Goal: Task Accomplishment & Management: Complete application form

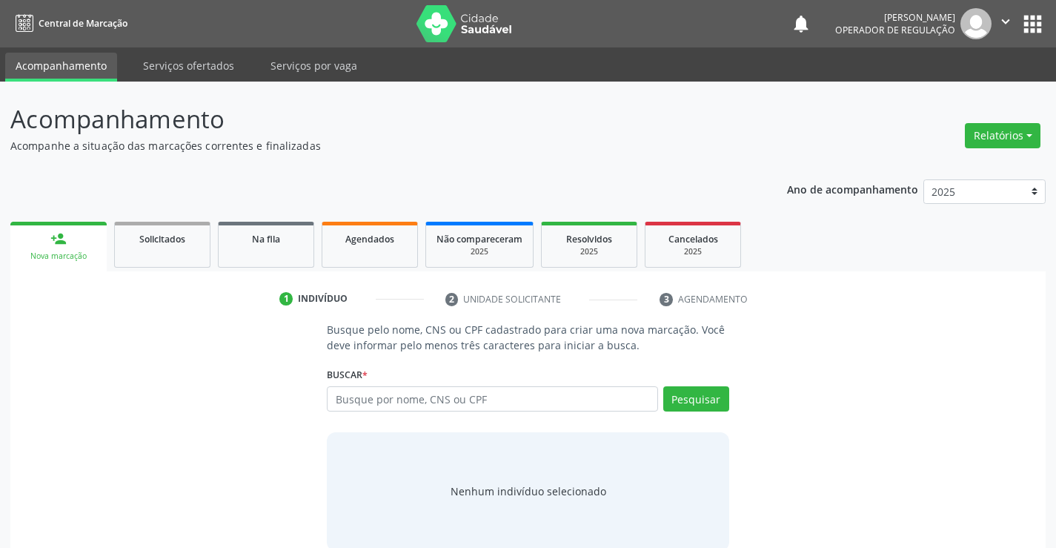
click at [452, 404] on input "text" at bounding box center [492, 398] width 331 height 25
type input "704002864885864"
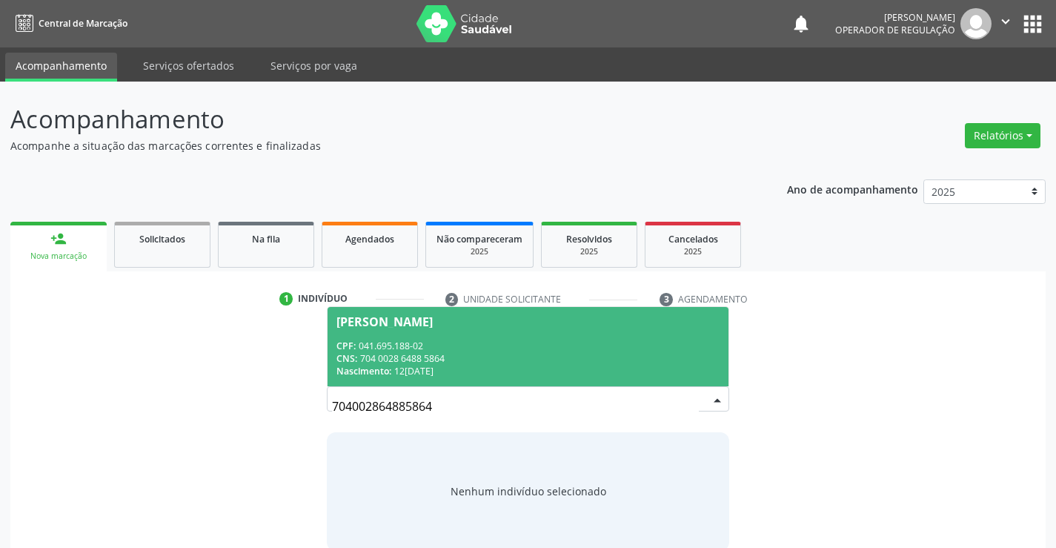
click at [421, 330] on span "Arismario Andrade Ferreira CPF: 041.695.188-02 CNS: 704 0028 6488 5864 Nascimen…" at bounding box center [528, 346] width 400 height 79
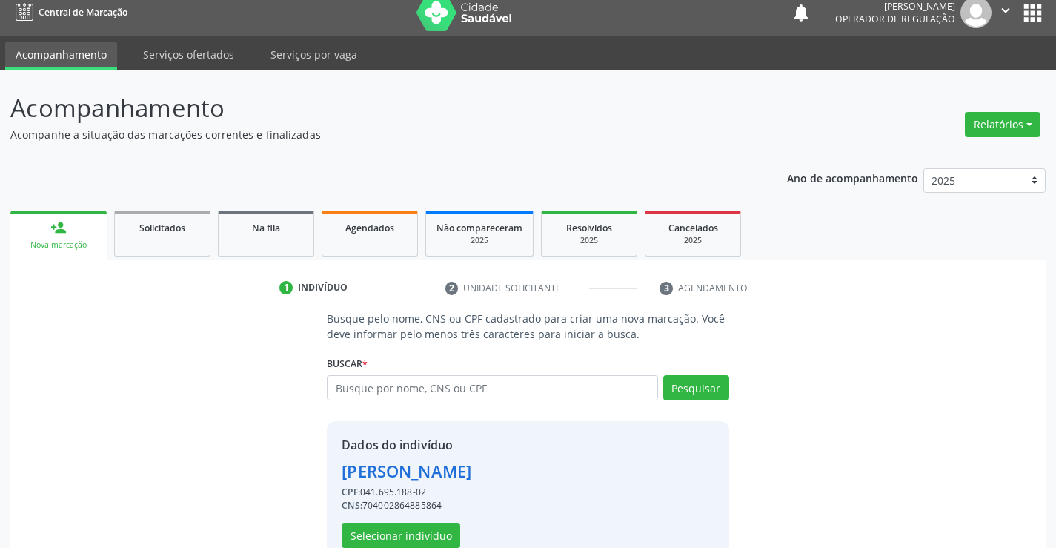
scroll to position [47, 0]
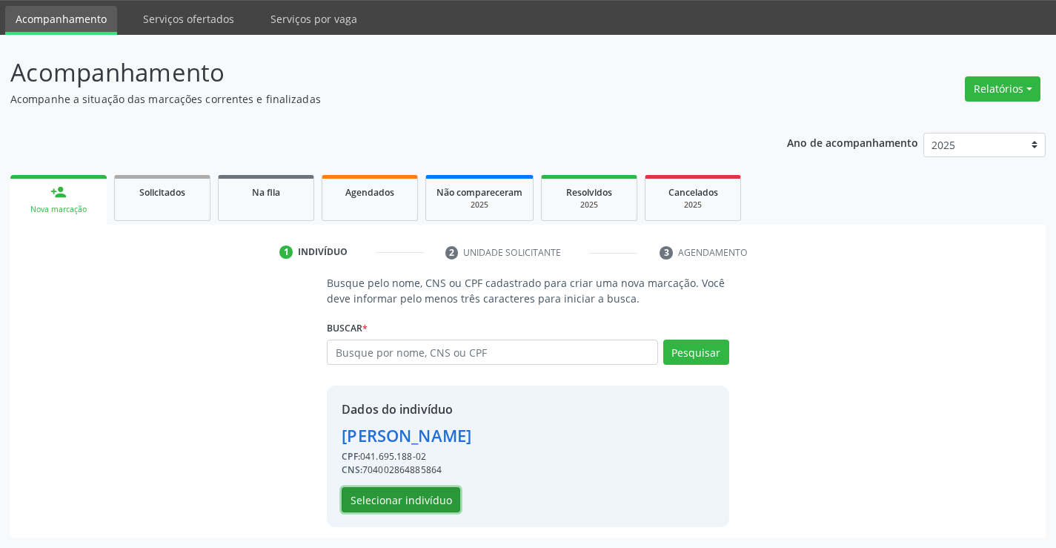
click at [428, 494] on button "Selecionar indivíduo" at bounding box center [401, 499] width 119 height 25
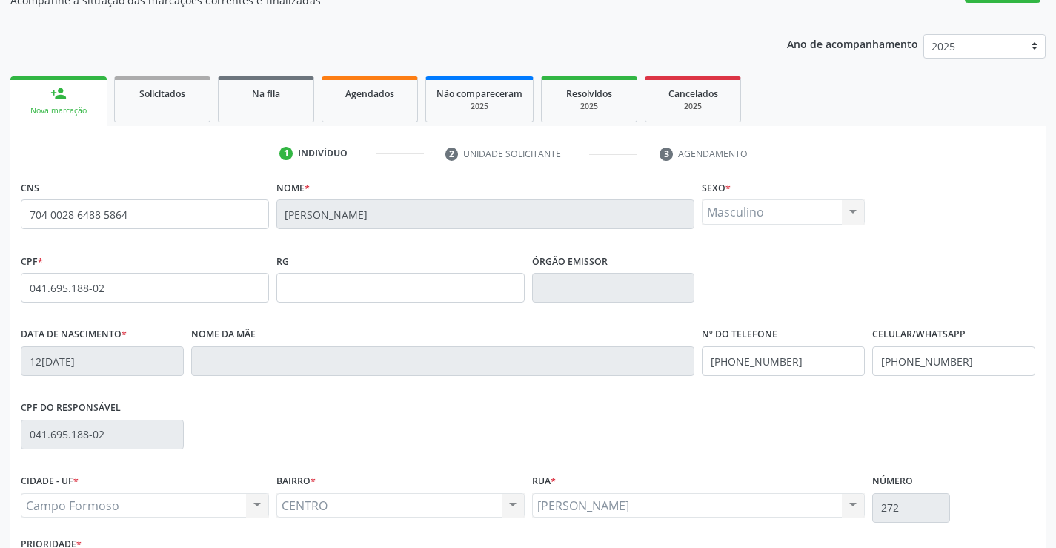
scroll to position [256, 0]
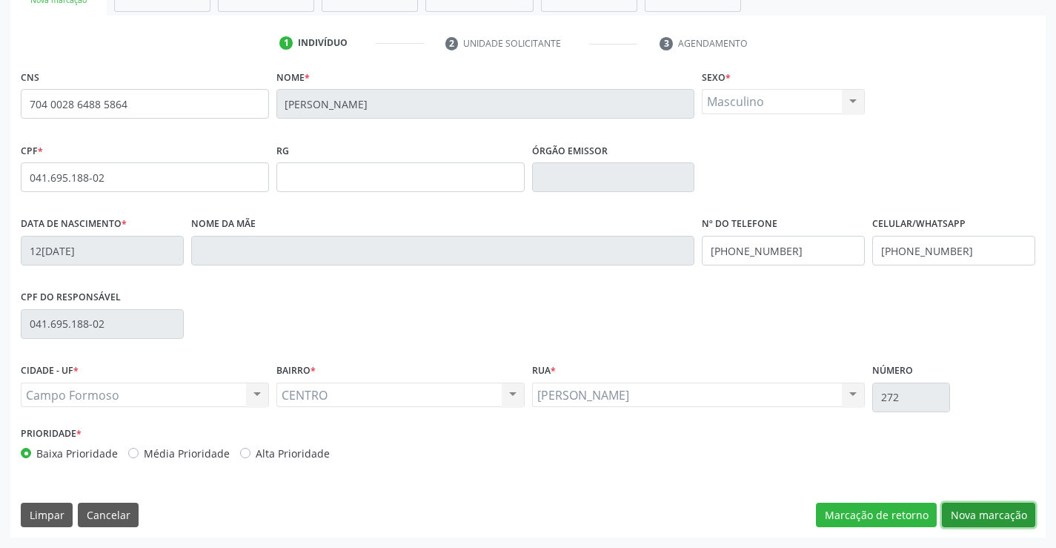
click at [994, 516] on button "Nova marcação" at bounding box center [988, 515] width 93 height 25
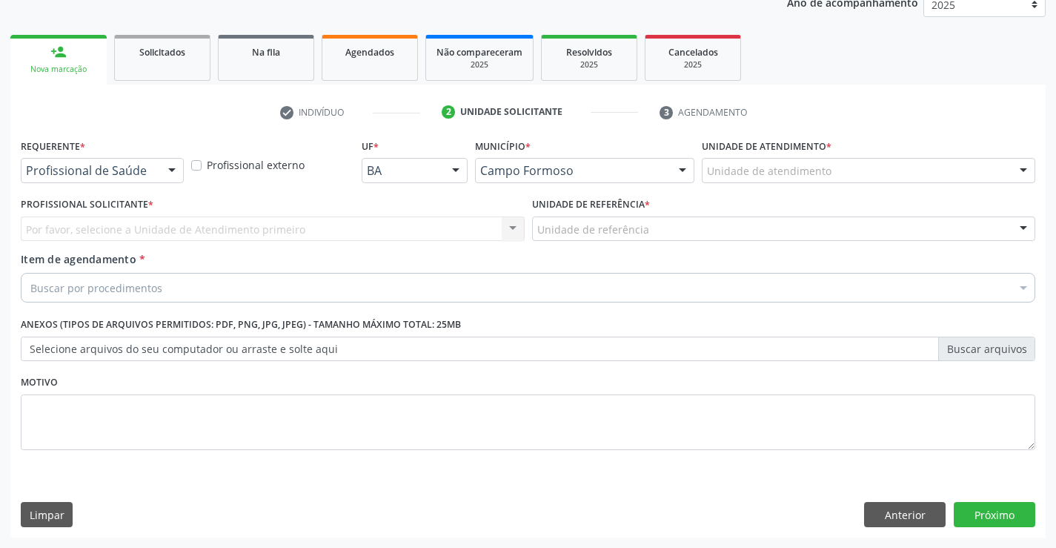
scroll to position [187, 0]
drag, startPoint x: 134, startPoint y: 169, endPoint x: 97, endPoint y: 190, distance: 42.8
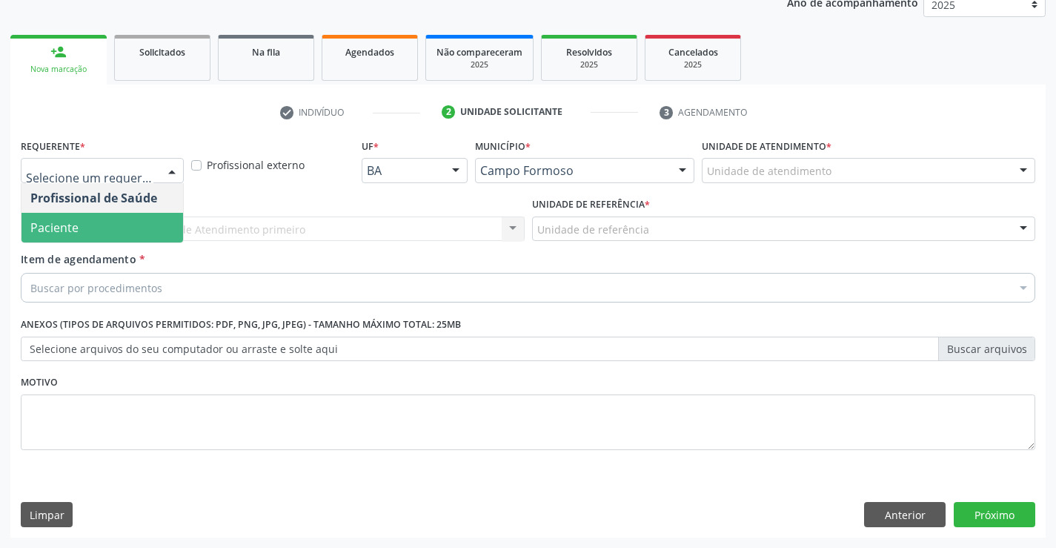
click at [90, 236] on span "Paciente" at bounding box center [102, 228] width 162 height 30
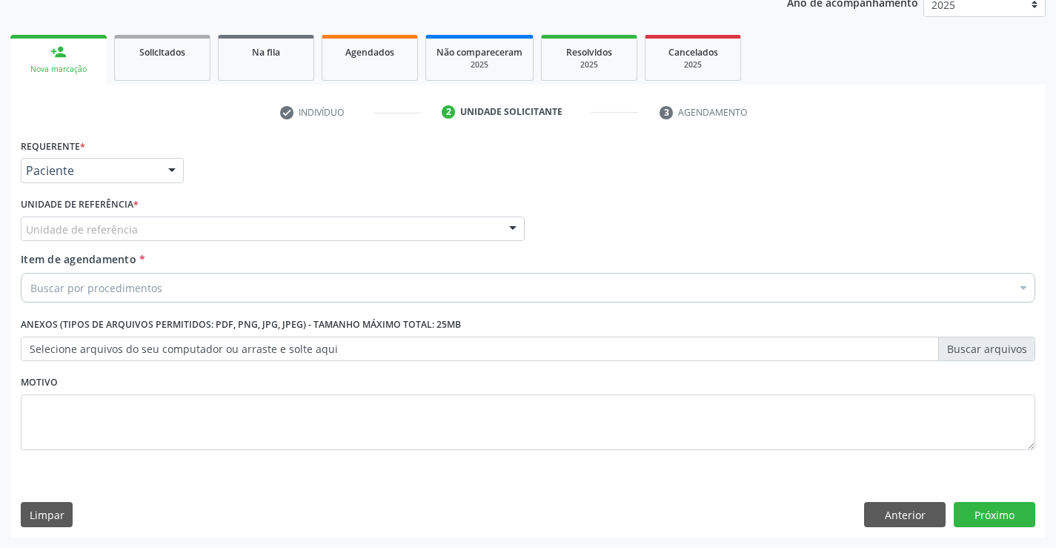
click at [154, 232] on div "Unidade de referência" at bounding box center [273, 228] width 504 height 25
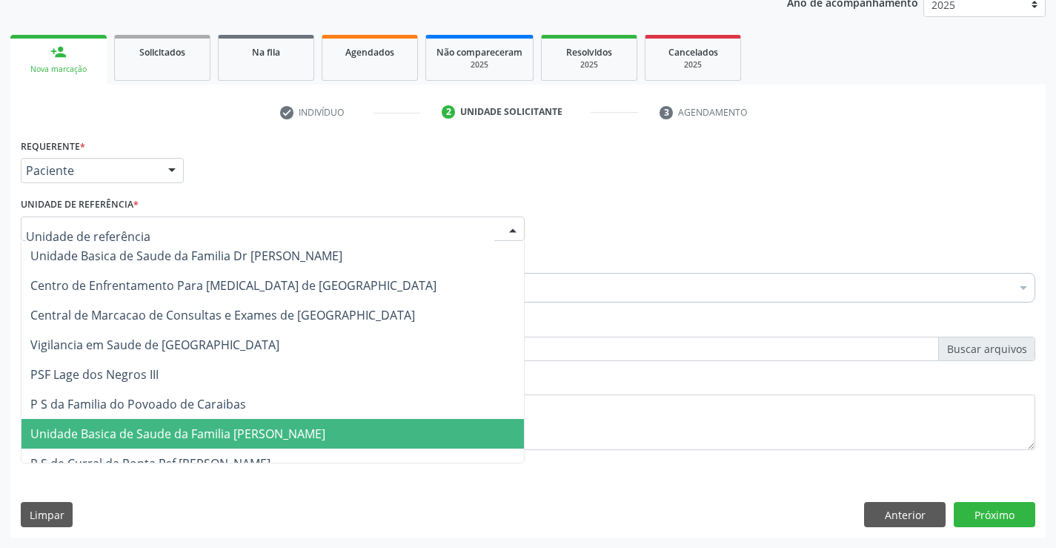
click at [192, 431] on span "Unidade Basica de Saude da Familia [PERSON_NAME]" at bounding box center [177, 433] width 295 height 16
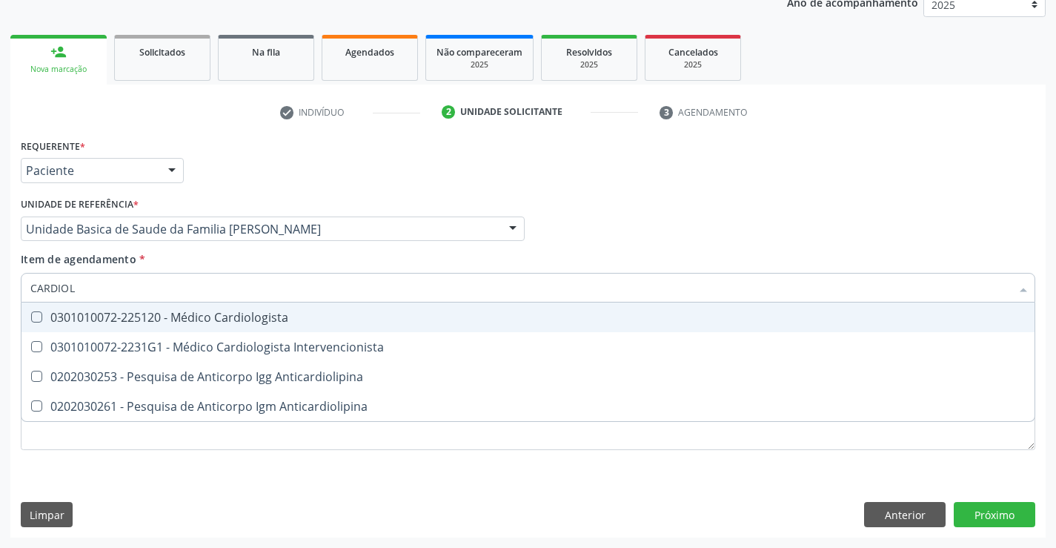
type input "CARDIOLO"
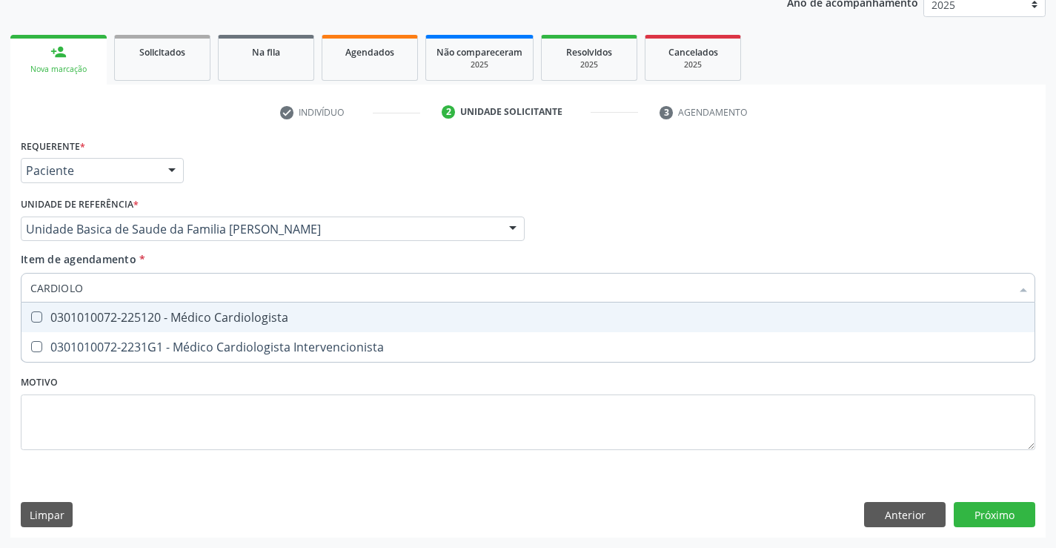
click at [188, 316] on div "0301010072-225120 - Médico Cardiologista" at bounding box center [527, 317] width 995 height 12
checkbox Cardiologista "true"
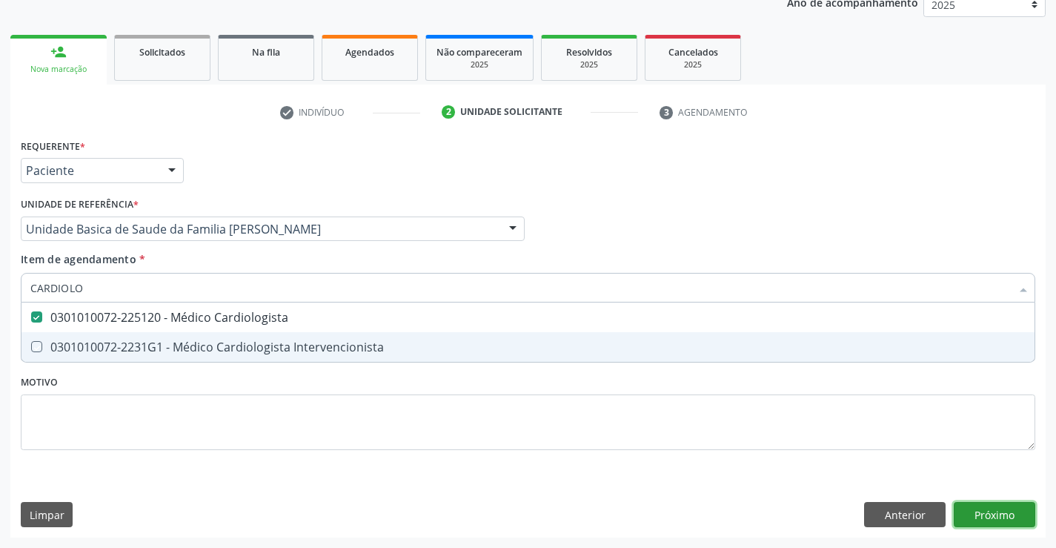
click at [1001, 508] on div "Requerente * Paciente Profissional de Saúde Paciente Nenhum resultado encontrad…" at bounding box center [527, 336] width 1035 height 402
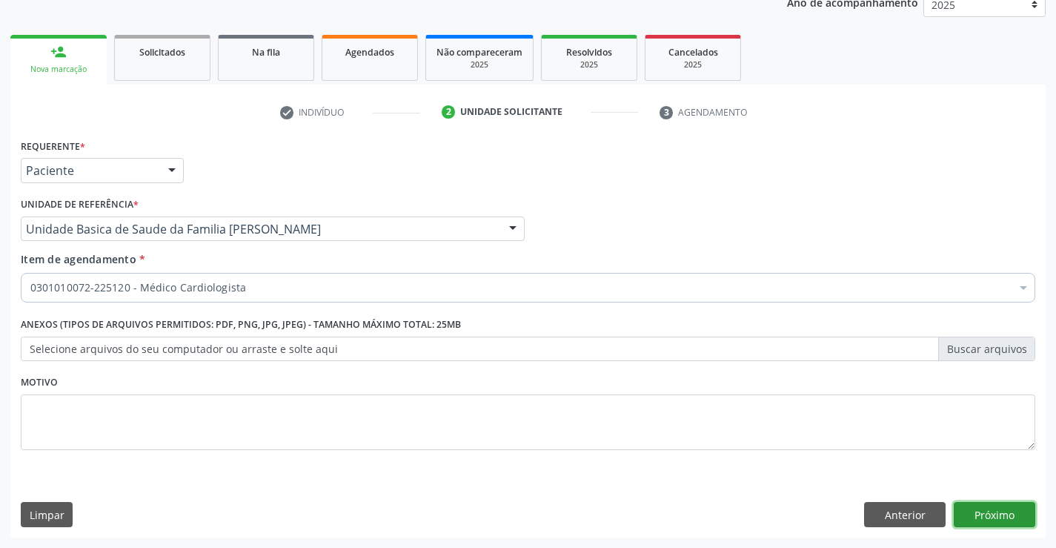
click at [990, 511] on button "Próximo" at bounding box center [995, 514] width 82 height 25
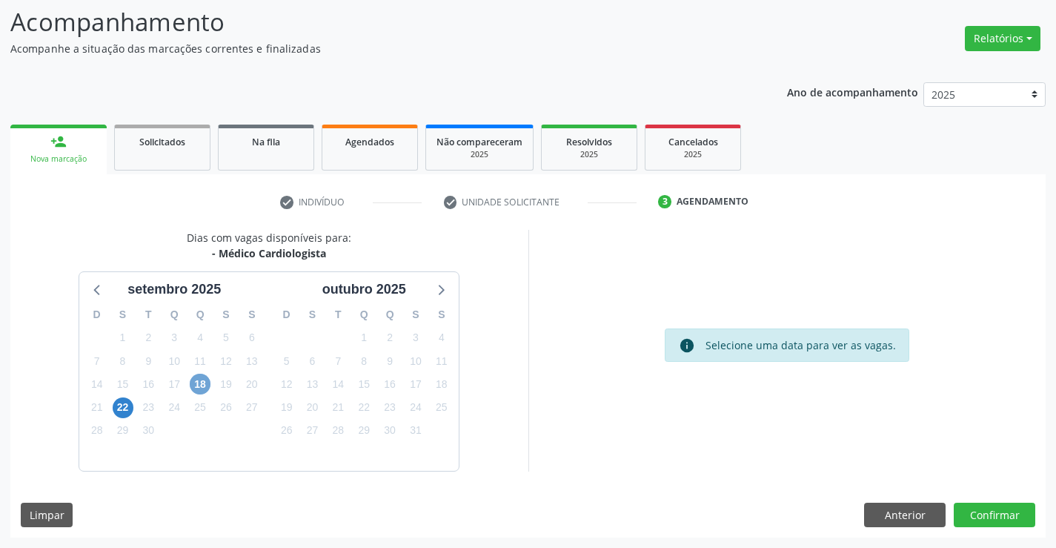
click at [202, 382] on span "18" at bounding box center [200, 384] width 21 height 21
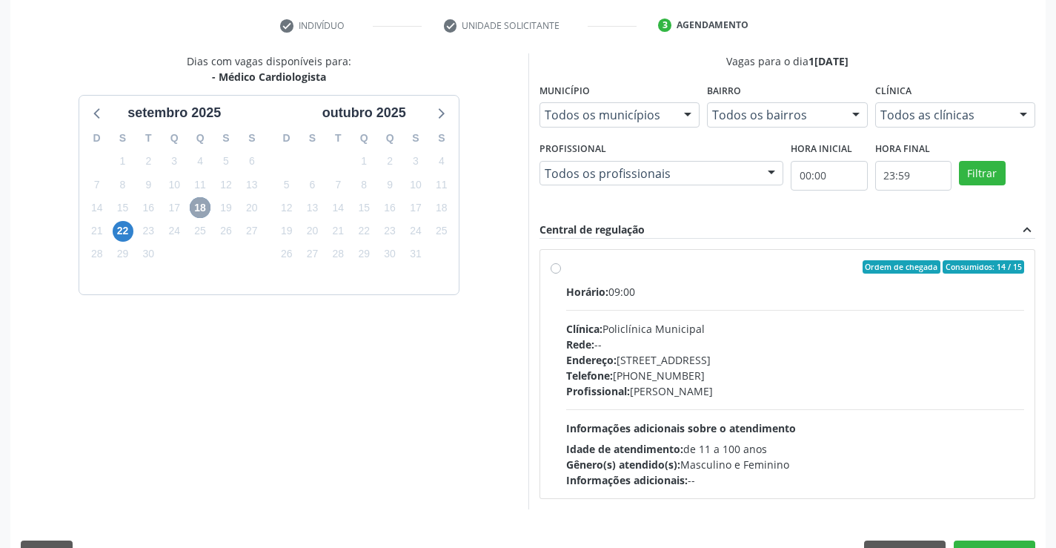
scroll to position [311, 0]
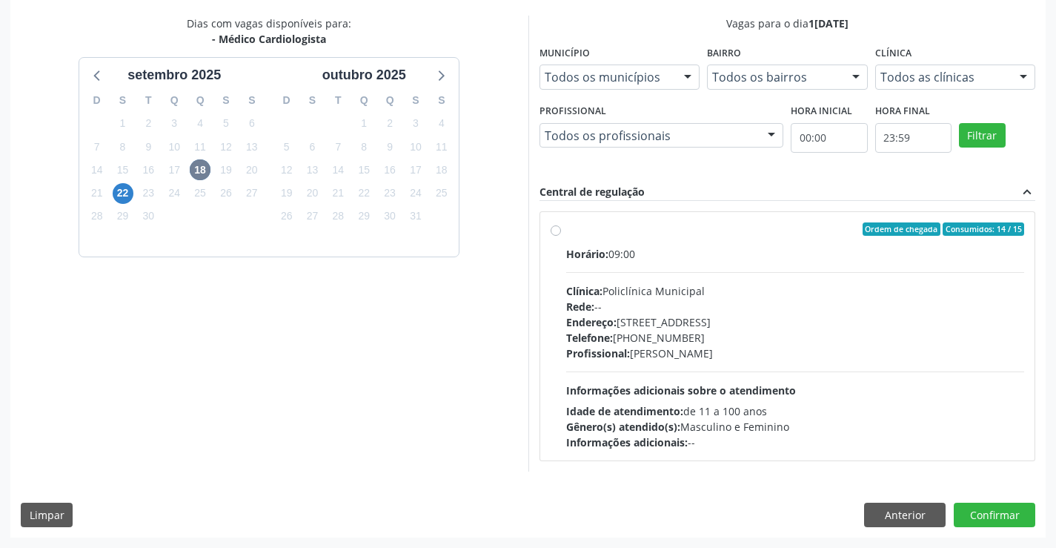
click at [841, 360] on div "Profissional: Everson Marcos Matt" at bounding box center [795, 353] width 459 height 16
click at [561, 236] on input "Ordem de chegada Consumidos: 14 / 15 Horário: 09:00 Clínica: Policlínica Munici…" at bounding box center [556, 228] width 10 height 13
radio input "true"
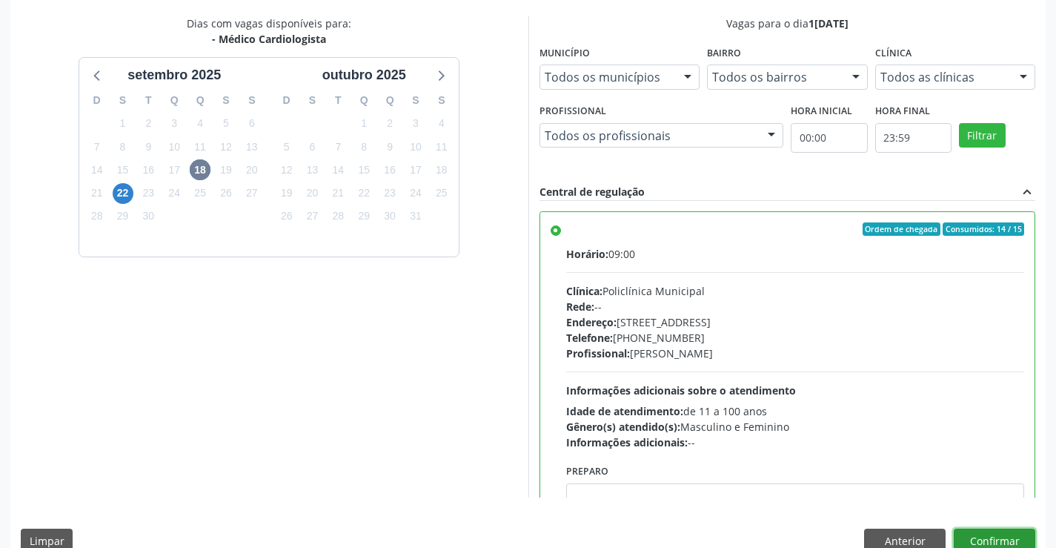
click at [974, 538] on button "Confirmar" at bounding box center [995, 540] width 82 height 25
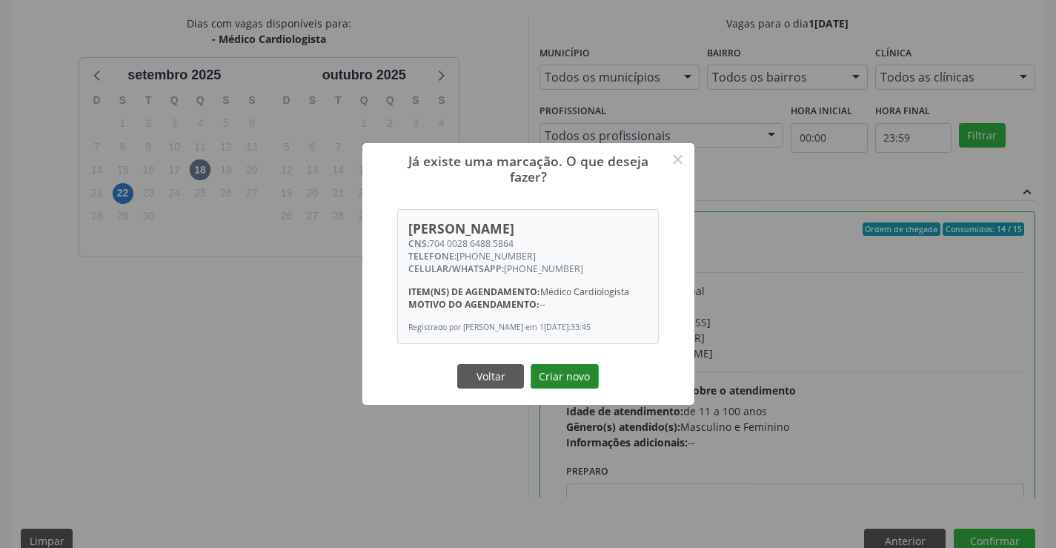
click at [577, 380] on button "Criar novo" at bounding box center [565, 376] width 68 height 25
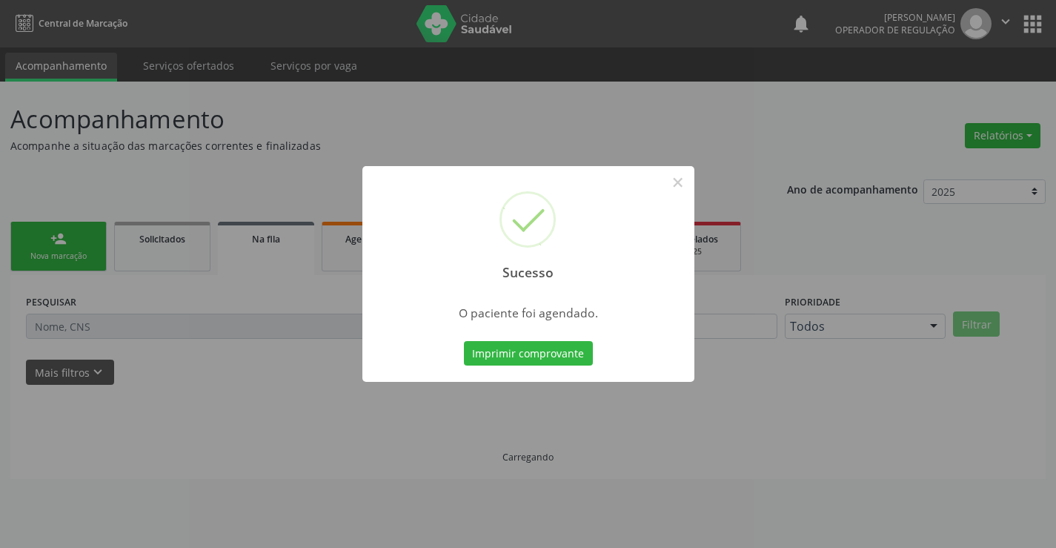
scroll to position [0, 0]
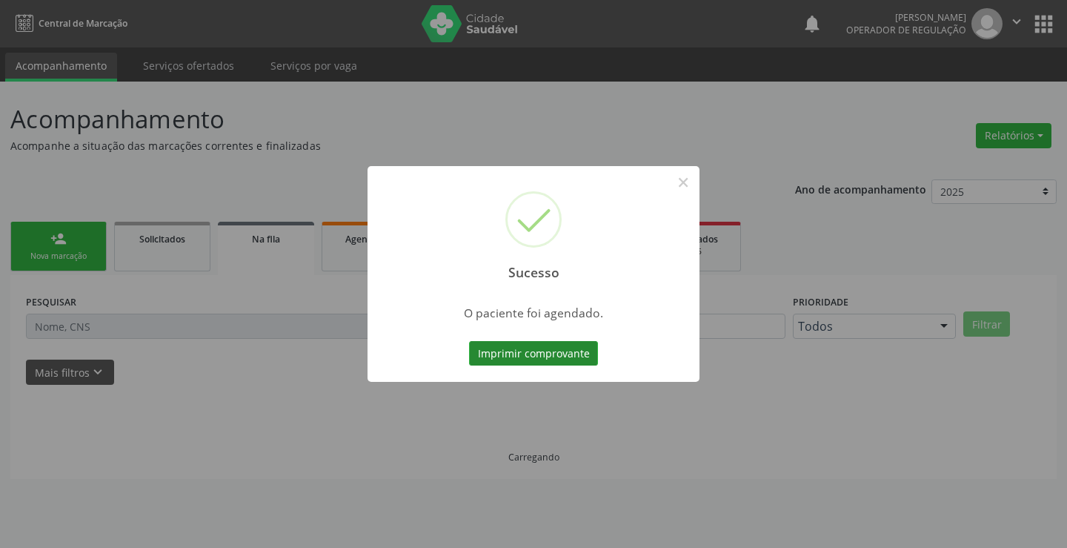
click at [555, 349] on button "Imprimir comprovante" at bounding box center [533, 353] width 129 height 25
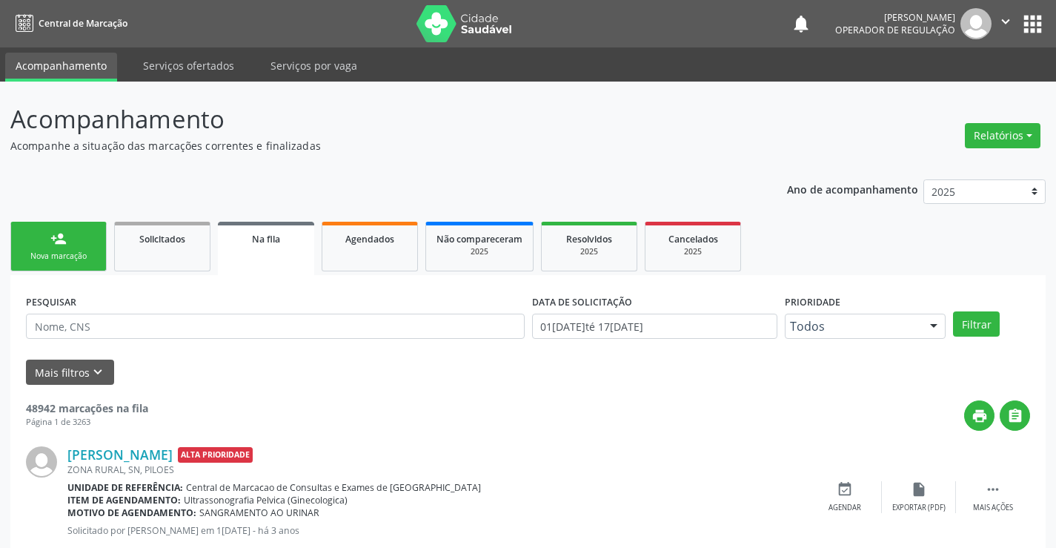
click at [66, 253] on div "Nova marcação" at bounding box center [58, 256] width 74 height 11
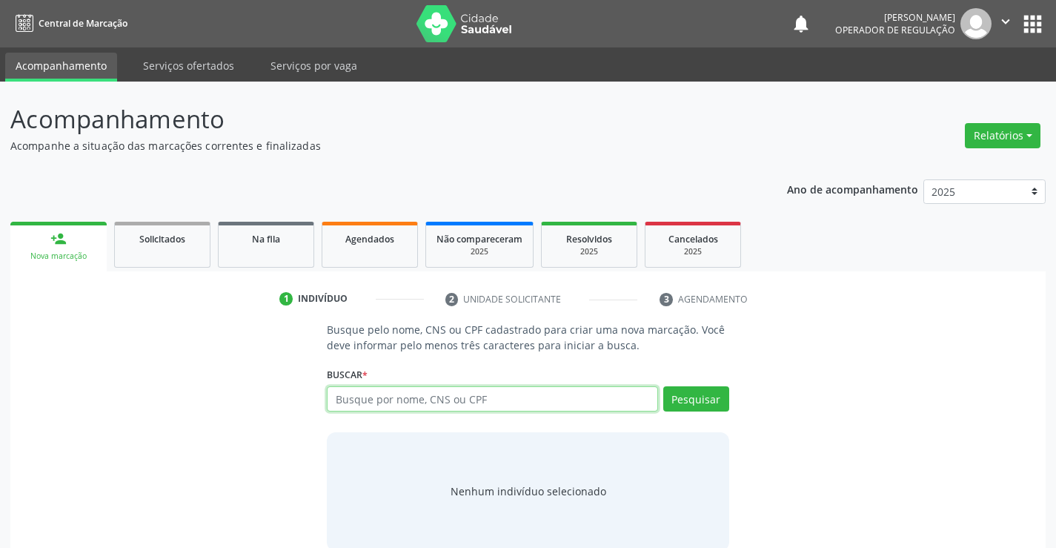
click at [404, 391] on input "text" at bounding box center [492, 398] width 331 height 25
type input "701008821518399"
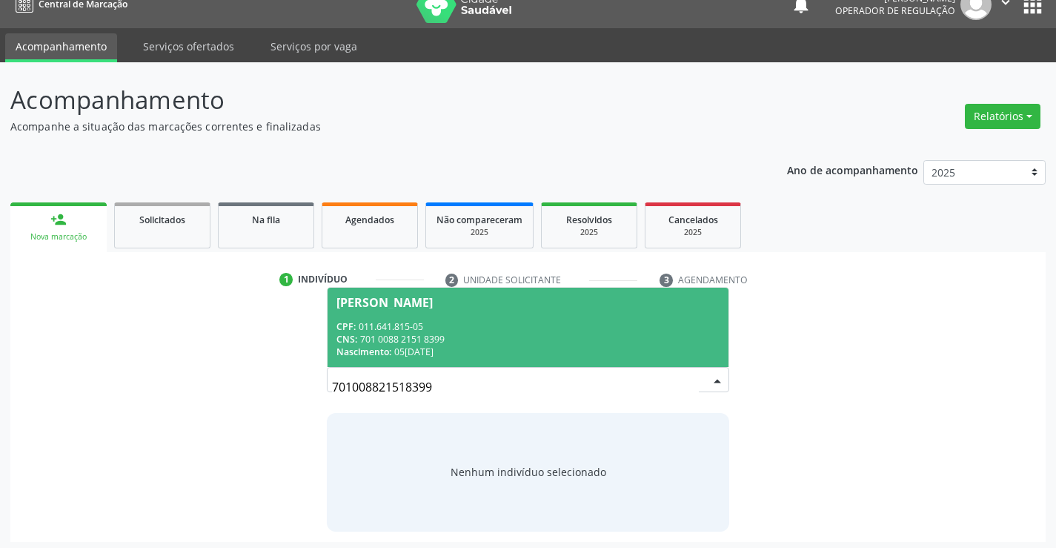
scroll to position [24, 0]
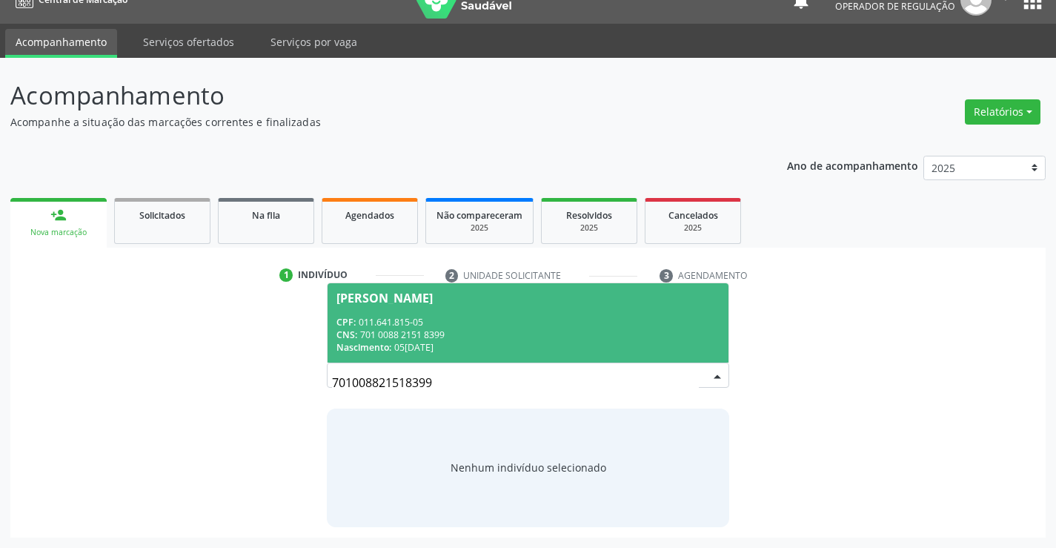
click at [442, 311] on span "Adilson Batista da Silva CPF: 011.641.815-05 CNS: 701 0088 2151 8399 Nascimento…" at bounding box center [528, 322] width 400 height 79
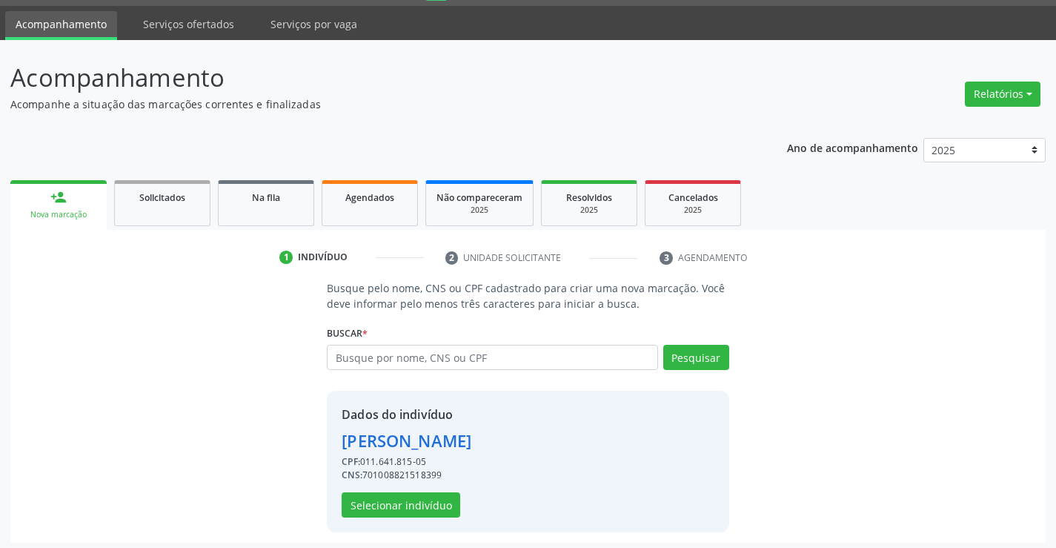
scroll to position [47, 0]
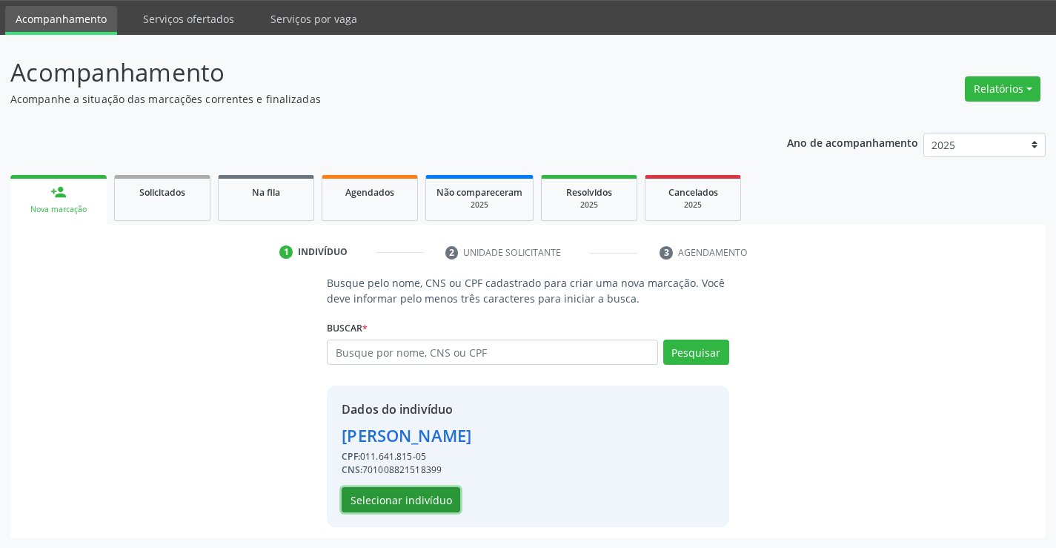
click at [430, 492] on button "Selecionar indivíduo" at bounding box center [401, 499] width 119 height 25
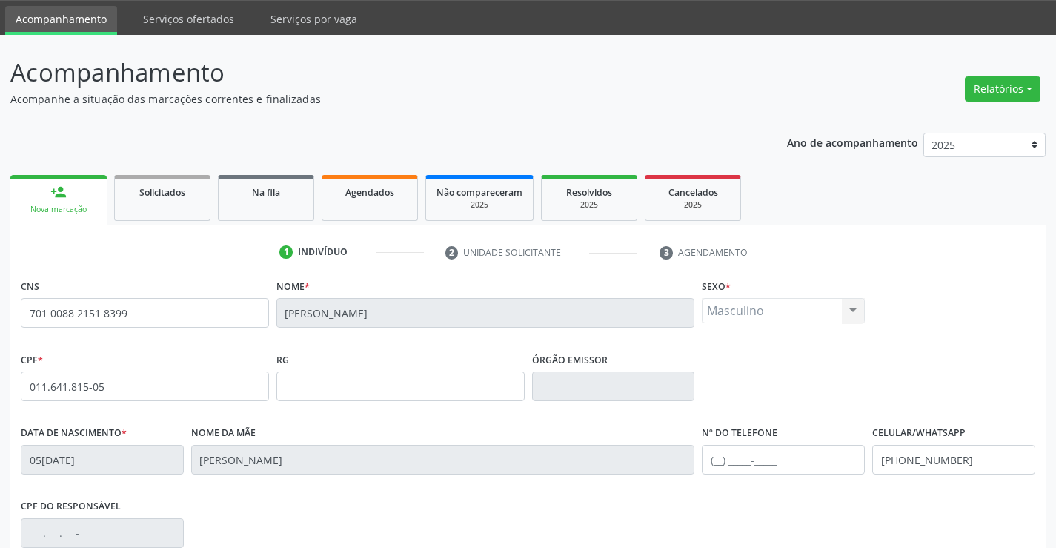
scroll to position [256, 0]
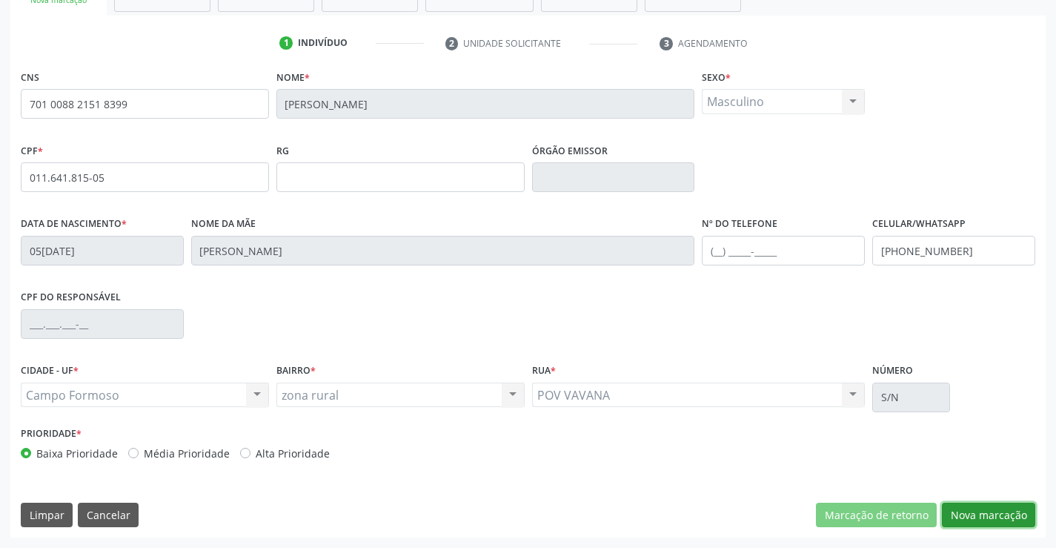
click at [984, 523] on button "Nova marcação" at bounding box center [988, 515] width 93 height 25
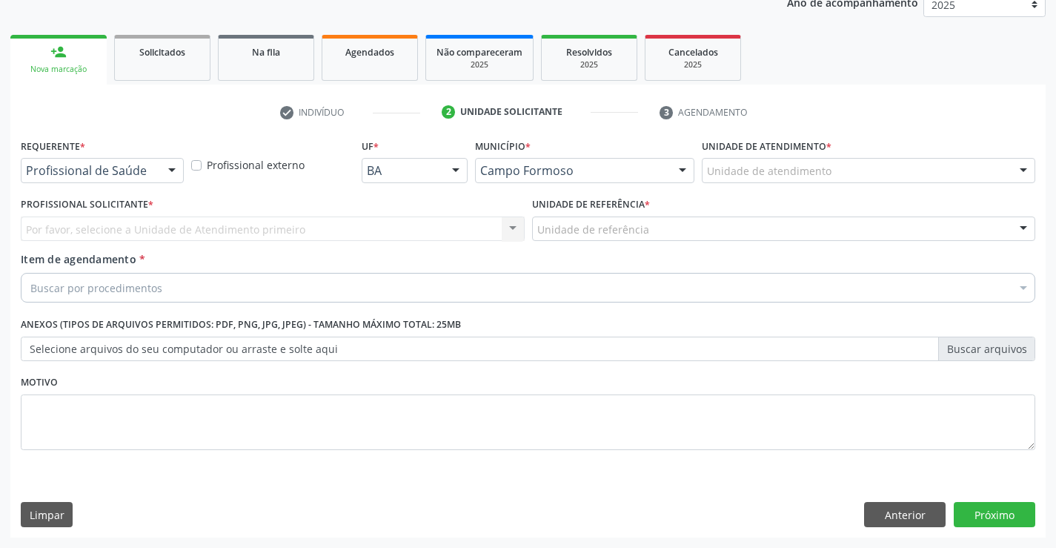
scroll to position [187, 0]
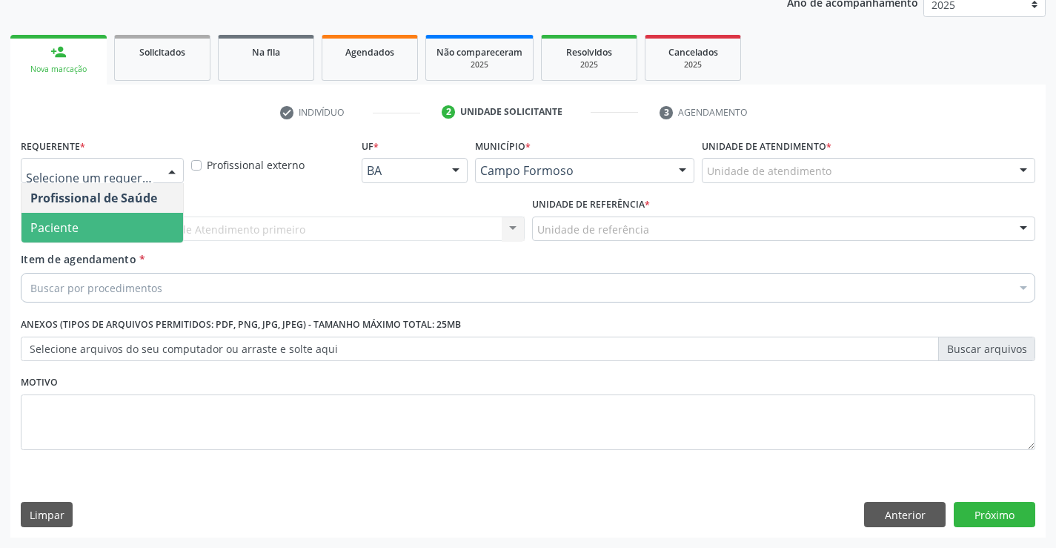
click at [61, 242] on span "Paciente" at bounding box center [102, 228] width 162 height 30
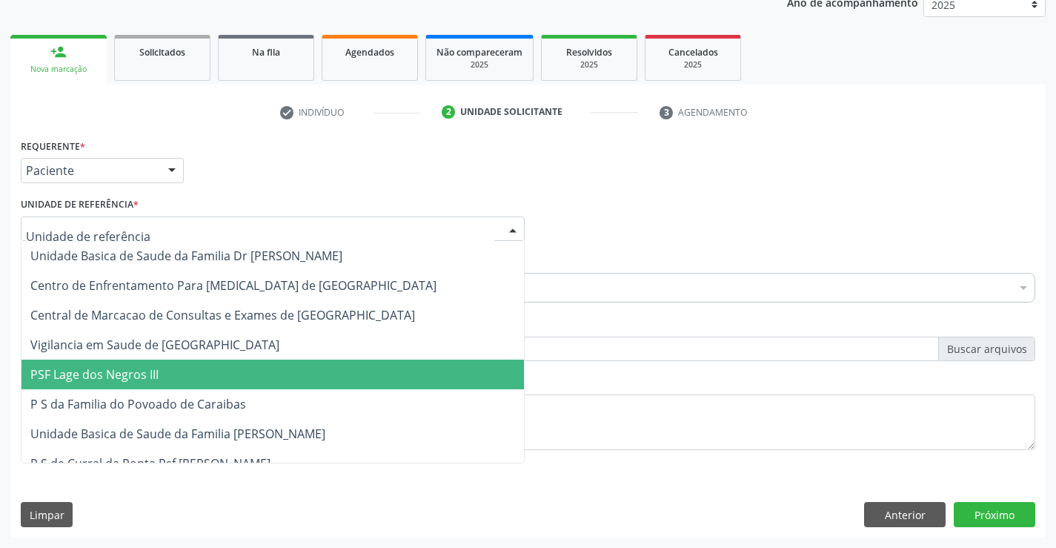
click at [153, 382] on span "PSF Lage dos Negros III" at bounding box center [94, 374] width 128 height 16
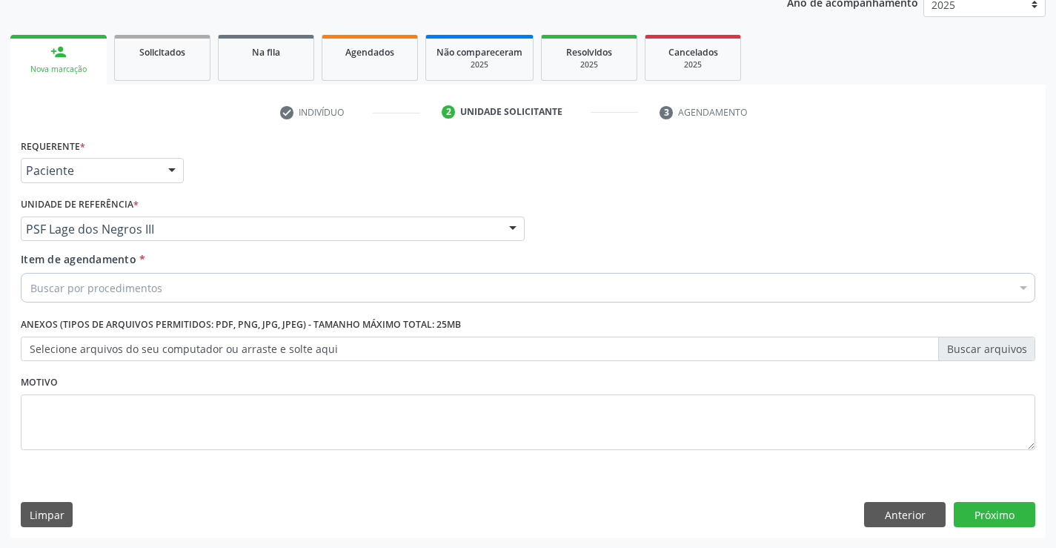
click at [135, 277] on div "Buscar por procedimentos" at bounding box center [528, 288] width 1015 height 30
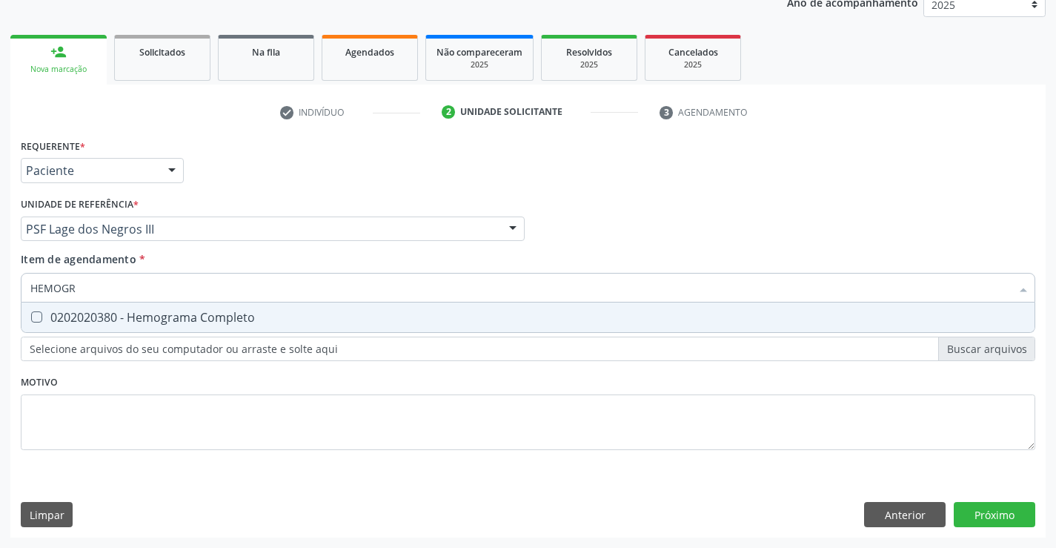
type input "HEMOGRA"
click at [130, 323] on div "0202020380 - Hemograma Completo" at bounding box center [527, 317] width 995 height 12
checkbox Completo "true"
click at [216, 195] on div "Unidade de referência * PSF Lage dos Negros III Unidade Basica de Saude da Fami…" at bounding box center [273, 216] width 504 height 47
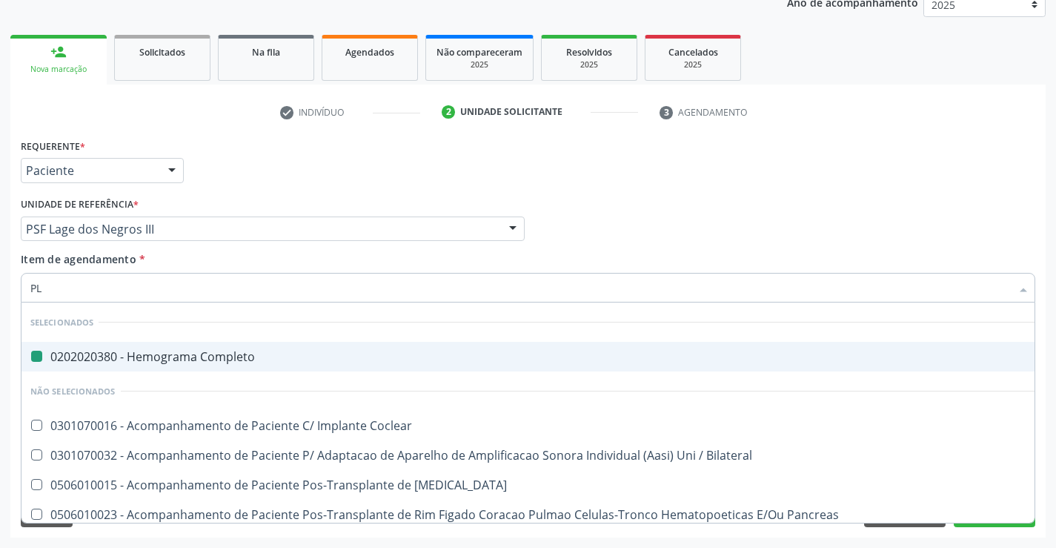
type input "PLA"
checkbox Completo "false"
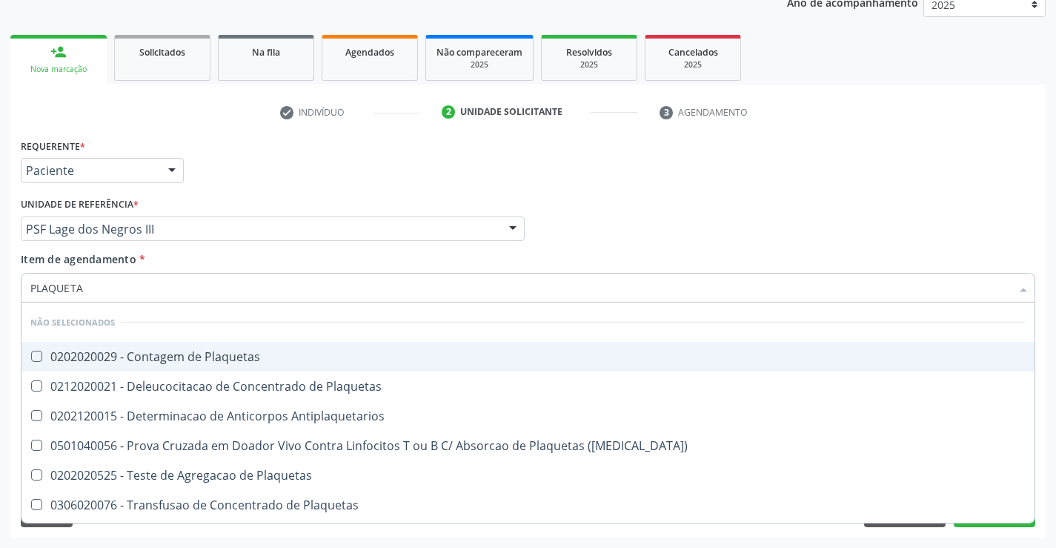
type input "PLAQUETAS"
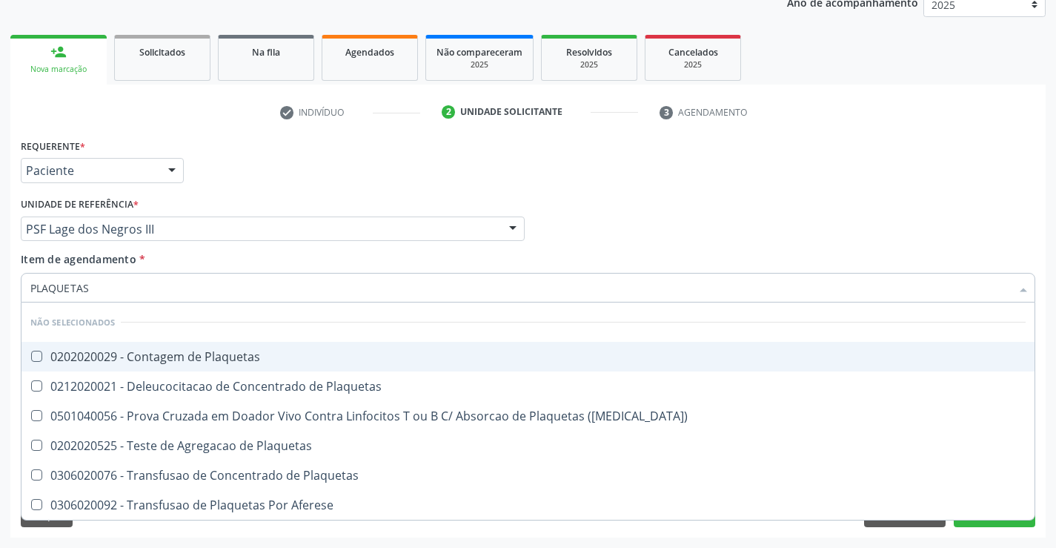
click at [138, 365] on span "0202020029 - Contagem de Plaquetas" at bounding box center [527, 357] width 1013 height 30
checkbox Plaquetas "true"
type input "PLAQUETAS"
click at [254, 176] on div "Requerente * Paciente Profissional de Saúde Paciente Nenhum resultado encontrad…" at bounding box center [528, 164] width 1022 height 58
checkbox Plaquetas "true"
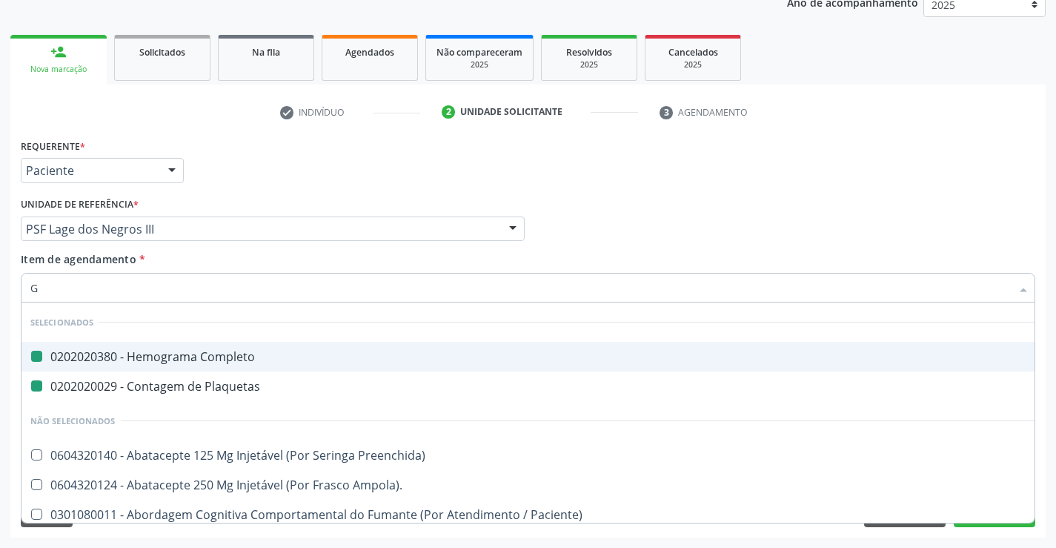
type input "GL"
checkbox Completo "false"
checkbox Plaquetas "false"
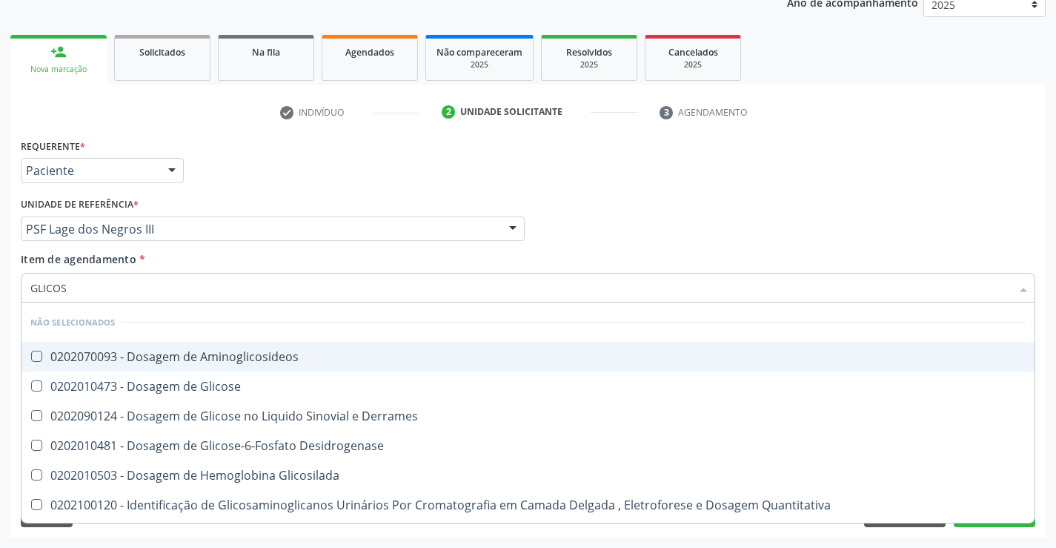
type input "GLICOSE"
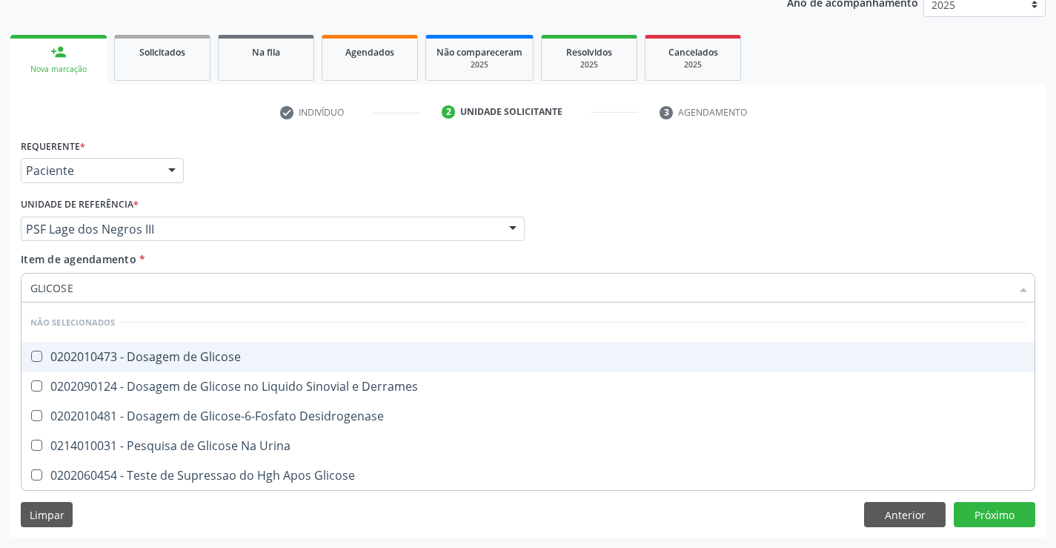
click at [205, 357] on div "0202010473 - Dosagem de Glicose" at bounding box center [527, 357] width 995 height 12
checkbox Glicose "true"
type input "GLICOSE"
click at [258, 139] on div "Requerente * Paciente Profissional de Saúde Paciente Nenhum resultado encontrad…" at bounding box center [528, 164] width 1022 height 58
checkbox Derrames "true"
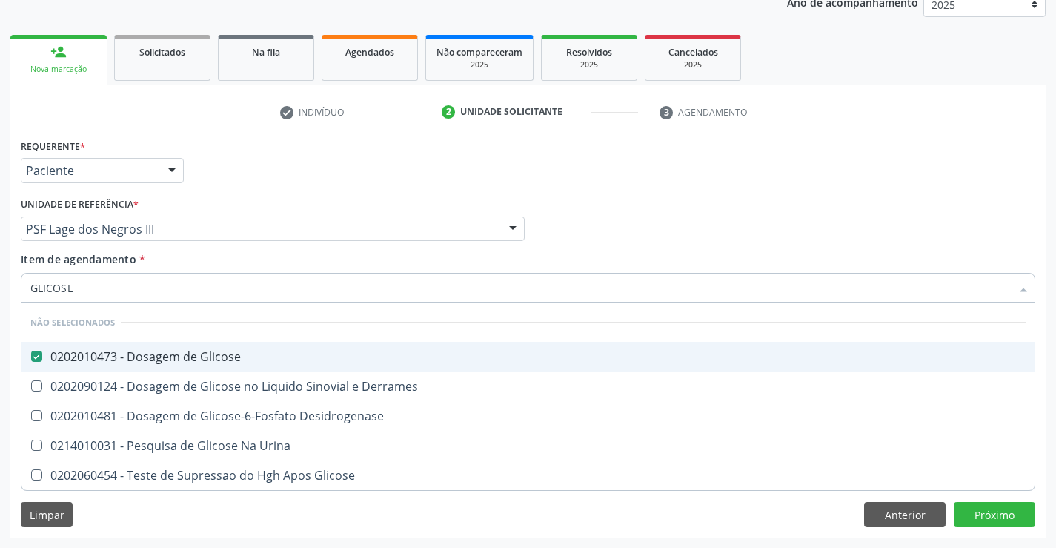
checkbox Desidrogenase "true"
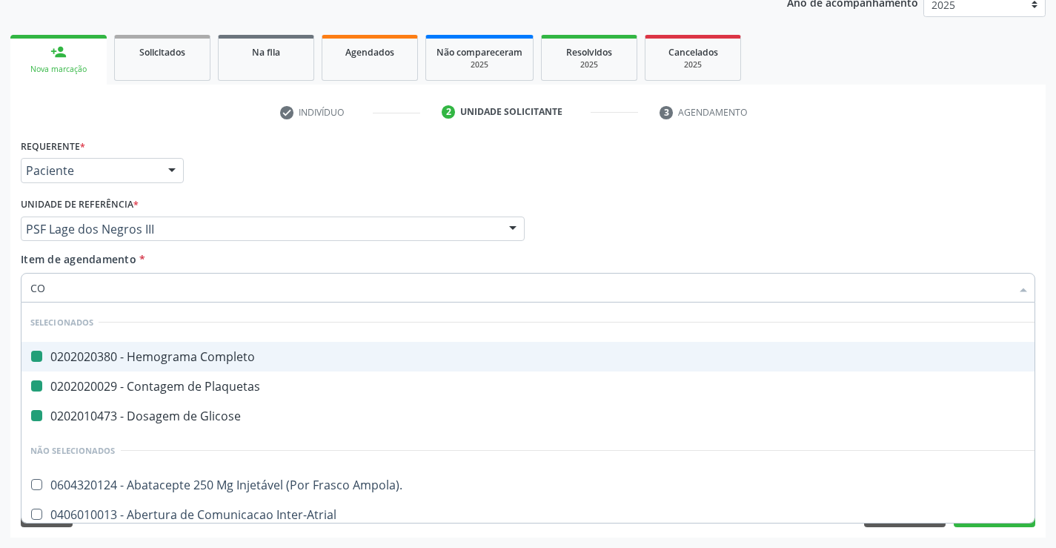
type input "COL"
checkbox Completo "false"
checkbox Plaquetas "false"
checkbox Glicose "false"
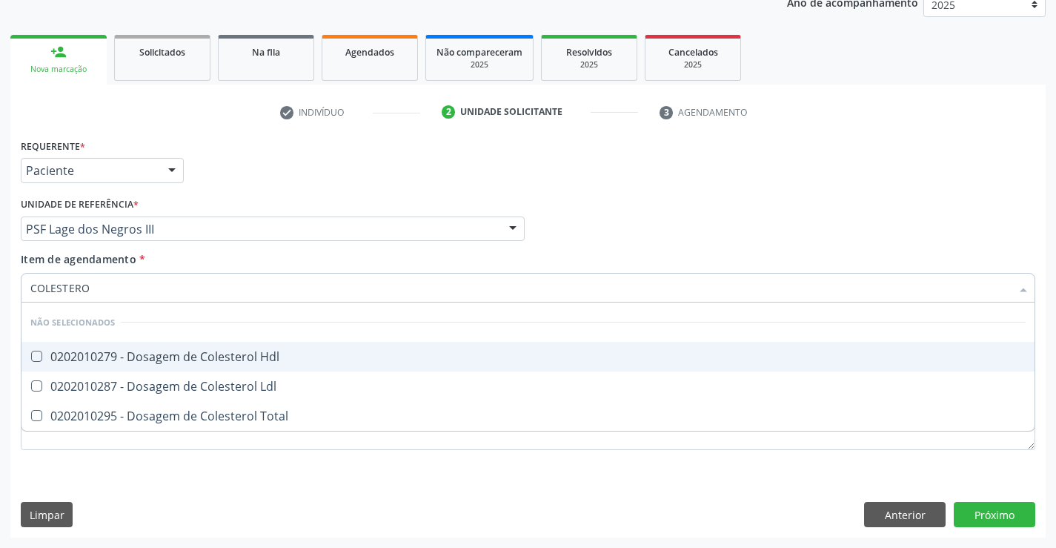
type input "COLESTEROL"
click at [154, 357] on div "0202010279 - Dosagem de Colesterol Hdl" at bounding box center [527, 357] width 995 height 12
checkbox Hdl "true"
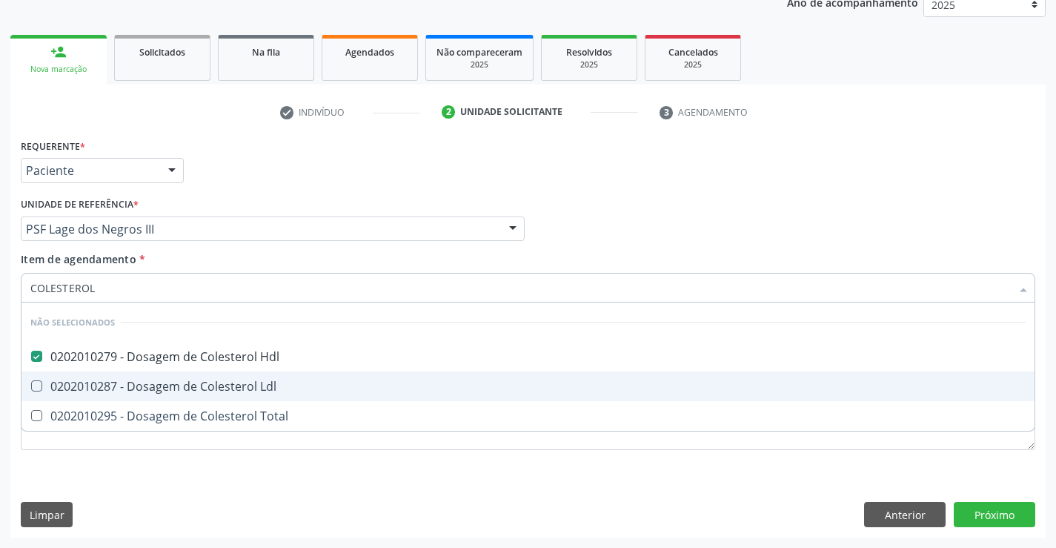
drag, startPoint x: 149, startPoint y: 379, endPoint x: 138, endPoint y: 413, distance: 35.2
click at [146, 385] on div "0202010287 - Dosagem de Colesterol Ldl" at bounding box center [527, 386] width 995 height 12
checkbox Ldl "true"
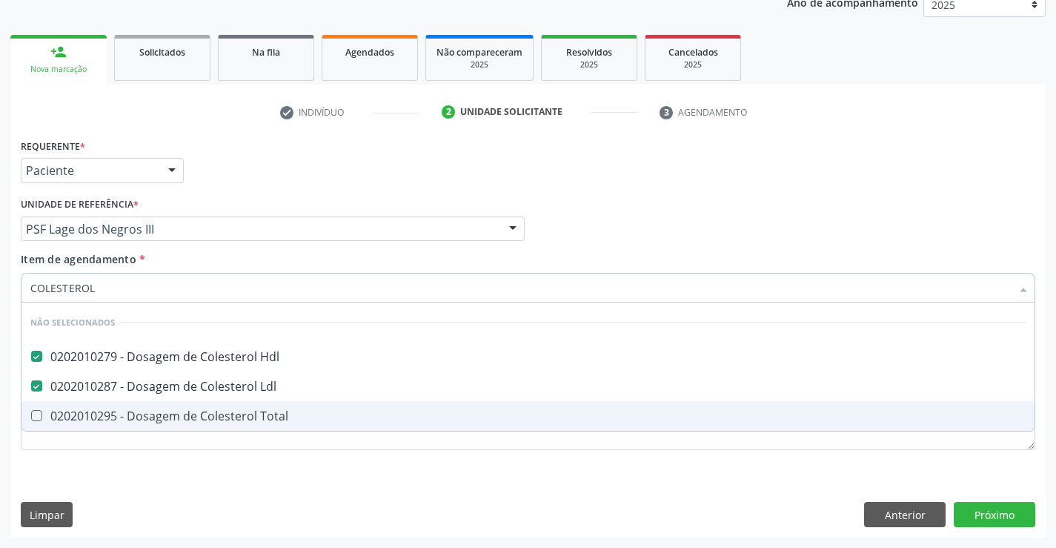
drag, startPoint x: 138, startPoint y: 413, endPoint x: 188, endPoint y: 284, distance: 138.5
click at [142, 401] on span "0202010295 - Dosagem de Colesterol Total" at bounding box center [527, 416] width 1013 height 30
checkbox Total "true"
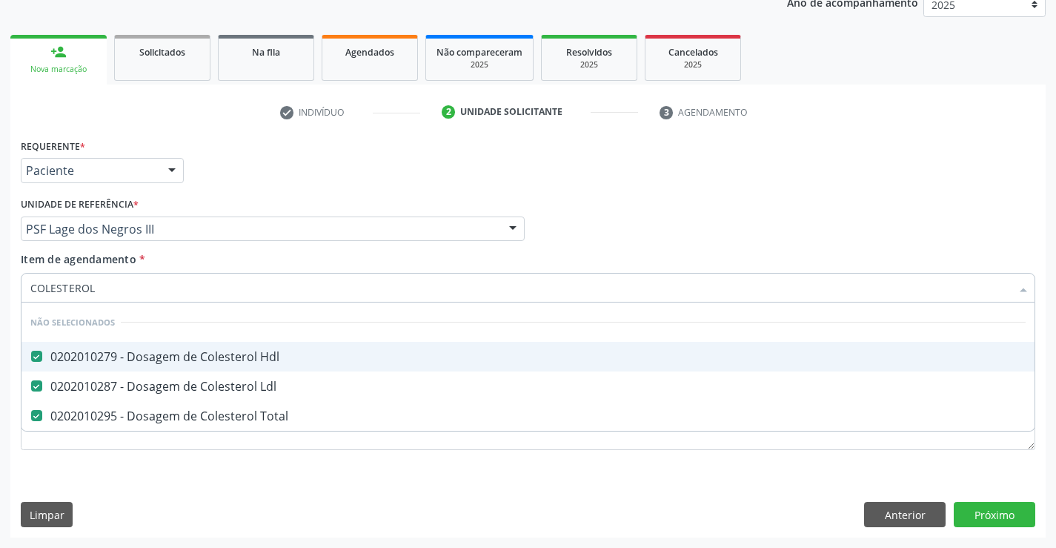
click at [252, 170] on div "Requerente * Paciente Profissional de Saúde Paciente Nenhum resultado encontrad…" at bounding box center [528, 164] width 1022 height 58
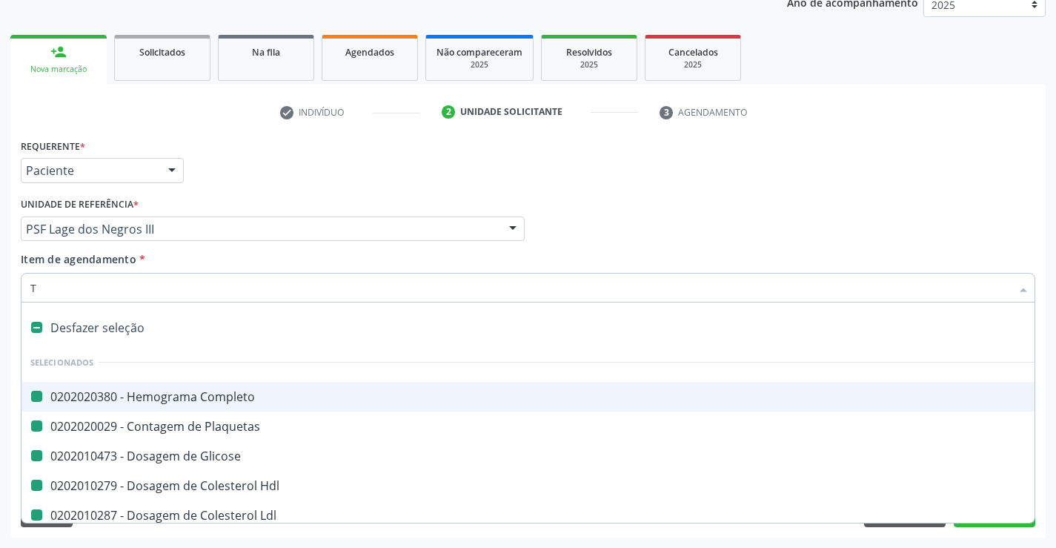
type input "TR"
checkbox Completo "false"
checkbox Plaquetas "false"
checkbox Glicose "false"
checkbox Hdl "false"
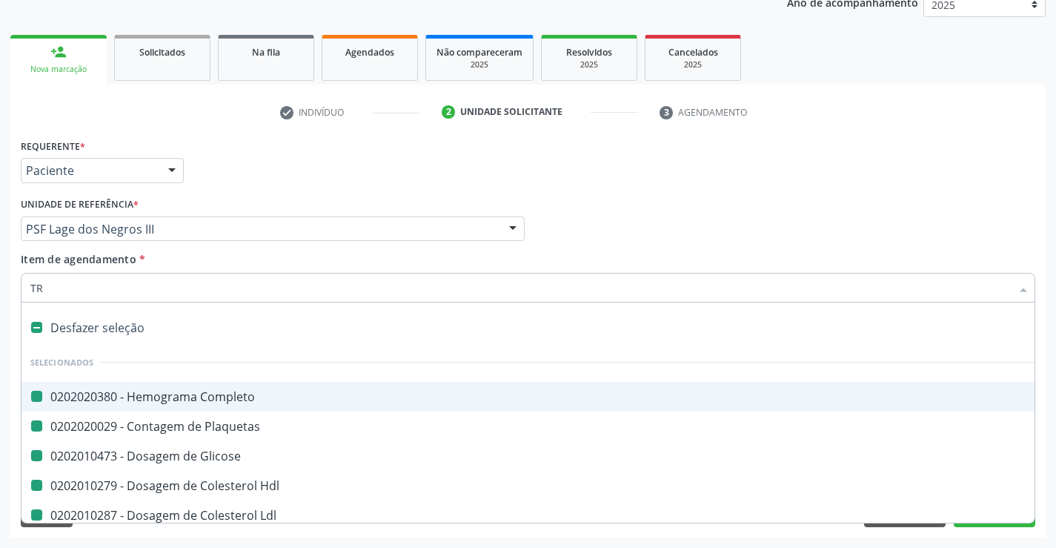
checkbox Ldl "false"
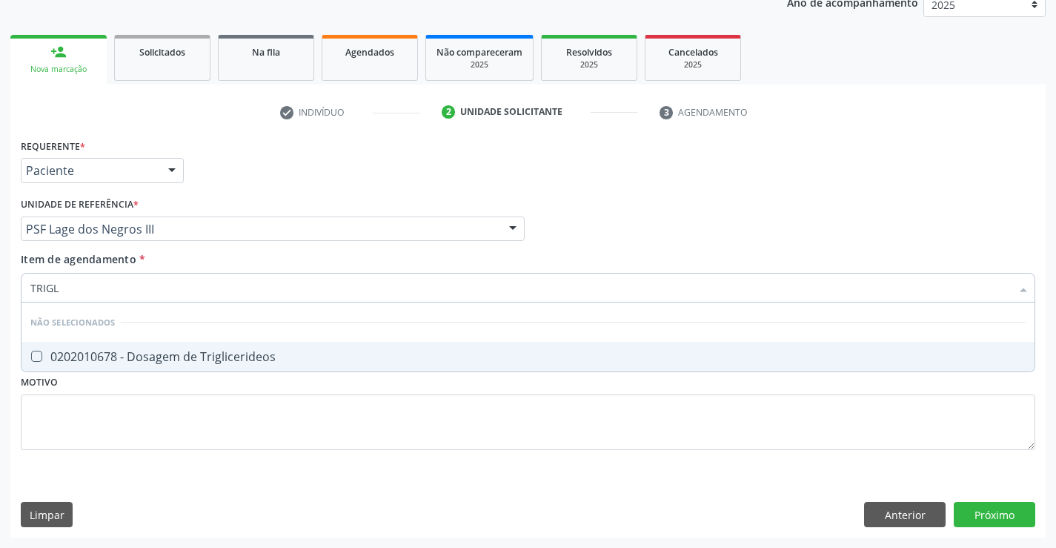
type input "TRIGLI"
drag, startPoint x: 140, startPoint y: 352, endPoint x: 157, endPoint y: 308, distance: 46.9
click at [142, 351] on div "0202010678 - Dosagem de Triglicerideos" at bounding box center [527, 357] width 995 height 12
checkbox Triglicerideos "true"
click at [218, 191] on div "Requerente * Paciente Profissional de Saúde Paciente Nenhum resultado encontrad…" at bounding box center [528, 164] width 1022 height 58
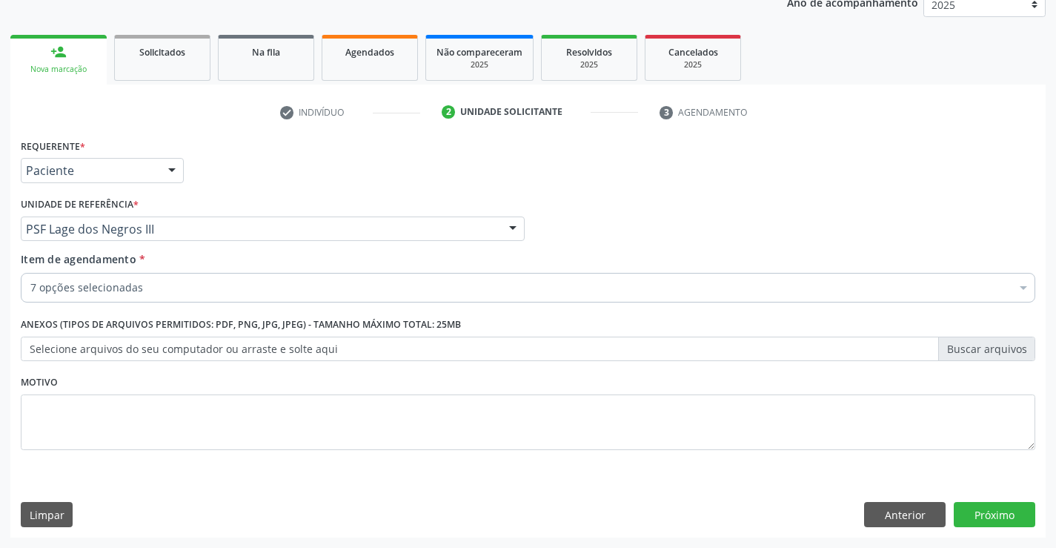
click at [99, 274] on div "7 opções selecionadas" at bounding box center [528, 288] width 1015 height 30
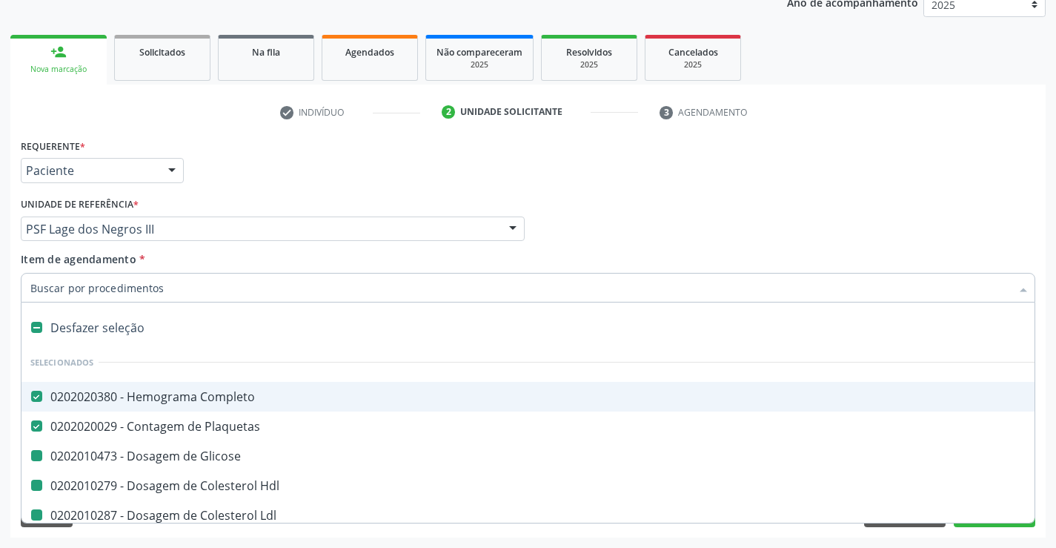
type input "U"
checkbox Glicose "false"
checkbox Hdl "false"
checkbox Ldl "false"
checkbox Total "false"
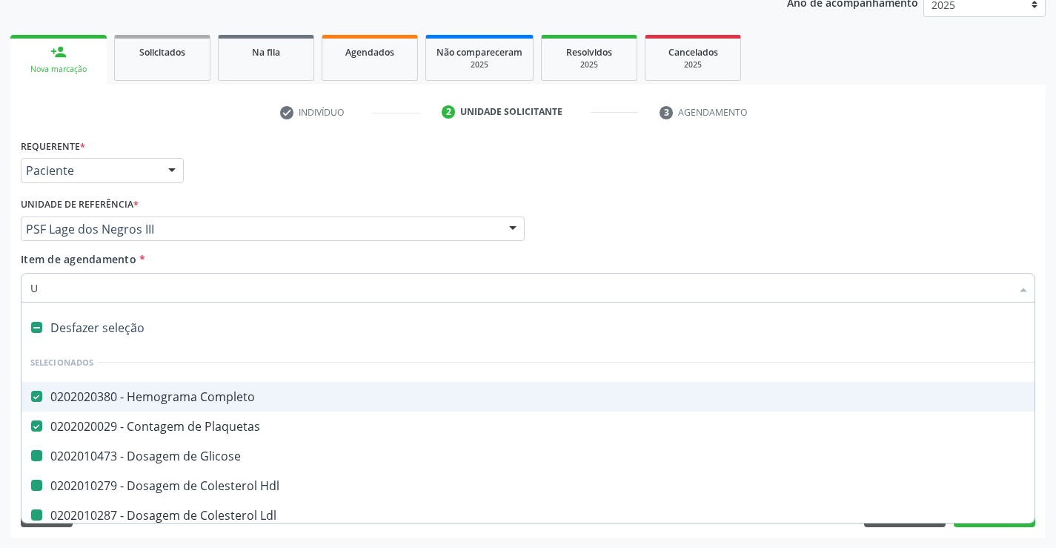
checkbox Triglicerideos "false"
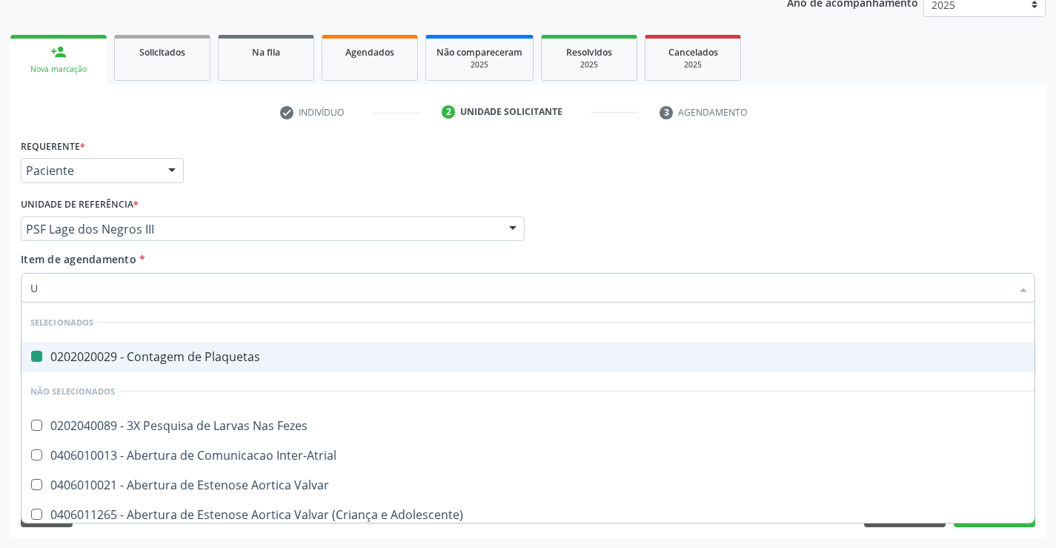
type input "UR"
checkbox Plaquetas "false"
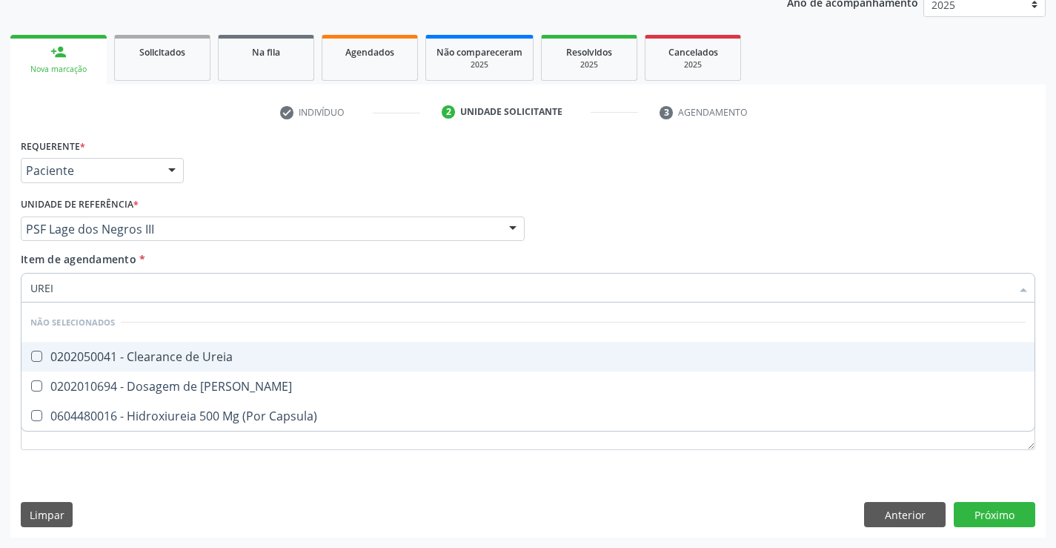
type input "UREIA"
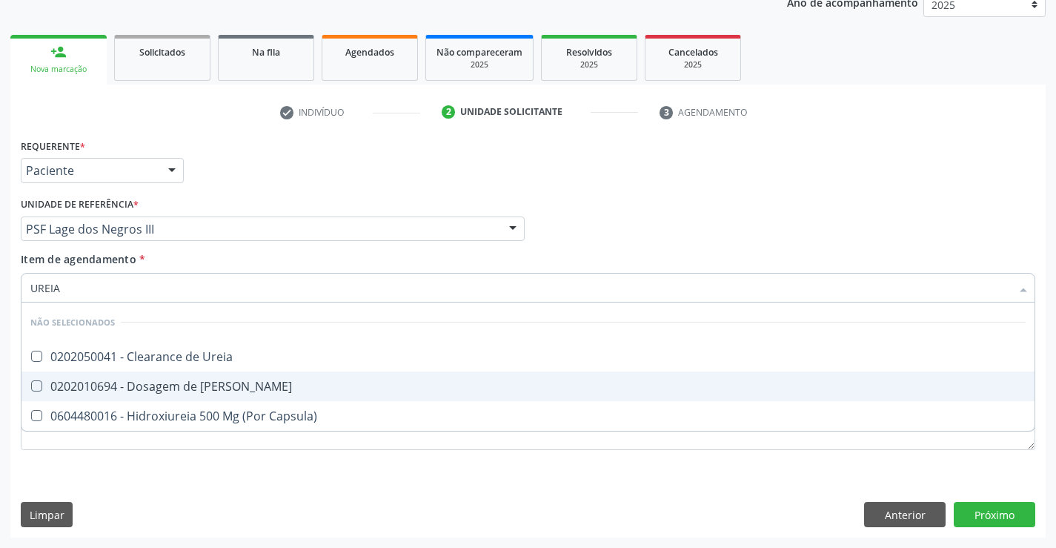
click at [152, 388] on div "0202010694 - Dosagem de Ureia" at bounding box center [527, 386] width 995 height 12
checkbox Ureia "true"
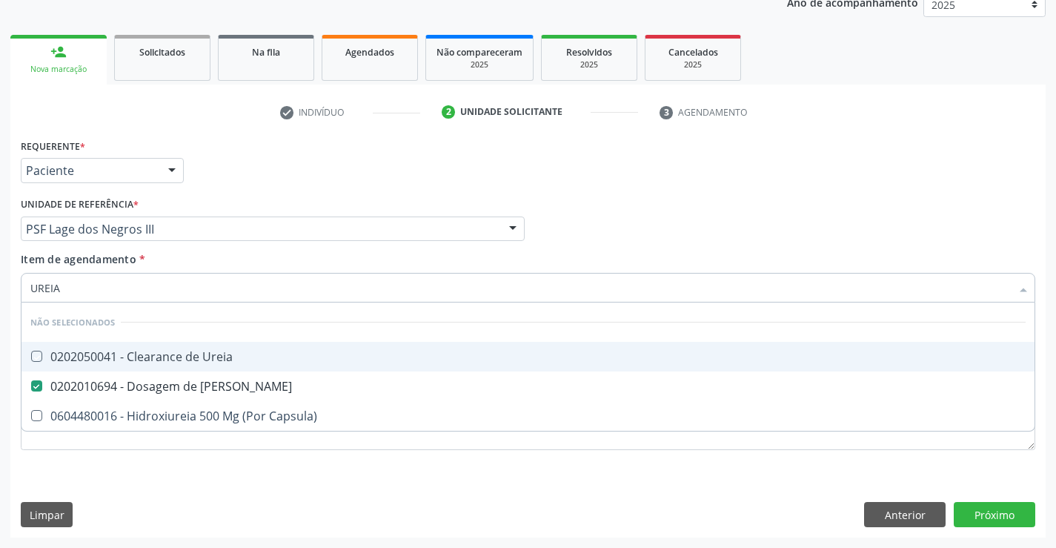
click at [245, 182] on div "Requerente * Paciente Profissional de Saúde Paciente Nenhum resultado encontrad…" at bounding box center [528, 164] width 1022 height 58
checkbox Ureia "true"
checkbox Capsula\) "true"
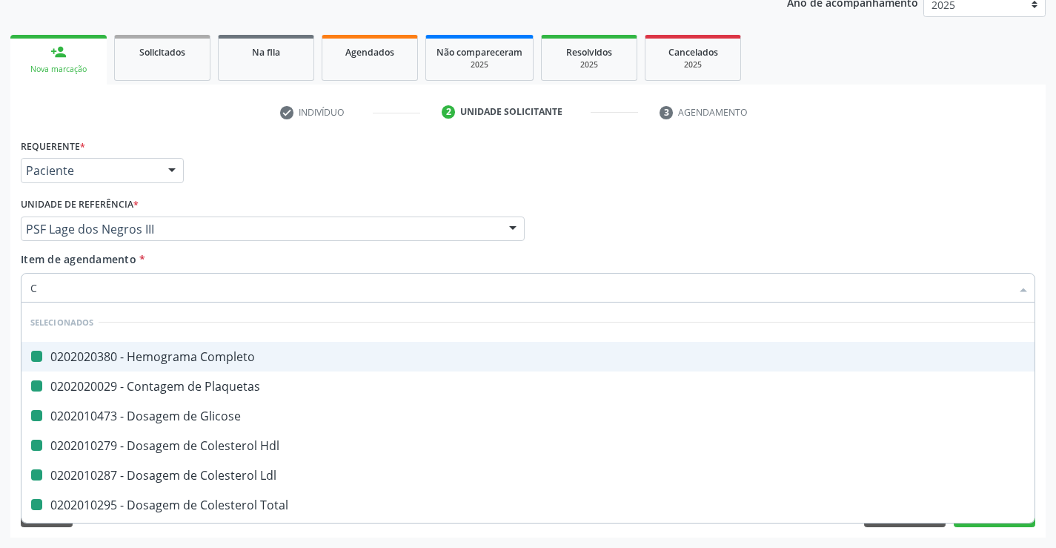
type input "CR"
checkbox Completo "false"
checkbox Glicose "false"
checkbox Plaquetas "false"
checkbox Hdl "false"
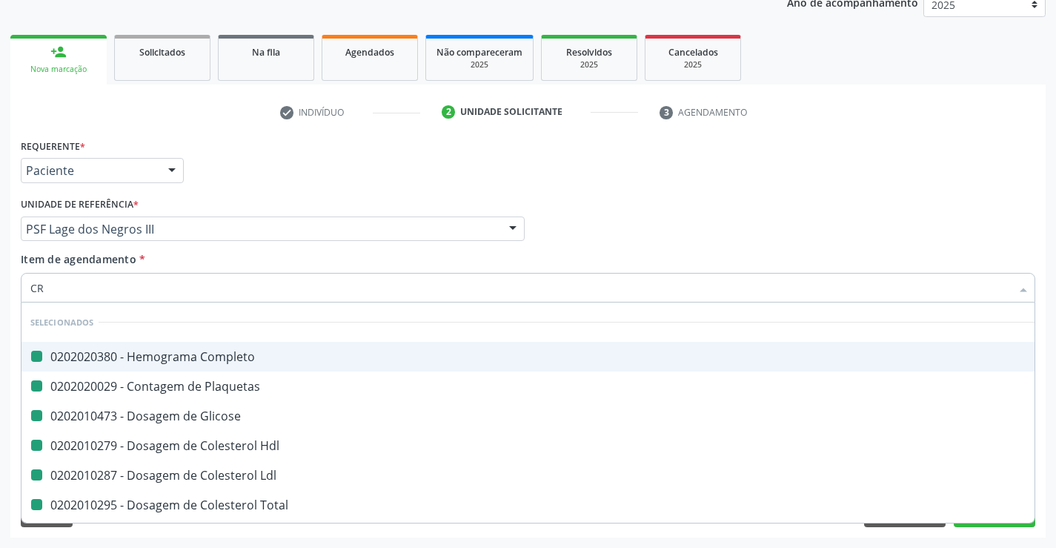
checkbox Ldl "false"
checkbox Total "false"
checkbox Triglicerideos "false"
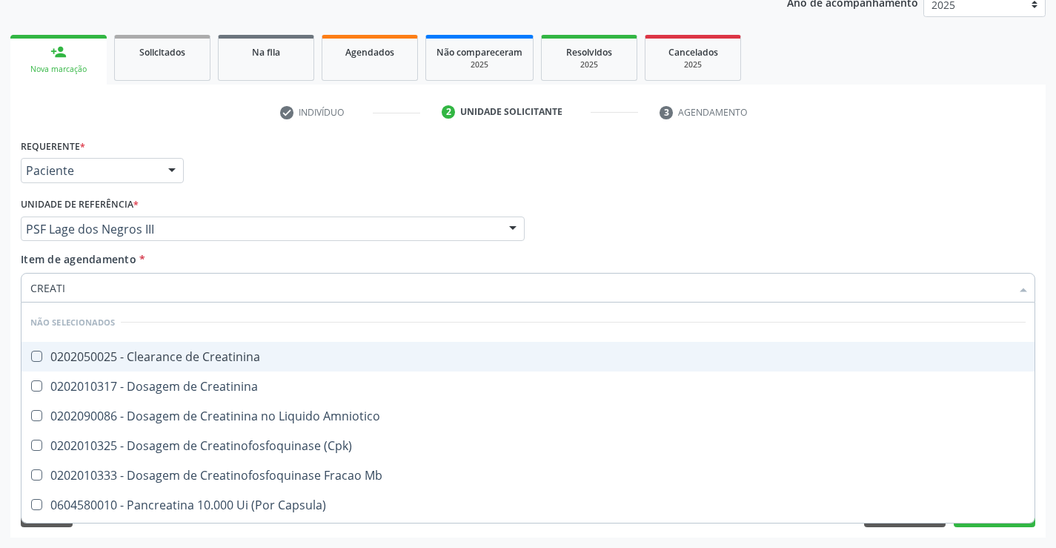
type input "CREATIN"
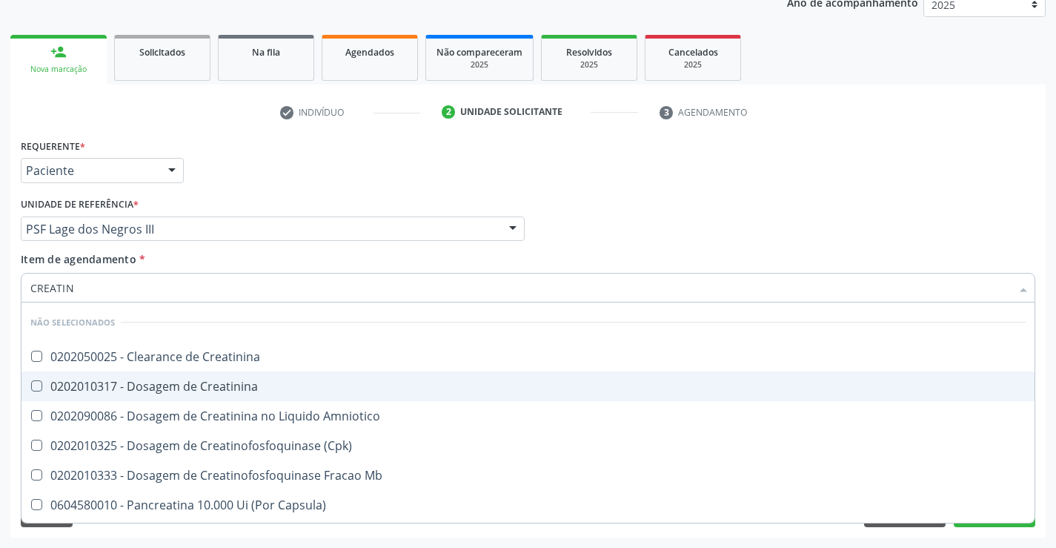
click at [157, 380] on div "0202010317 - Dosagem de Creatinina" at bounding box center [527, 386] width 995 height 12
checkbox Creatinina "true"
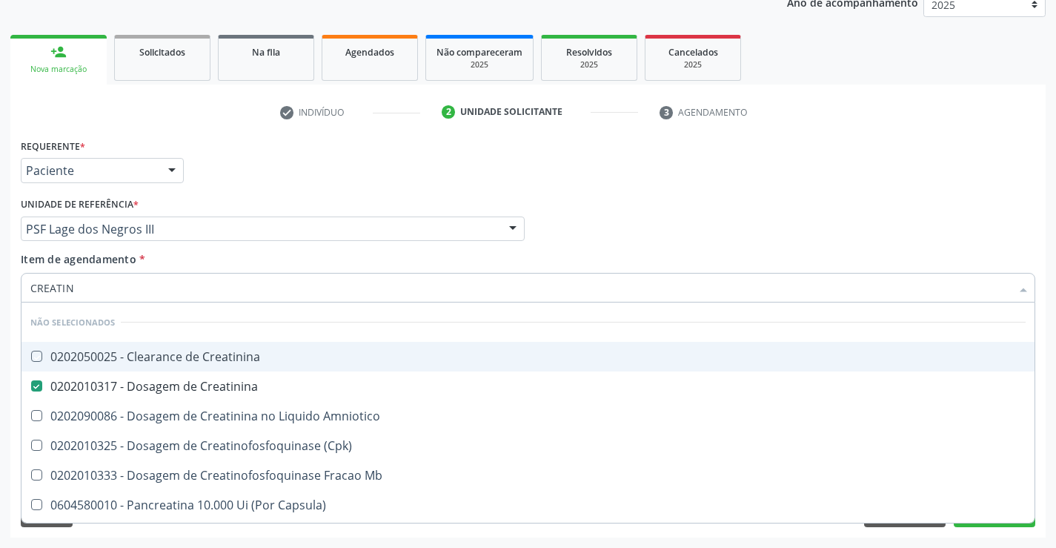
click at [281, 200] on div "Unidade de referência * PSF Lage dos Negros III Unidade Basica de Saude da Fami…" at bounding box center [273, 216] width 504 height 47
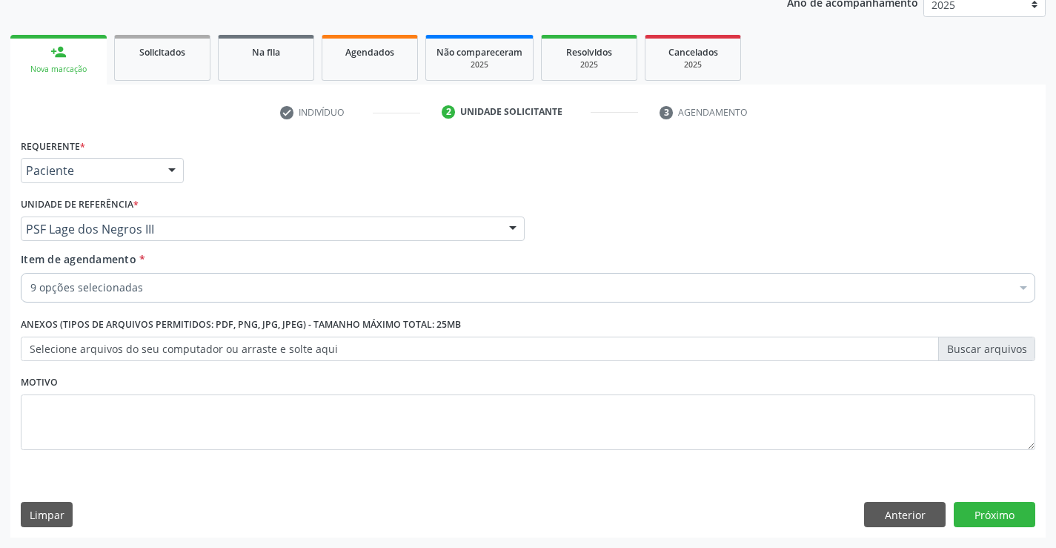
checkbox Completo "true"
checkbox Glicose "true"
checkbox Hdl "true"
checkbox Ldl "true"
checkbox Total "true"
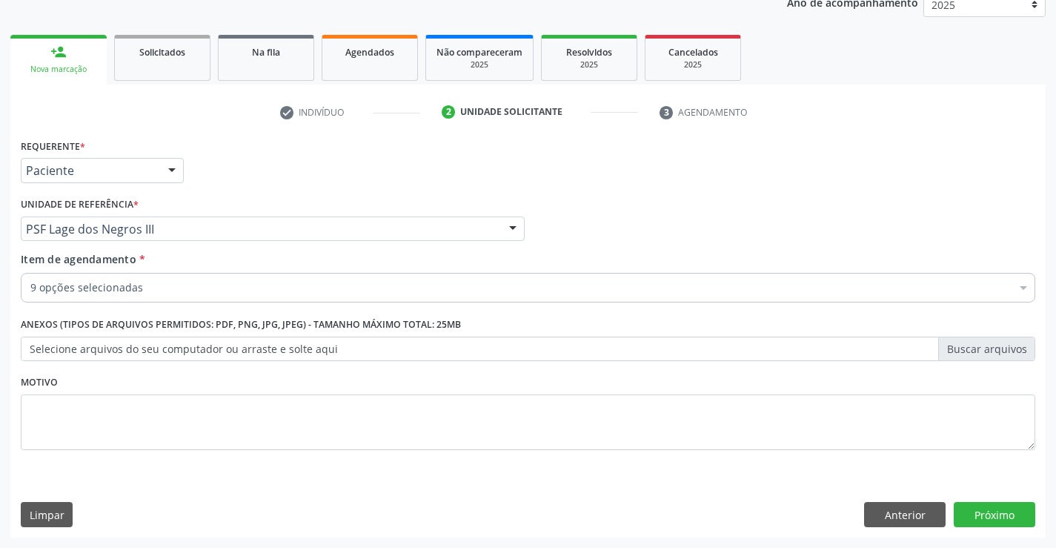
checkbox Triglicerideos "true"
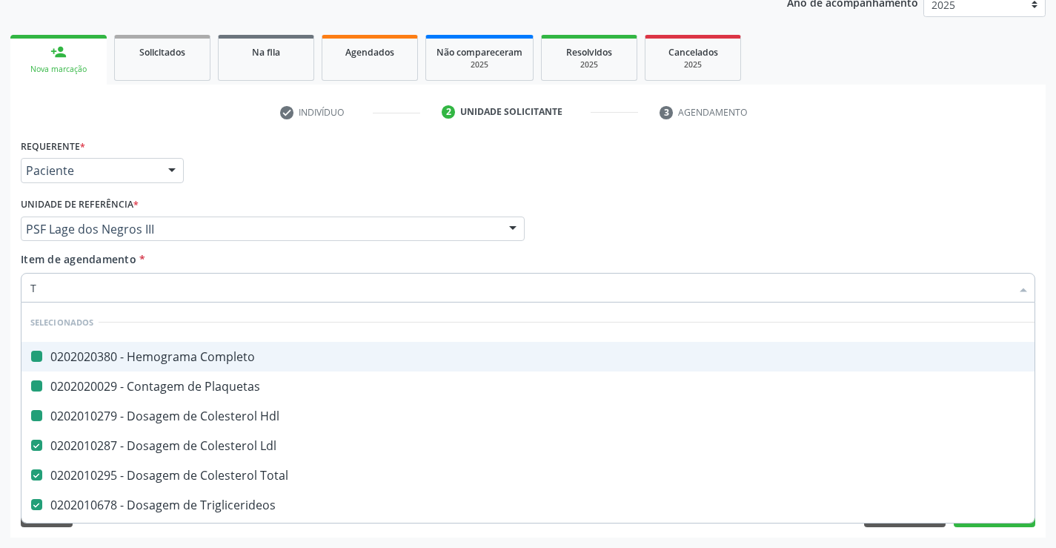
type input "TG"
checkbox Completo "false"
checkbox Hdl "false"
checkbox Plaquetas "false"
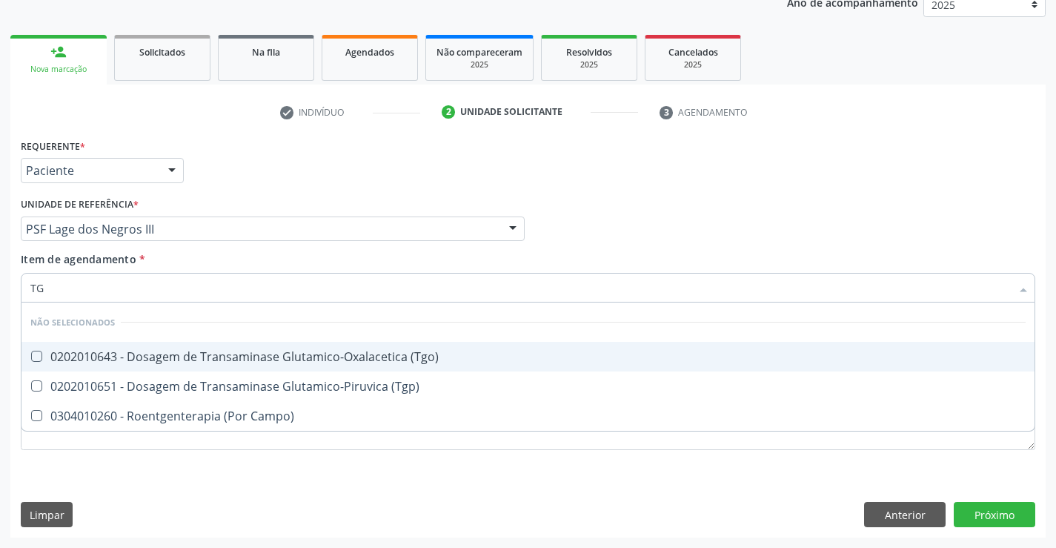
click at [145, 361] on div "0202010643 - Dosagem de Transaminase Glutamico-Oxalacetica (Tgo)" at bounding box center [527, 357] width 995 height 12
checkbox \(Tgo\) "true"
click at [136, 374] on span "0202010651 - Dosagem de Transaminase Glutamico-Piruvica (Tgp)" at bounding box center [527, 386] width 1013 height 30
checkbox \(Tgp\) "true"
click at [210, 190] on div "Requerente * Paciente Profissional de Saúde Paciente Nenhum resultado encontrad…" at bounding box center [528, 164] width 1022 height 58
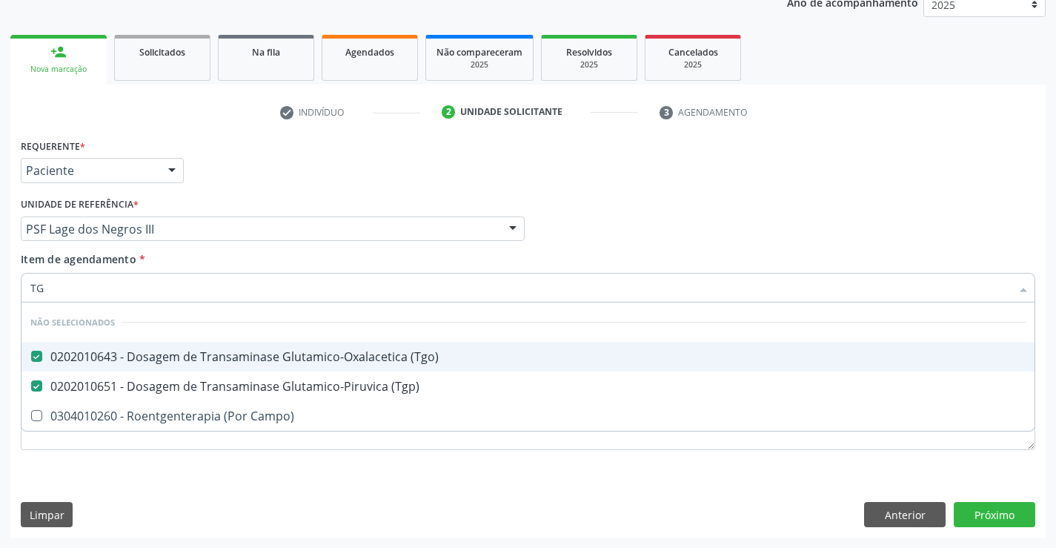
checkbox Campo\) "true"
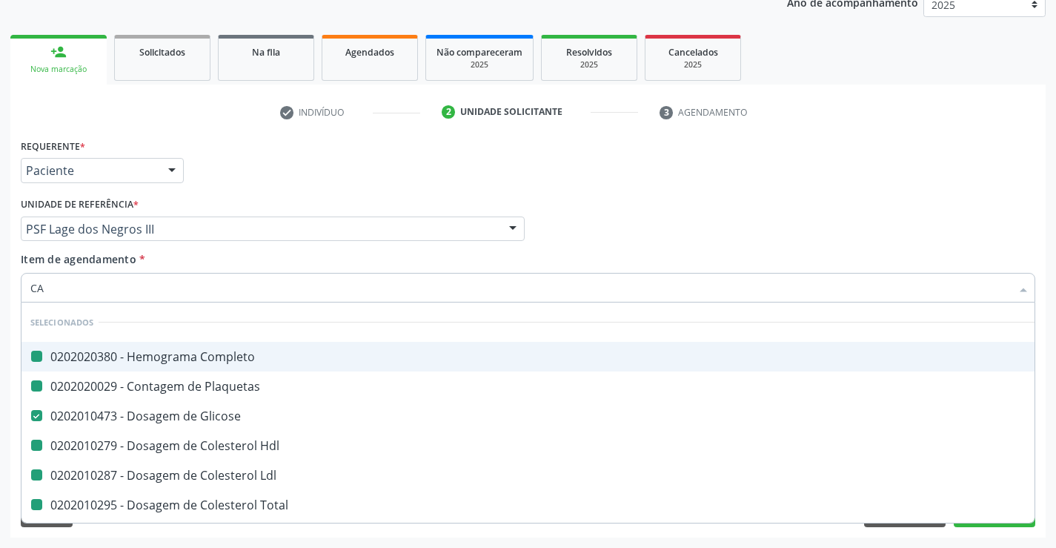
type input "CAL"
checkbox Completo "false"
checkbox Plaquetas "false"
checkbox Hdl "false"
checkbox Ldl "false"
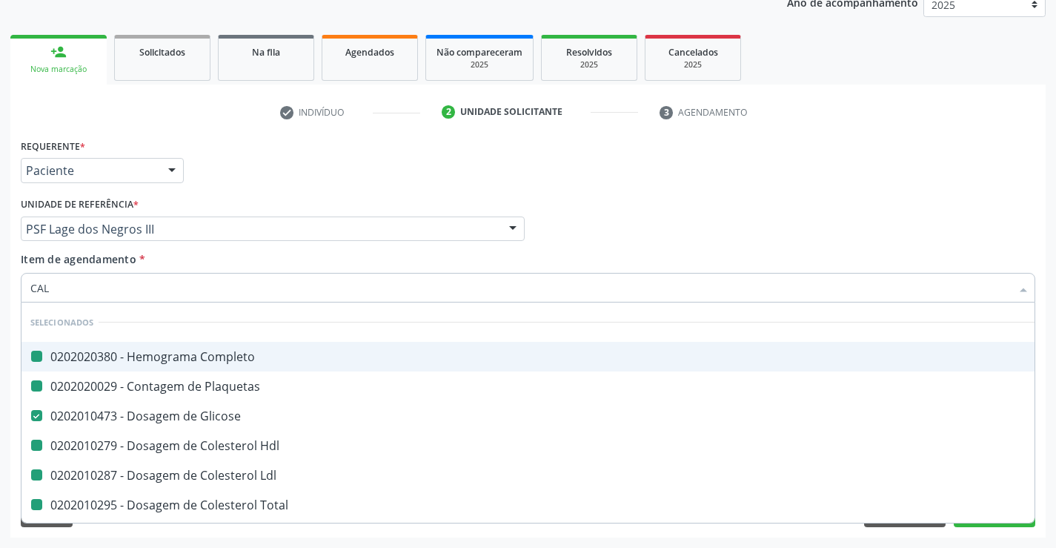
checkbox Total "false"
checkbox Triglicerideos "false"
checkbox Creatinina "false"
checkbox \(Tgo\) "false"
checkbox \(Tgp\) "false"
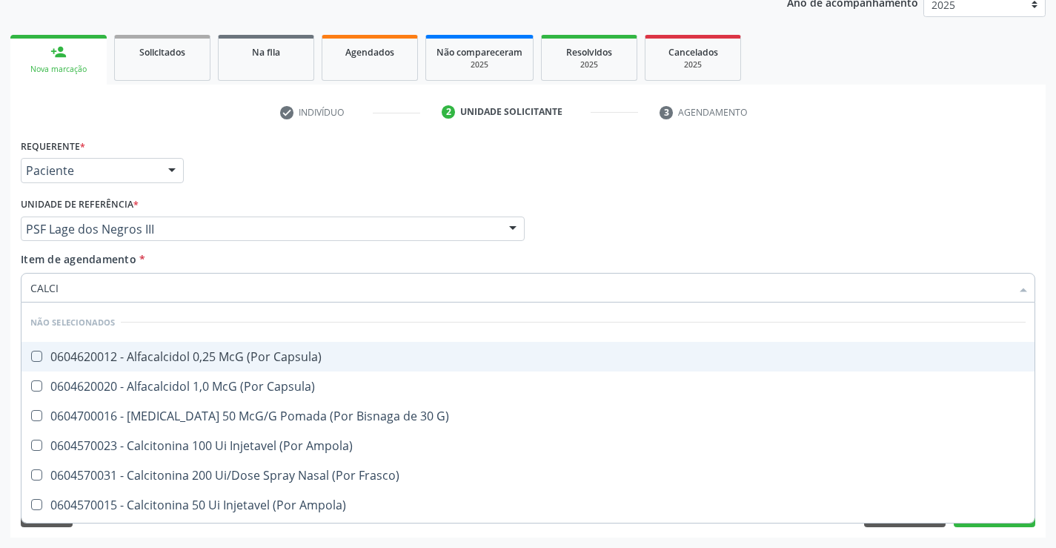
type input "CALCIO"
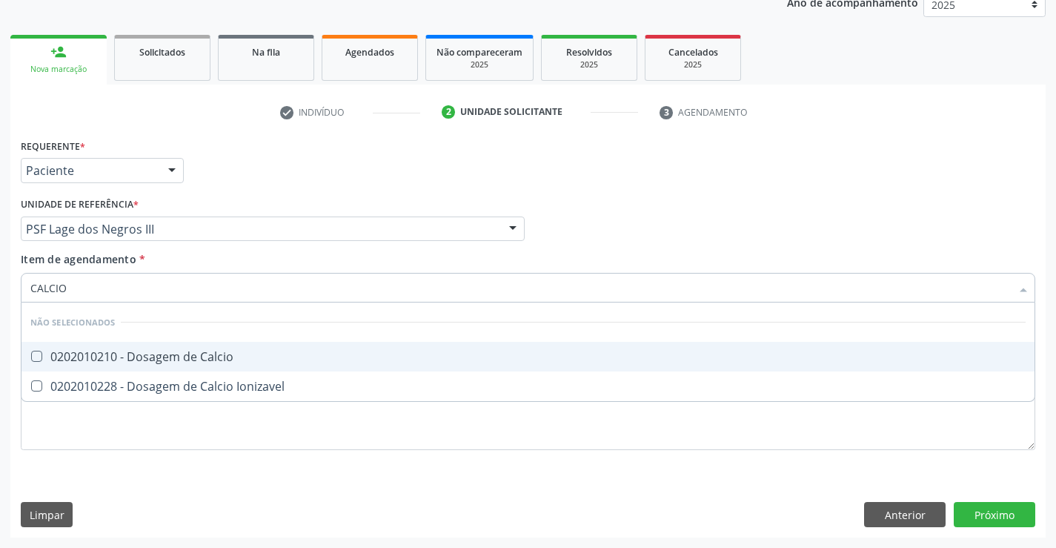
click at [135, 357] on div "0202010210 - Dosagem de Calcio" at bounding box center [527, 357] width 995 height 12
checkbox Calcio "true"
click at [217, 179] on div "Requerente * Paciente Profissional de Saúde Paciente Nenhum resultado encontrad…" at bounding box center [528, 164] width 1022 height 58
checkbox Ionizavel "true"
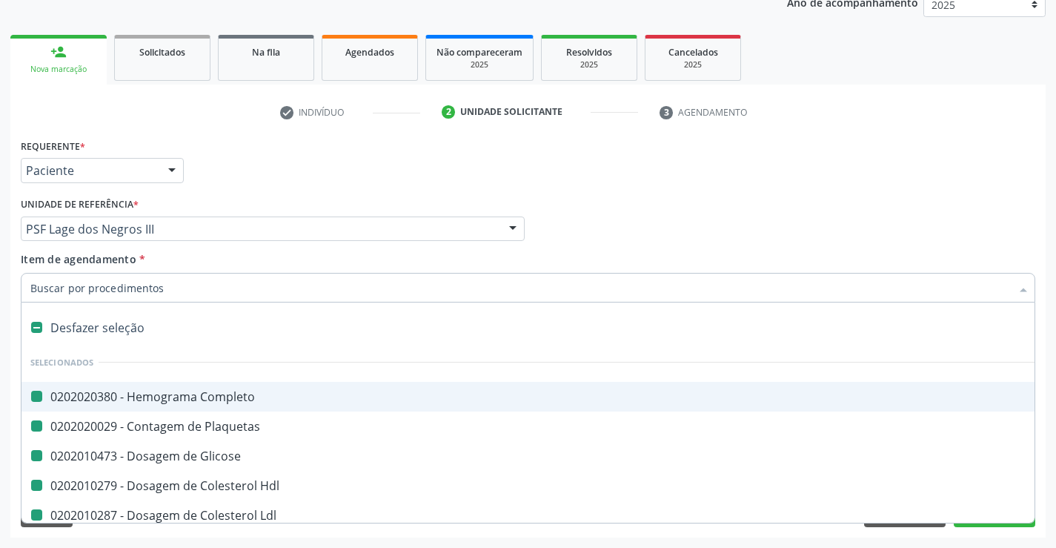
type input "F"
checkbox Completo "false"
checkbox Plaquetas "false"
checkbox Glicose "false"
checkbox Hdl "false"
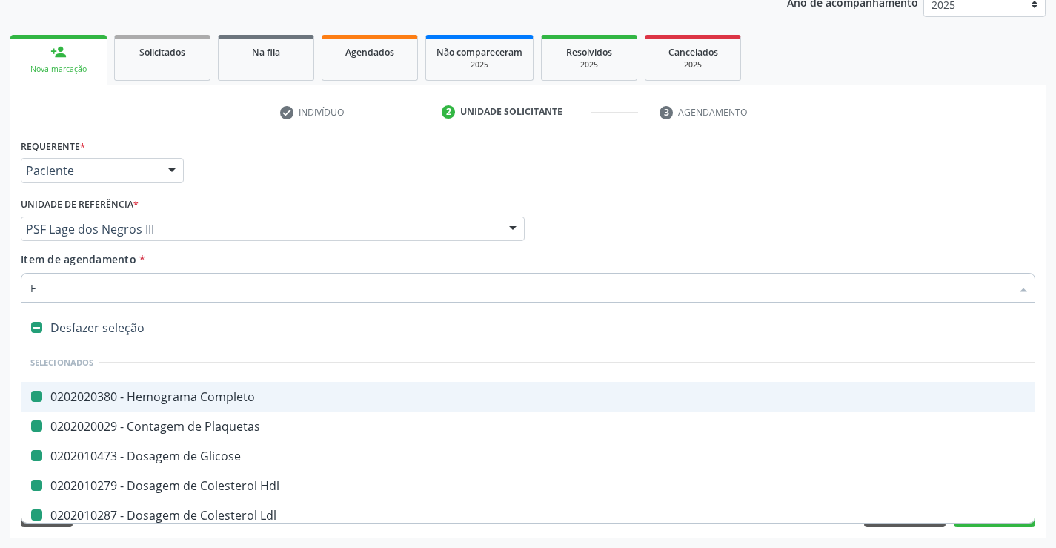
checkbox Ldl "false"
checkbox Total "false"
checkbox Triglicerideos "false"
checkbox Ureia "false"
checkbox Creatinina "false"
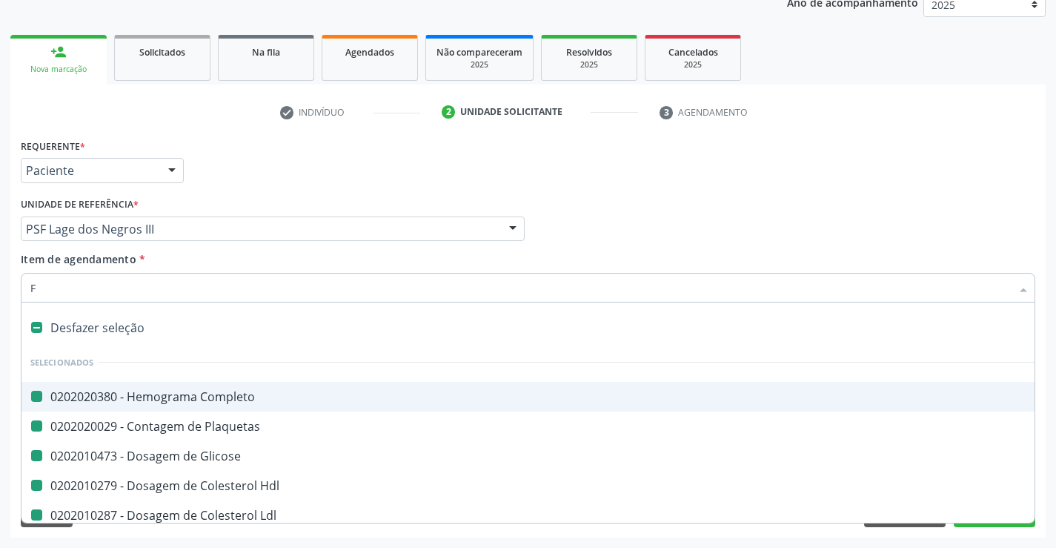
checkbox \(Tgo\) "false"
checkbox \(Tgp\) "false"
checkbox Calcio "false"
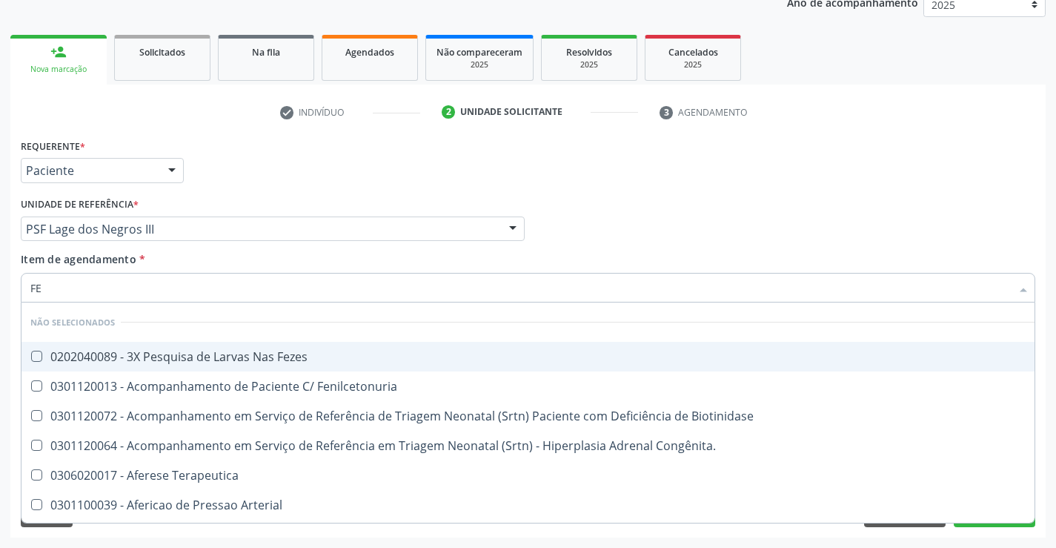
type input "FEZ"
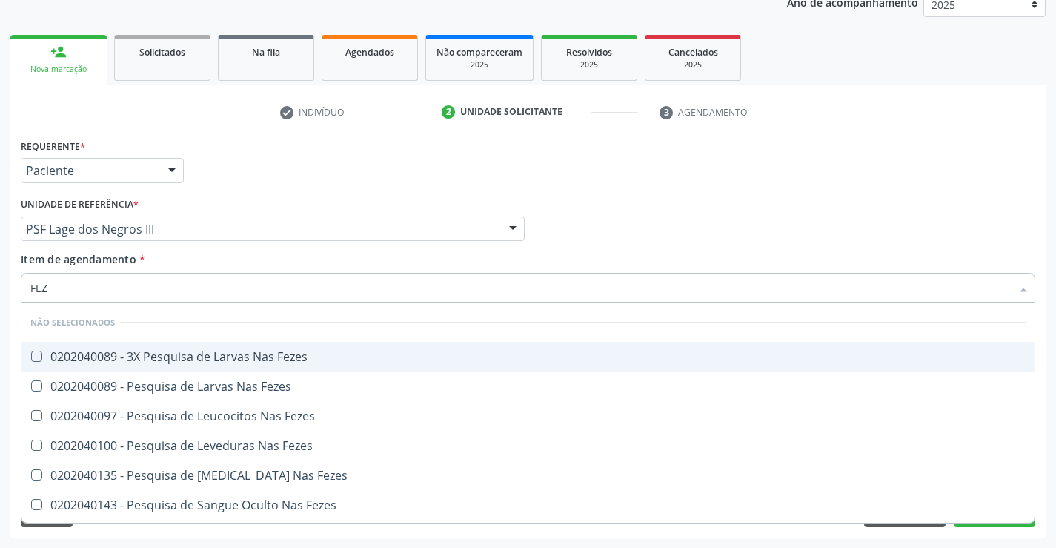
click at [162, 351] on div "0202040089 - 3X Pesquisa de Larvas Nas Fezes" at bounding box center [527, 357] width 995 height 12
checkbox Fezes "true"
click at [242, 214] on div "Unidade de referência * PSF Lage dos Negros III Unidade Basica de Saude da Fami…" at bounding box center [273, 216] width 504 height 47
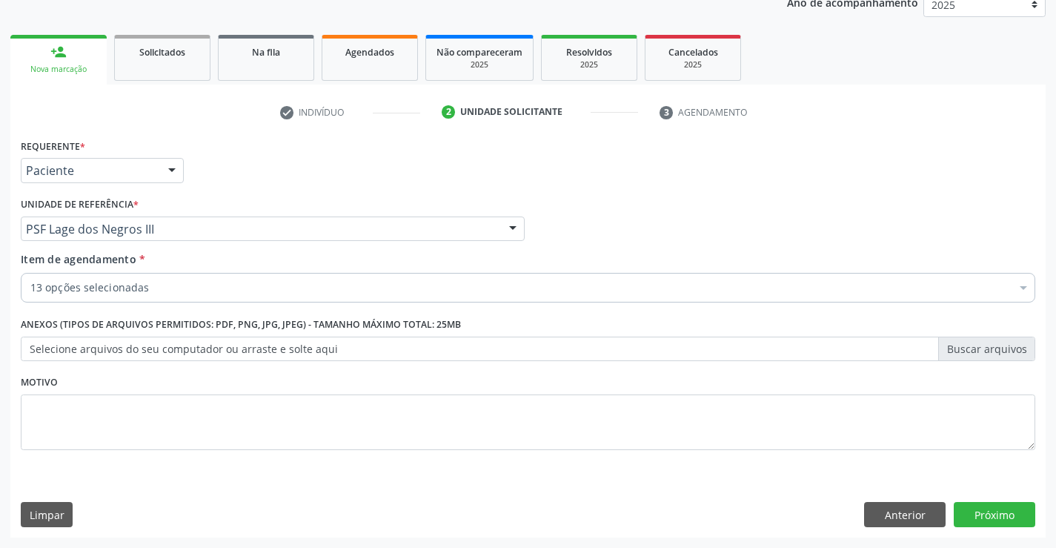
checkbox Plaquetas "true"
checkbox Glicose "true"
checkbox Hdl "true"
checkbox Ldl "true"
checkbox Total "true"
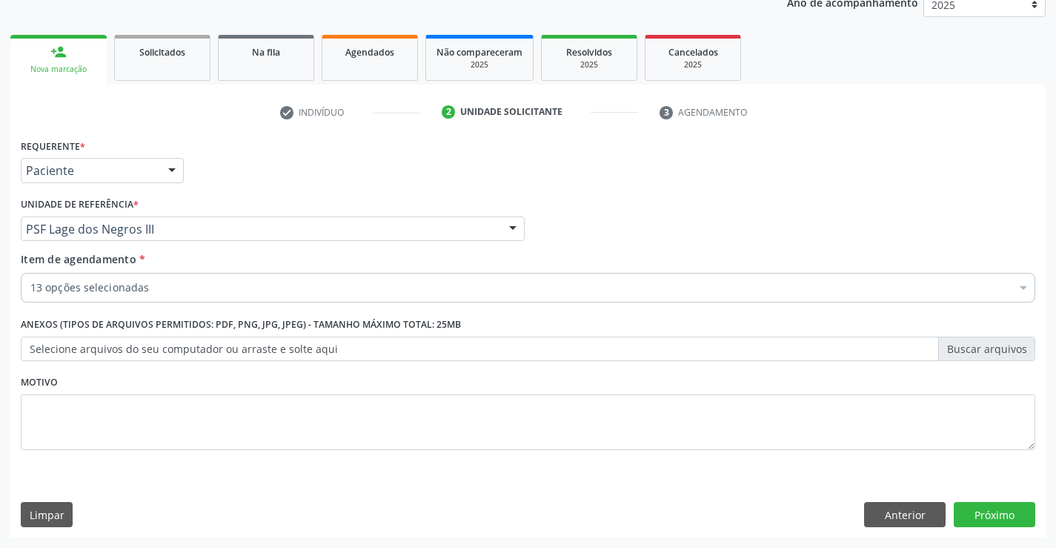
checkbox Triglicerideos "true"
checkbox Ureia "true"
checkbox Creatinina "true"
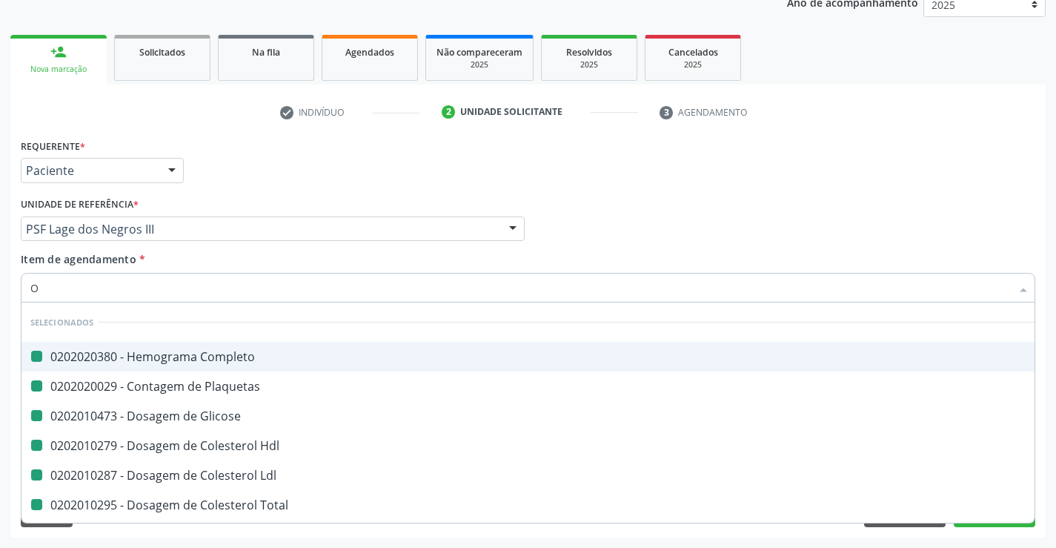
type input "OV"
checkbox Completo "false"
checkbox Plaquetas "false"
checkbox Glicose "false"
checkbox Hdl "false"
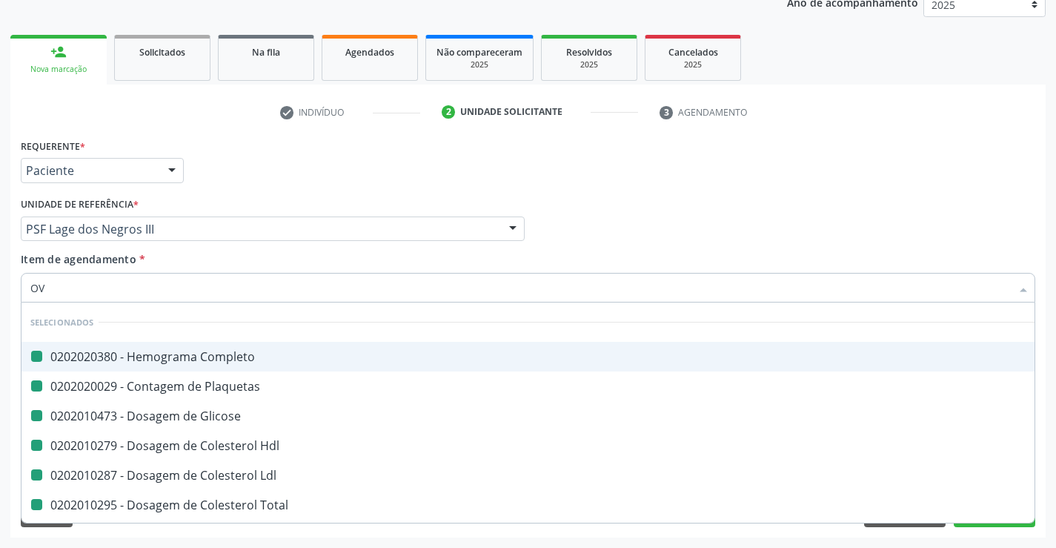
checkbox Ldl "false"
checkbox Total "false"
checkbox Triglicerideos "false"
checkbox Ureia "false"
checkbox Creatinina "false"
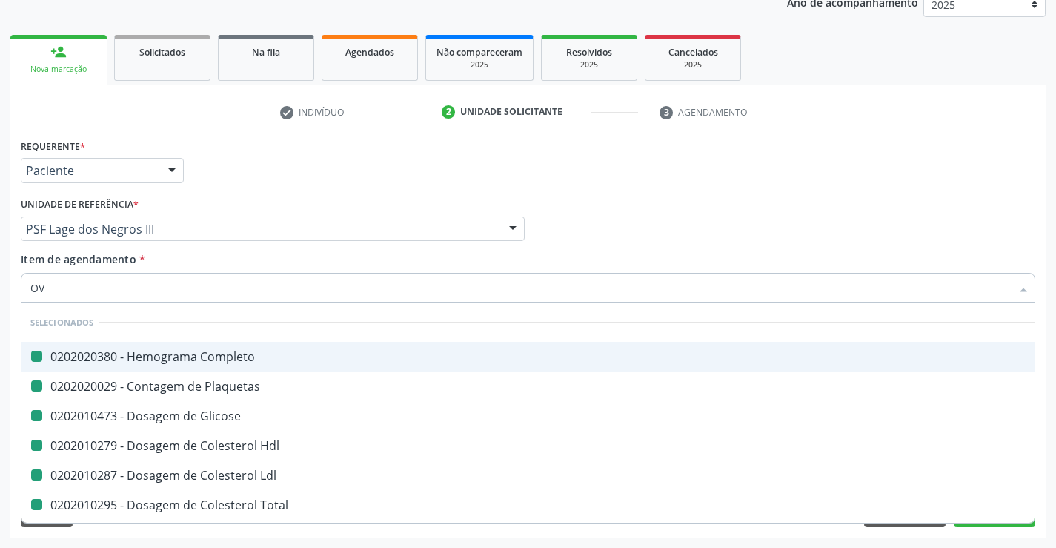
checkbox \(Tgo\) "false"
checkbox \(Tgp\) "false"
checkbox Calcio "false"
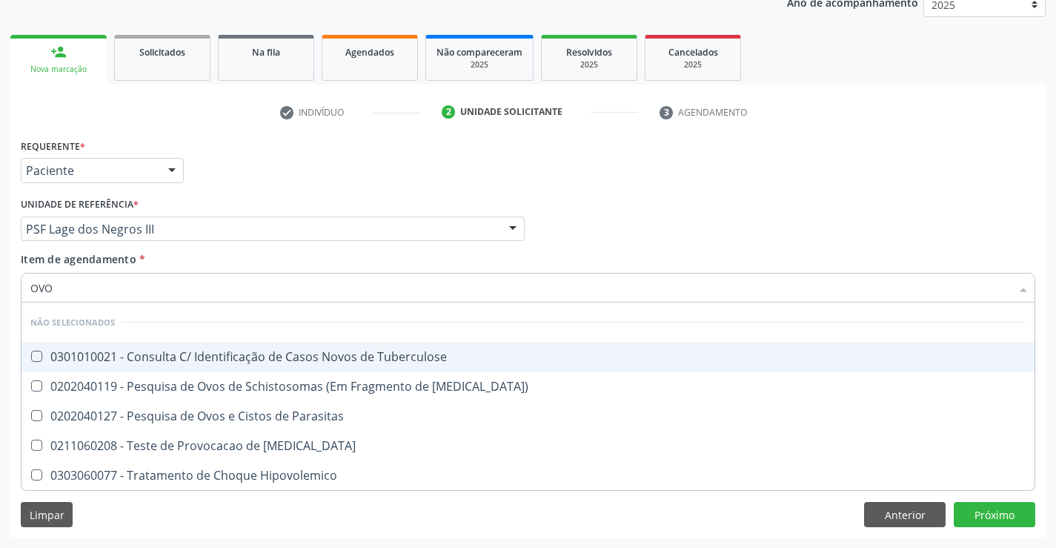
type input "OVOS"
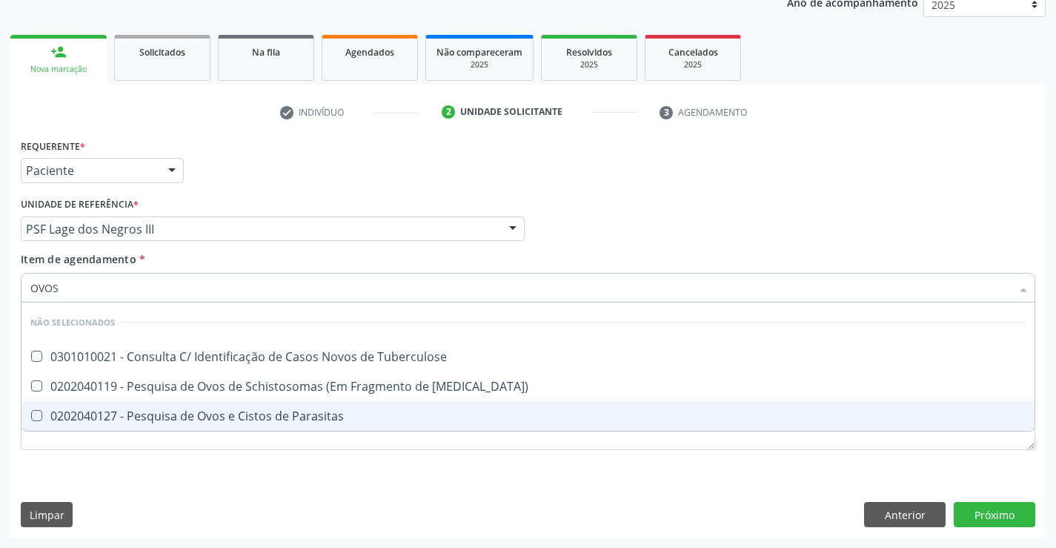
click at [173, 417] on div "0202040127 - Pesquisa de Ovos e Cistos de Parasitas" at bounding box center [527, 416] width 995 height 12
checkbox Parasitas "true"
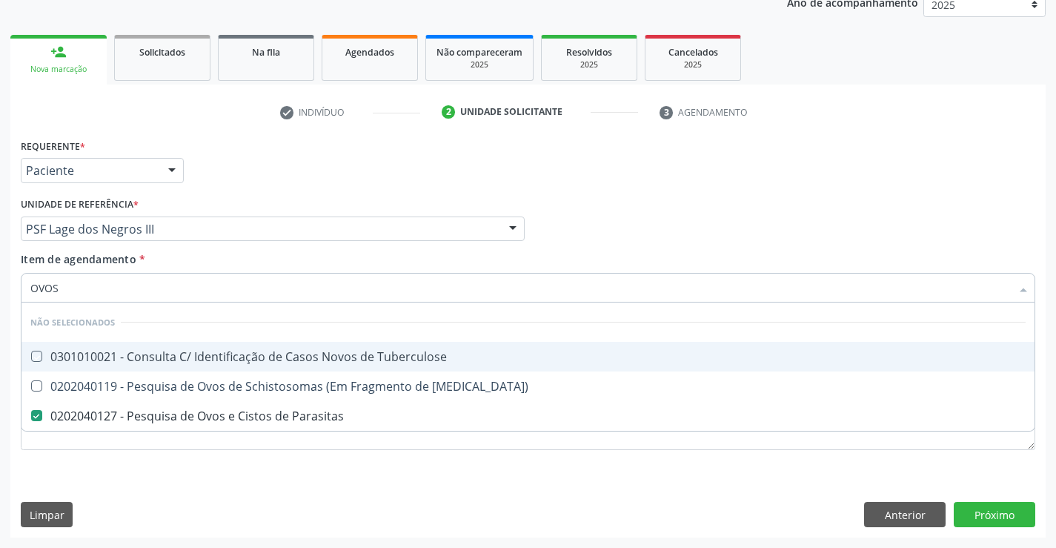
click at [278, 164] on div "Requerente * Paciente Profissional de Saúde Paciente Nenhum resultado encontrad…" at bounding box center [528, 164] width 1022 height 58
checkbox Tuberculose "true"
checkbox Mucosa\) "true"
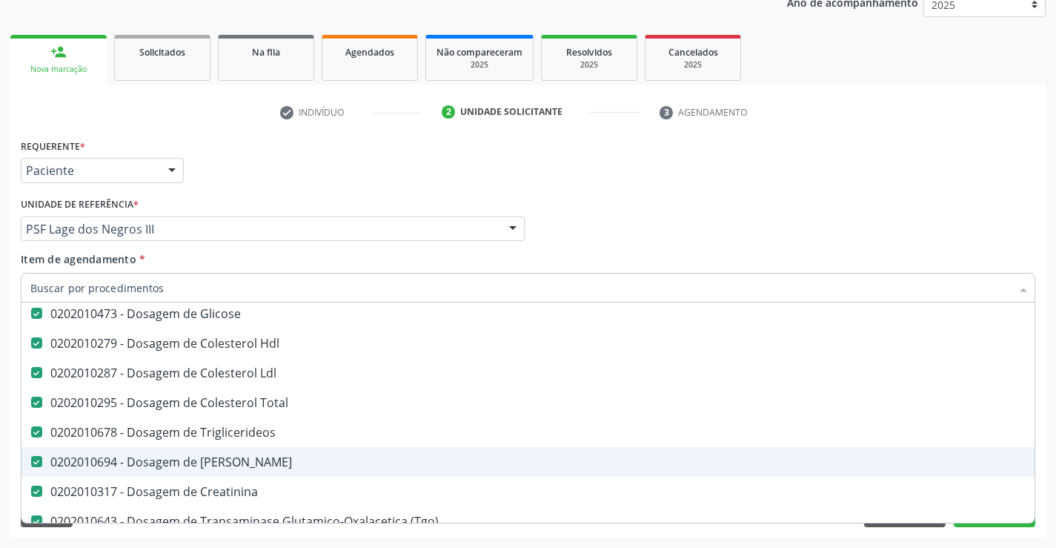
scroll to position [148, 0]
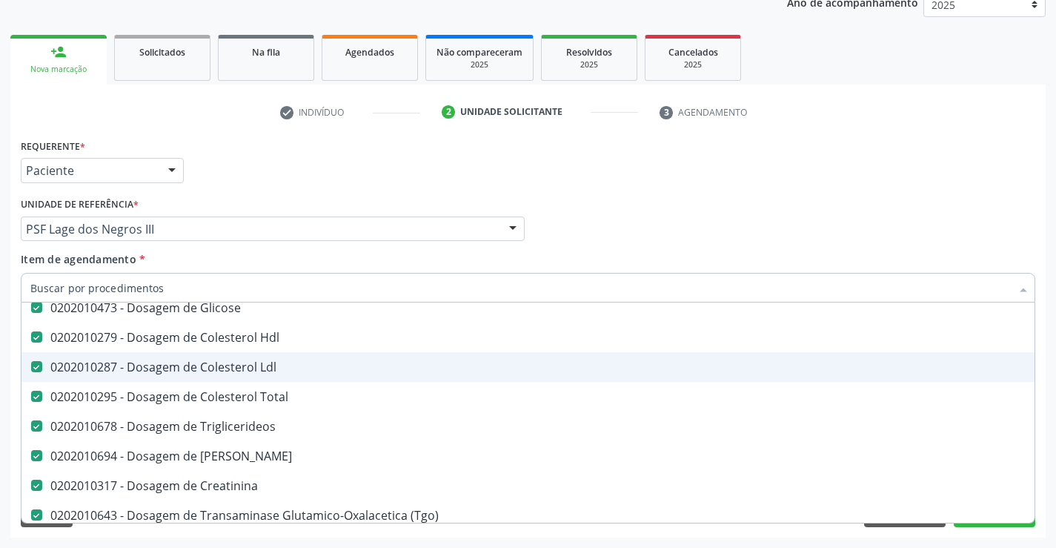
click at [920, 228] on div "Profissional Solicitante Por favor, selecione a Unidade de Atendimento primeiro…" at bounding box center [528, 222] width 1022 height 58
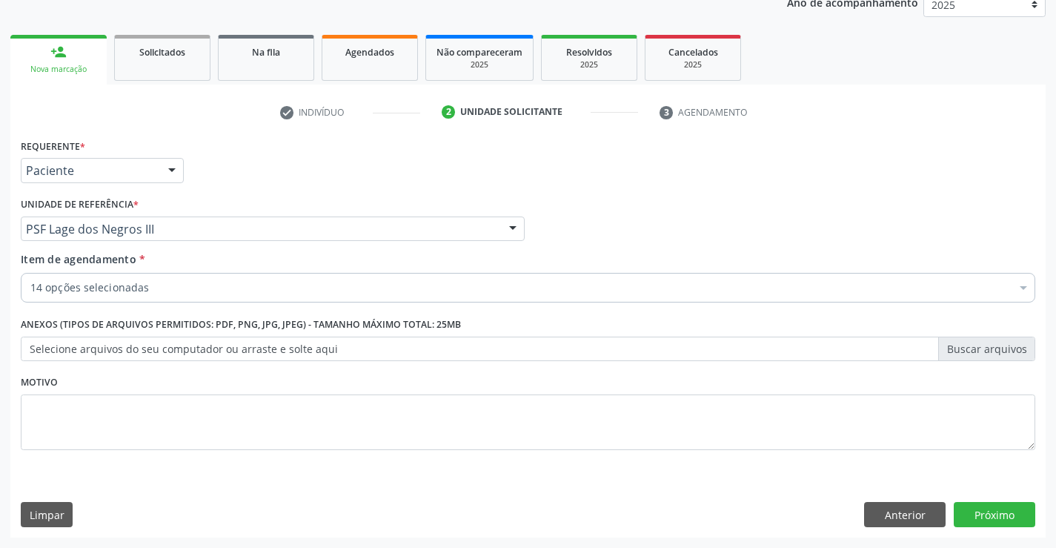
scroll to position [0, 0]
click at [994, 517] on button "Próximo" at bounding box center [995, 514] width 82 height 25
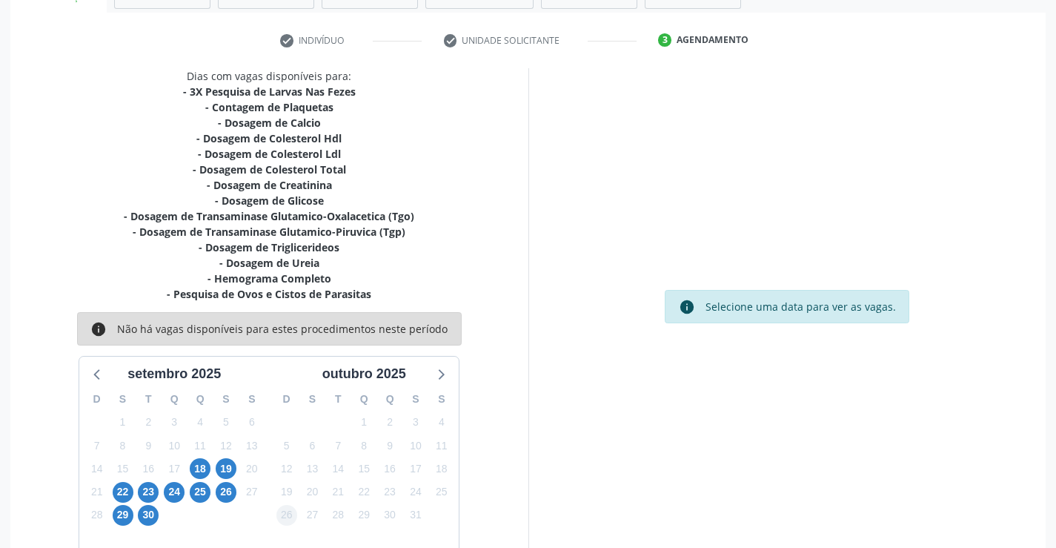
scroll to position [299, 0]
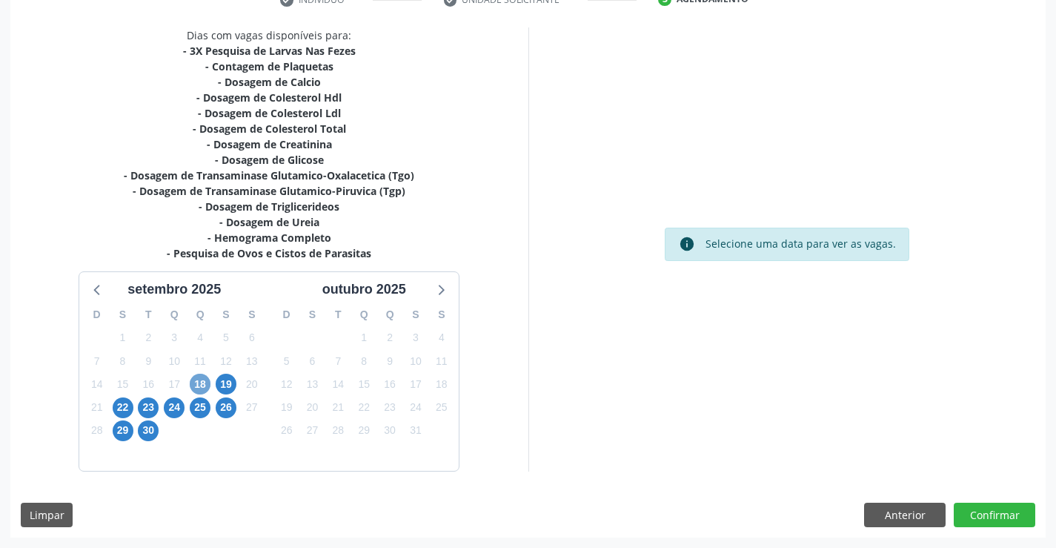
click at [200, 378] on span "18" at bounding box center [200, 384] width 21 height 21
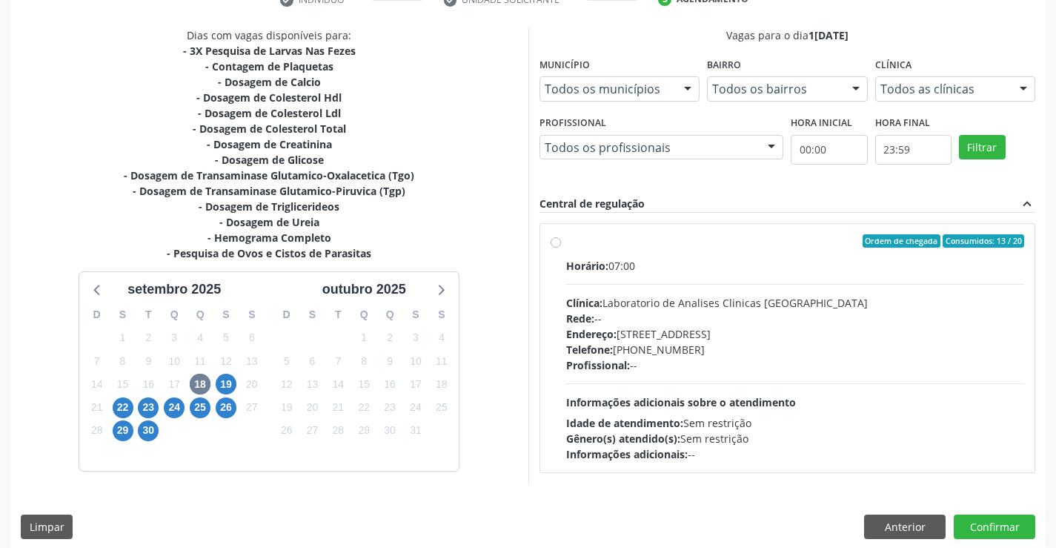
click at [734, 351] on div "Telefone: (74) 36453588" at bounding box center [795, 350] width 459 height 16
click at [561, 248] on input "Ordem de chegada Consumidos: 13 / 20 Horário: 07:00 Clínica: Laboratorio de Ana…" at bounding box center [556, 240] width 10 height 13
radio input "true"
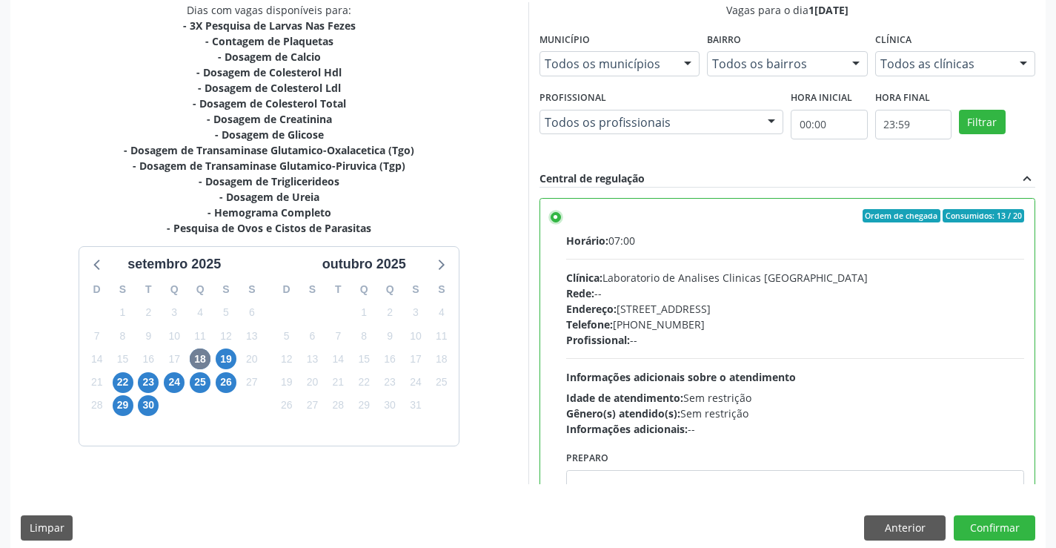
scroll to position [338, 0]
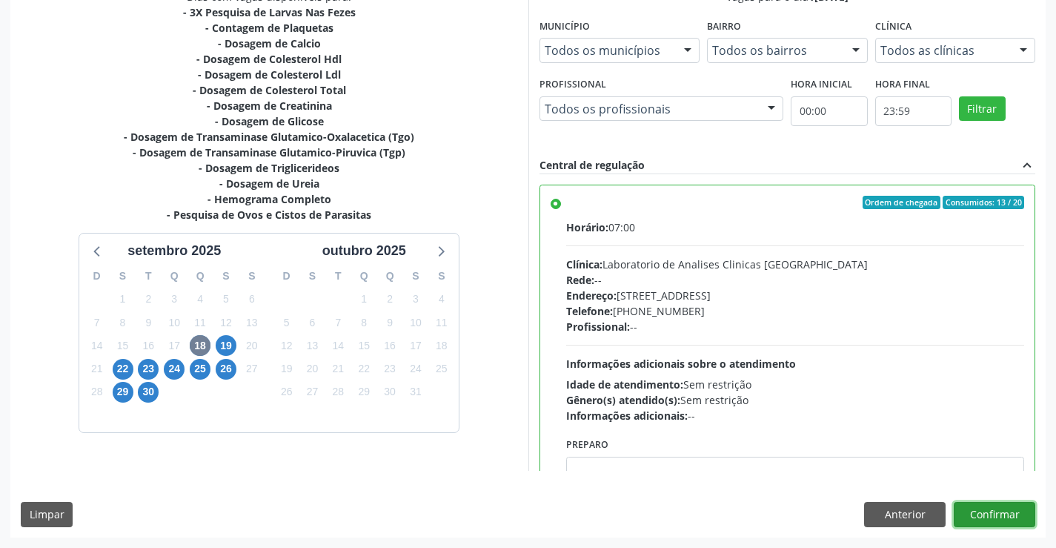
click at [988, 509] on button "Confirmar" at bounding box center [995, 514] width 82 height 25
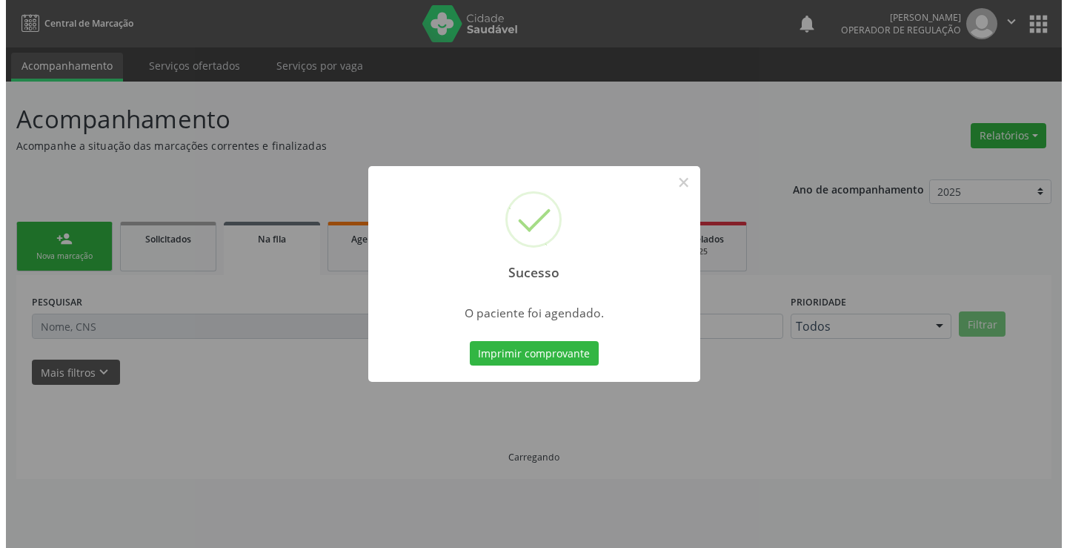
scroll to position [0, 0]
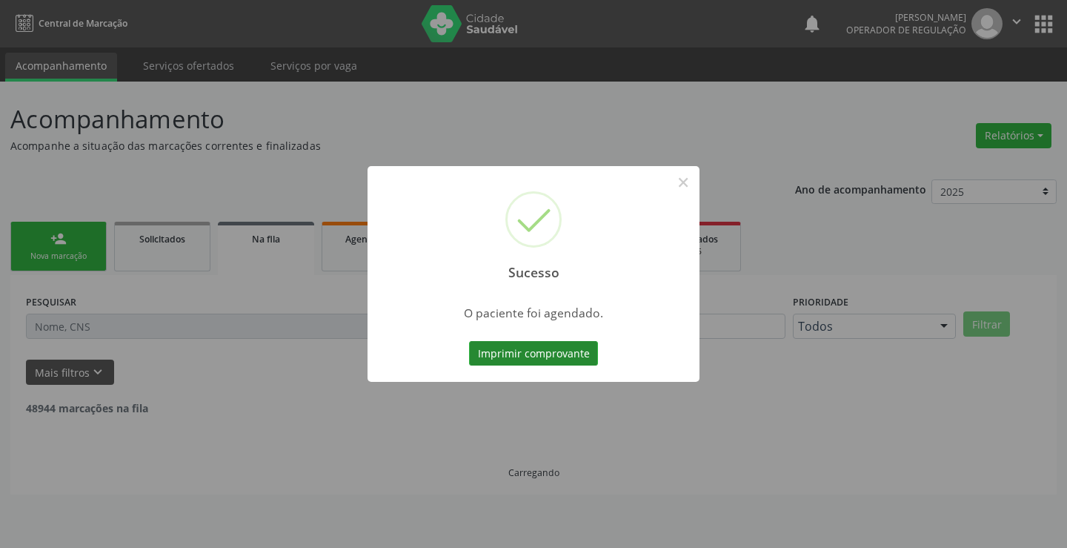
click at [560, 351] on button "Imprimir comprovante" at bounding box center [533, 353] width 129 height 25
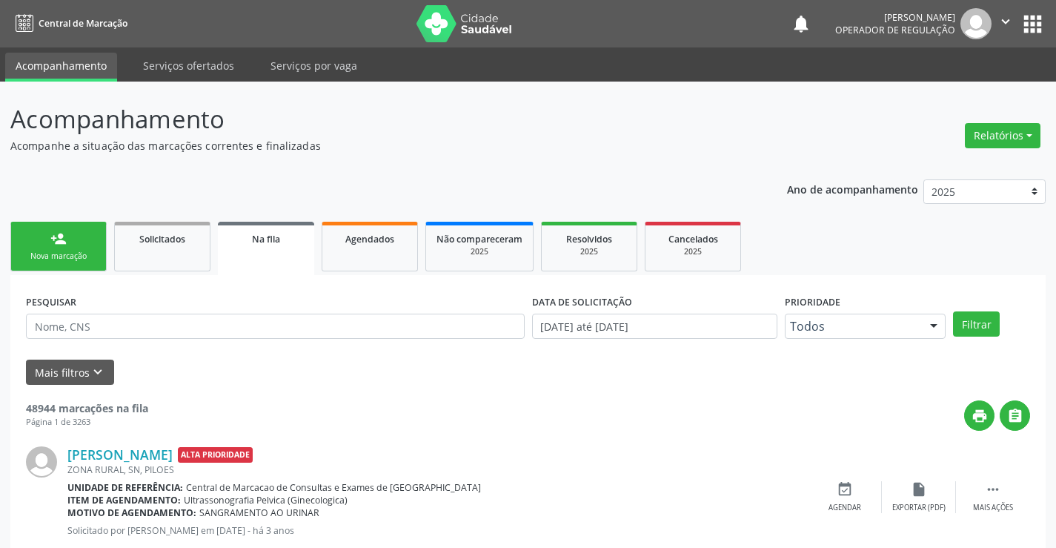
click at [267, 237] on span "Na fila" at bounding box center [266, 239] width 28 height 13
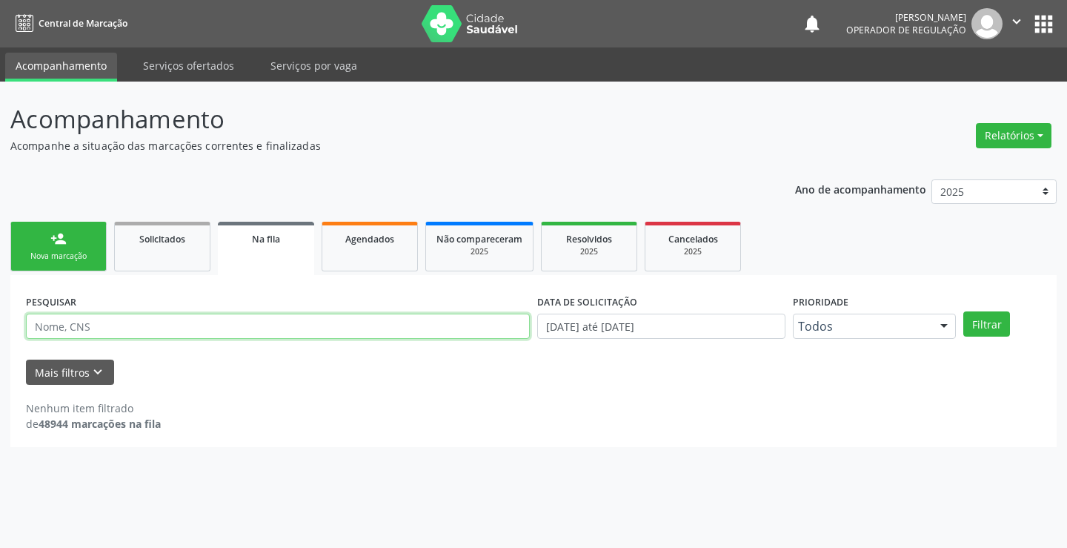
click at [108, 328] on input "text" at bounding box center [278, 326] width 504 height 25
type input "705206408916272"
click at [964, 311] on button "Filtrar" at bounding box center [987, 323] width 47 height 25
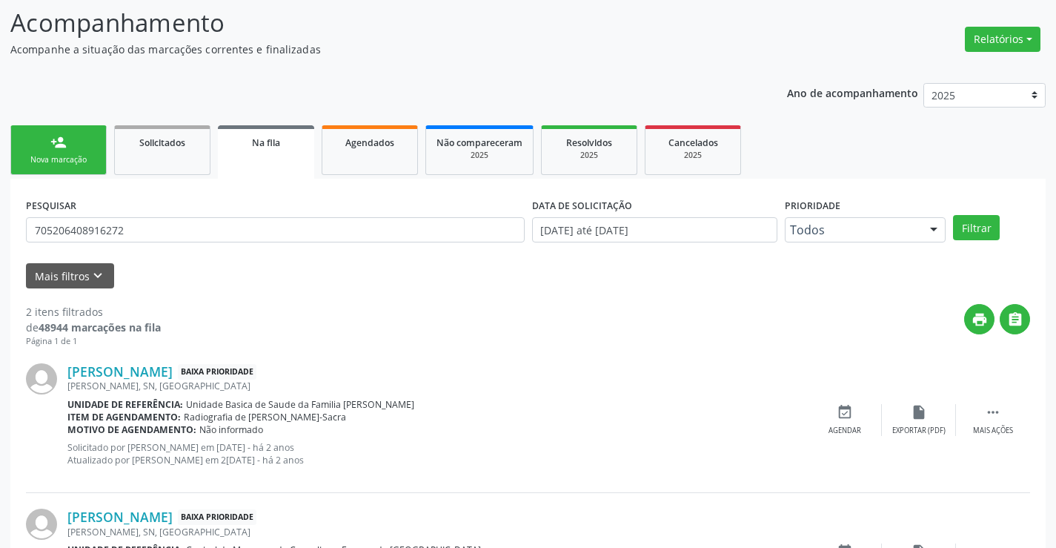
scroll to position [200, 0]
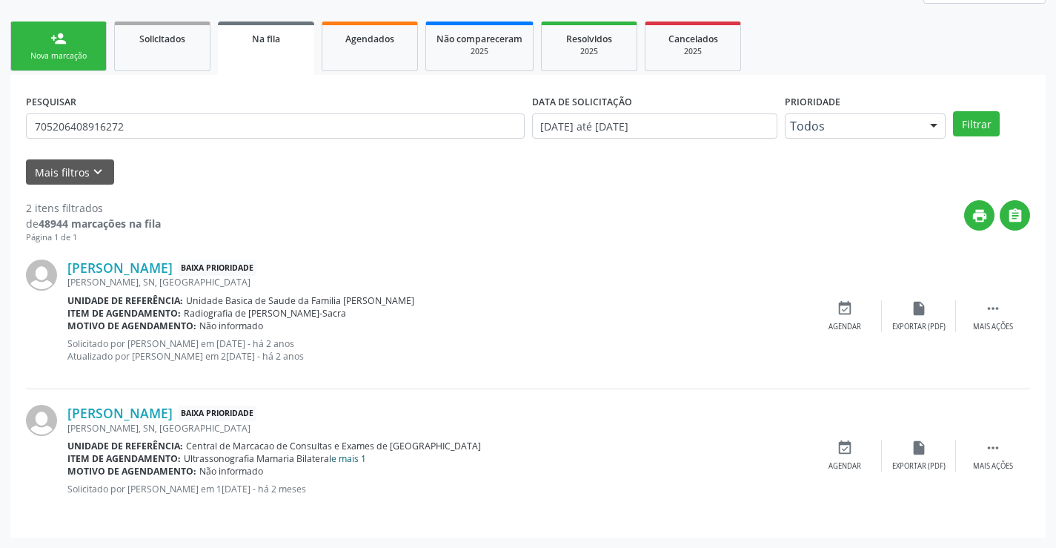
click at [359, 460] on link "e mais 1" at bounding box center [348, 458] width 35 height 13
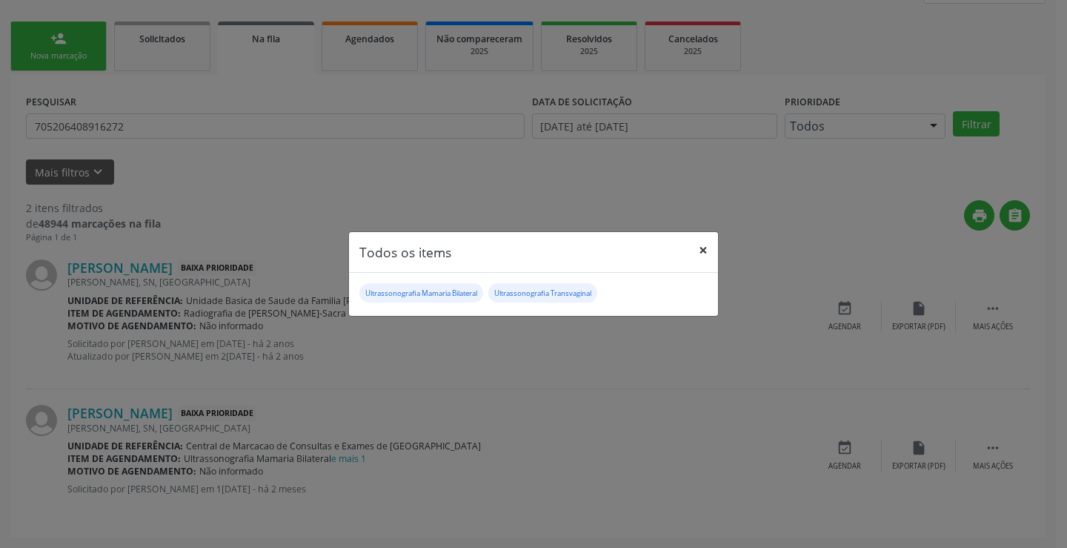
click at [703, 248] on button "×" at bounding box center [704, 250] width 30 height 36
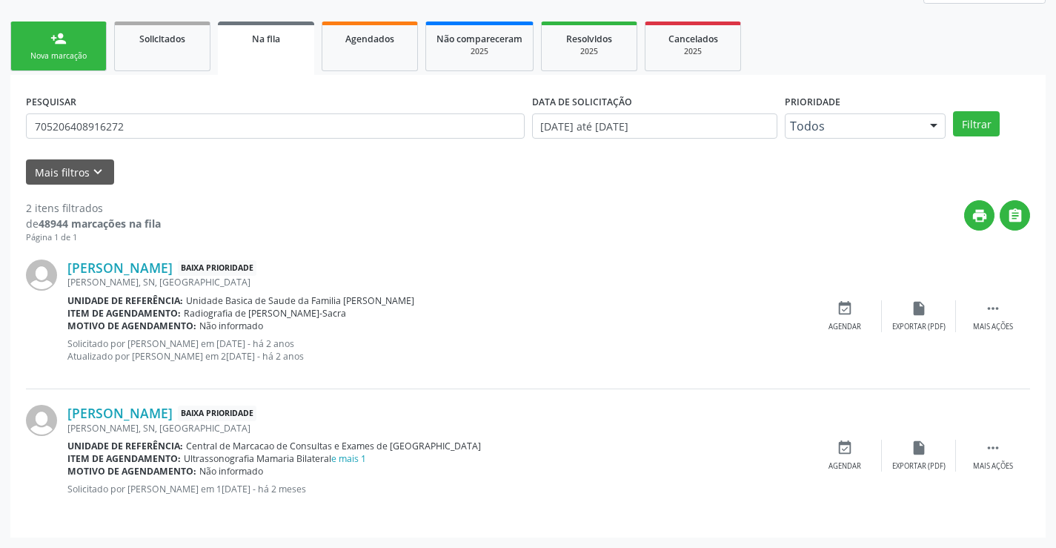
click at [700, 270] on div "Cristiniana Ferreira da Silva Baixa Prioridade" at bounding box center [437, 267] width 740 height 16
click at [993, 448] on icon "" at bounding box center [993, 448] width 16 height 16
click at [920, 448] on icon "edit" at bounding box center [919, 448] width 16 height 16
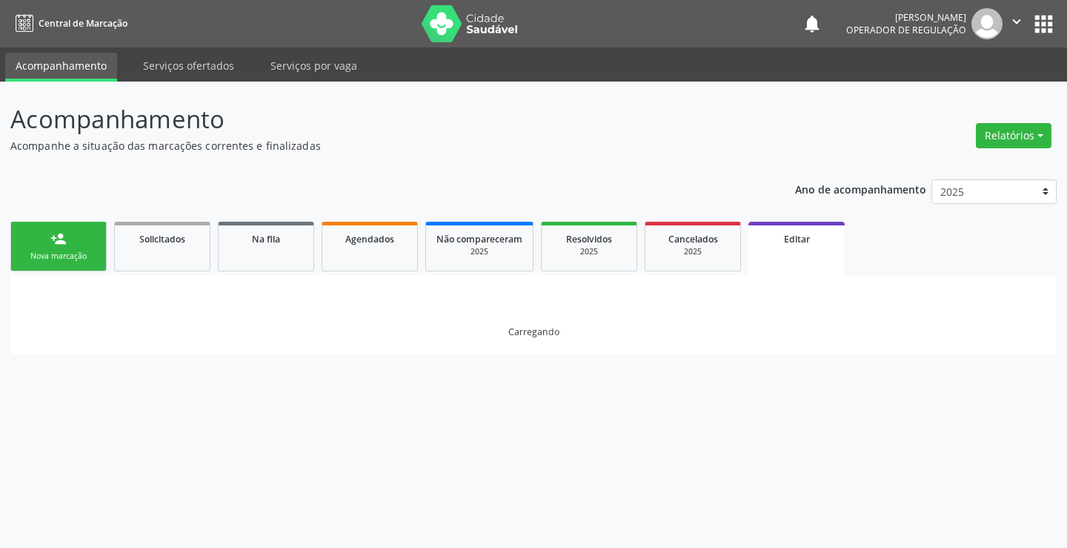
click at [594, 136] on p "Acompanhamento" at bounding box center [376, 119] width 732 height 37
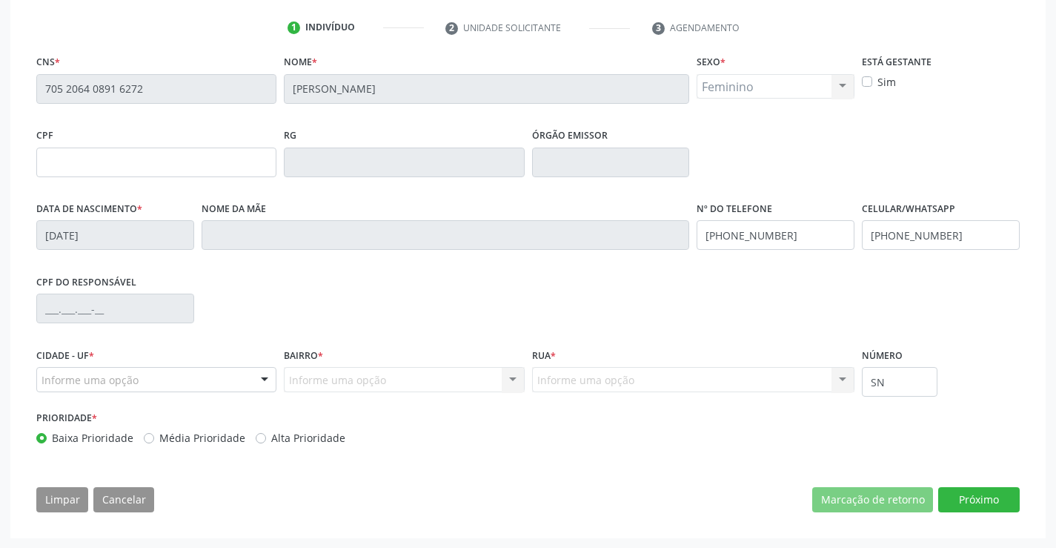
scroll to position [276, 0]
drag, startPoint x: 807, startPoint y: 238, endPoint x: 727, endPoint y: 234, distance: 80.1
click at [727, 234] on input "(74) 91899-9119" at bounding box center [776, 234] width 158 height 30
type input "(74) 99189-9119"
drag, startPoint x: 994, startPoint y: 239, endPoint x: 892, endPoint y: 235, distance: 101.6
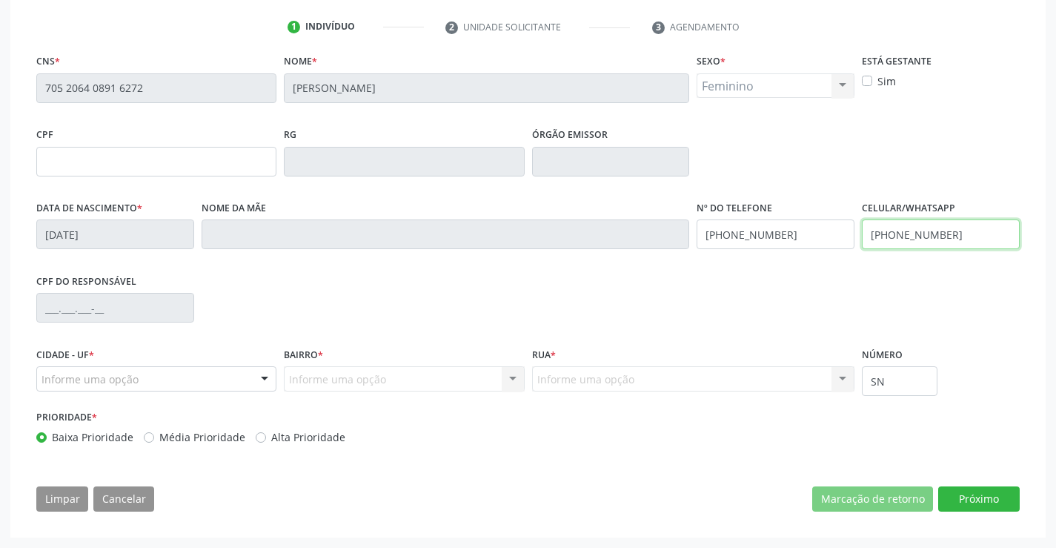
click at [892, 235] on input "(74) 91899-9119" at bounding box center [941, 234] width 158 height 30
type input "(74) 9189-9119"
click at [981, 496] on button "Próximo" at bounding box center [979, 498] width 82 height 25
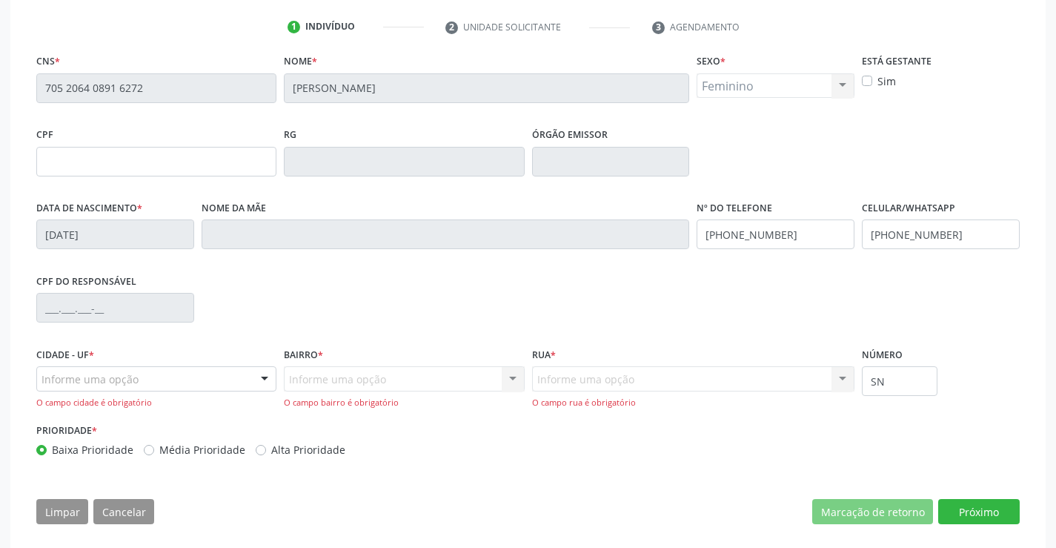
click at [258, 379] on div at bounding box center [264, 379] width 22 height 25
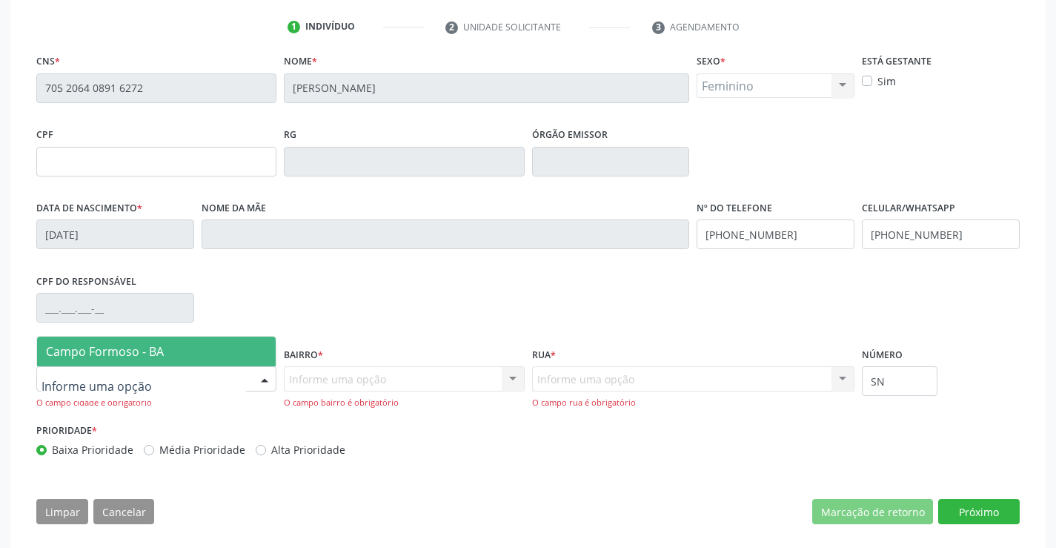
click at [178, 349] on span "Campo Formoso - BA" at bounding box center [156, 352] width 239 height 30
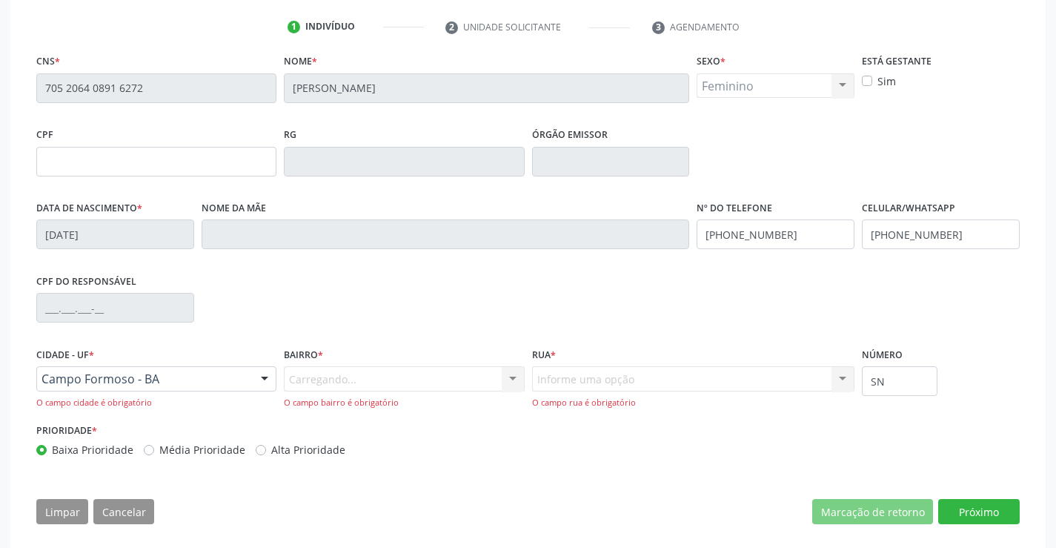
click at [491, 376] on div "Carregando... Nenhum resultado encontrado para: " " Nenhuma opção encontrada. D…" at bounding box center [404, 387] width 240 height 42
click at [502, 375] on div at bounding box center [513, 379] width 22 height 25
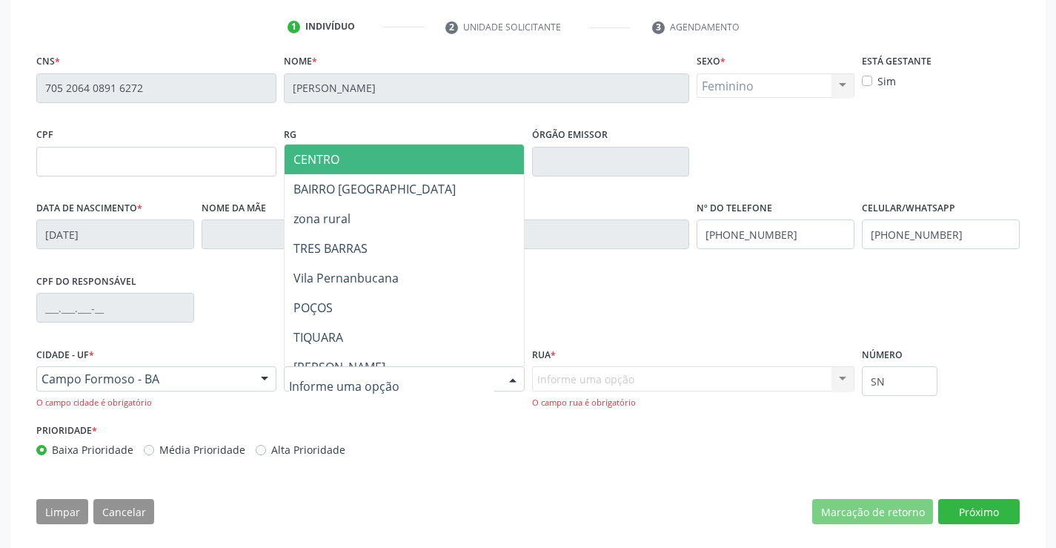
click at [302, 163] on span "CENTRO" at bounding box center [317, 159] width 46 height 16
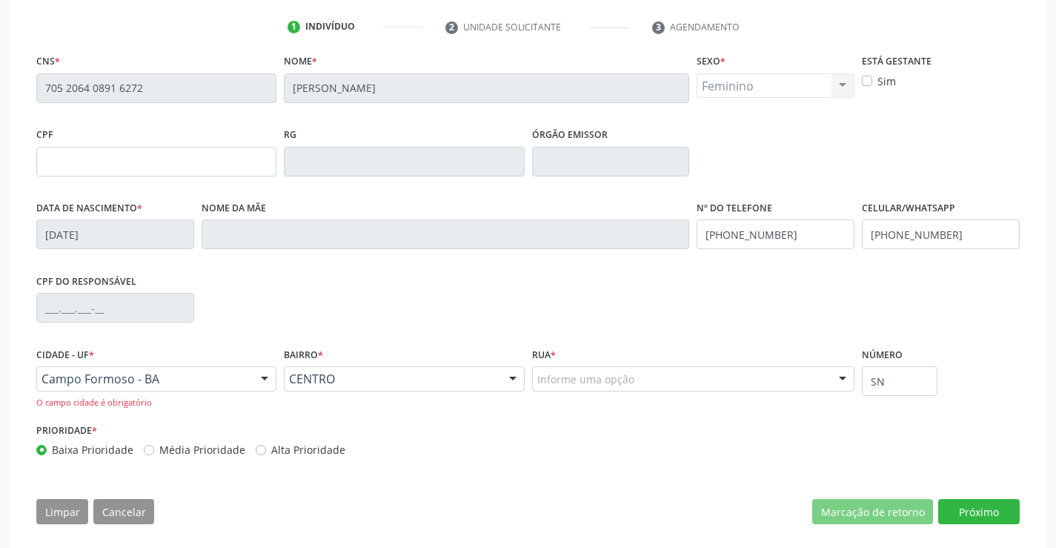
drag, startPoint x: 698, startPoint y: 392, endPoint x: 709, endPoint y: 385, distance: 12.3
click at [709, 385] on div "Informe uma opção" at bounding box center [693, 378] width 323 height 25
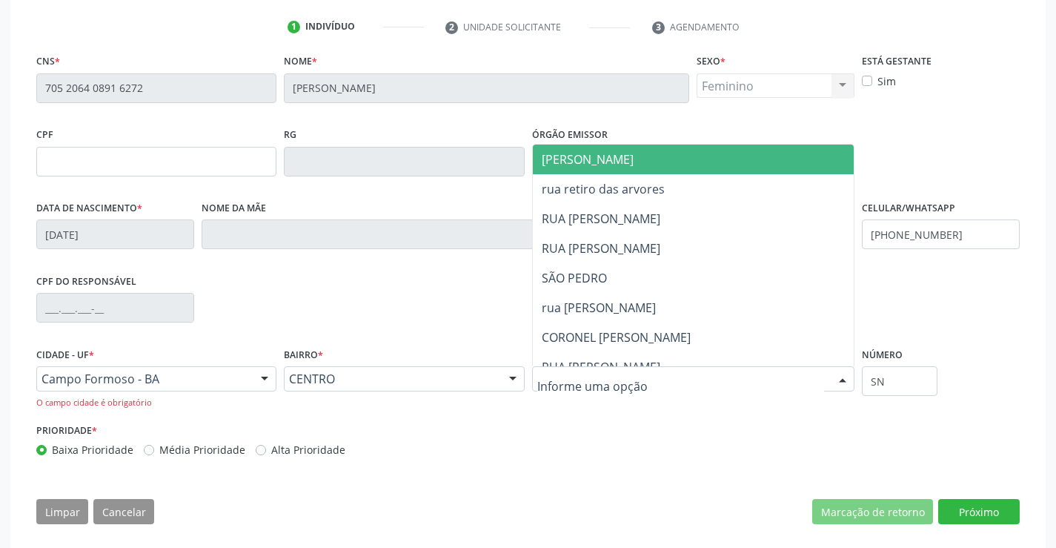
click at [584, 150] on span "JUCA MARQUES" at bounding box center [711, 160] width 357 height 30
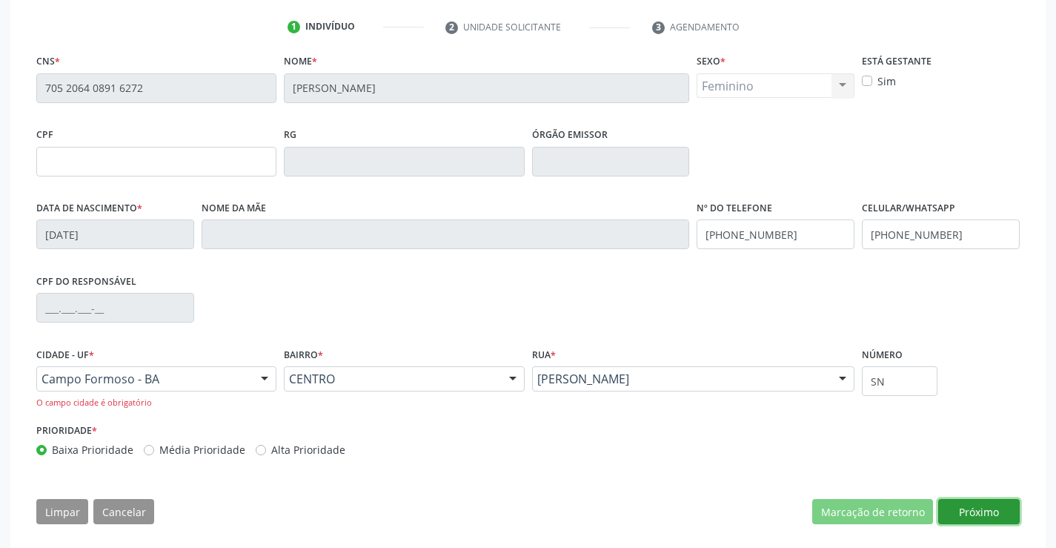
click at [977, 510] on button "Próximo" at bounding box center [979, 511] width 82 height 25
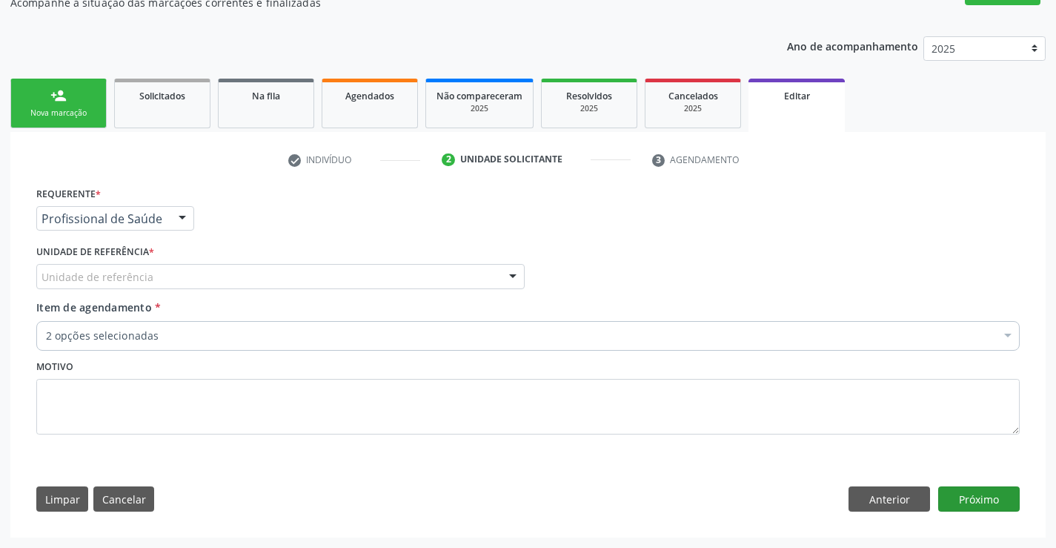
scroll to position [143, 0]
click at [470, 272] on div "Unidade de referência" at bounding box center [280, 276] width 488 height 25
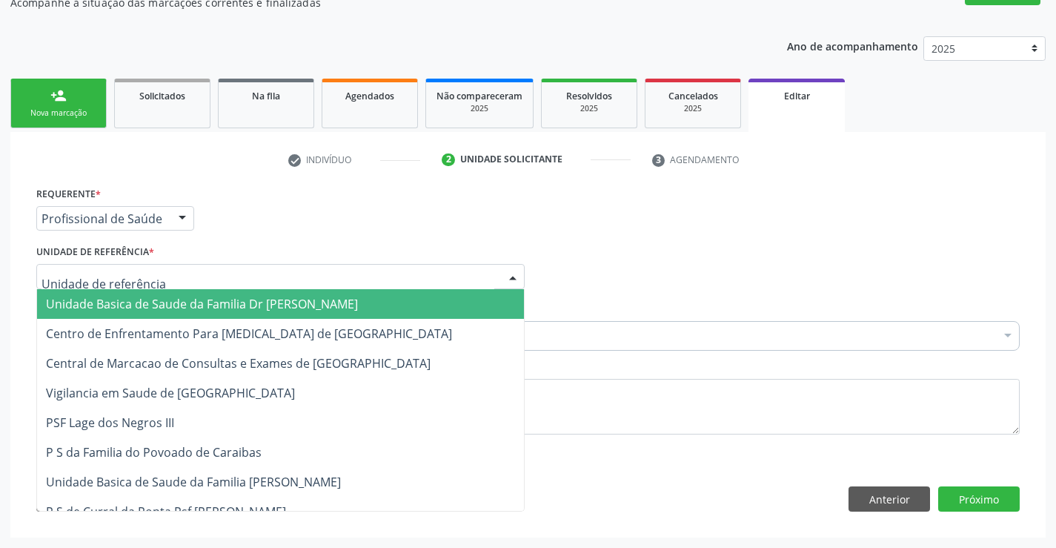
click at [210, 302] on span "Unidade Basica de Saude da Familia Dr [PERSON_NAME]" at bounding box center [202, 304] width 312 height 16
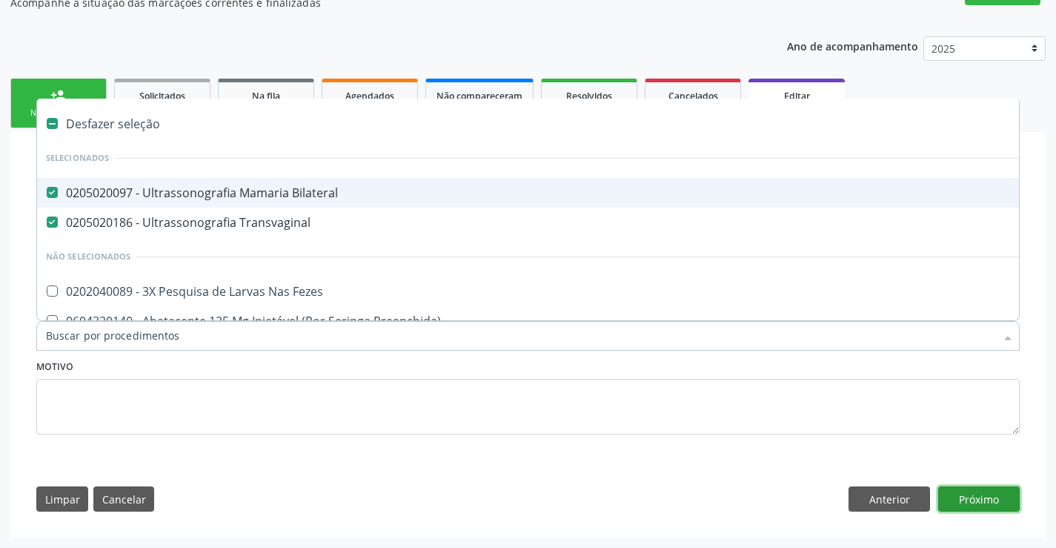
click at [978, 499] on button "Próximo" at bounding box center [979, 498] width 82 height 25
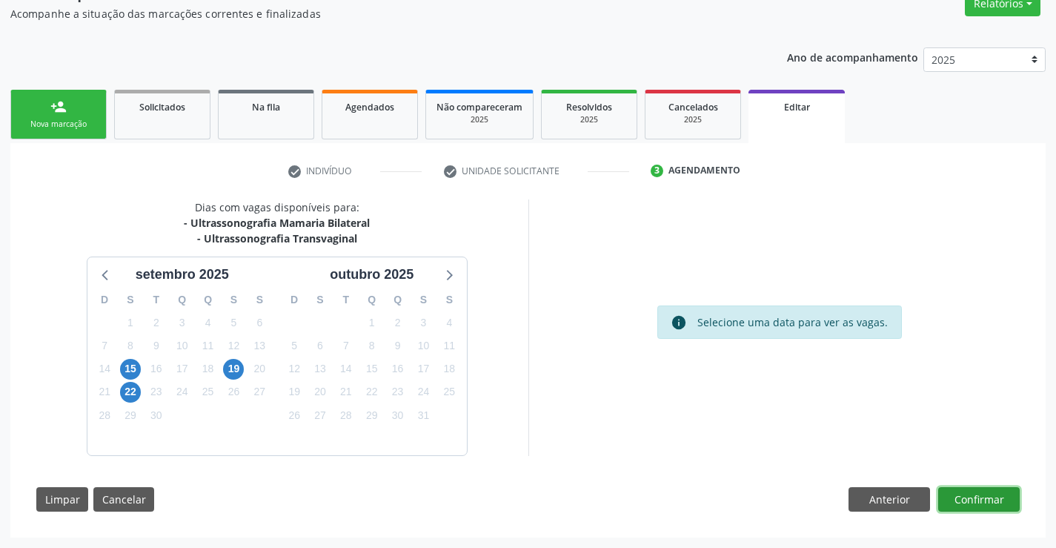
click at [962, 492] on button "Confirmar" at bounding box center [979, 499] width 82 height 25
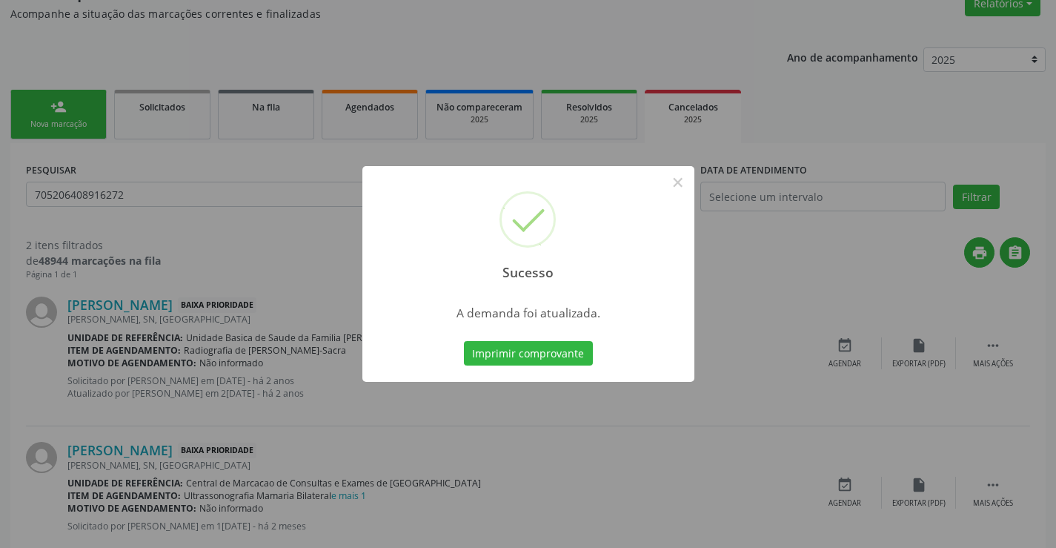
scroll to position [0, 0]
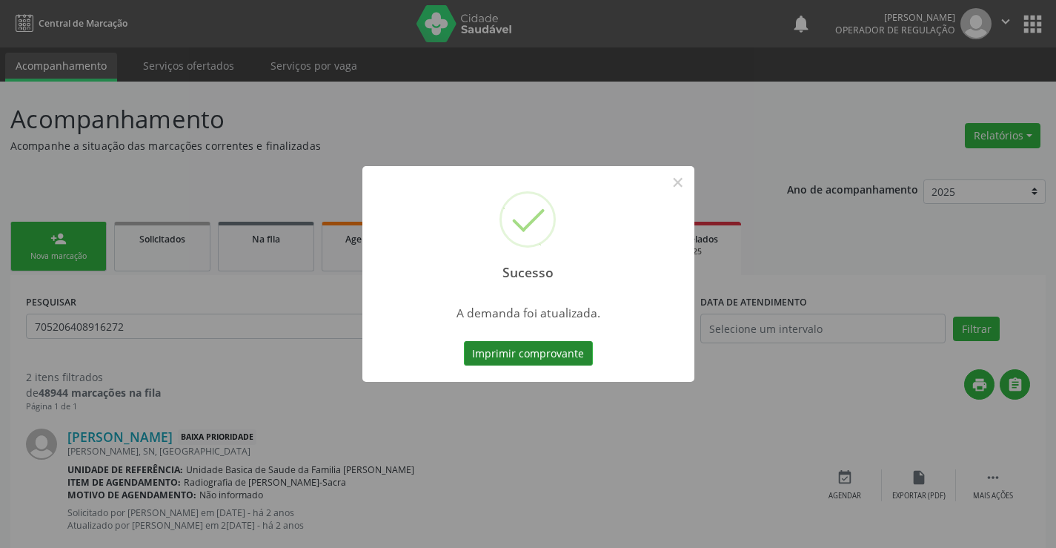
click at [539, 355] on button "Imprimir comprovante" at bounding box center [528, 353] width 129 height 25
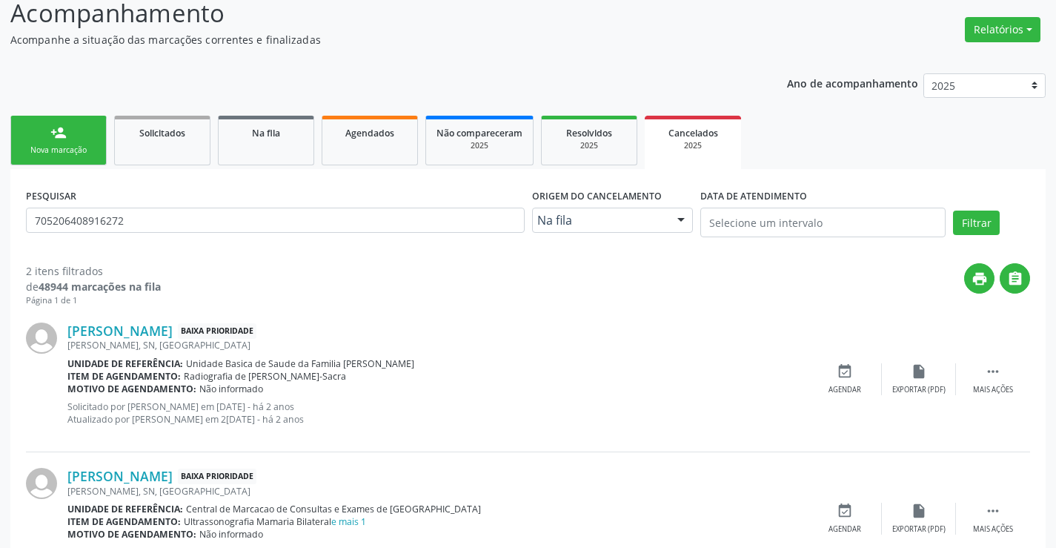
scroll to position [169, 0]
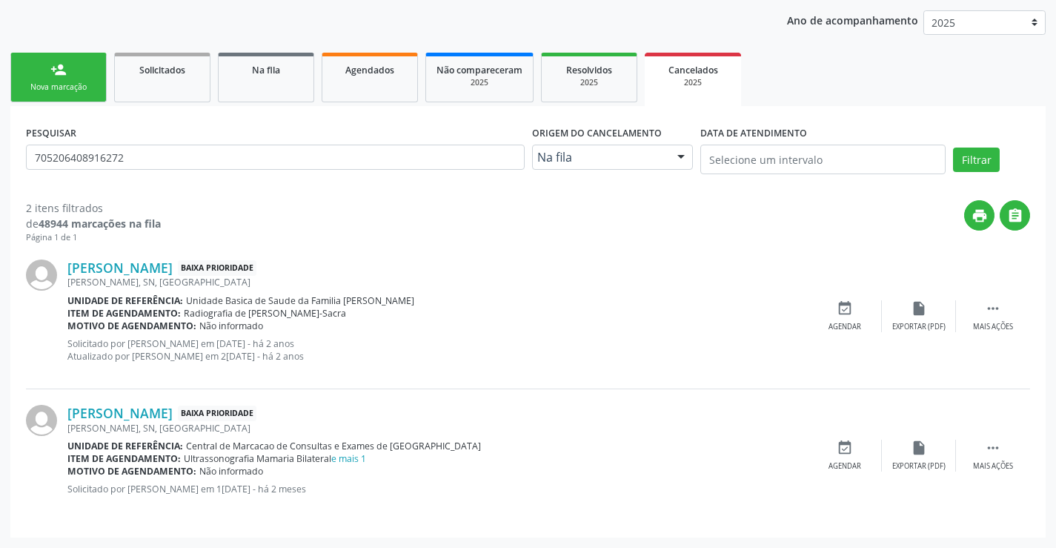
click at [61, 78] on link "person_add Nova marcação" at bounding box center [58, 78] width 96 height 50
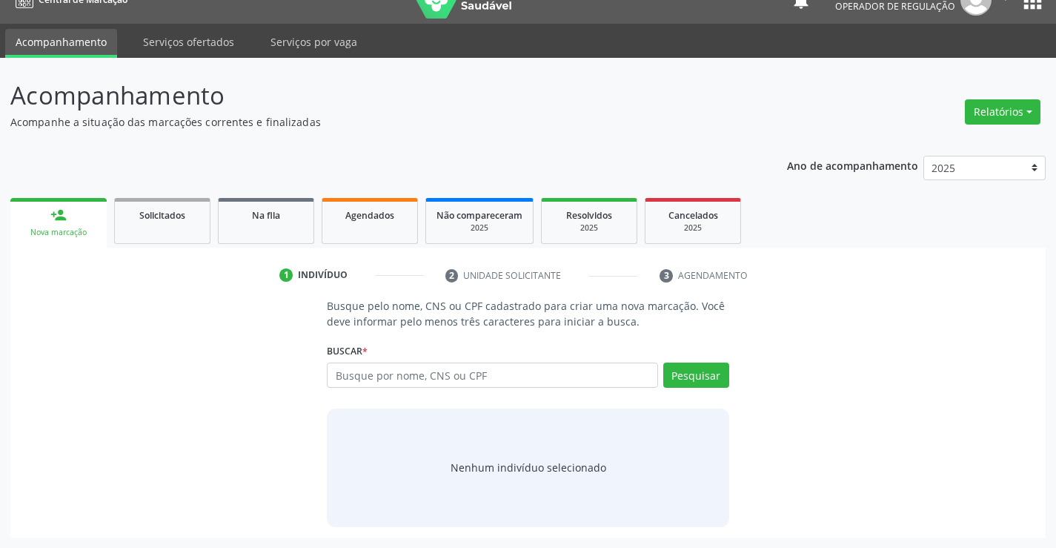
scroll to position [24, 0]
click at [402, 377] on input "text" at bounding box center [492, 374] width 331 height 25
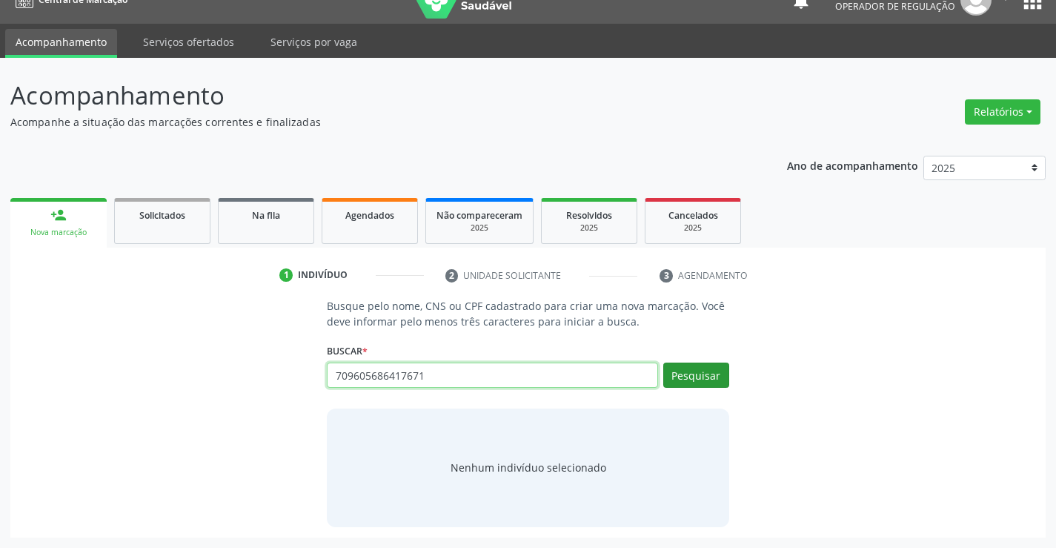
type input "709605686417671"
click at [706, 371] on button "Pesquisar" at bounding box center [696, 374] width 66 height 25
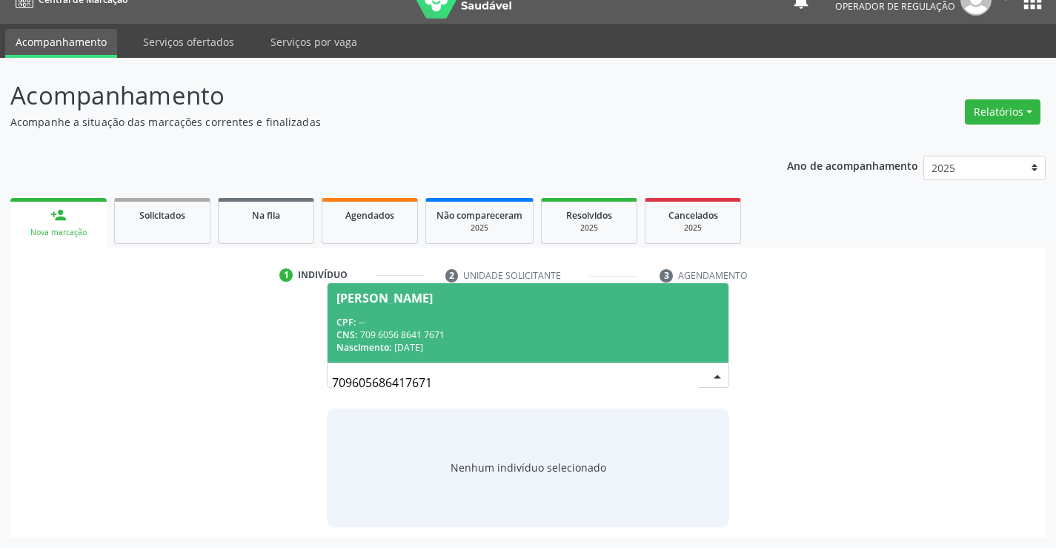
click at [430, 318] on div "CPF: --" at bounding box center [528, 322] width 382 height 13
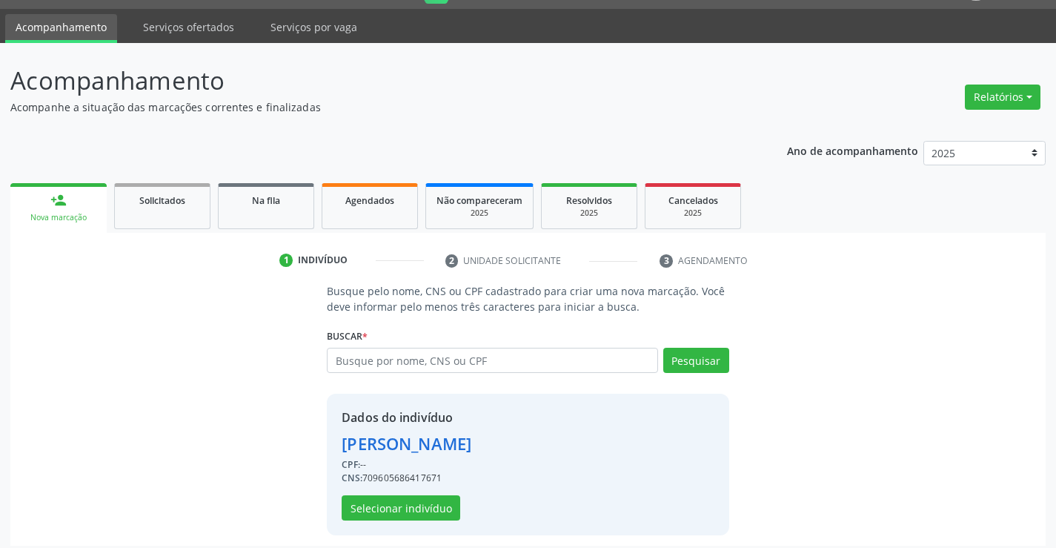
scroll to position [47, 0]
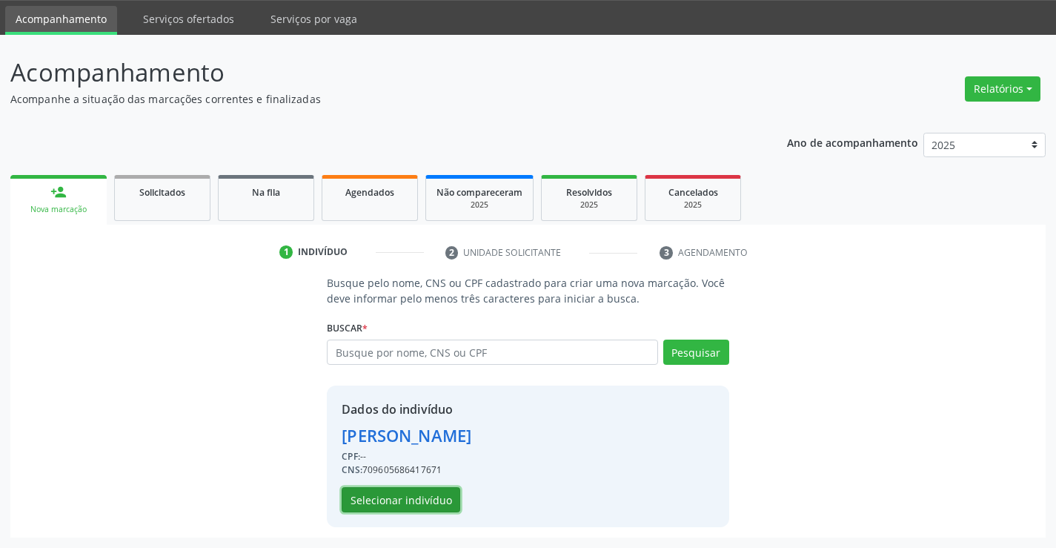
click at [409, 497] on button "Selecionar indivíduo" at bounding box center [401, 499] width 119 height 25
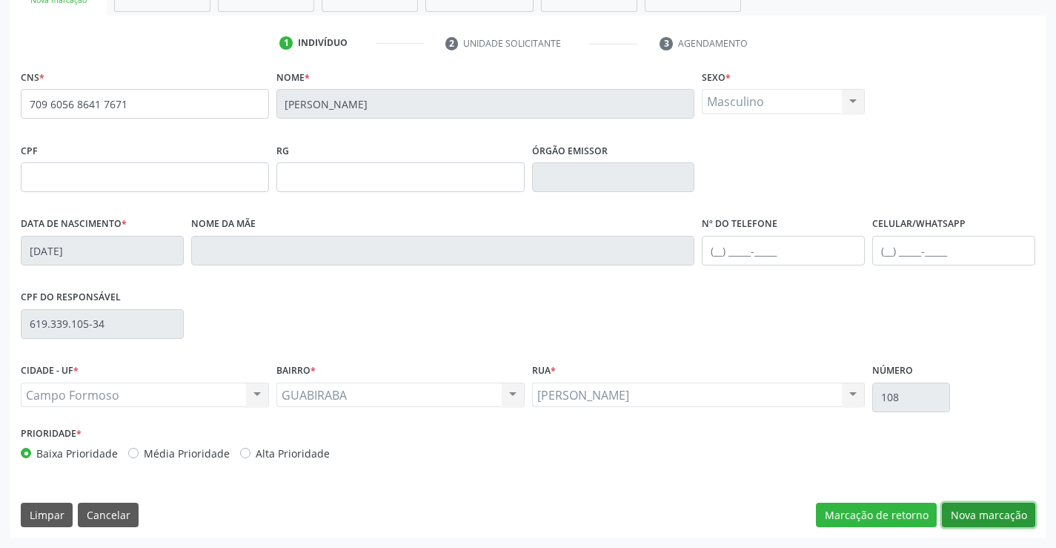
click at [969, 511] on button "Nova marcação" at bounding box center [988, 515] width 93 height 25
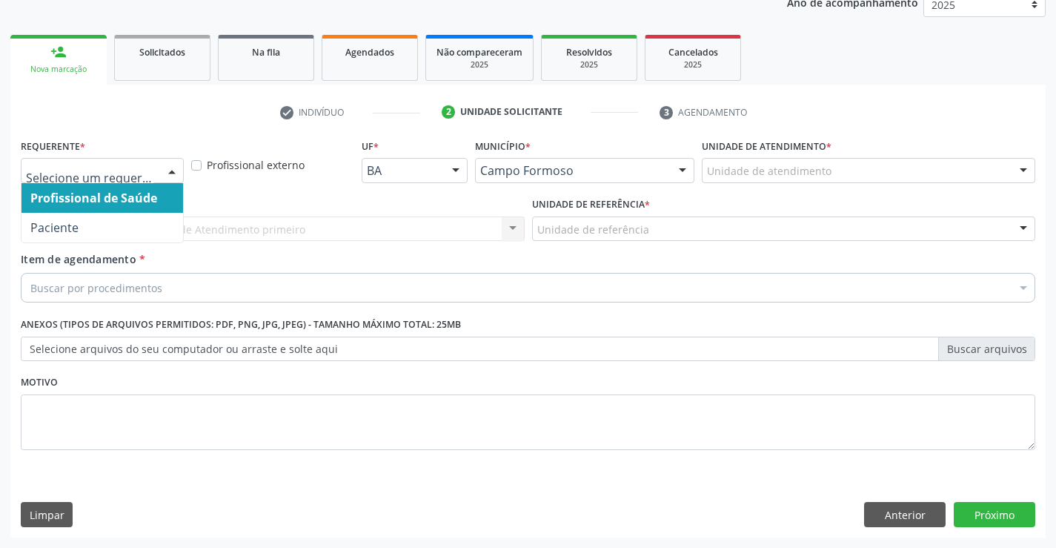
click at [155, 172] on div at bounding box center [102, 170] width 163 height 25
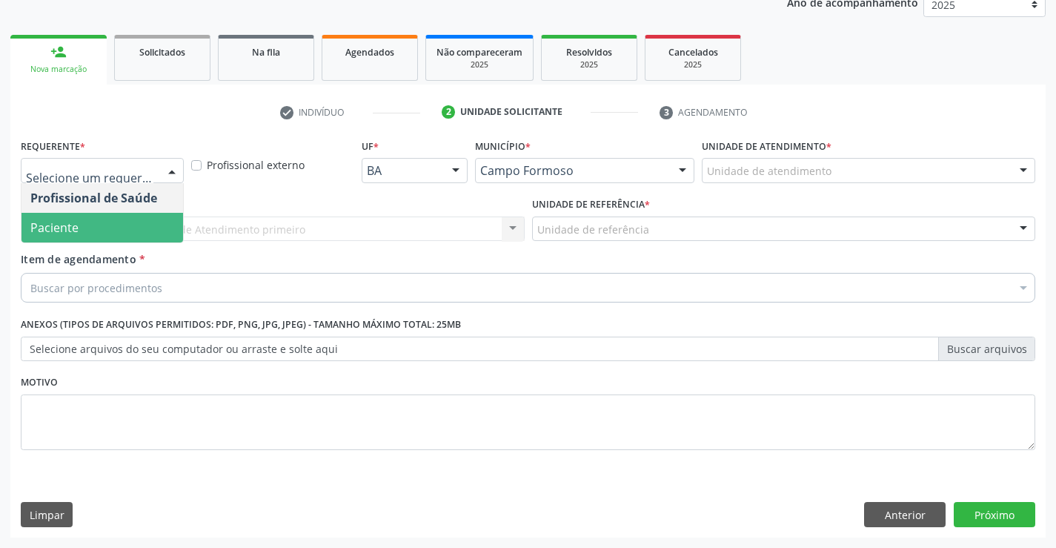
click at [79, 233] on span "Paciente" at bounding box center [102, 228] width 162 height 30
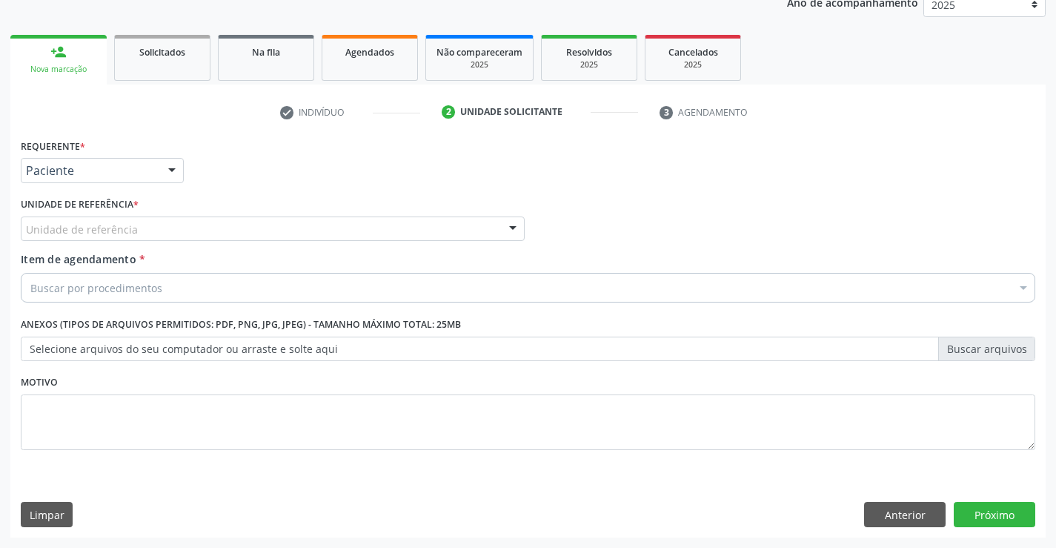
click at [239, 234] on div "Unidade de referência" at bounding box center [273, 228] width 504 height 25
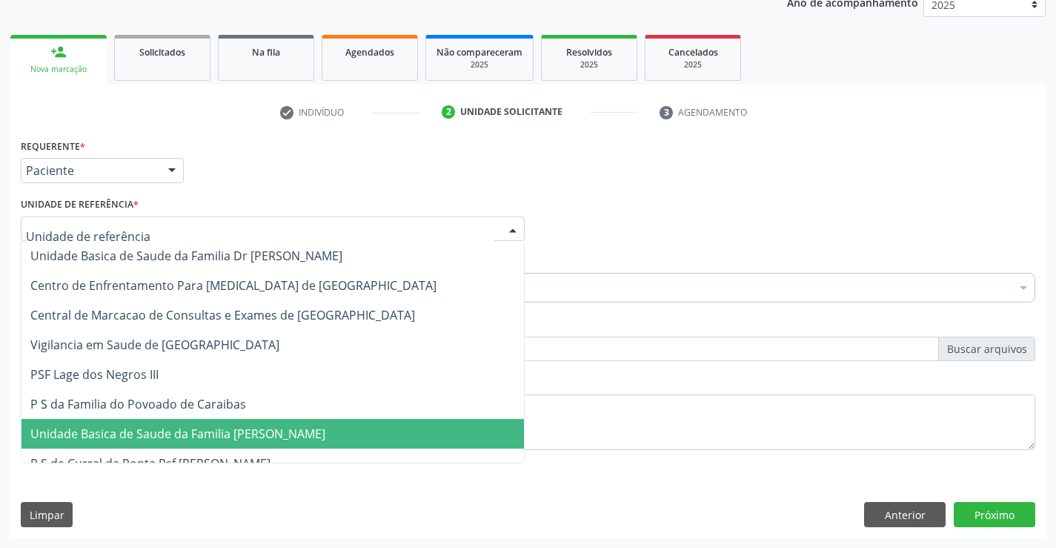
click at [235, 442] on span "Unidade Basica de Saude da Familia [PERSON_NAME]" at bounding box center [177, 433] width 295 height 16
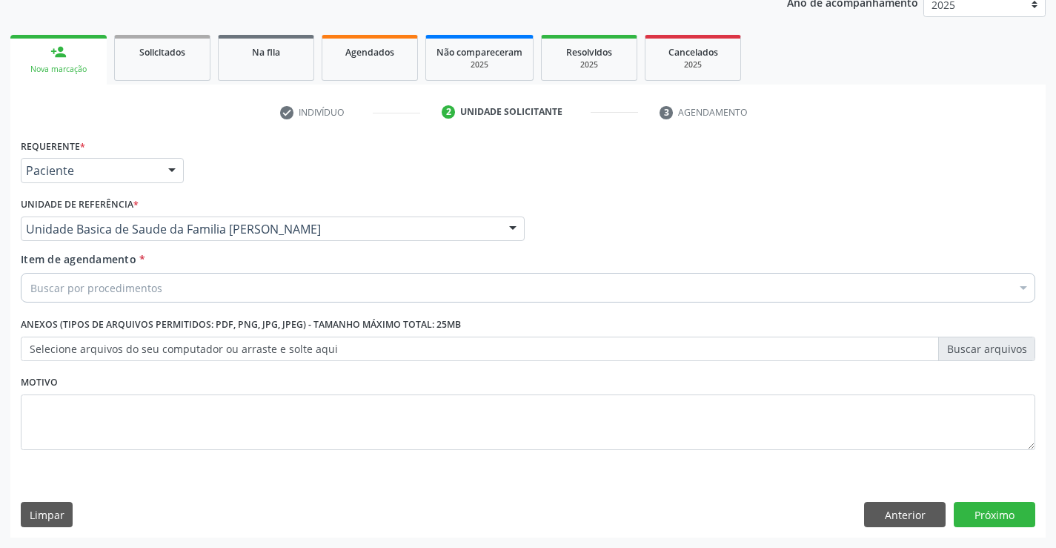
click at [188, 279] on div "Buscar por procedimentos" at bounding box center [528, 288] width 1015 height 30
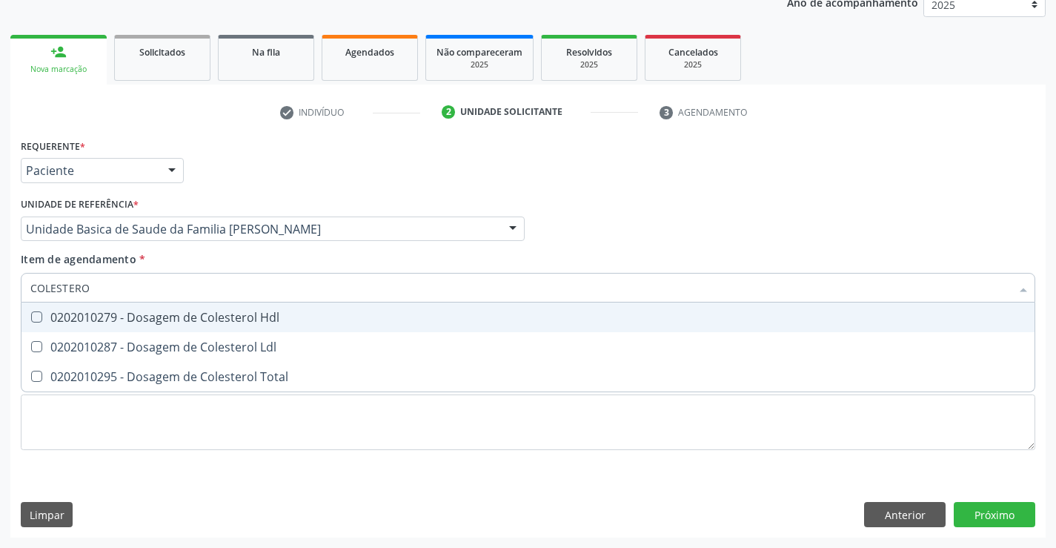
type input "COLESTEROL"
drag, startPoint x: 186, startPoint y: 314, endPoint x: 185, endPoint y: 348, distance: 34.1
click at [186, 316] on div "0202010279 - Dosagem de Colesterol Hdl" at bounding box center [527, 317] width 995 height 12
checkbox Hdl "true"
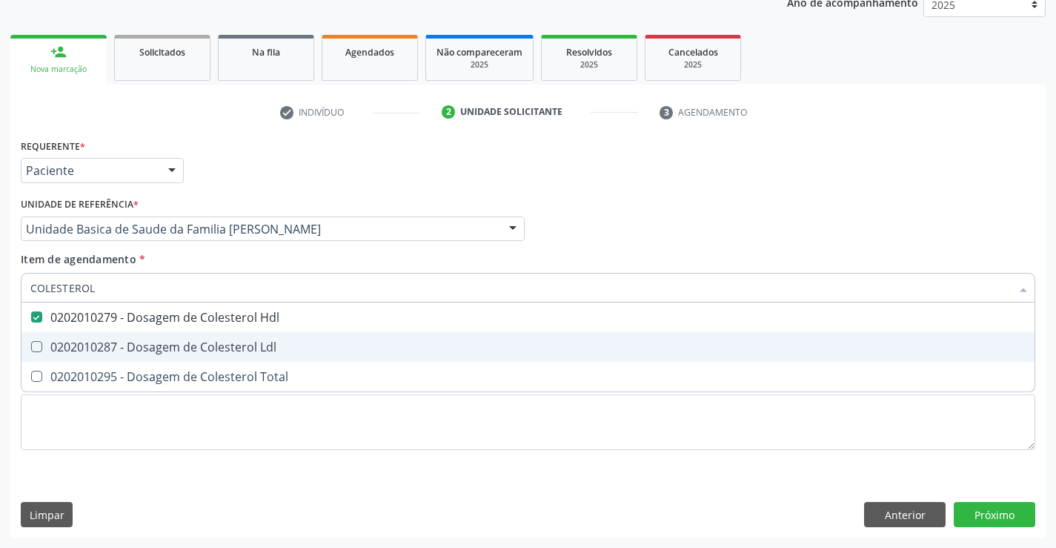
drag, startPoint x: 185, startPoint y: 348, endPoint x: 178, endPoint y: 383, distance: 35.5
click at [185, 351] on div "0202010287 - Dosagem de Colesterol Ldl" at bounding box center [527, 347] width 995 height 12
checkbox Ldl "true"
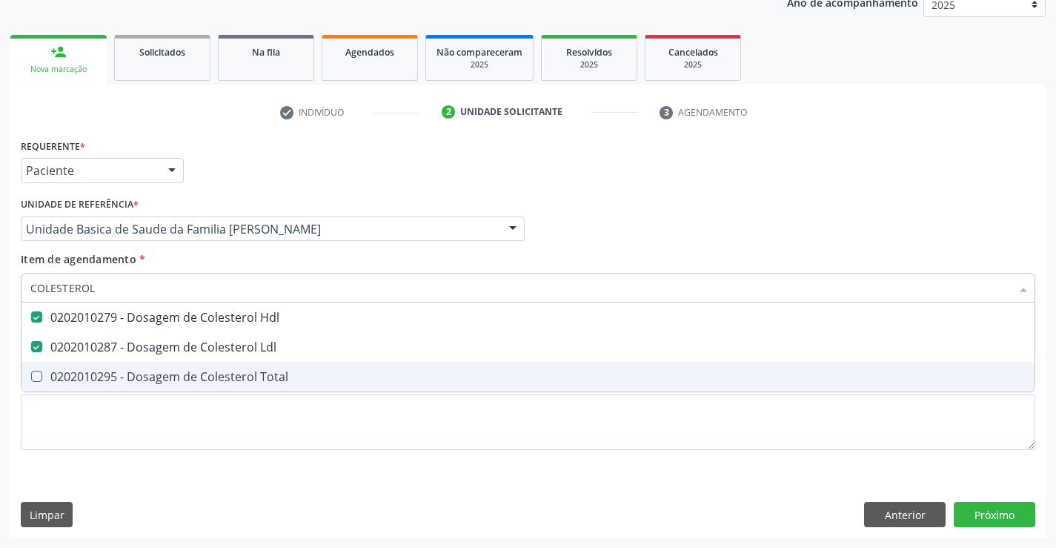
click at [177, 391] on span "0202010295 - Dosagem de Colesterol Total" at bounding box center [527, 377] width 1013 height 30
checkbox Total "true"
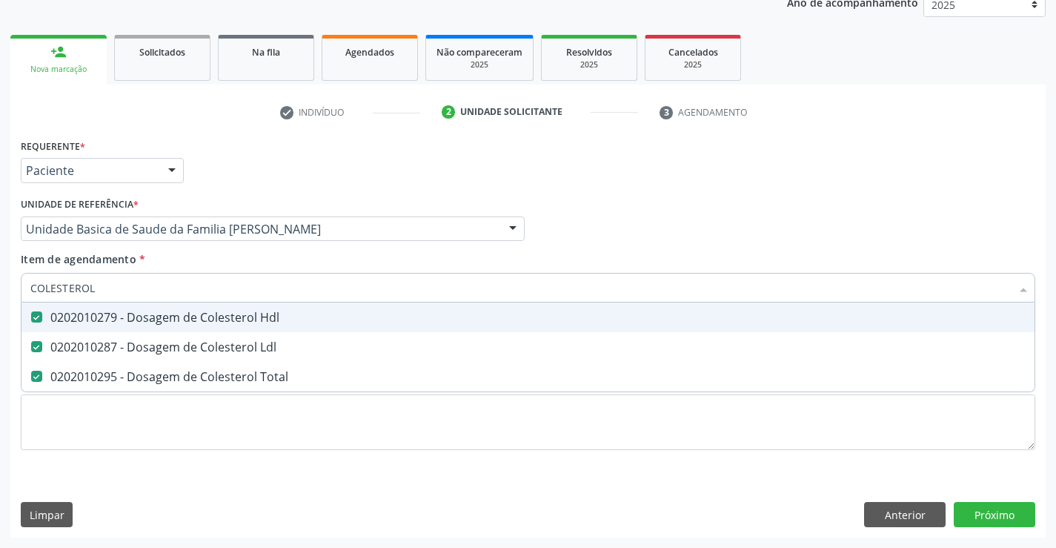
type input "COLESTEROL"
click at [231, 147] on div "Requerente * Paciente Profissional de Saúde Paciente Nenhum resultado encontrad…" at bounding box center [528, 164] width 1022 height 58
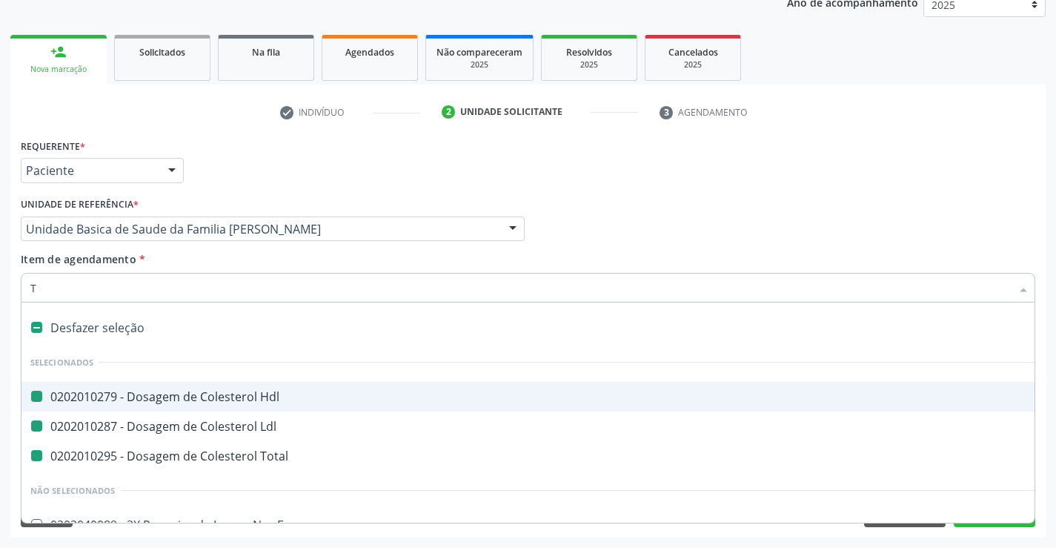
type input "TR"
checkbox Hdl "false"
checkbox Ldl "false"
checkbox Total "false"
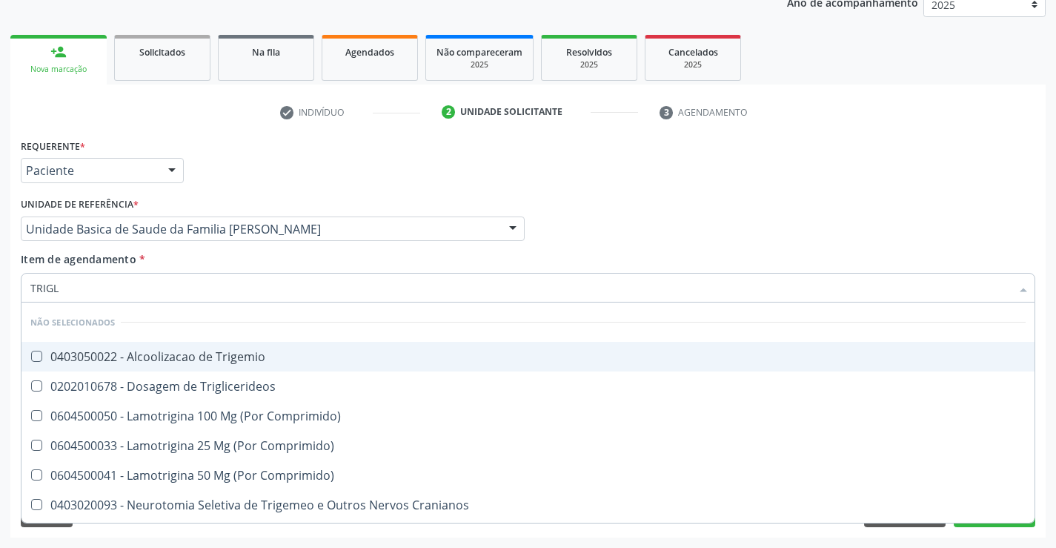
type input "TRIGLI"
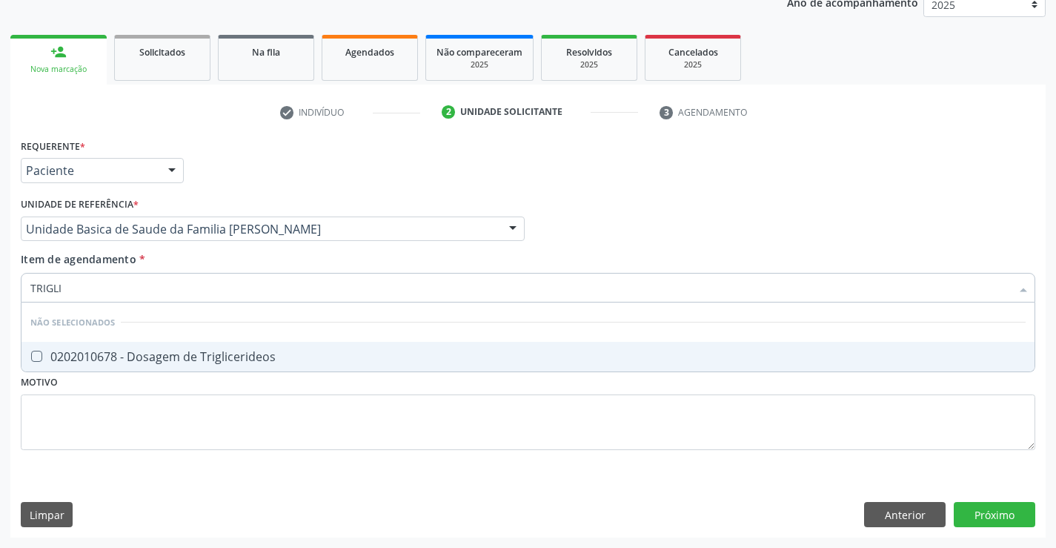
click at [141, 355] on div "0202010678 - Dosagem de Triglicerideos" at bounding box center [527, 357] width 995 height 12
checkbox Triglicerideos "true"
click at [236, 169] on div "Requerente * Paciente Profissional de Saúde Paciente Nenhum resultado encontrad…" at bounding box center [528, 164] width 1022 height 58
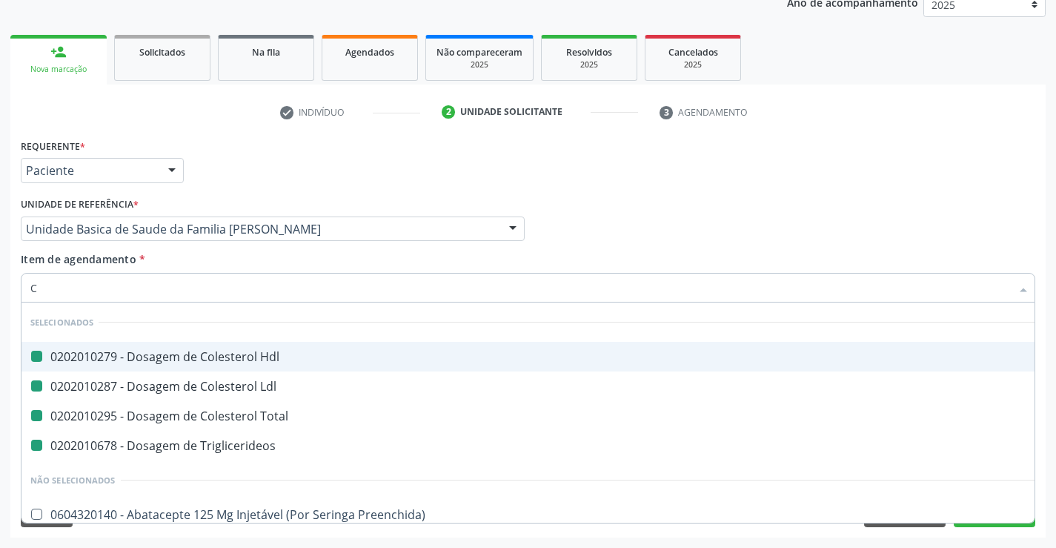
type input "CR"
checkbox Hdl "false"
checkbox Ldl "false"
checkbox Total "false"
checkbox Triglicerideos "false"
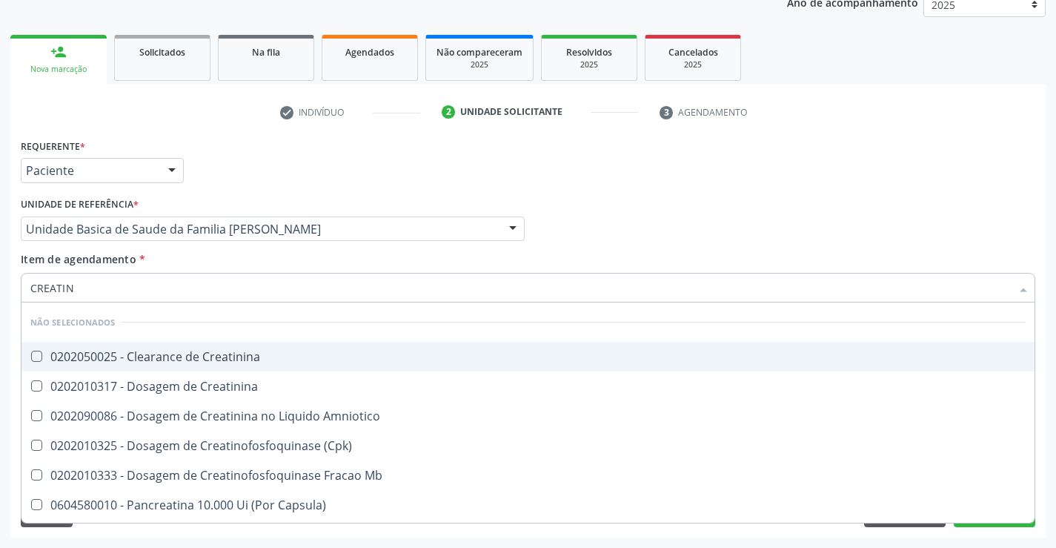
type input "CREATINI"
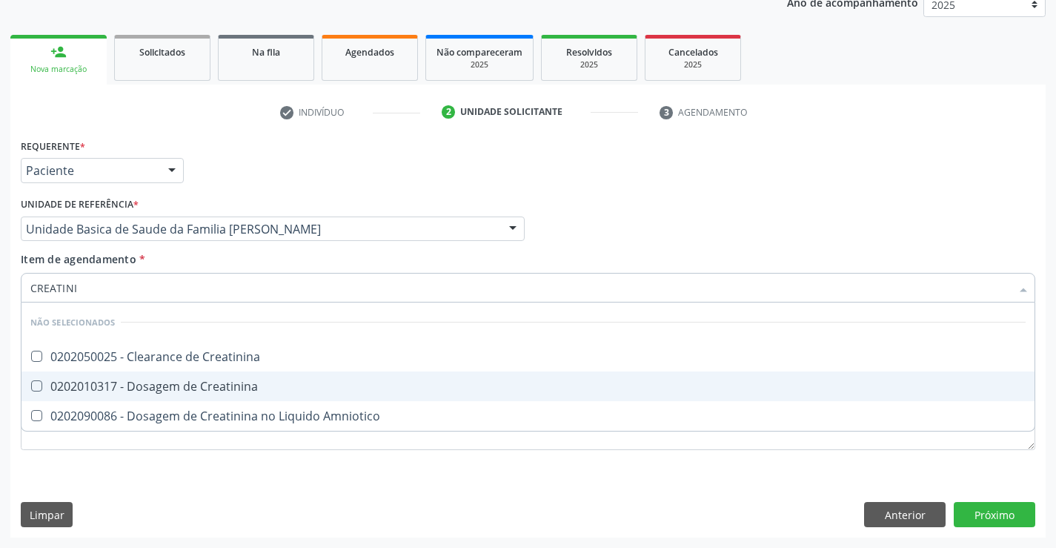
click at [140, 389] on div "0202010317 - Dosagem de Creatinina" at bounding box center [527, 386] width 995 height 12
checkbox Creatinina "true"
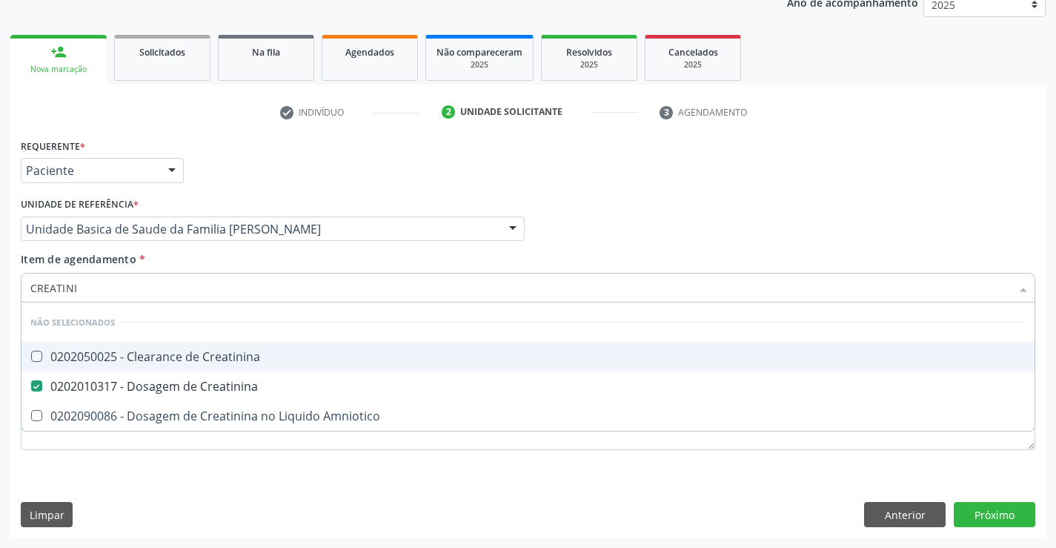
drag, startPoint x: 234, startPoint y: 154, endPoint x: 125, endPoint y: 309, distance: 189.8
click at [231, 156] on div "Requerente * Paciente Profissional de Saúde Paciente Nenhum resultado encontrad…" at bounding box center [528, 164] width 1022 height 58
checkbox Creatinina "true"
checkbox Amniotico "true"
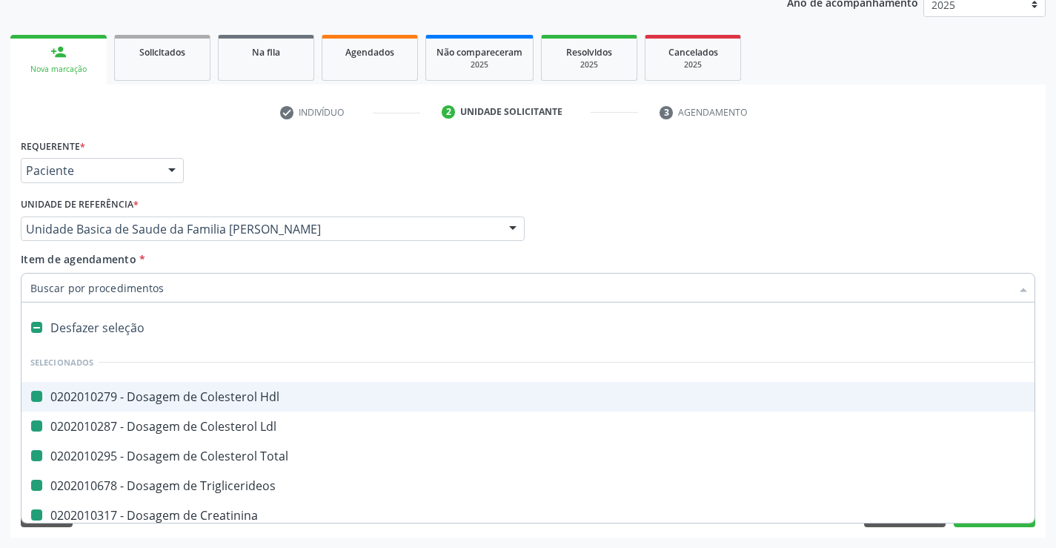
type input "U"
checkbox Hdl "false"
checkbox Ldl "false"
checkbox Total "false"
checkbox Triglicerideos "false"
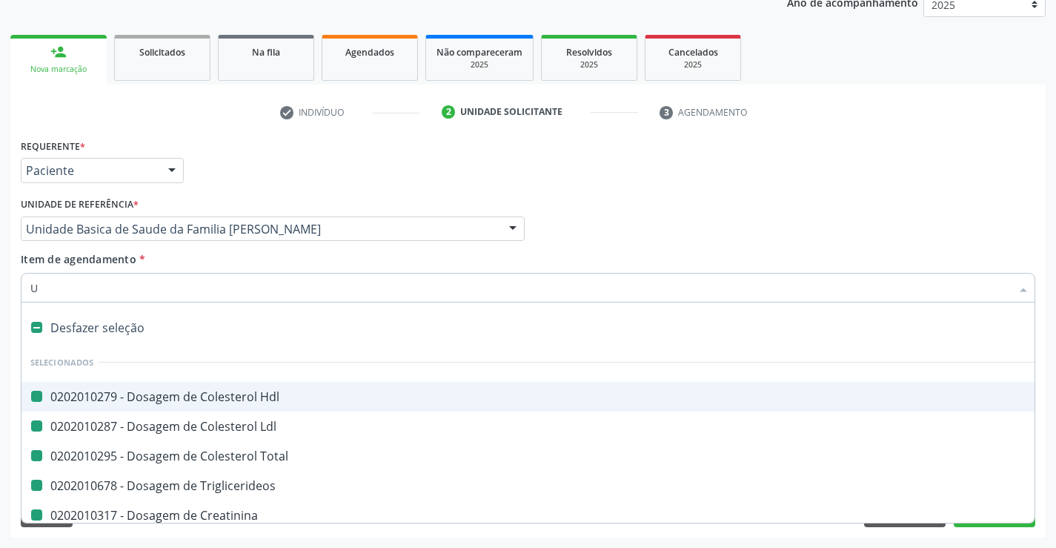
checkbox Creatinina "false"
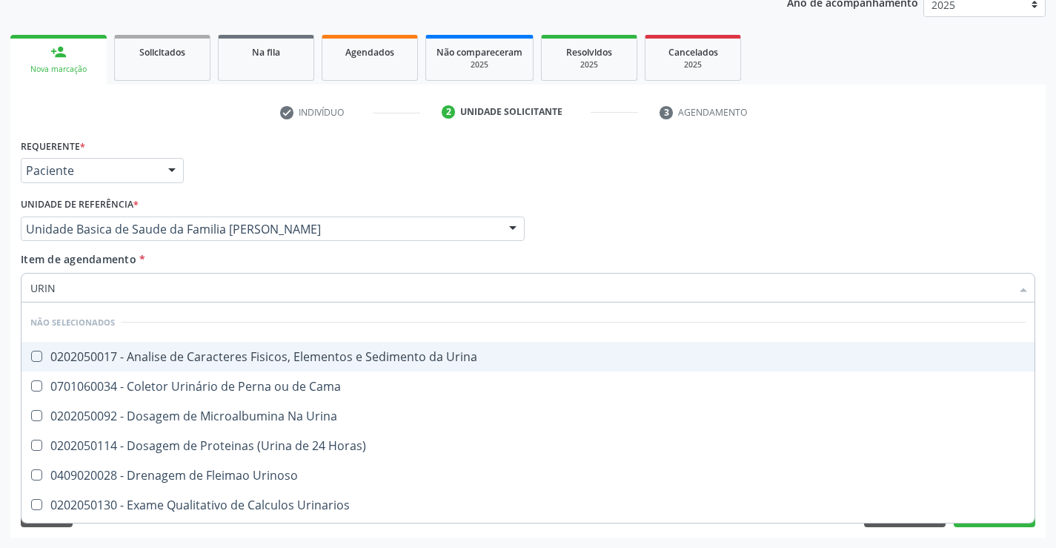
type input "URINA"
click at [275, 354] on div "0202050017 - Analise de Caracteres Fisicos, Elementos e Sedimento da Urina" at bounding box center [527, 357] width 995 height 12
checkbox Urina "true"
click at [321, 163] on div "Requerente * Paciente Profissional de Saúde Paciente Nenhum resultado encontrad…" at bounding box center [528, 164] width 1022 height 58
checkbox Urina "true"
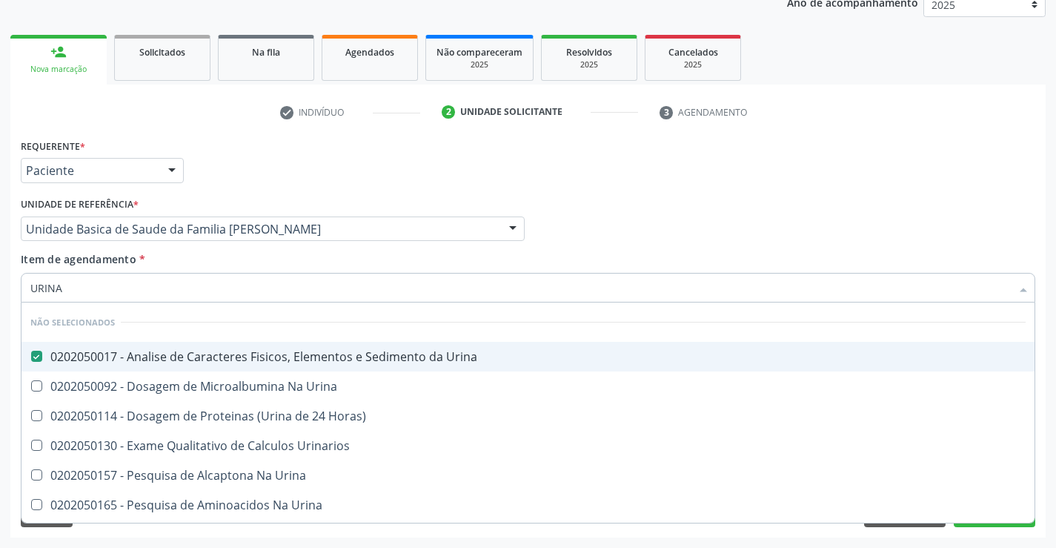
checkbox Horas\) "true"
checkbox Urinarios "true"
checkbox Urina "true"
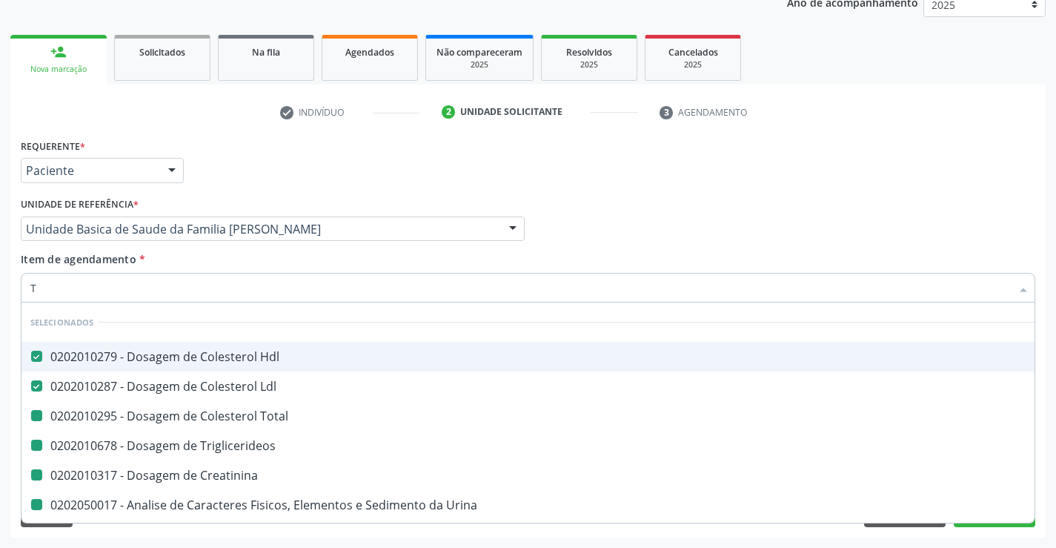
type input "TR"
checkbox Total "false"
checkbox Triglicerideos "false"
checkbox Creatinina "false"
checkbox Urina "false"
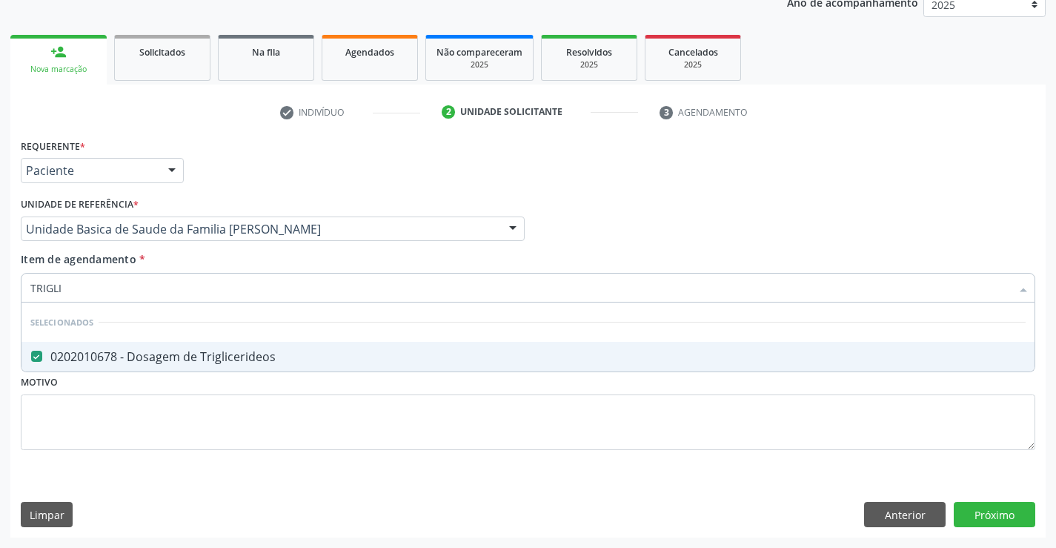
click at [250, 150] on div "Requerente * Paciente Profissional de Saúde Paciente Nenhum resultado encontrad…" at bounding box center [528, 164] width 1022 height 58
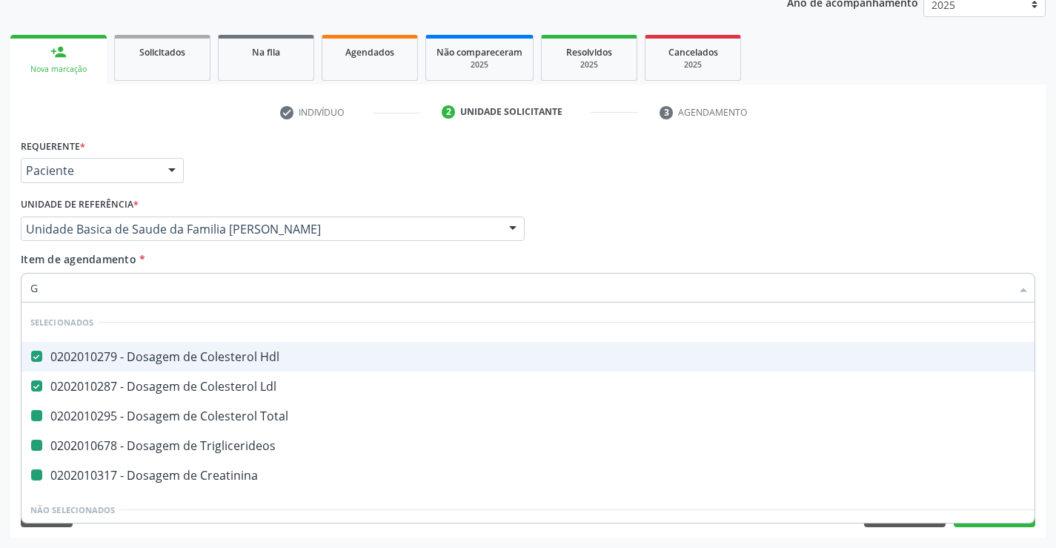
type input "GL"
checkbox Total "false"
checkbox Triglicerideos "false"
checkbox Creatinina "false"
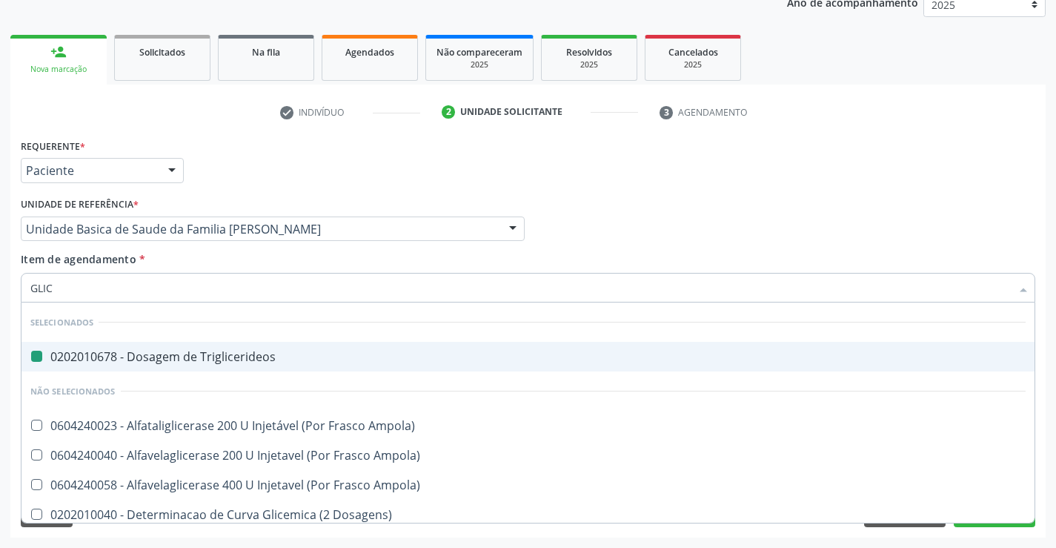
type input "GLICO"
checkbox Triglicerideos "false"
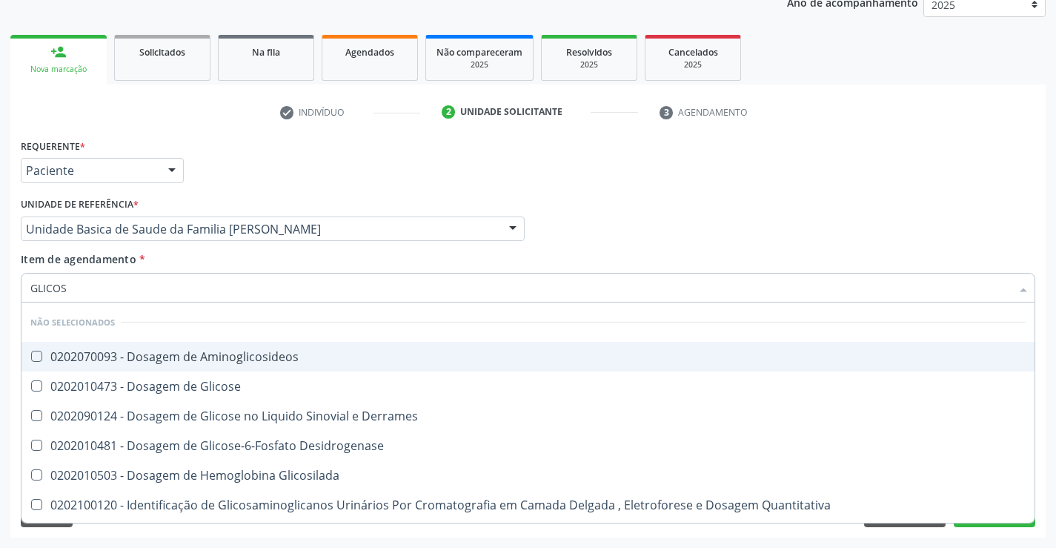
type input "GLICOSE"
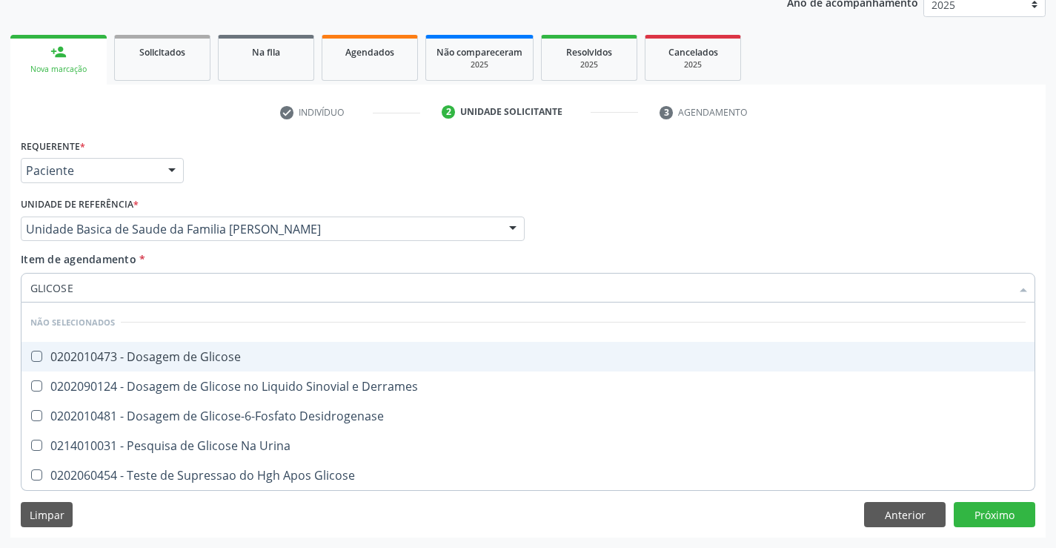
click at [133, 354] on div "0202010473 - Dosagem de Glicose" at bounding box center [527, 357] width 995 height 12
checkbox Glicose "true"
click at [257, 170] on div "Requerente * Paciente Profissional de Saúde Paciente Nenhum resultado encontrad…" at bounding box center [528, 164] width 1022 height 58
checkbox Desidrogenase "true"
checkbox Urina "true"
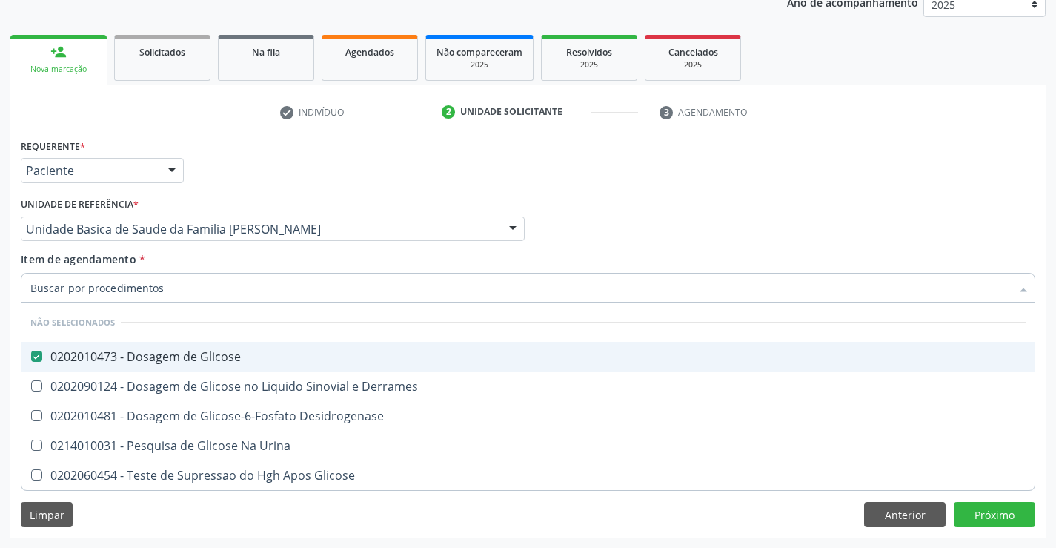
checkbox Glicose "true"
checkbox Derrames "true"
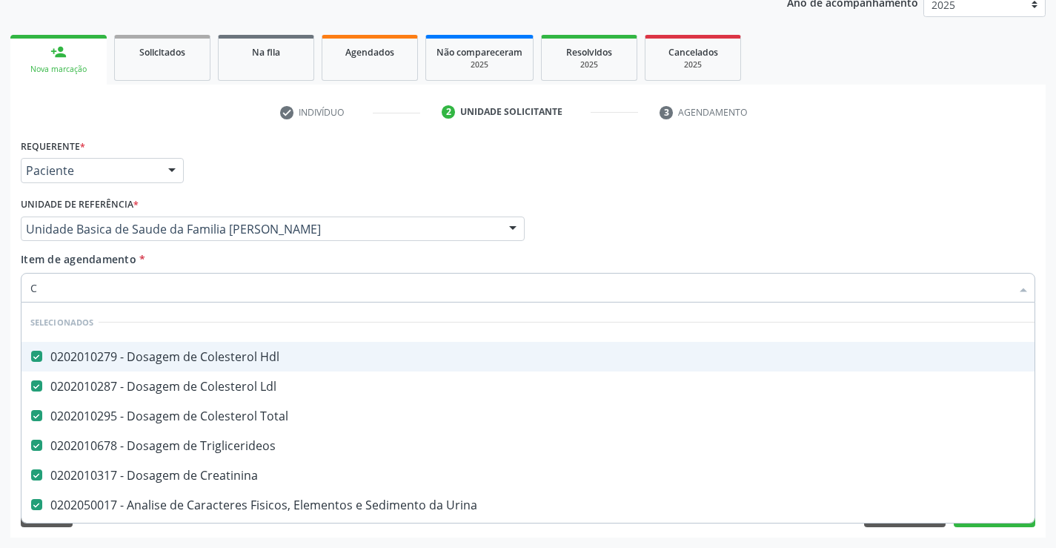
type input "CO"
checkbox Glicose "false"
type input "COL"
checkbox Creatinina "false"
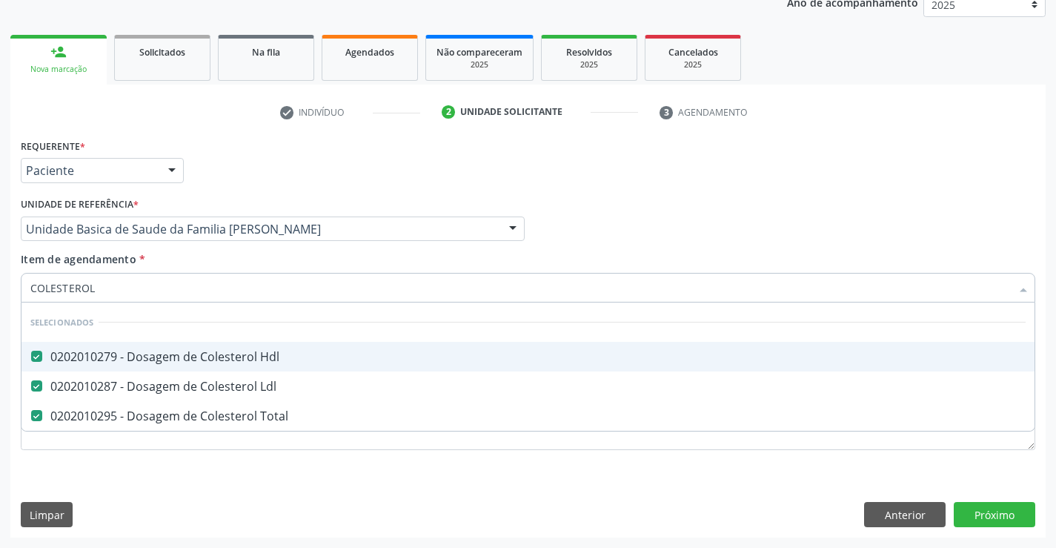
drag, startPoint x: 256, startPoint y: 173, endPoint x: 163, endPoint y: 268, distance: 133.1
click at [248, 179] on div "Requerente * Paciente Profissional de Saúde Paciente Nenhum resultado encontrad…" at bounding box center [528, 164] width 1022 height 58
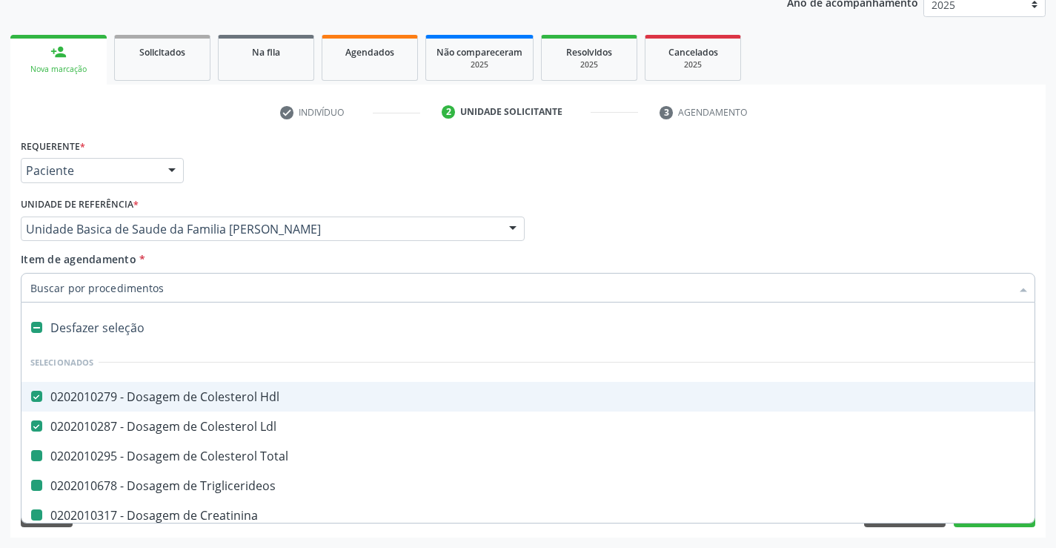
type input "H"
checkbox Total "false"
checkbox Triglicerideos "false"
checkbox Creatinina "false"
checkbox Urina "false"
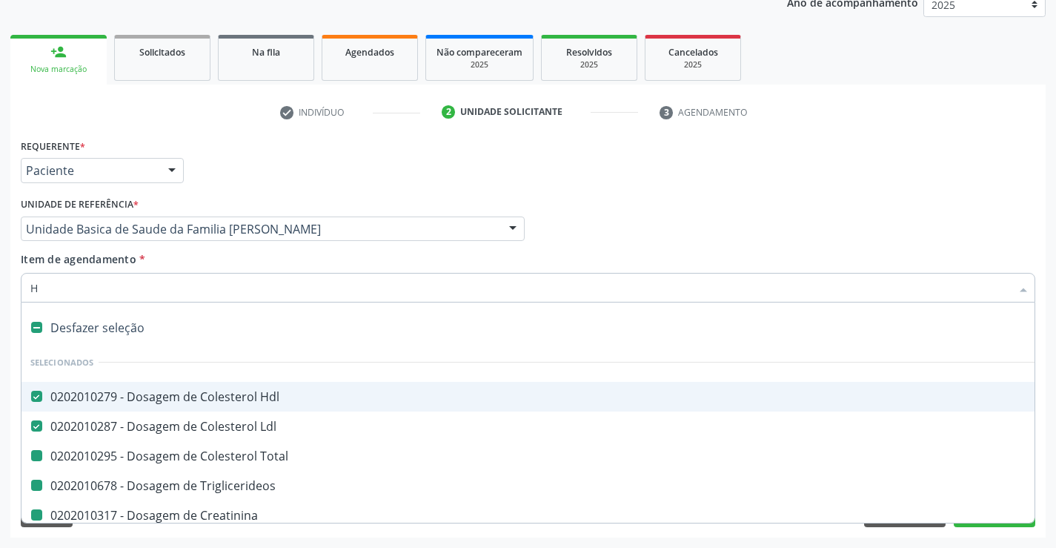
checkbox Glicose "false"
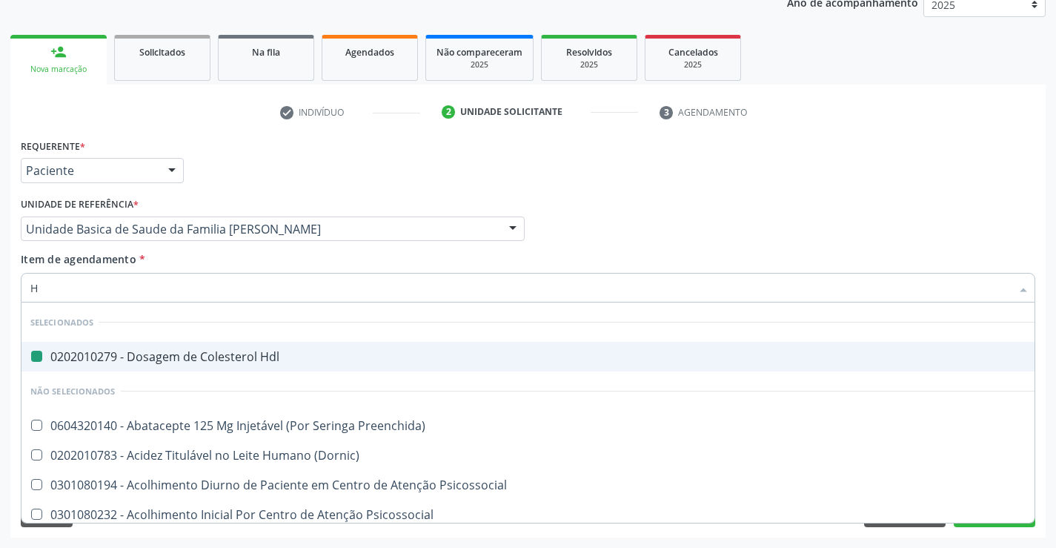
type input "HE"
checkbox Hdl "false"
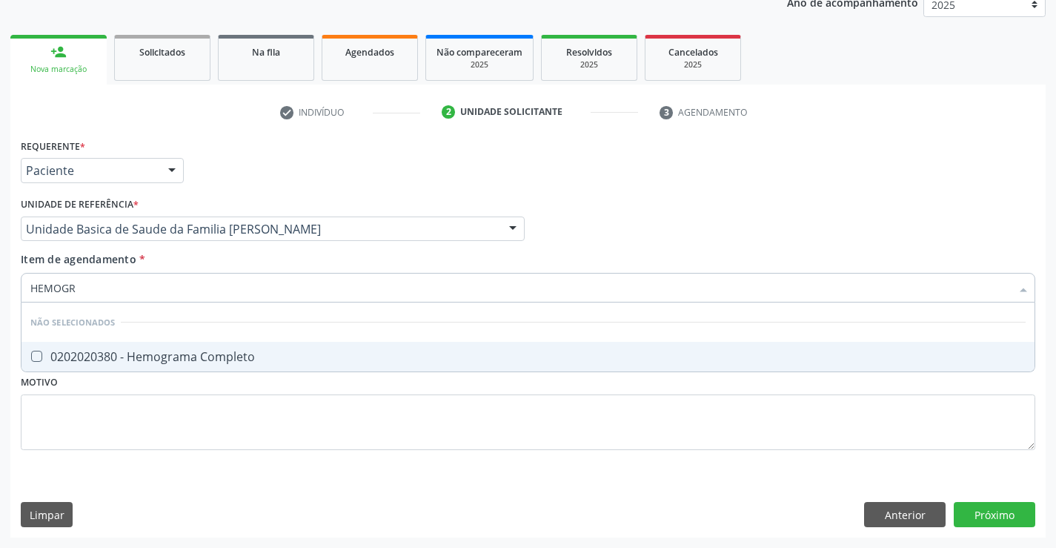
type input "HEMOGRA"
click at [156, 360] on div "0202020380 - Hemograma Completo" at bounding box center [527, 357] width 995 height 12
checkbox Completo "true"
click at [247, 162] on div "Requerente * Paciente Profissional de Saúde Paciente Nenhum resultado encontrad…" at bounding box center [528, 164] width 1022 height 58
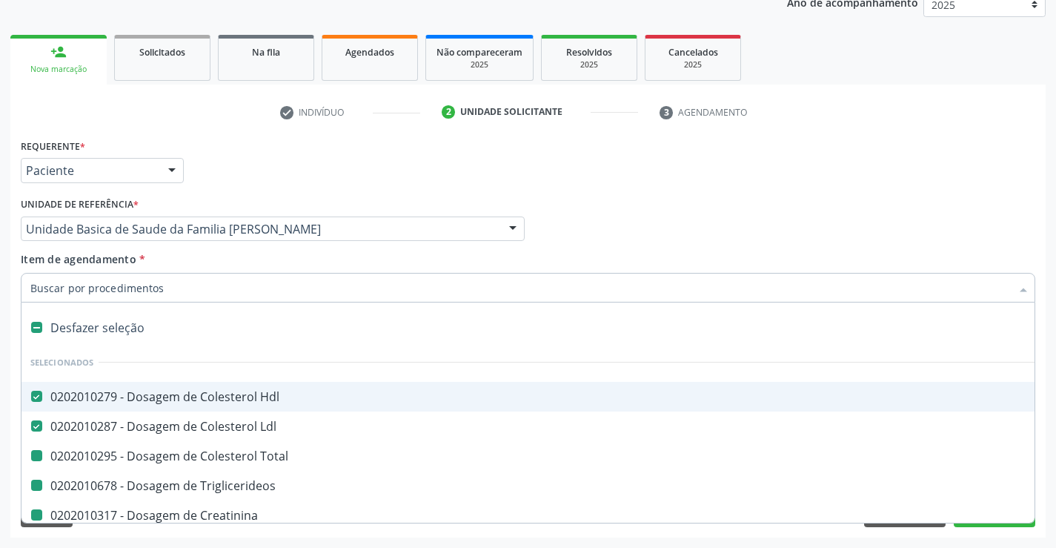
type input "P"
checkbox Total "false"
checkbox Triglicerideos "false"
checkbox Creatinina "false"
checkbox Urina "false"
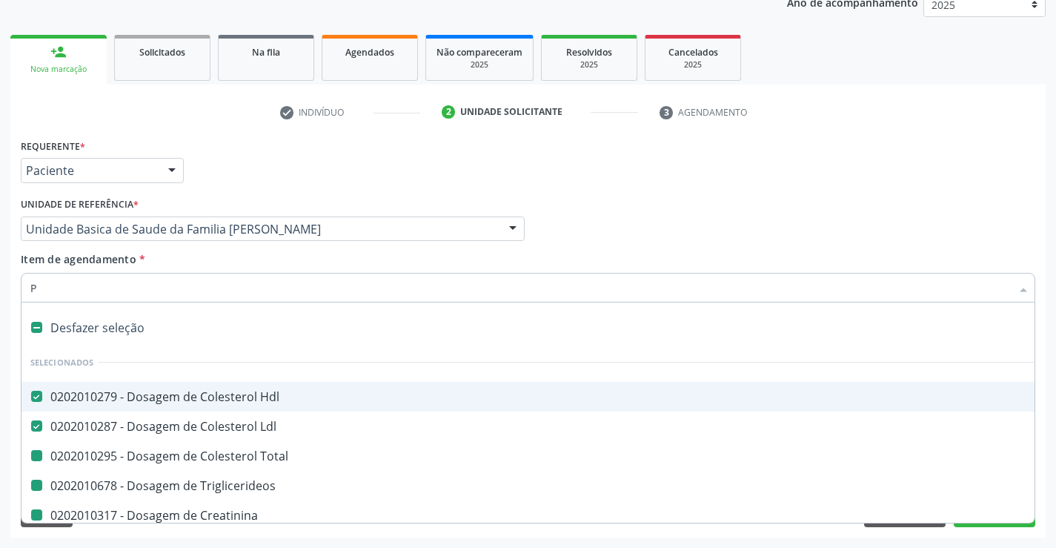
checkbox Glicose "false"
checkbox Completo "false"
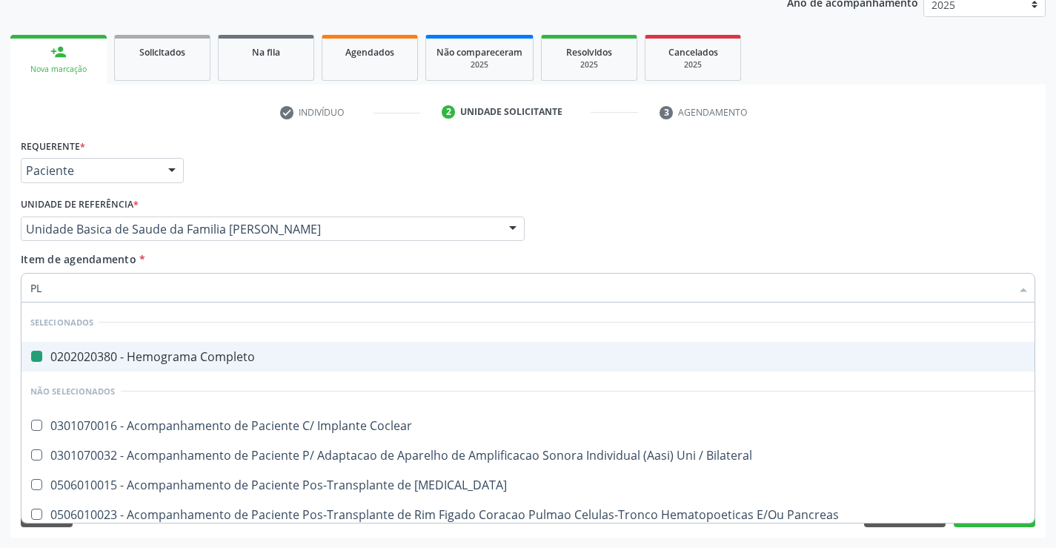
type input "PLA"
checkbox Completo "false"
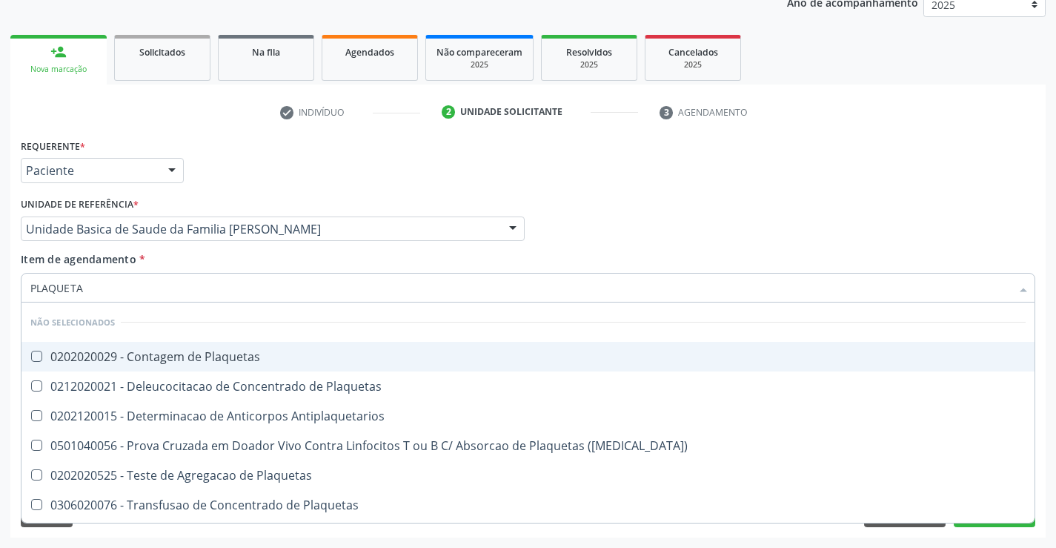
type input "PLAQUETAS"
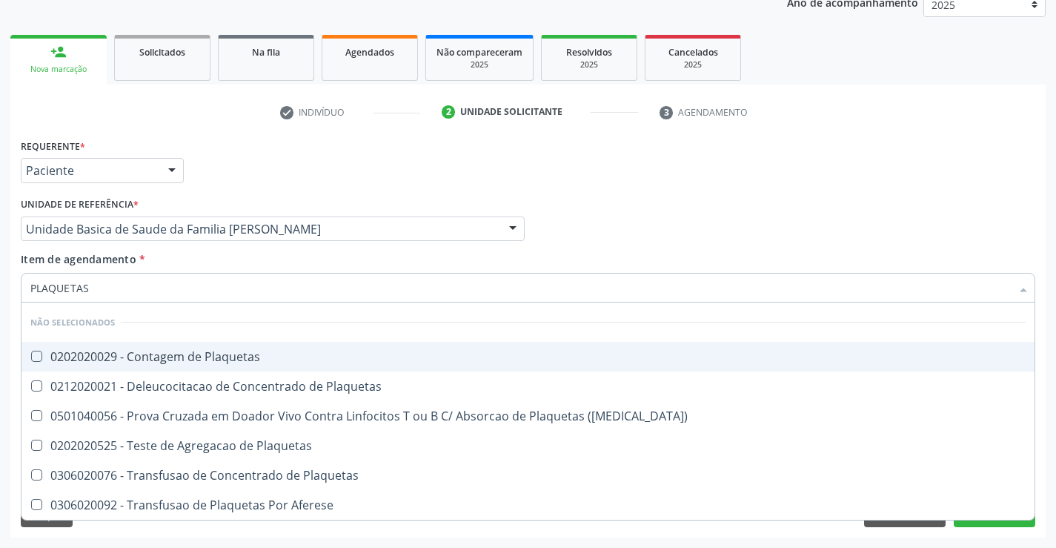
click at [133, 355] on div "0202020029 - Contagem de Plaquetas" at bounding box center [527, 357] width 995 height 12
checkbox Plaquetas "true"
click at [294, 148] on div "Requerente * Paciente Profissional de Saúde Paciente Nenhum resultado encontrad…" at bounding box center [528, 164] width 1022 height 58
checkbox Match\) "true"
checkbox Plaquetas "true"
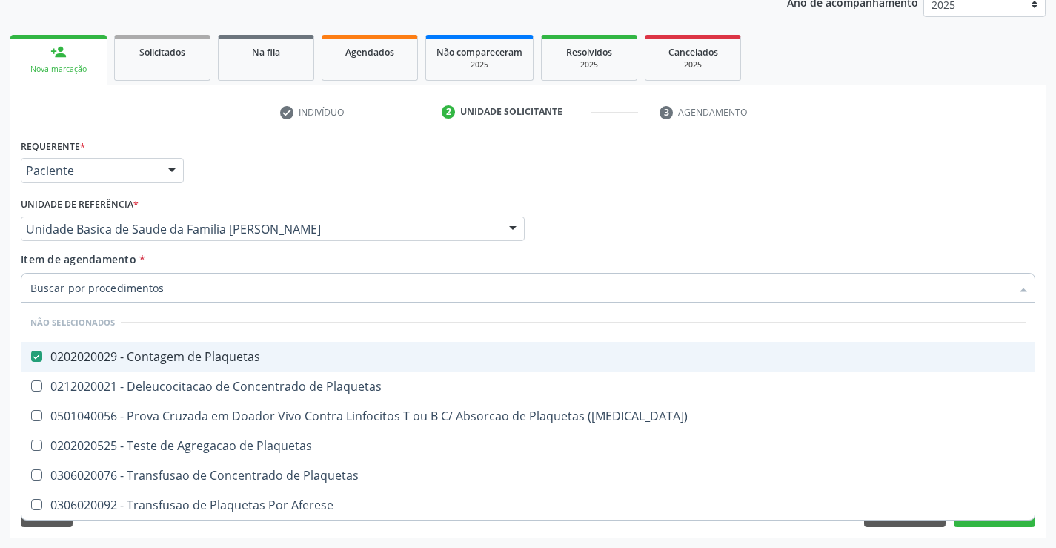
checkbox Plaquetas "true"
checkbox Aferese "true"
checkbox Plaquetas "true"
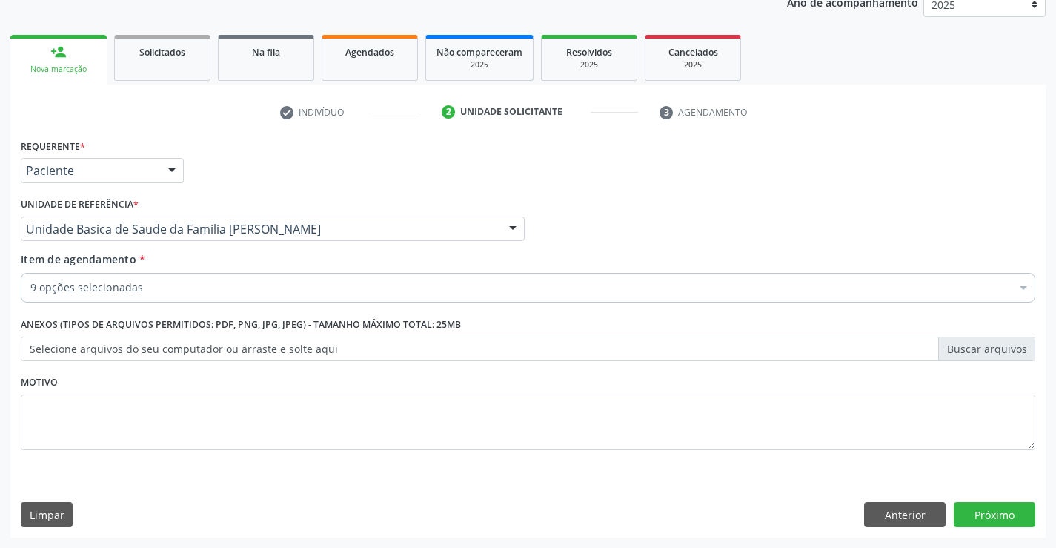
click at [100, 279] on div "9 opções selecionadas" at bounding box center [528, 288] width 1015 height 30
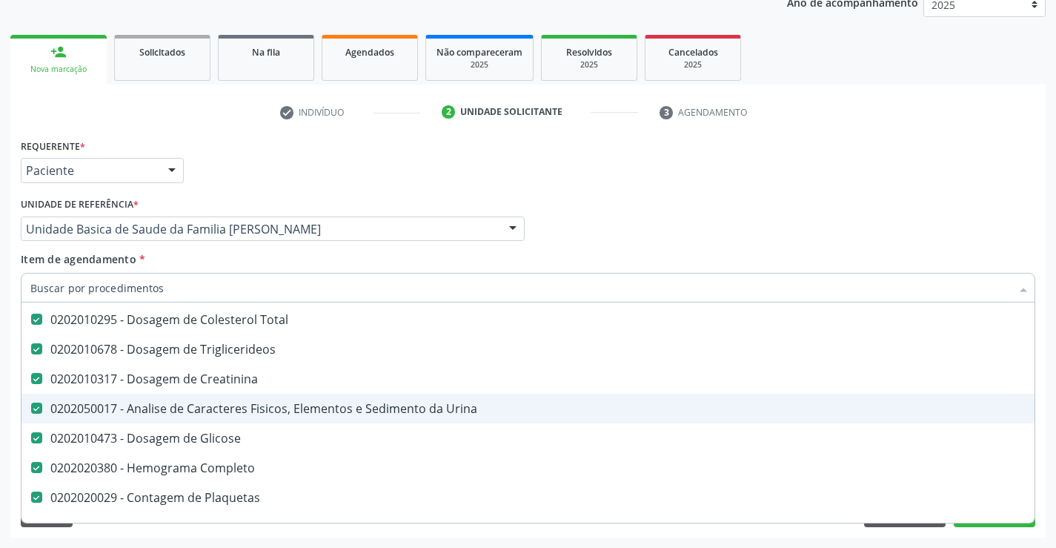
scroll to position [222, 0]
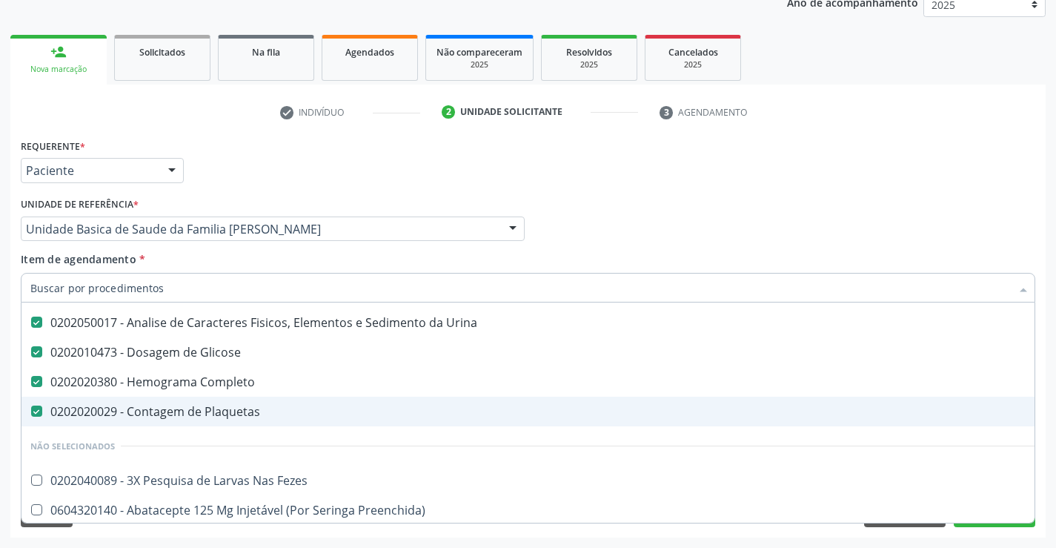
click at [955, 209] on div "Profissional Solicitante Por favor, selecione a Unidade de Atendimento primeiro…" at bounding box center [528, 222] width 1022 height 58
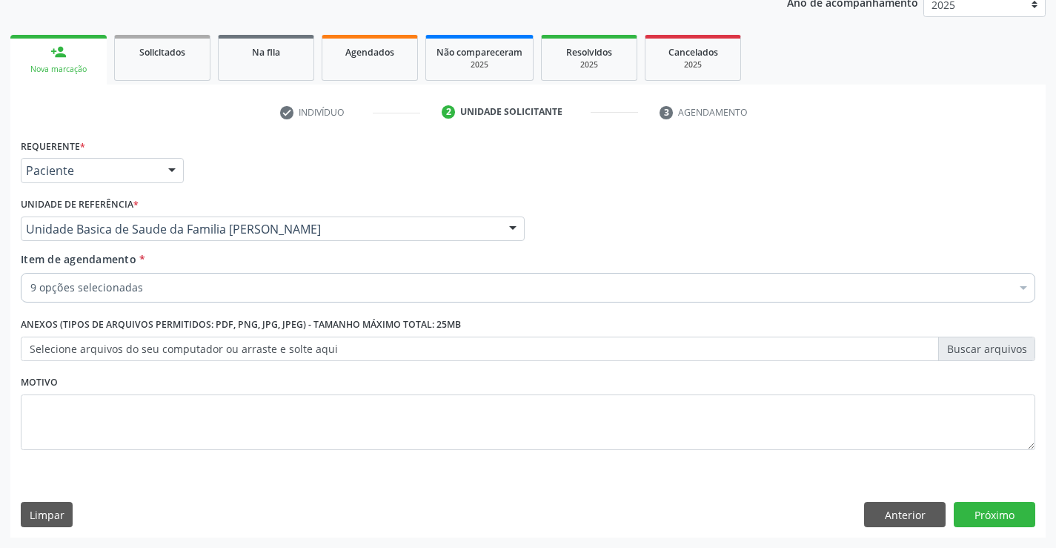
scroll to position [0, 0]
click at [994, 511] on button "Próximo" at bounding box center [995, 514] width 82 height 25
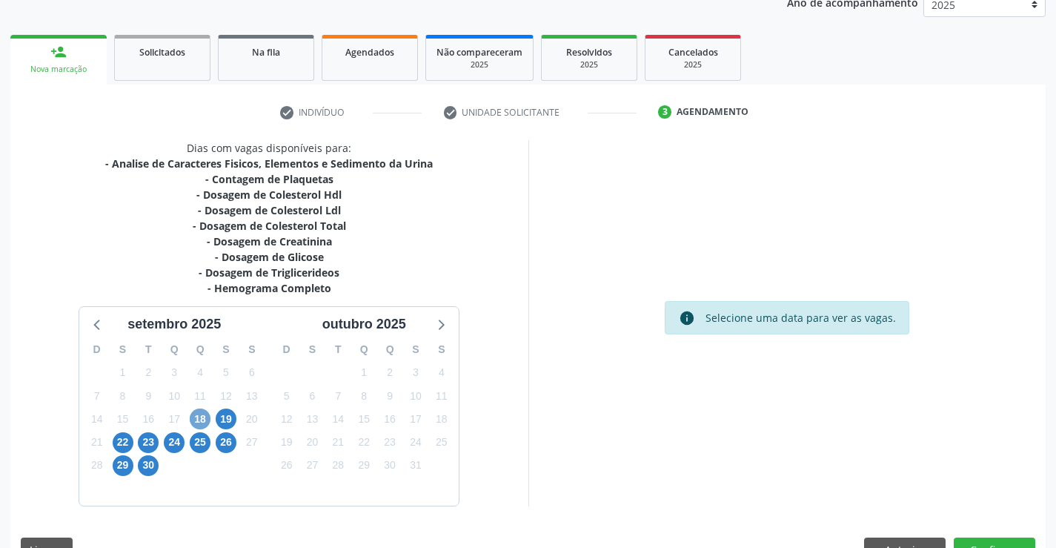
click at [199, 415] on span "18" at bounding box center [200, 418] width 21 height 21
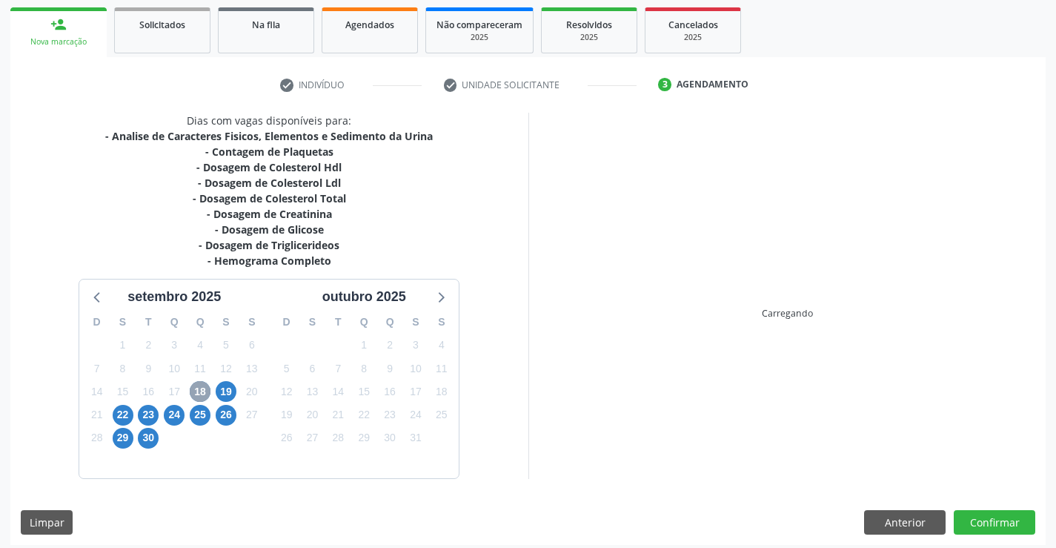
scroll to position [222, 0]
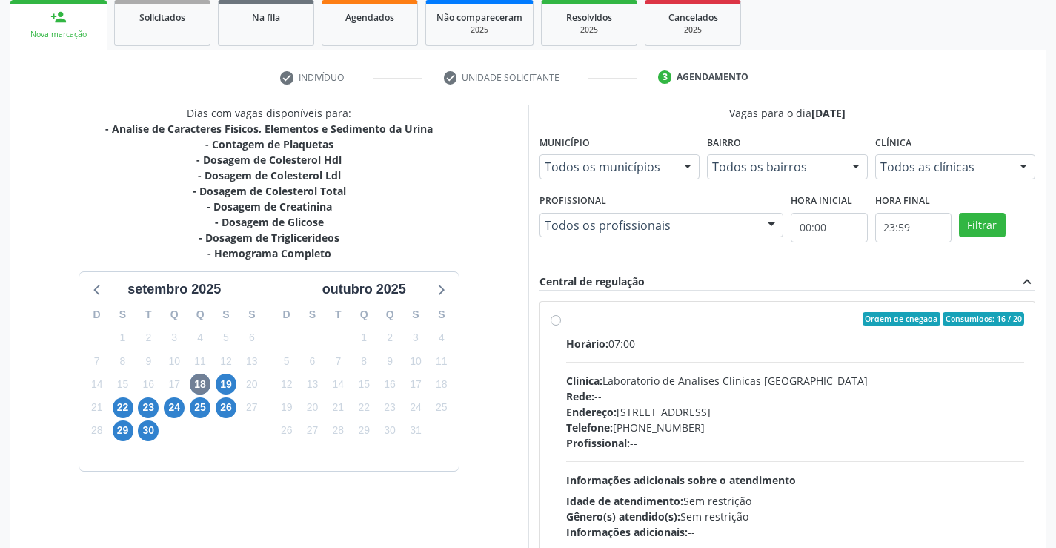
click at [718, 411] on div "Endereço: Terreo, nº 258, Centro, Campo Formoso - BA" at bounding box center [795, 412] width 459 height 16
click at [561, 325] on input "Ordem de chegada Consumidos: 16 / 20 Horário: 07:00 Clínica: Laboratorio de Ana…" at bounding box center [556, 318] width 10 height 13
radio input "true"
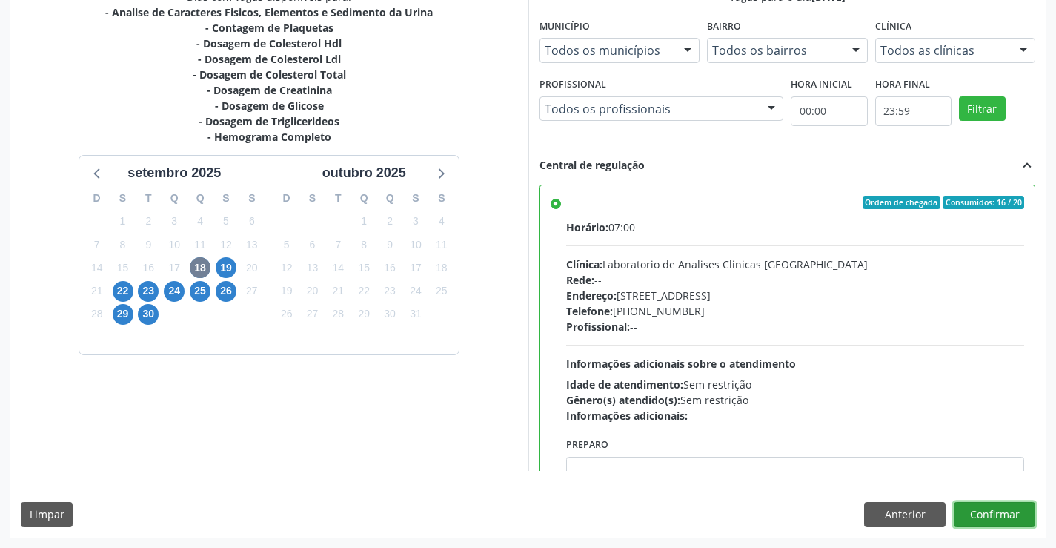
click at [1003, 507] on button "Confirmar" at bounding box center [995, 514] width 82 height 25
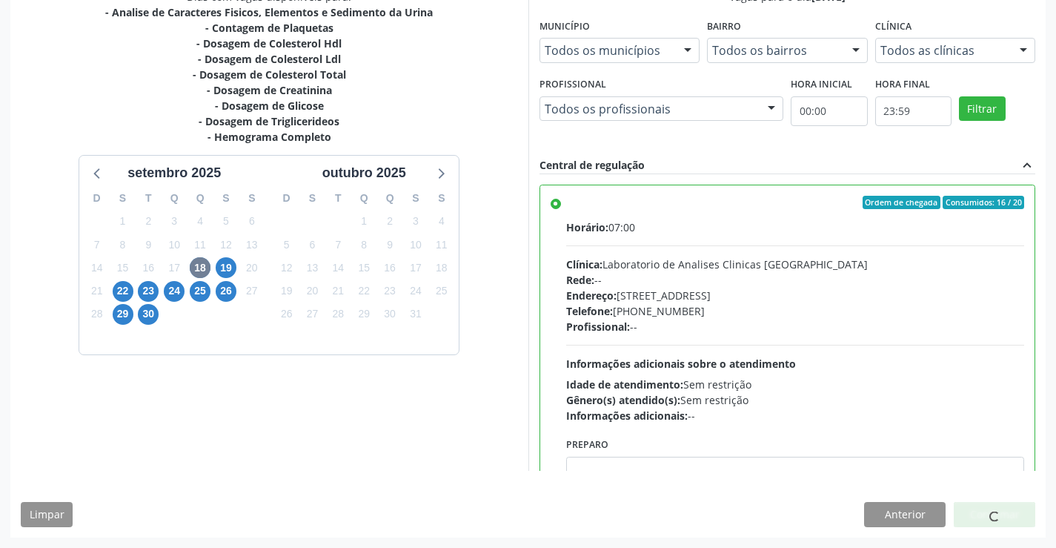
scroll to position [256, 0]
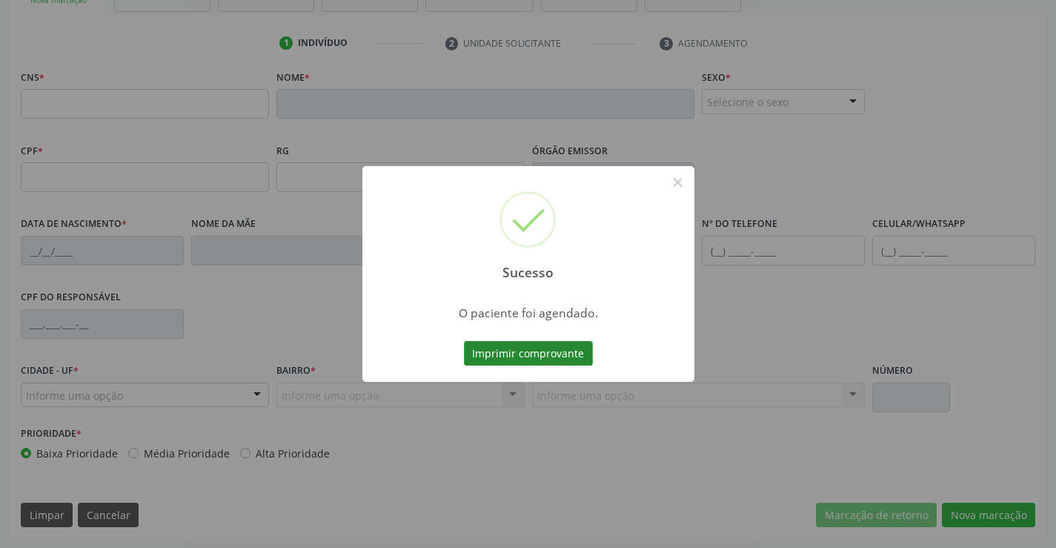
click at [540, 354] on button "Imprimir comprovante" at bounding box center [528, 353] width 129 height 25
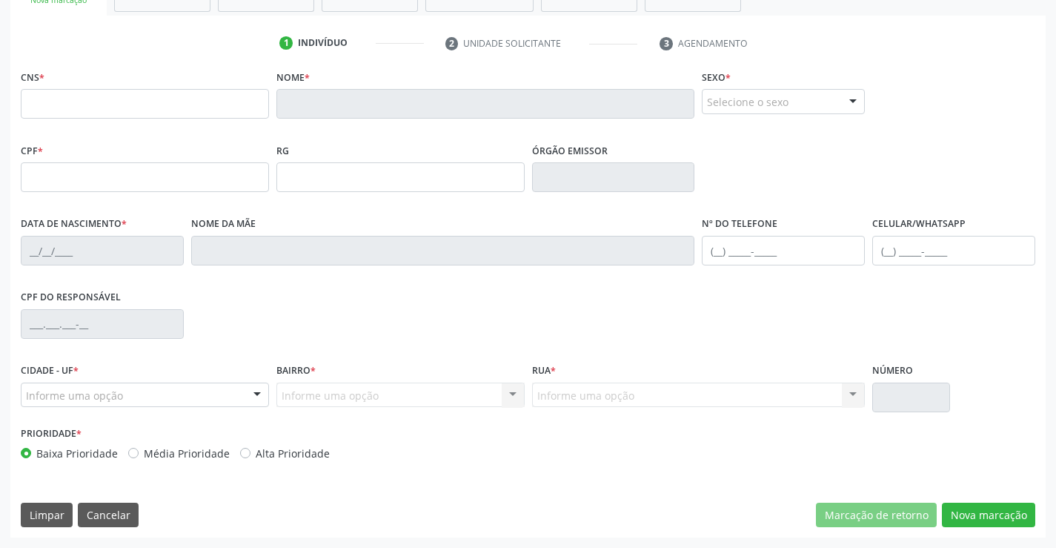
scroll to position [256, 0]
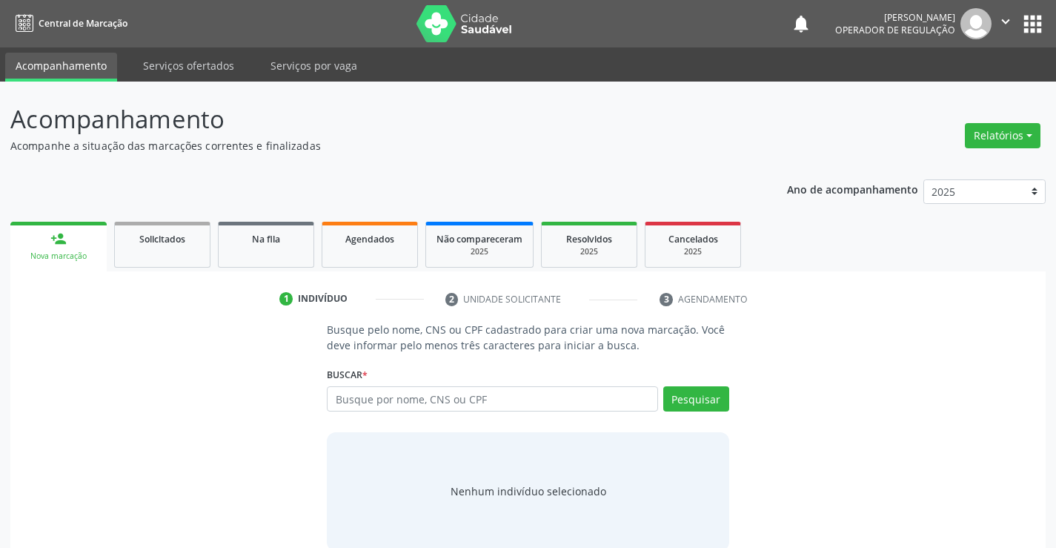
click at [365, 396] on input "text" at bounding box center [492, 398] width 331 height 25
type input "705206408916272"
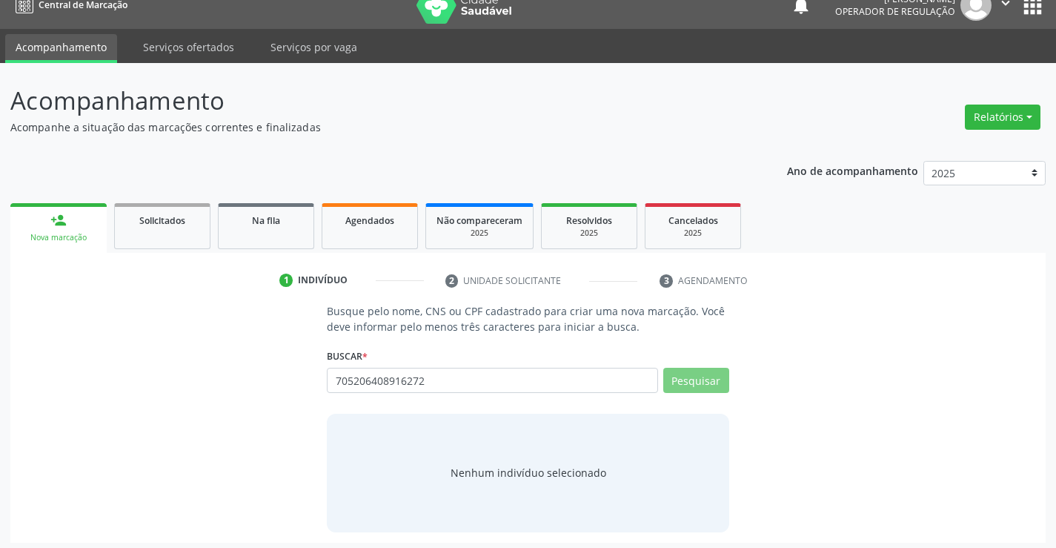
scroll to position [24, 0]
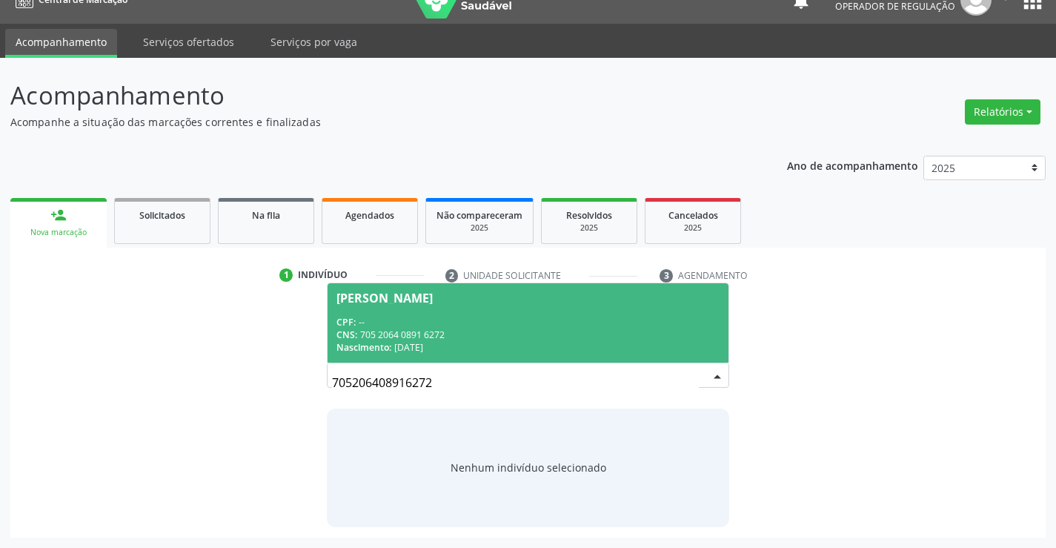
click at [471, 324] on div "CPF: --" at bounding box center [528, 322] width 382 height 13
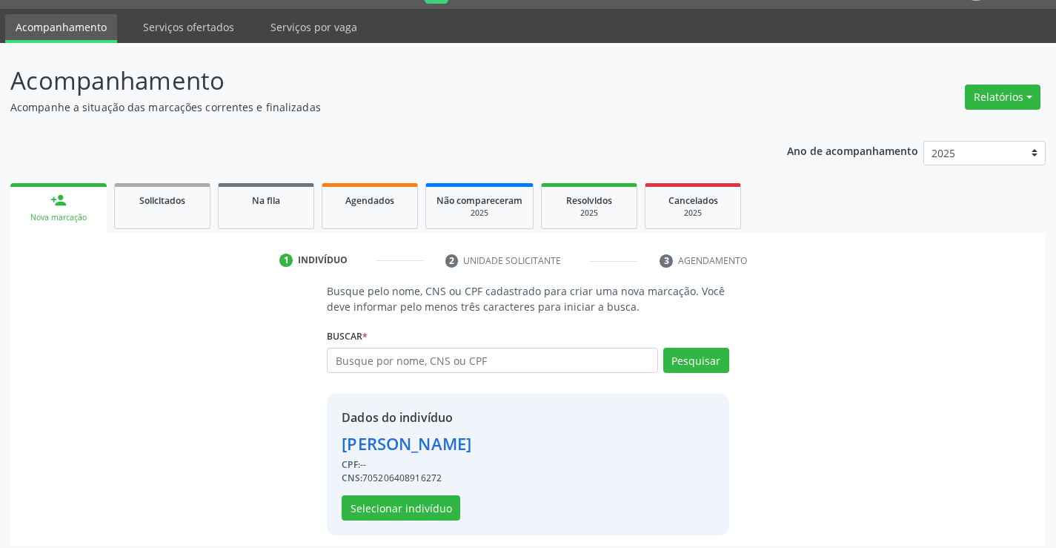
scroll to position [47, 0]
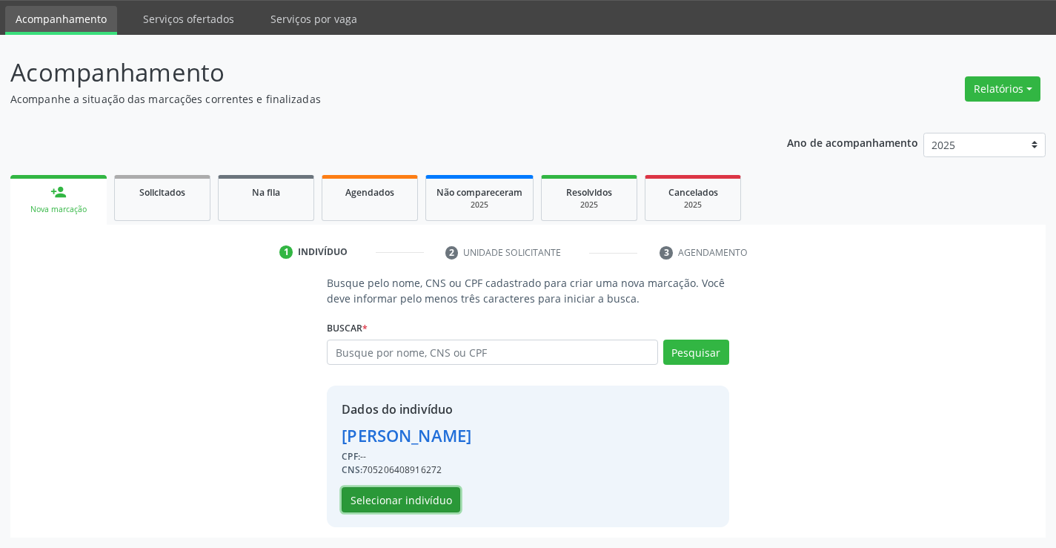
click at [439, 500] on button "Selecionar indivíduo" at bounding box center [401, 499] width 119 height 25
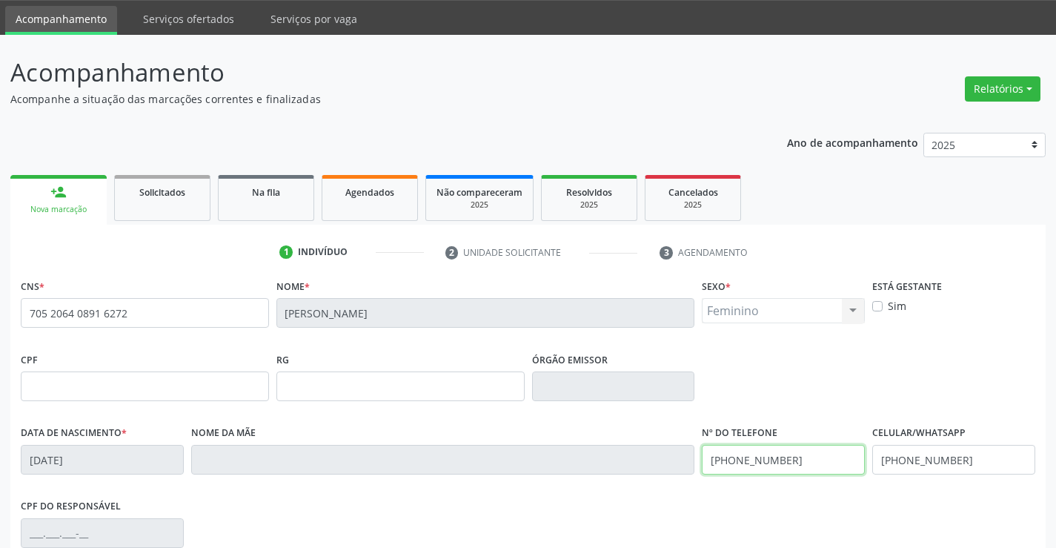
drag, startPoint x: 812, startPoint y: 462, endPoint x: 692, endPoint y: 479, distance: 122.0
click at [692, 479] on div "Data de nascimento * 04/05/1968 Nome da mãe Nº do Telefone (74) 91899-9119 Celu…" at bounding box center [528, 458] width 1022 height 73
type input "(74) 99189-9119"
drag, startPoint x: 995, startPoint y: 451, endPoint x: 866, endPoint y: 451, distance: 129.7
click at [866, 451] on div "Data de nascimento * 04/05/1968 Nome da mãe Nº do Telefone (74) 99189-9119 Celu…" at bounding box center [528, 458] width 1022 height 73
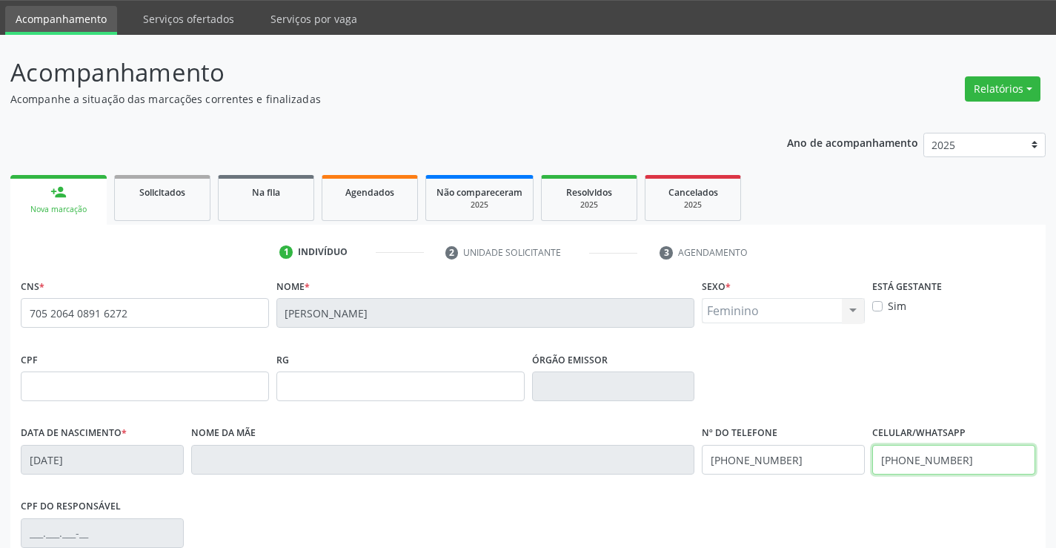
type input "(74) 99189-9119"
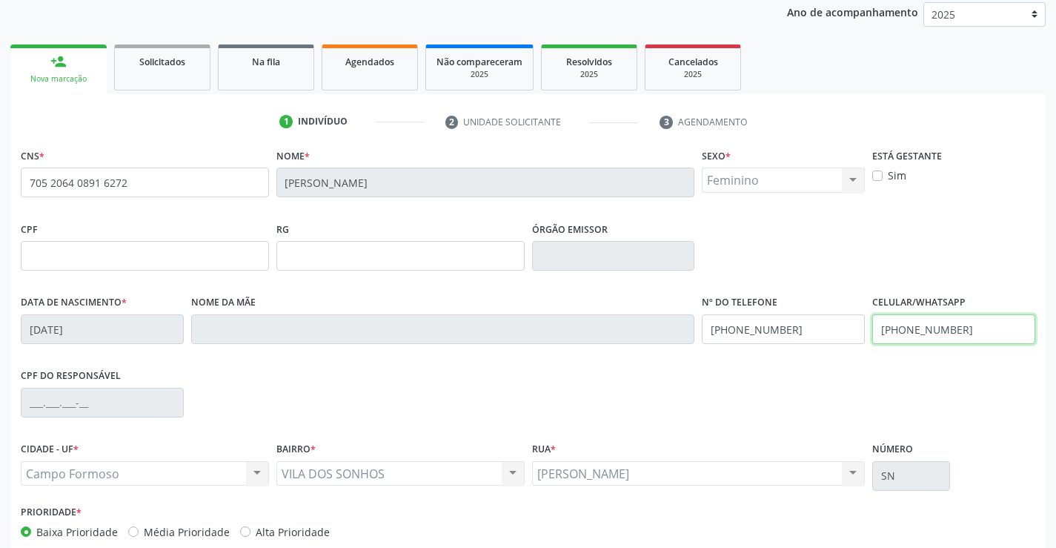
scroll to position [107, 0]
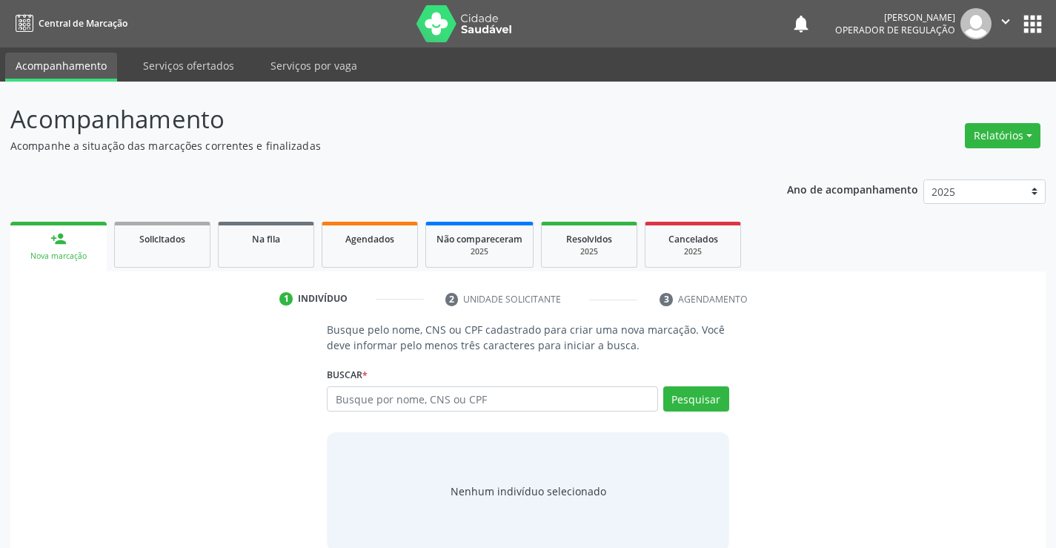
click at [366, 403] on input "text" at bounding box center [492, 398] width 331 height 25
type input "705000469245056"
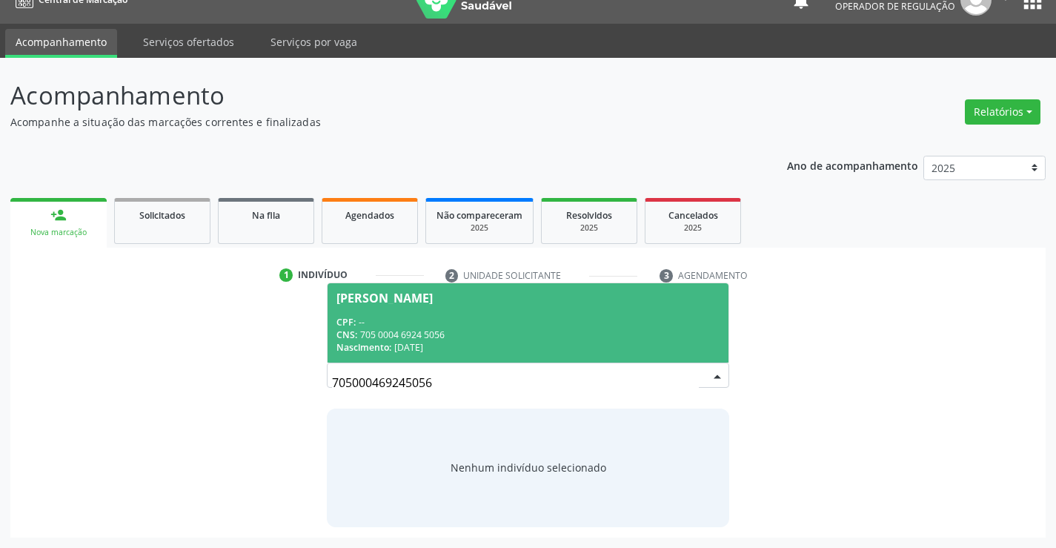
click at [419, 321] on div "CPF: --" at bounding box center [528, 322] width 382 height 13
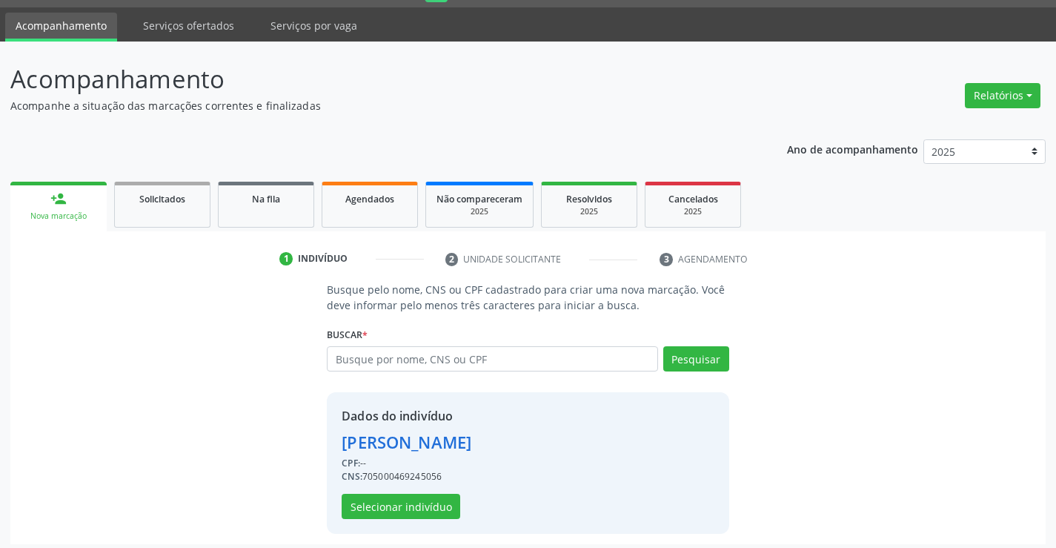
scroll to position [47, 0]
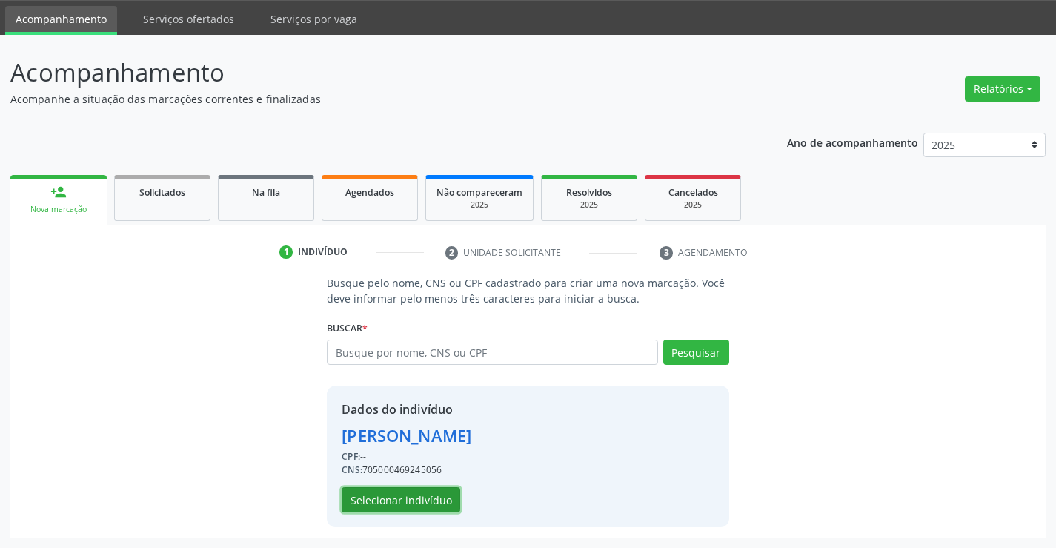
click at [400, 499] on button "Selecionar indivíduo" at bounding box center [401, 499] width 119 height 25
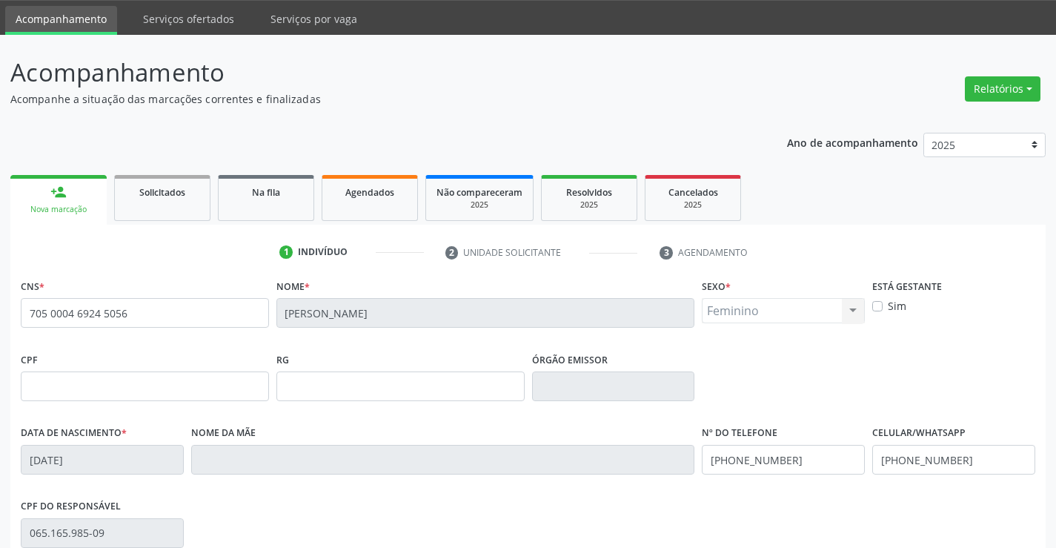
scroll to position [256, 0]
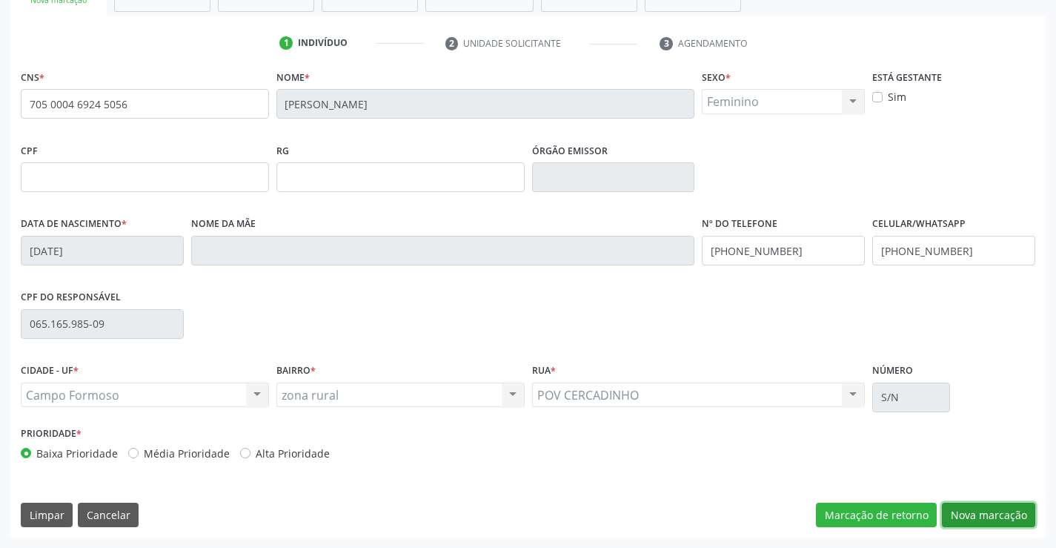
click at [995, 509] on button "Nova marcação" at bounding box center [988, 515] width 93 height 25
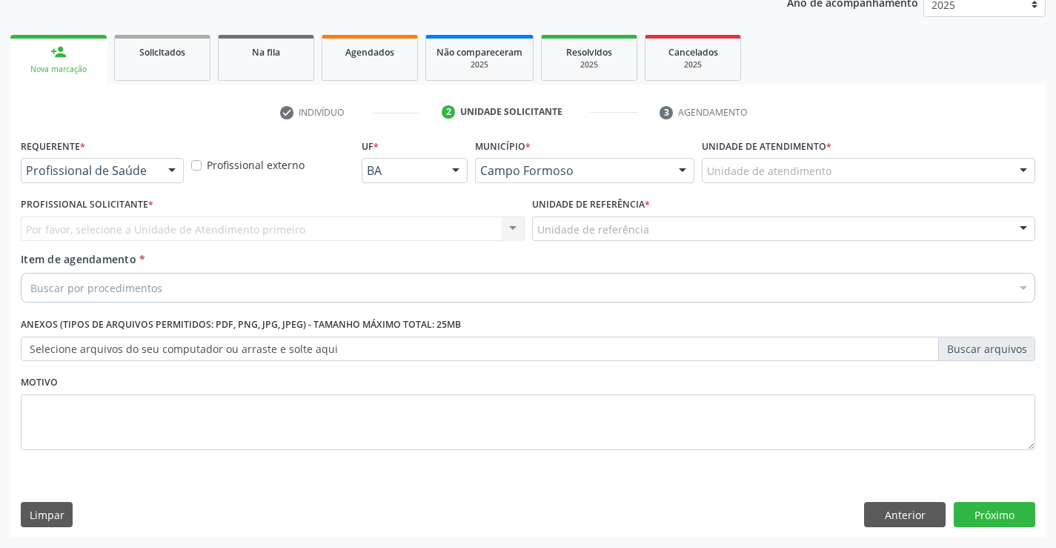
click at [164, 170] on div at bounding box center [172, 171] width 22 height 25
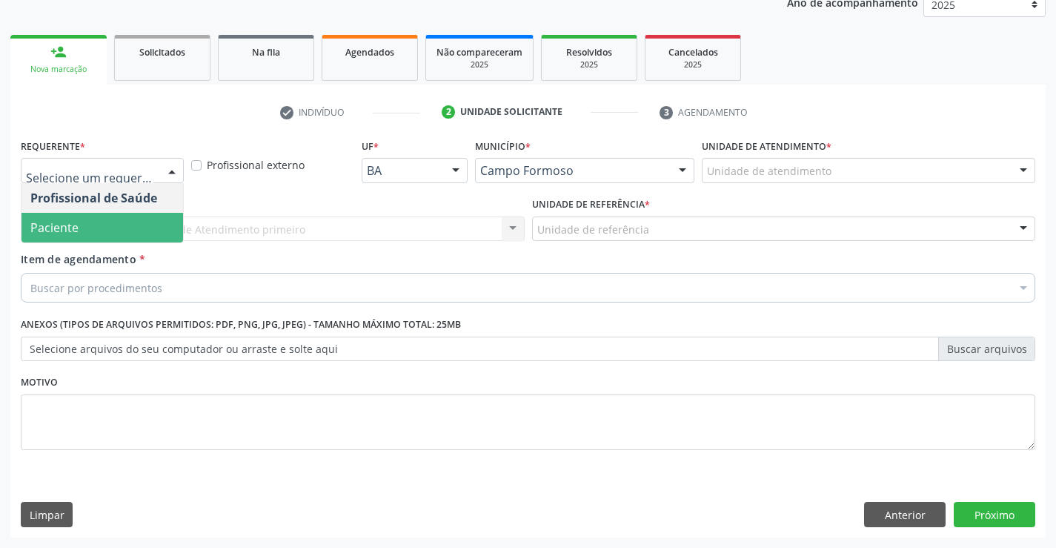
click at [66, 226] on span "Paciente" at bounding box center [54, 227] width 48 height 16
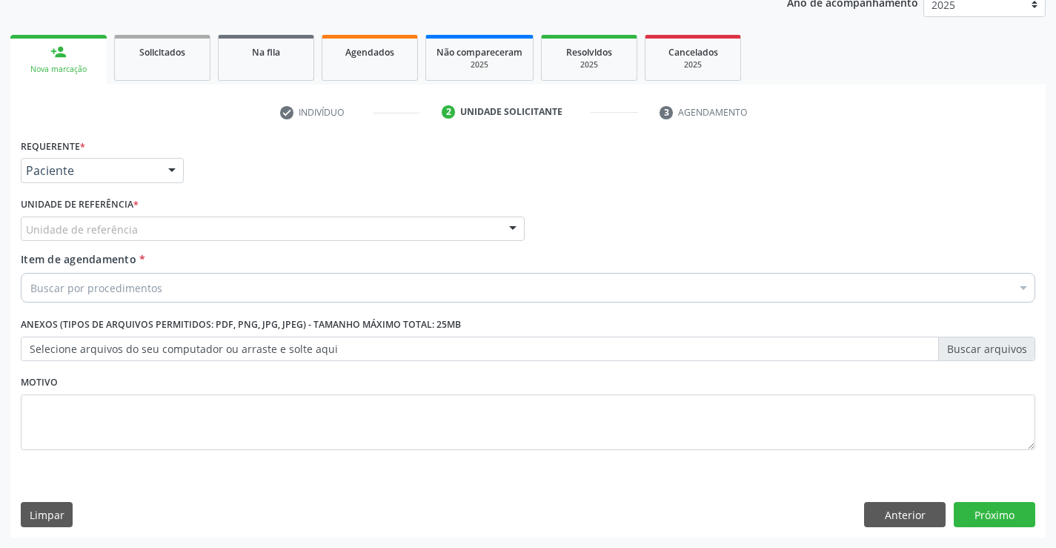
click at [173, 237] on div "Unidade de referência" at bounding box center [273, 228] width 504 height 25
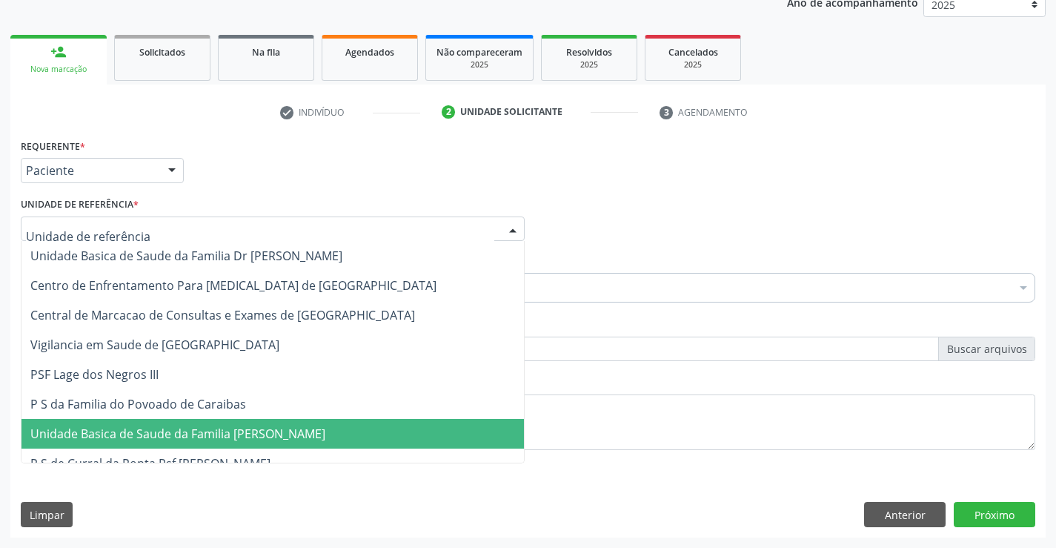
click at [193, 427] on span "Unidade Basica de Saude da Familia [PERSON_NAME]" at bounding box center [177, 433] width 295 height 16
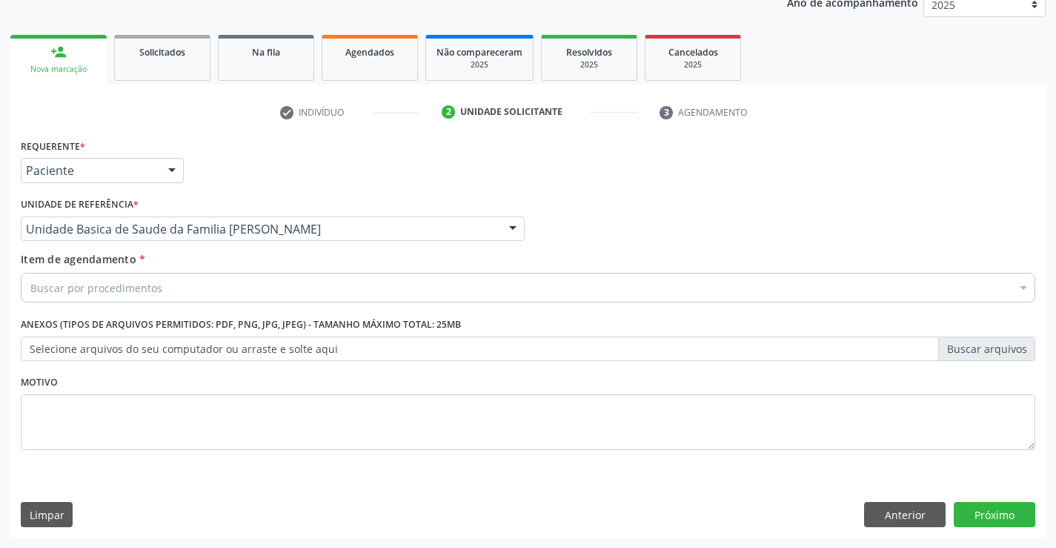
click at [182, 285] on div "Buscar por procedimentos" at bounding box center [528, 288] width 1015 height 30
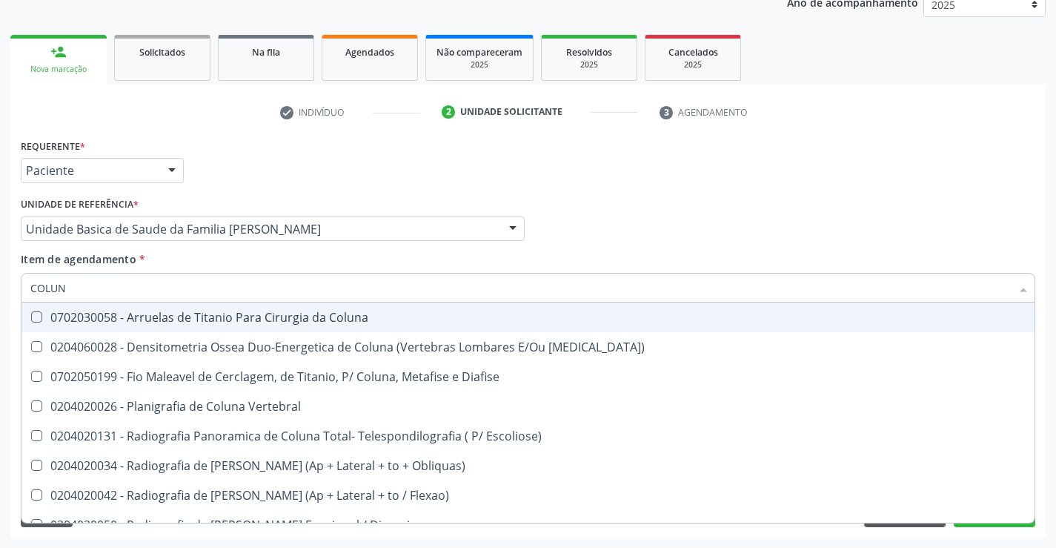
type input "COLUNA"
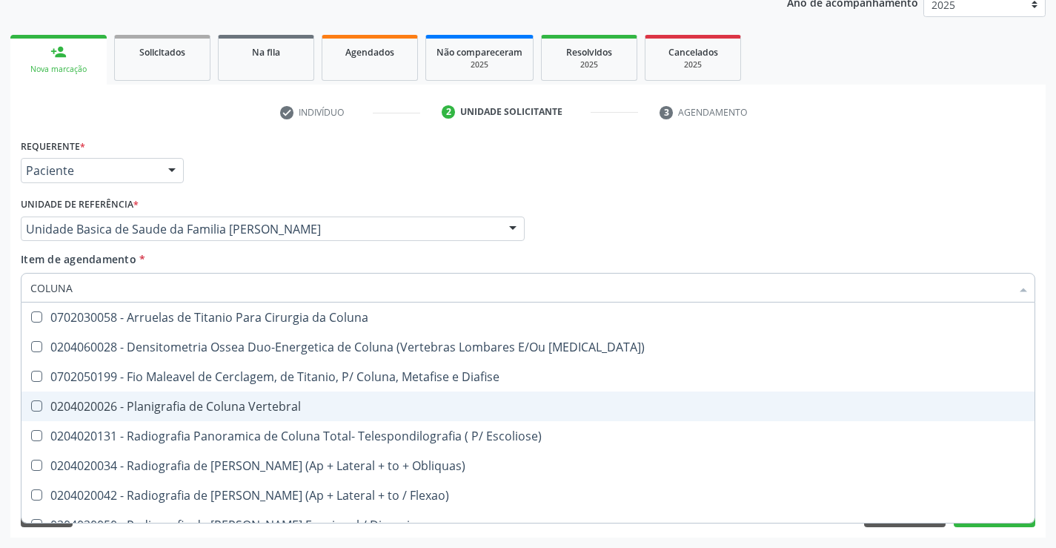
scroll to position [148, 0]
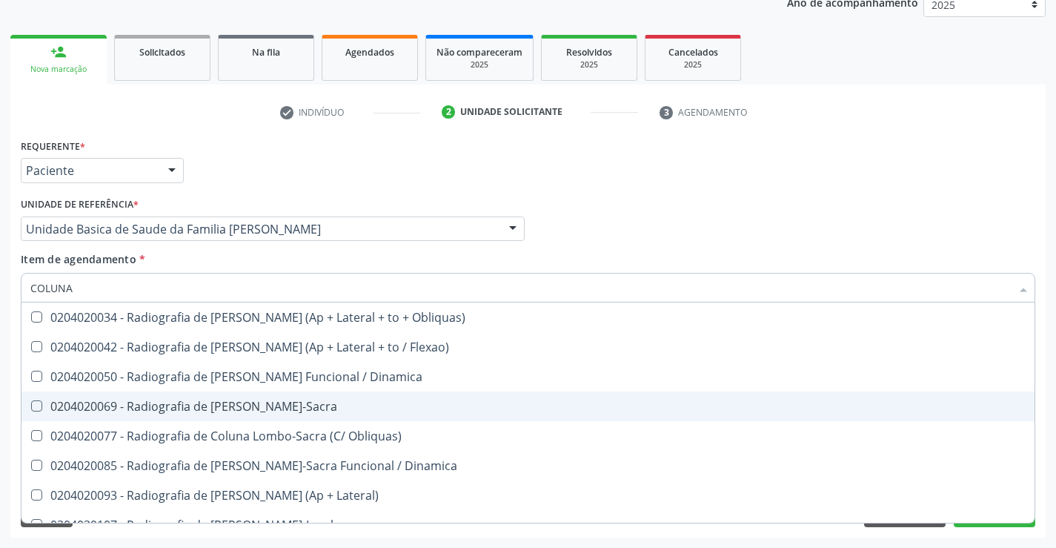
click at [342, 402] on div "0204020069 - Radiografia de Coluna Lombo-Sacra" at bounding box center [527, 406] width 995 height 12
checkbox Lombo-Sacra "true"
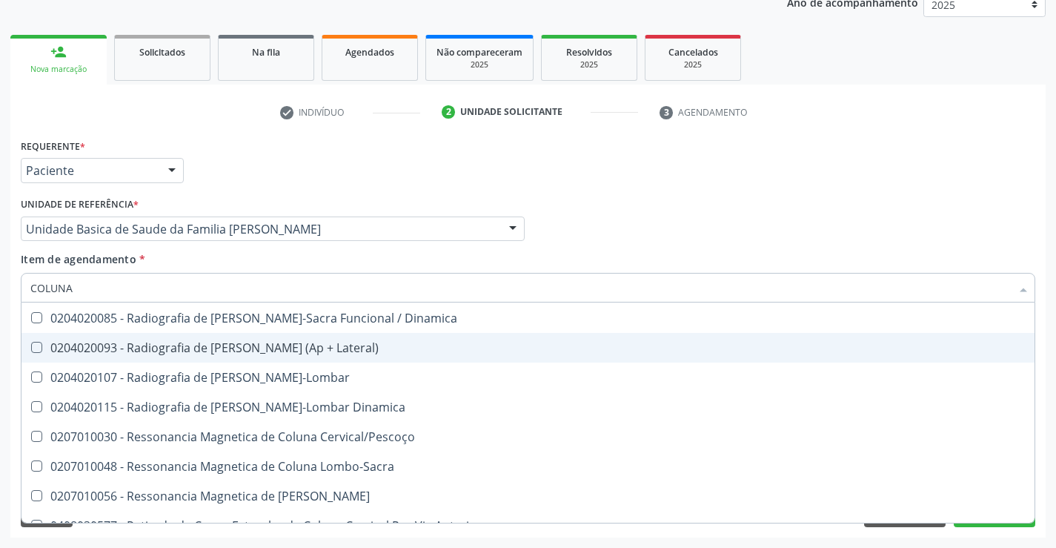
scroll to position [296, 0]
drag, startPoint x: 912, startPoint y: 216, endPoint x: 970, endPoint y: 518, distance: 307.3
click at [911, 216] on div "Profissional Solicitante Por favor, selecione a Unidade de Atendimento primeiro…" at bounding box center [528, 222] width 1022 height 58
checkbox Femur\) "true"
checkbox Lombo-Sacra "false"
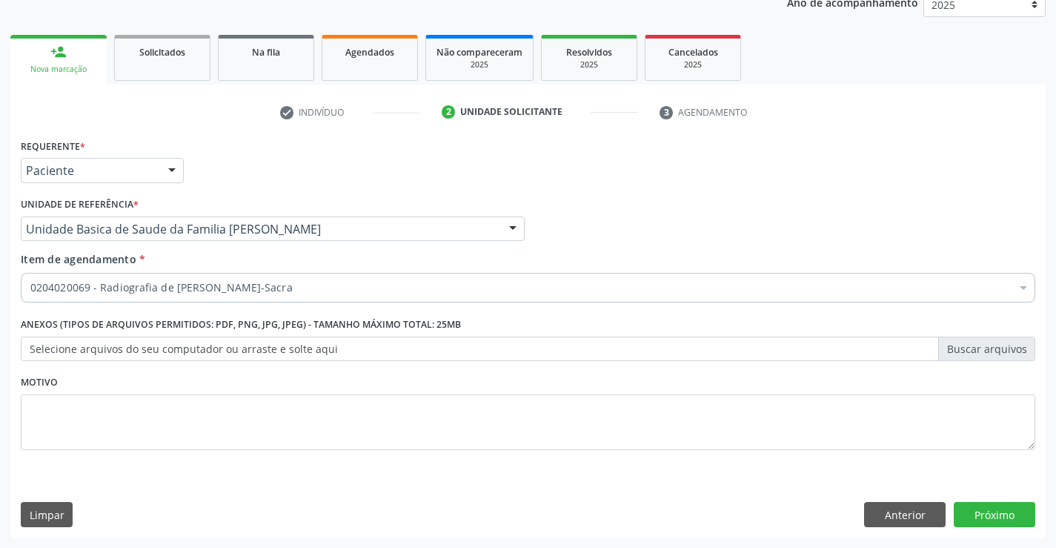
scroll to position [0, 0]
click at [989, 519] on button "Próximo" at bounding box center [995, 514] width 82 height 25
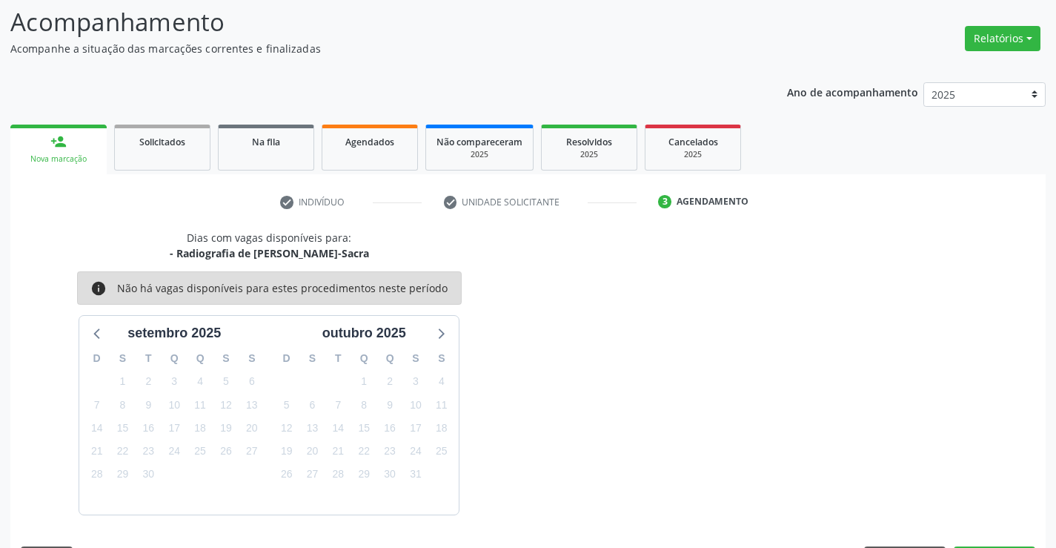
scroll to position [141, 0]
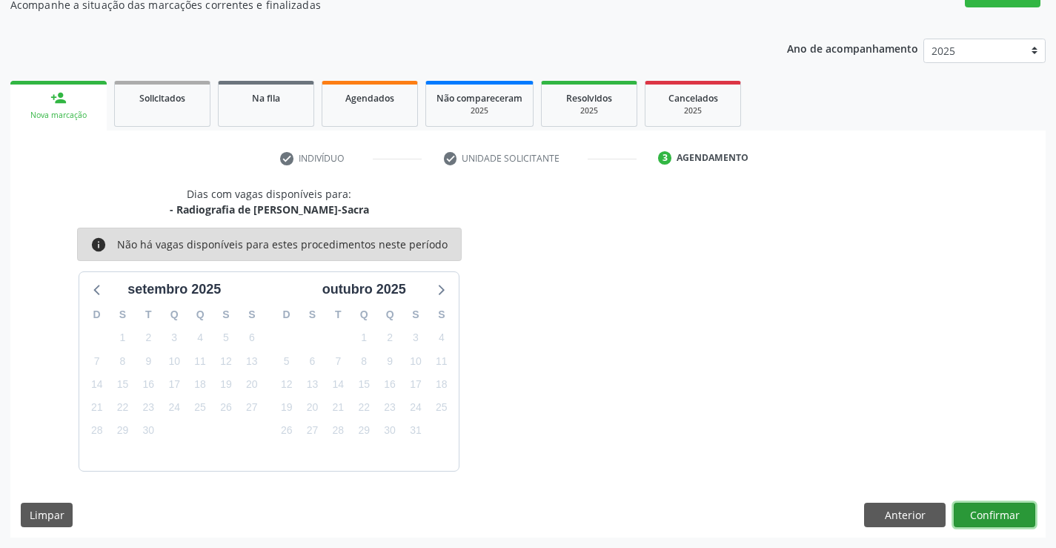
click at [992, 514] on button "Confirmar" at bounding box center [995, 515] width 82 height 25
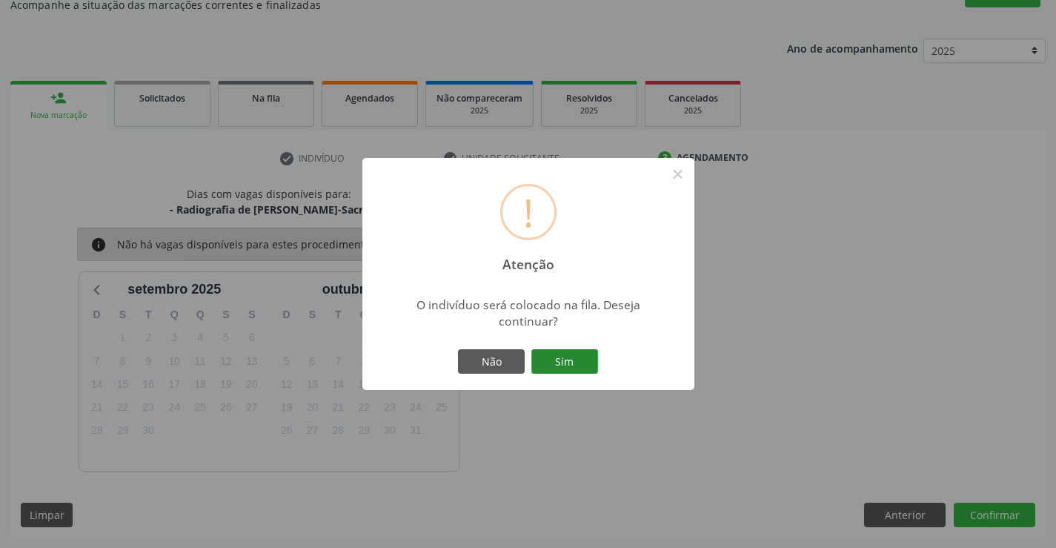
click at [563, 368] on button "Sim" at bounding box center [564, 361] width 67 height 25
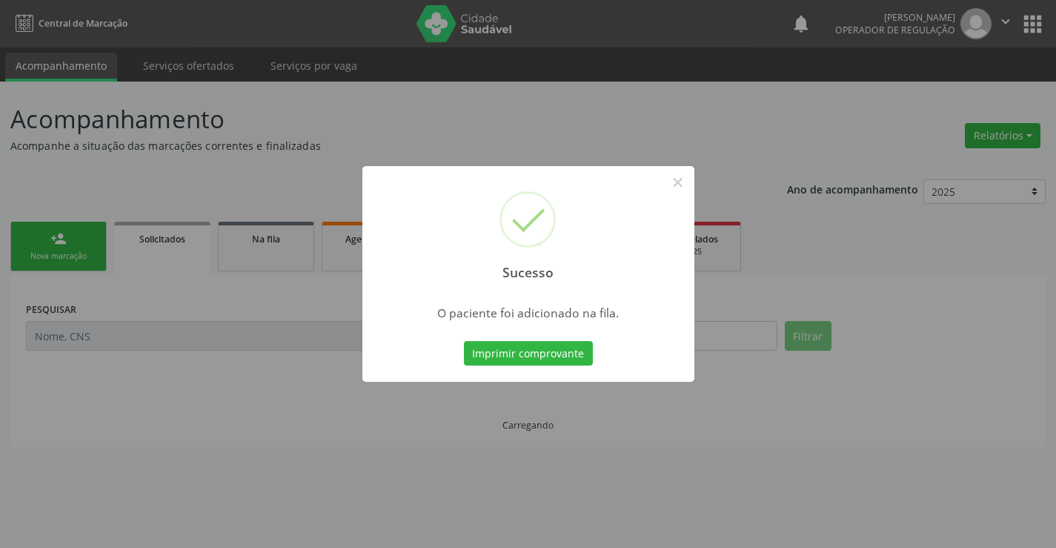
scroll to position [0, 0]
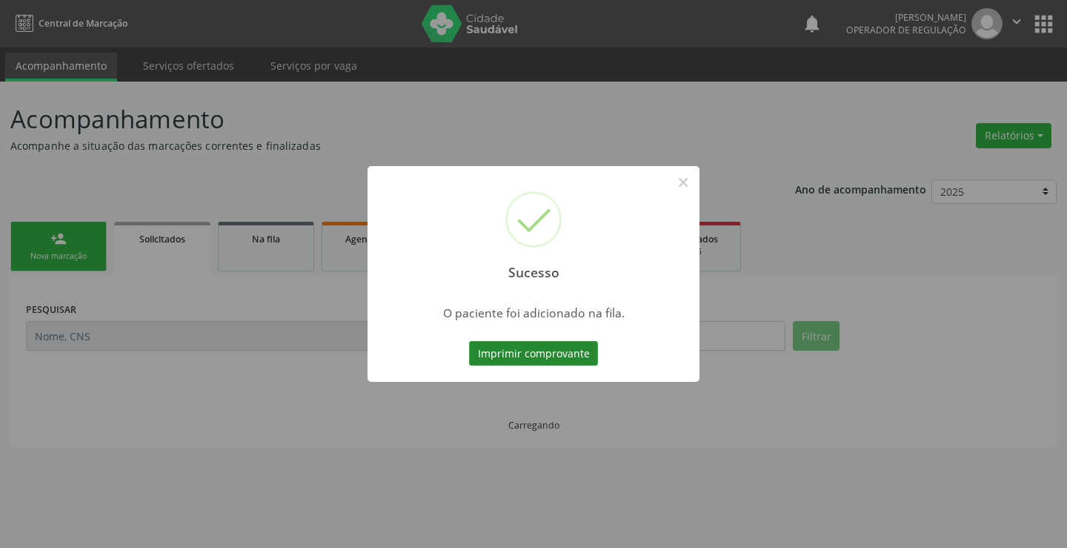
click at [568, 350] on button "Imprimir comprovante" at bounding box center [533, 353] width 129 height 25
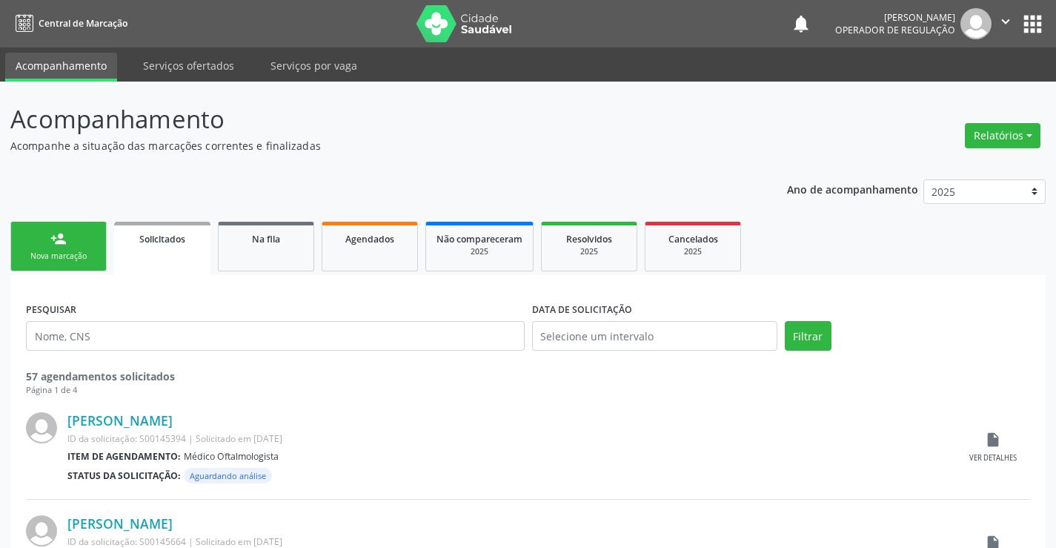
click at [54, 255] on div "Nova marcação" at bounding box center [58, 256] width 74 height 11
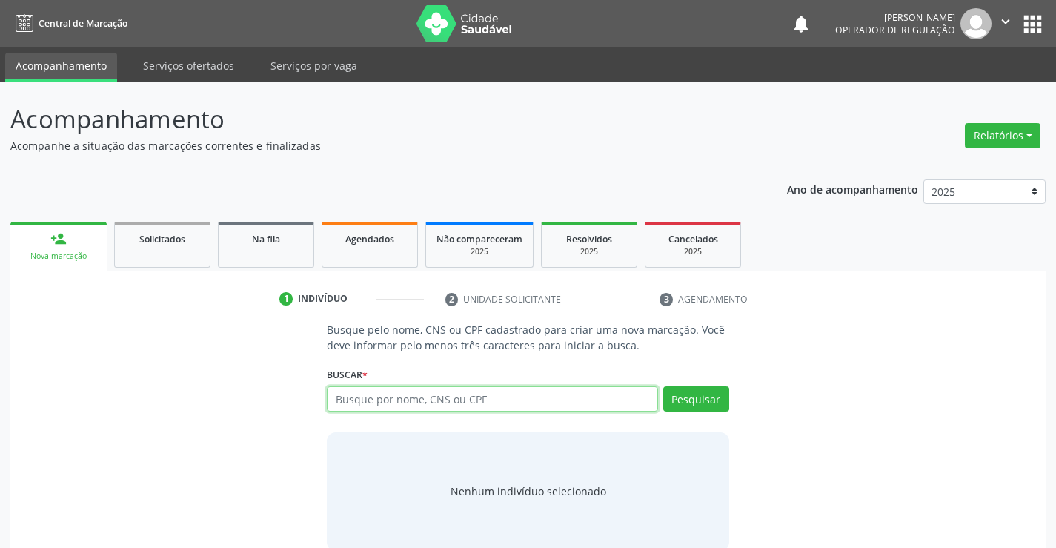
click at [377, 402] on input "text" at bounding box center [492, 398] width 331 height 25
type input "706200519077263"
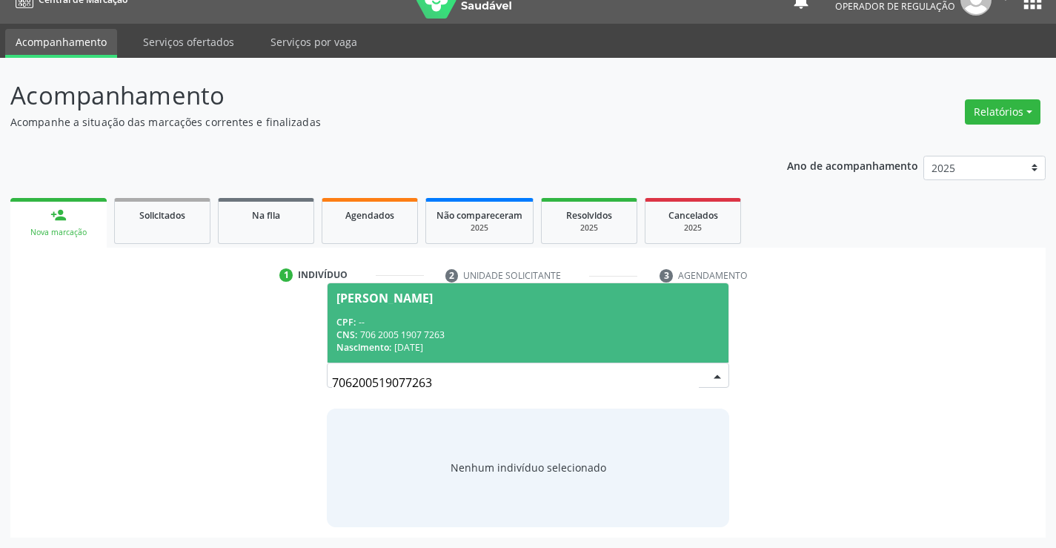
drag, startPoint x: 465, startPoint y: 311, endPoint x: 560, endPoint y: 339, distance: 99.7
click at [463, 311] on span "Josete Francino dos Santos CPF: -- CNS: 706 2005 1907 7263 Nascimento: 05/02/19…" at bounding box center [528, 322] width 400 height 79
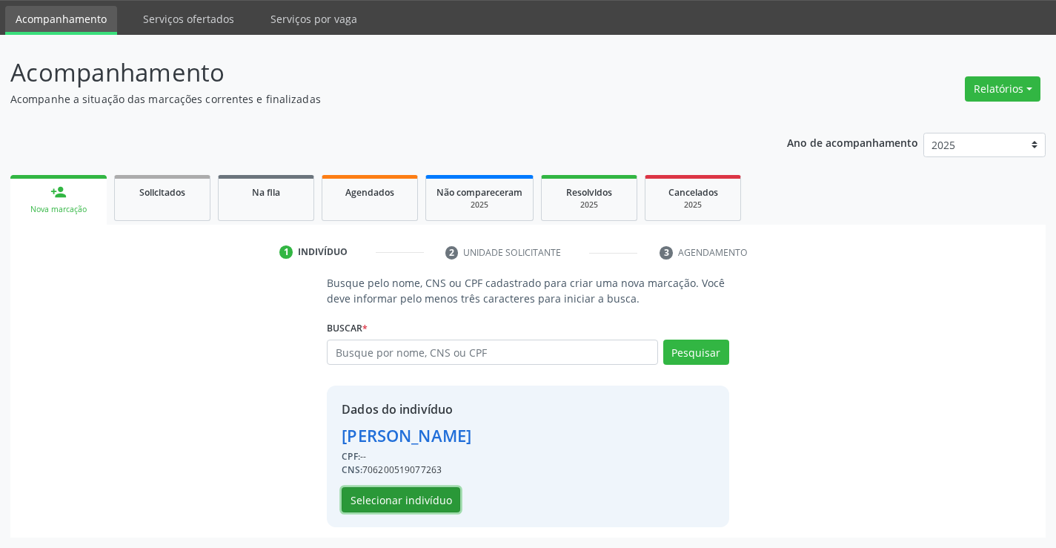
click at [402, 498] on button "Selecionar indivíduo" at bounding box center [401, 499] width 119 height 25
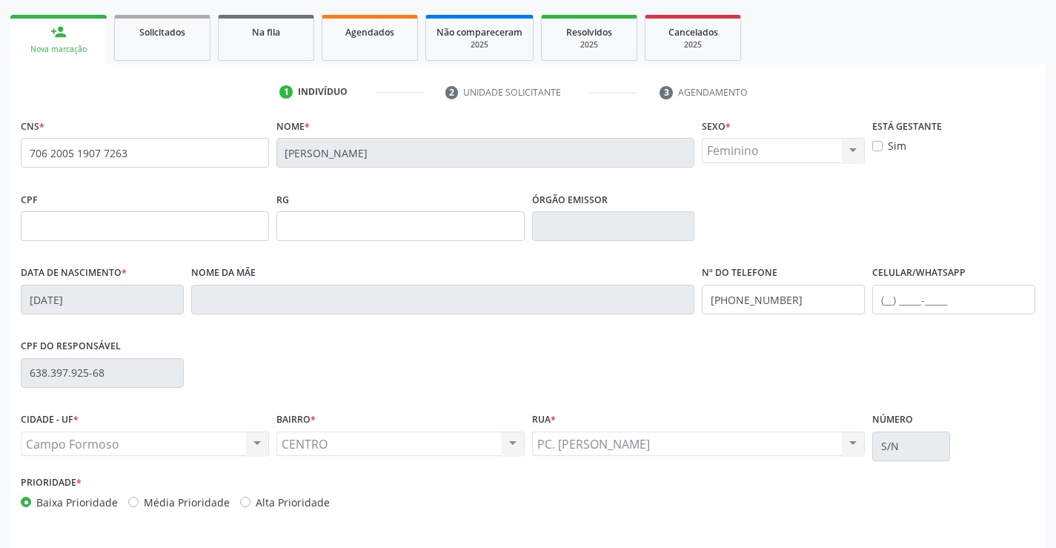
scroll to position [256, 0]
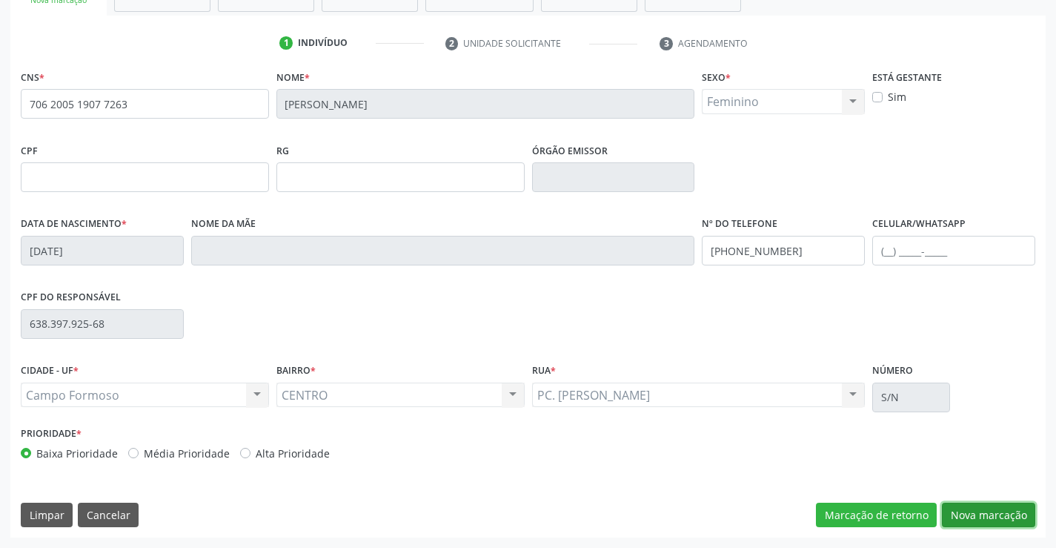
click at [1004, 525] on button "Nova marcação" at bounding box center [988, 515] width 93 height 25
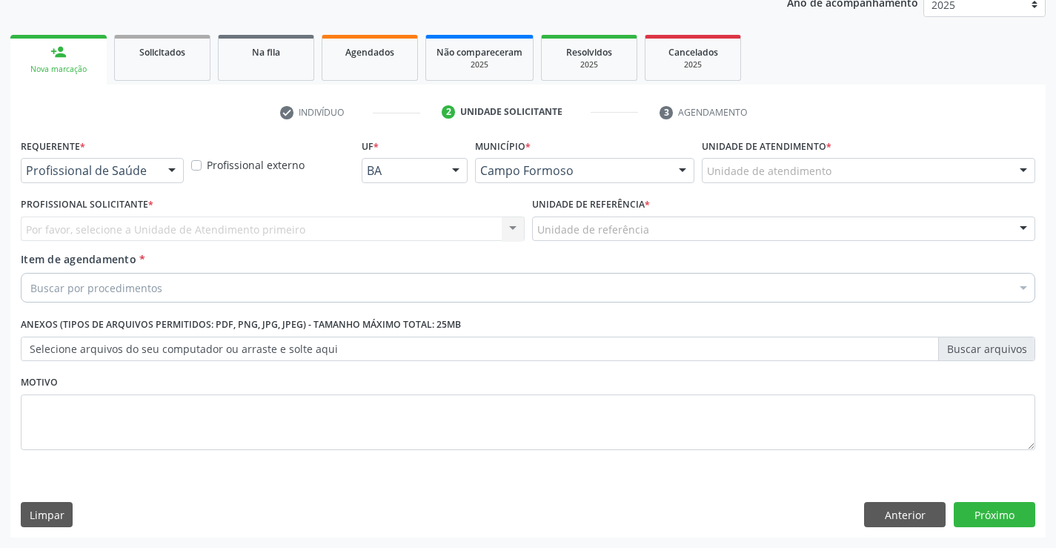
scroll to position [187, 0]
click at [158, 170] on div "Profissional de Saúde Profissional de Saúde Paciente Nenhum resultado encontrad…" at bounding box center [102, 170] width 163 height 25
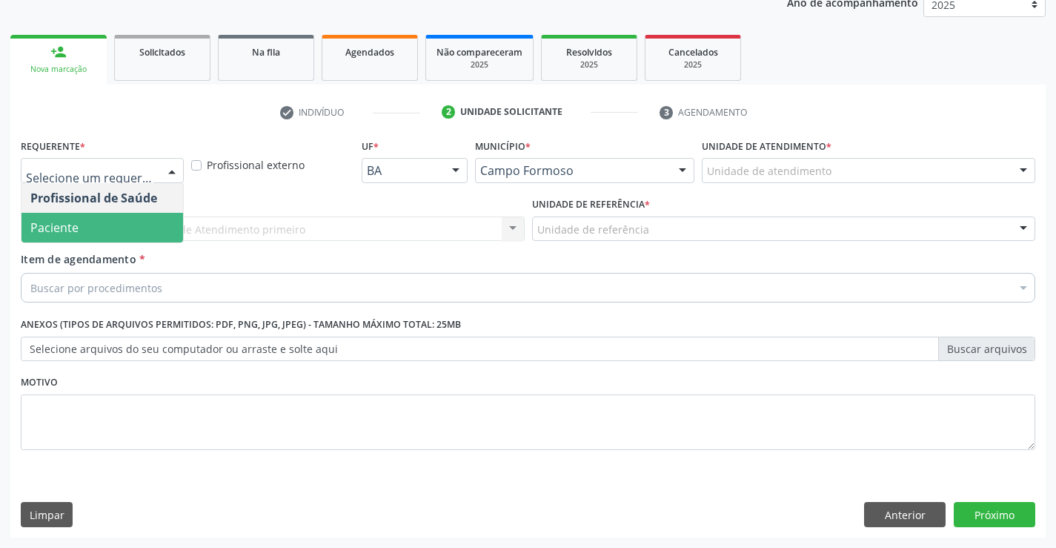
click at [65, 229] on span "Paciente" at bounding box center [54, 227] width 48 height 16
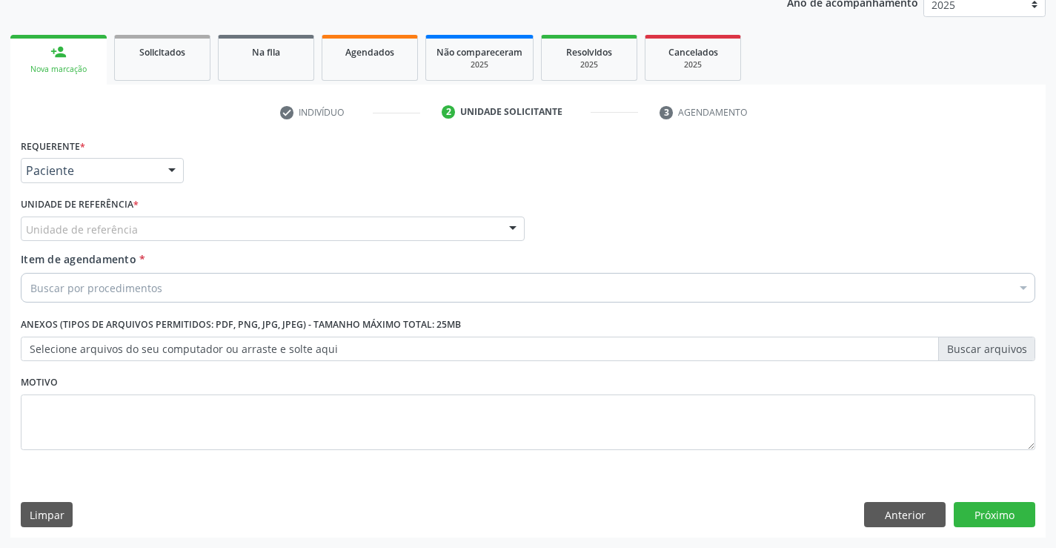
click at [150, 228] on div "Unidade de referência" at bounding box center [273, 228] width 504 height 25
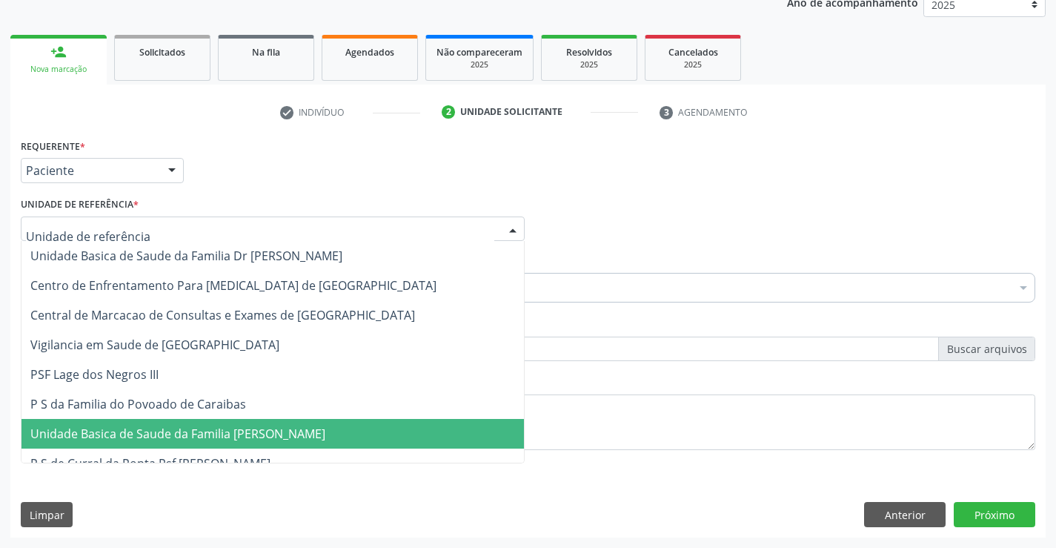
click at [147, 423] on span "Unidade Basica de Saude da Familia [PERSON_NAME]" at bounding box center [272, 434] width 503 height 30
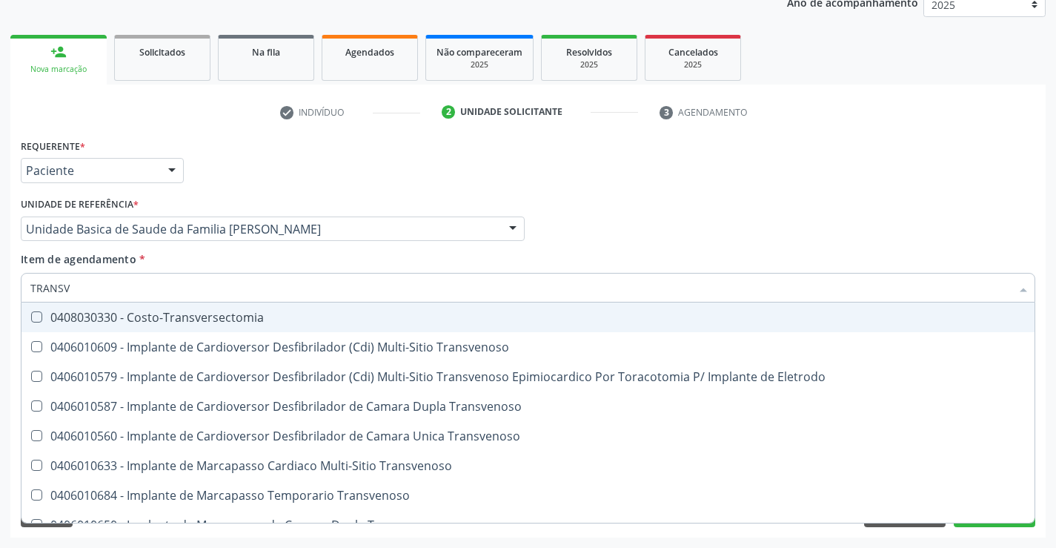
type input "TRANSVA"
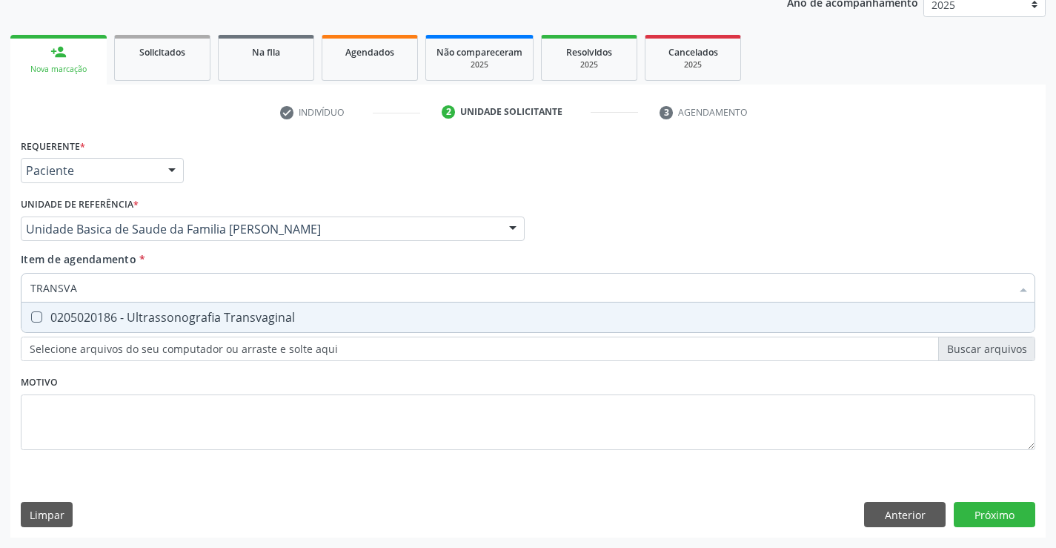
click at [182, 319] on div "0205020186 - Ultrassonografia Transvaginal" at bounding box center [527, 317] width 995 height 12
checkbox Transvaginal "true"
click at [1001, 513] on div "Requerente * Paciente Profissional de Saúde Paciente Nenhum resultado encontrad…" at bounding box center [527, 336] width 1035 height 402
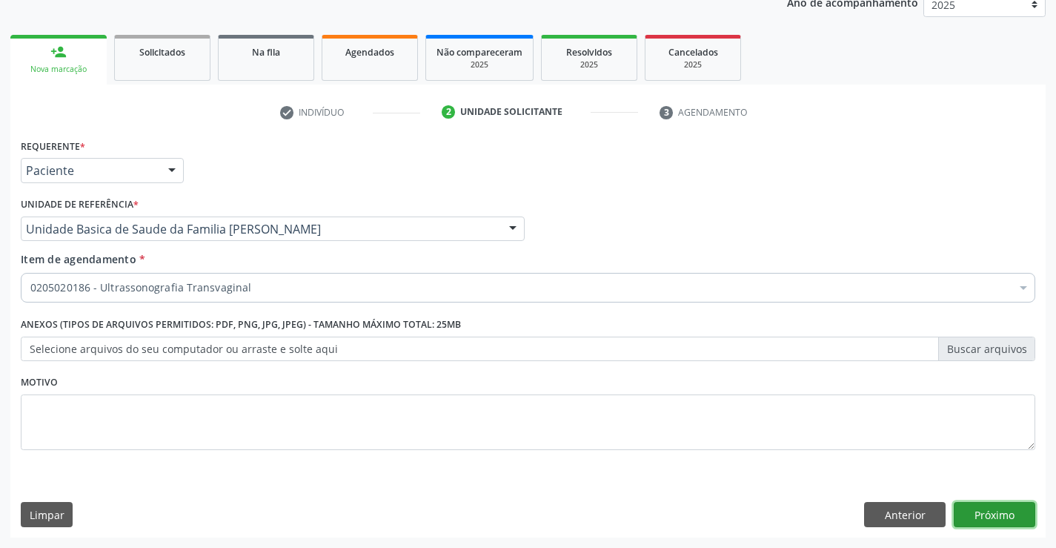
click at [994, 506] on button "Próximo" at bounding box center [995, 514] width 82 height 25
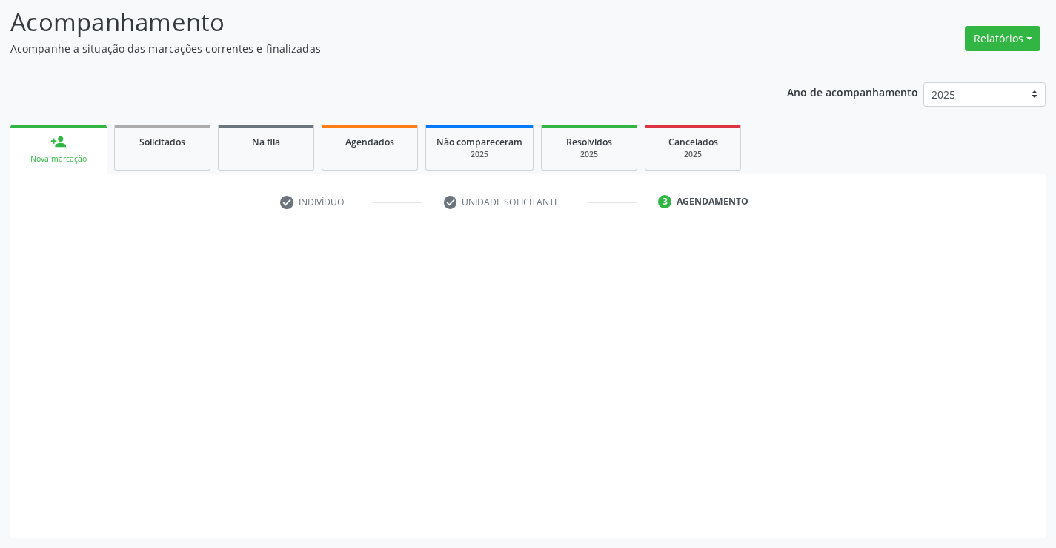
scroll to position [97, 0]
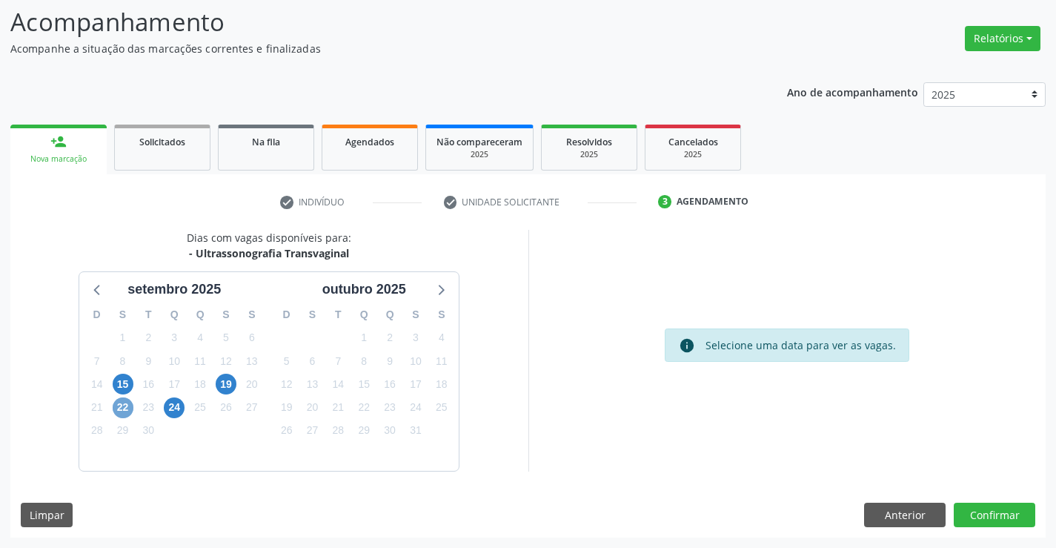
click at [123, 408] on span "22" at bounding box center [123, 407] width 21 height 21
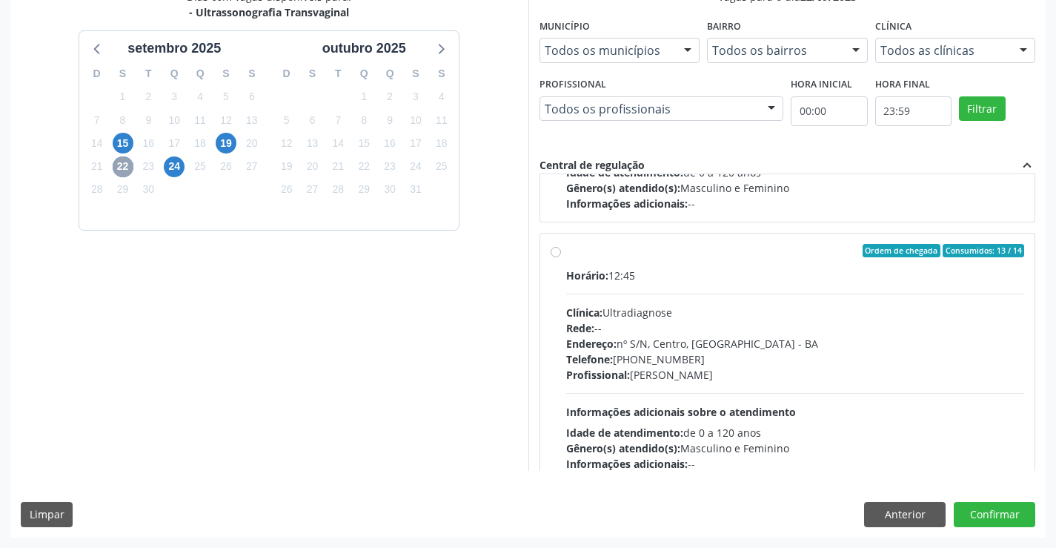
scroll to position [494, 0]
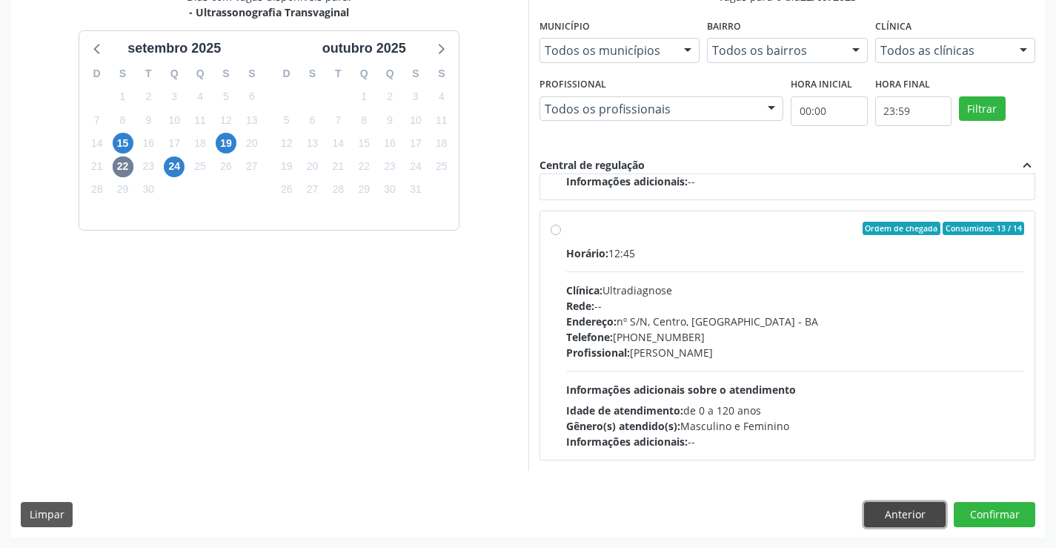
click at [897, 517] on button "Anterior" at bounding box center [905, 514] width 82 height 25
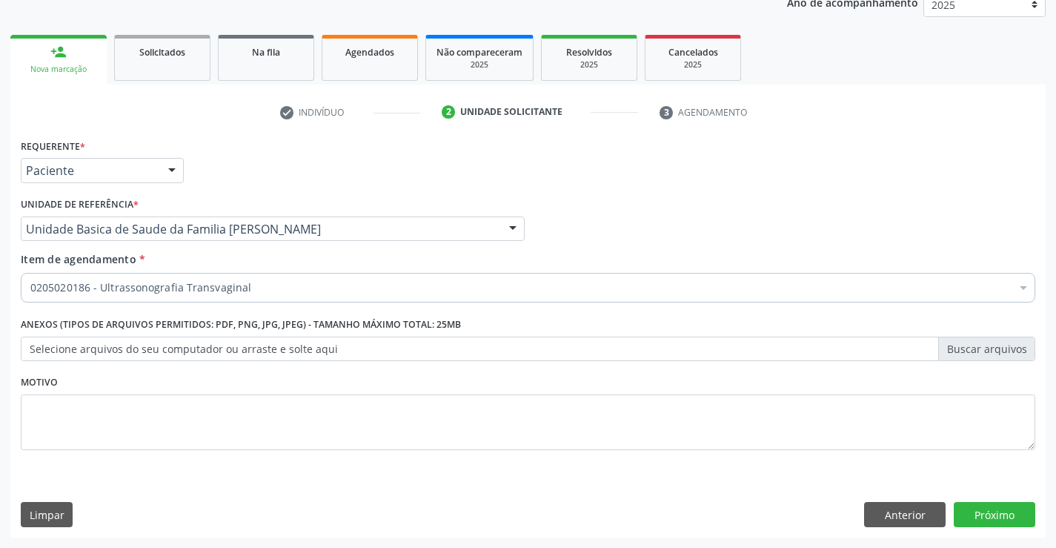
scroll to position [187, 0]
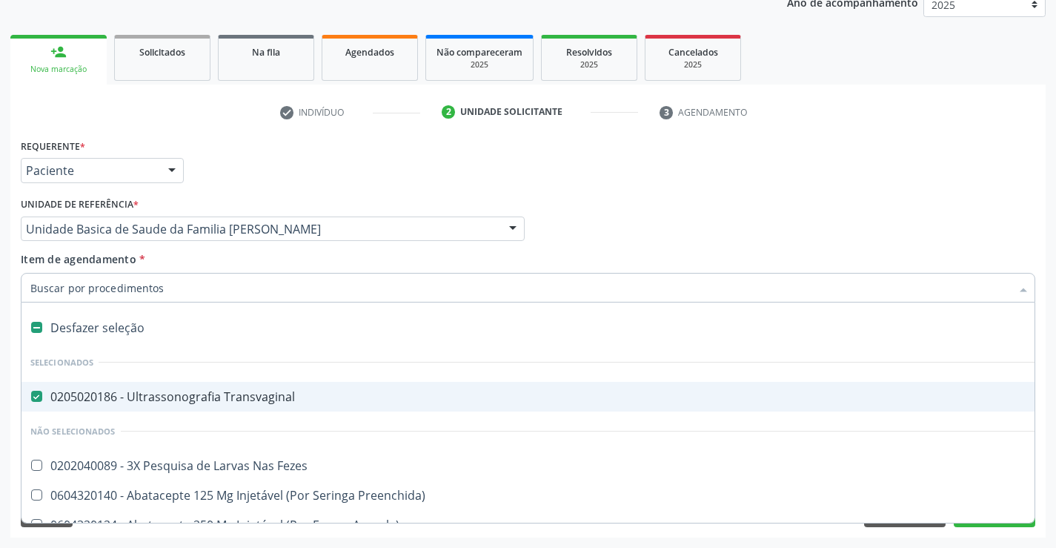
click at [53, 399] on div "0205020186 - Ultrassonografia Transvaginal" at bounding box center [607, 397] width 1154 height 12
checkbox Transvaginal "false"
click at [110, 285] on input "Item de agendamento *" at bounding box center [520, 288] width 981 height 30
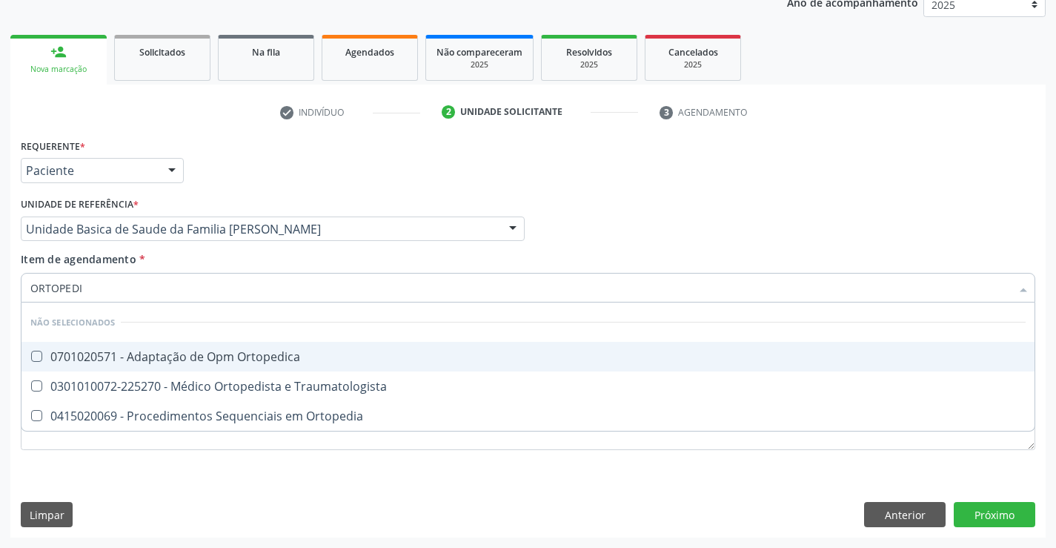
type input "ORTOPEDIS"
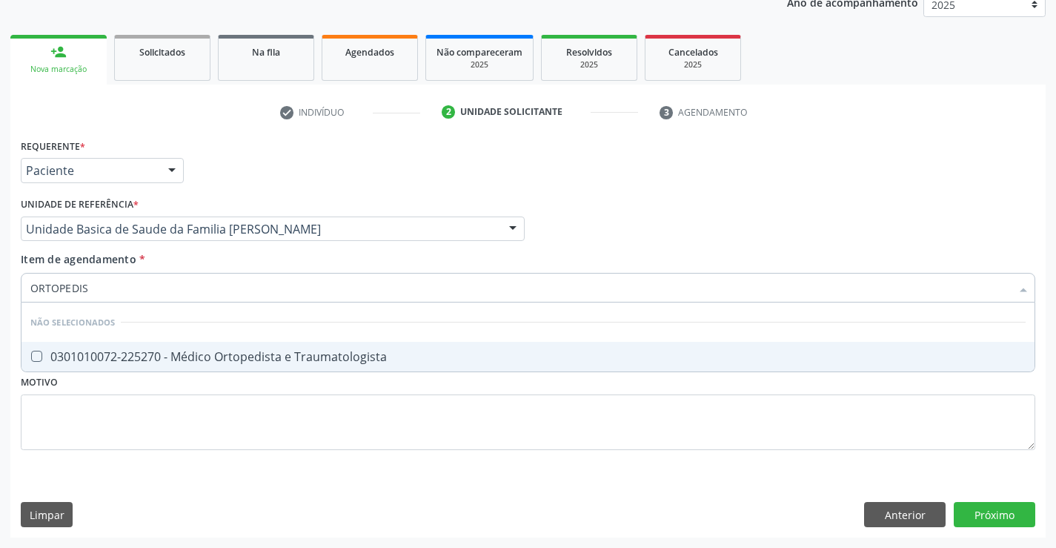
click at [156, 360] on div "0301010072-225270 - Médico Ortopedista e Traumatologista" at bounding box center [527, 357] width 995 height 12
checkbox Traumatologista "true"
click at [989, 509] on div "Requerente * Paciente Profissional de Saúde Paciente Nenhum resultado encontrad…" at bounding box center [527, 336] width 1035 height 402
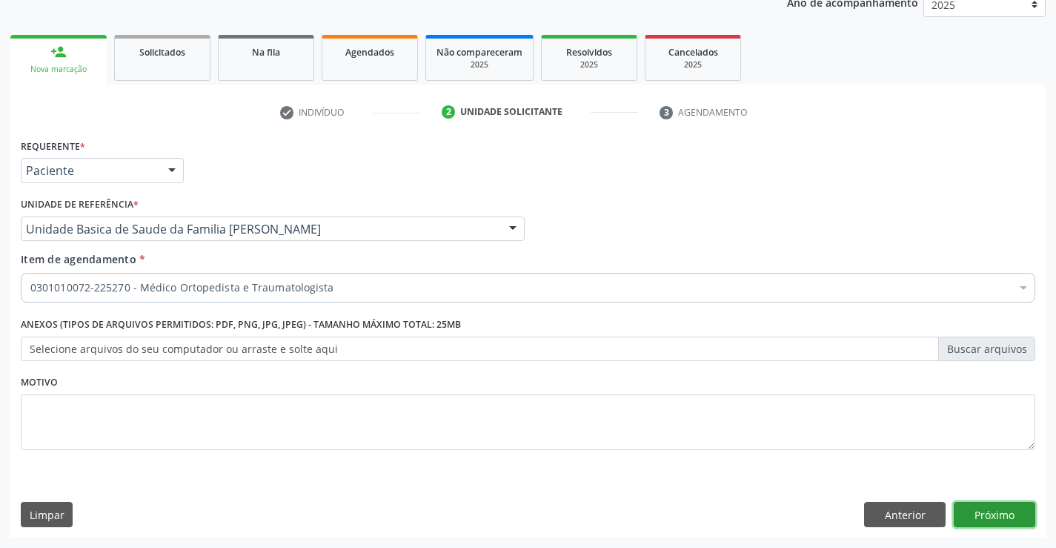
click at [973, 511] on button "Próximo" at bounding box center [995, 514] width 82 height 25
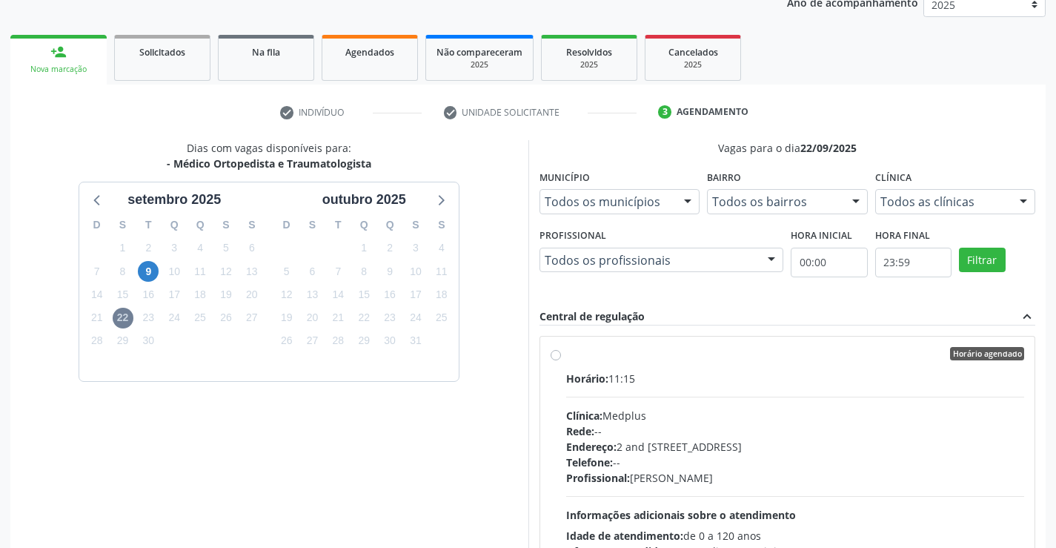
scroll to position [338, 0]
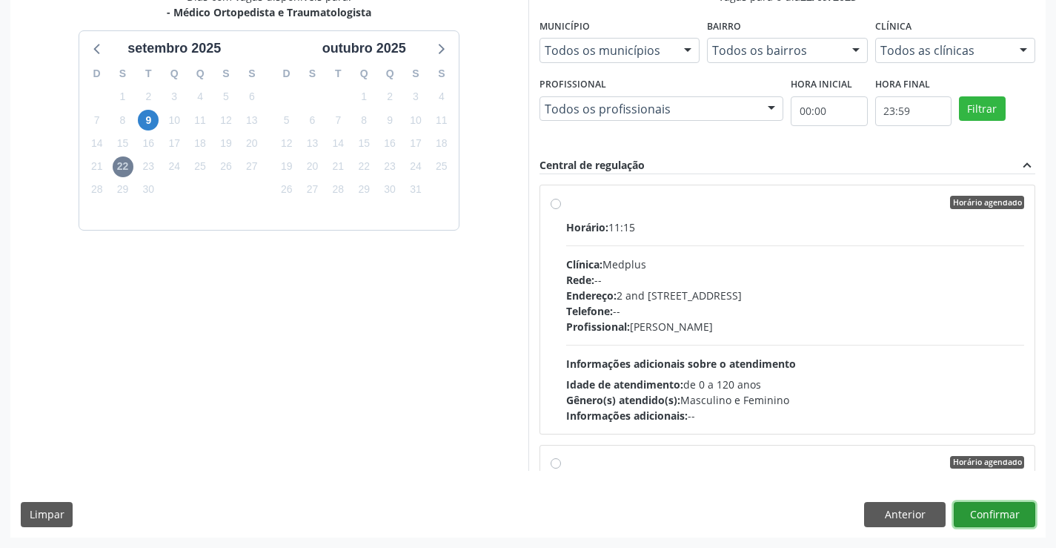
click at [978, 511] on button "Confirmar" at bounding box center [995, 514] width 82 height 25
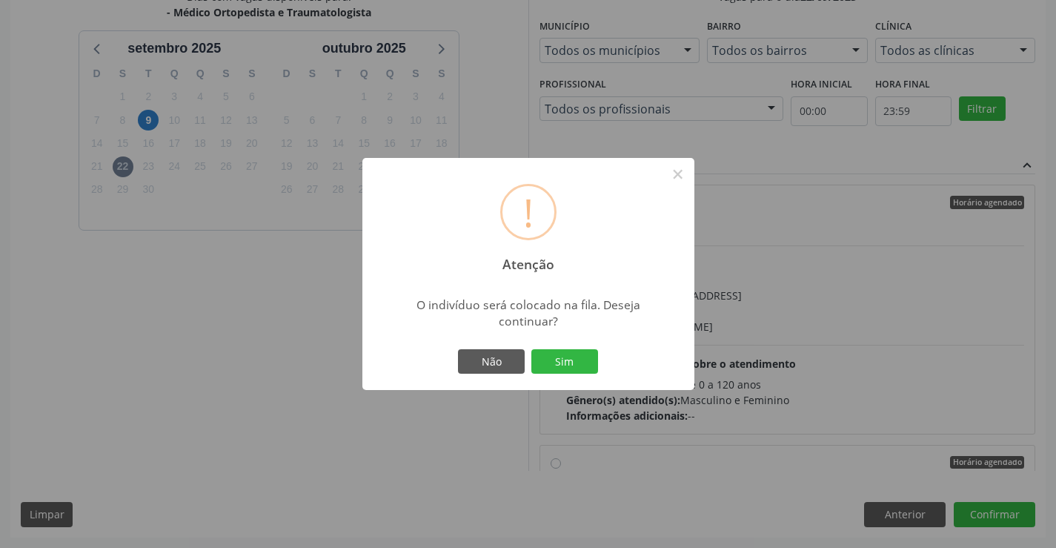
drag, startPoint x: 577, startPoint y: 356, endPoint x: 718, endPoint y: 401, distance: 147.9
click at [602, 371] on div "! Atenção × O indivíduo será colocado na fila. Deseja continuar? Não Sim" at bounding box center [528, 274] width 332 height 233
click at [598, 368] on div "Não Sim" at bounding box center [528, 361] width 147 height 31
click at [566, 365] on button "Sim" at bounding box center [564, 361] width 67 height 25
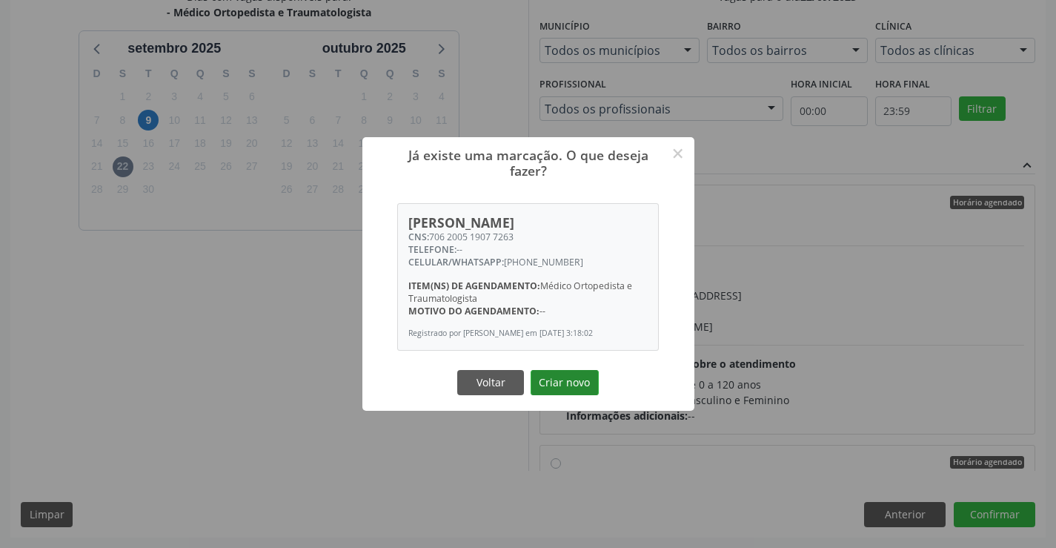
click at [551, 382] on button "Criar novo" at bounding box center [565, 382] width 68 height 25
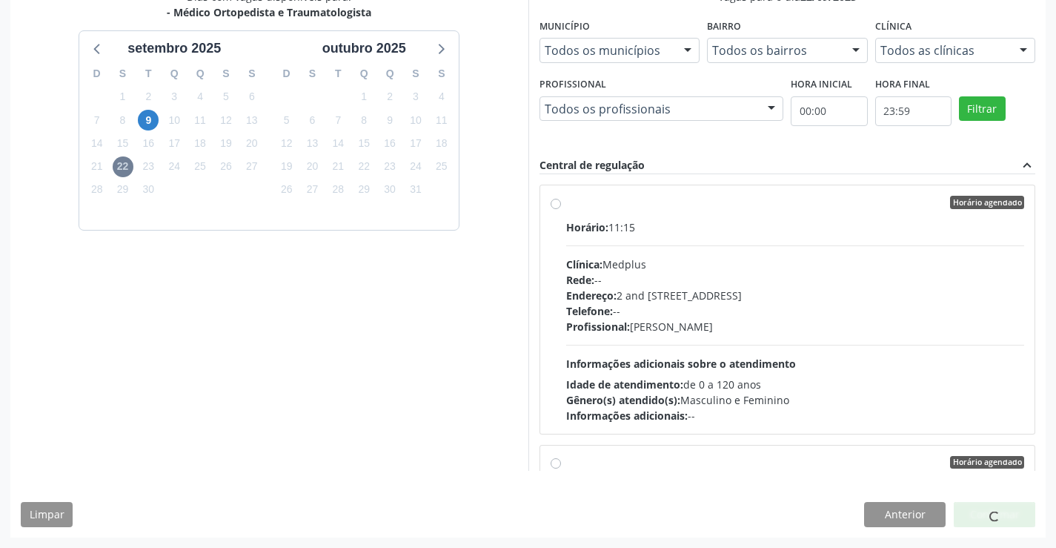
scroll to position [0, 0]
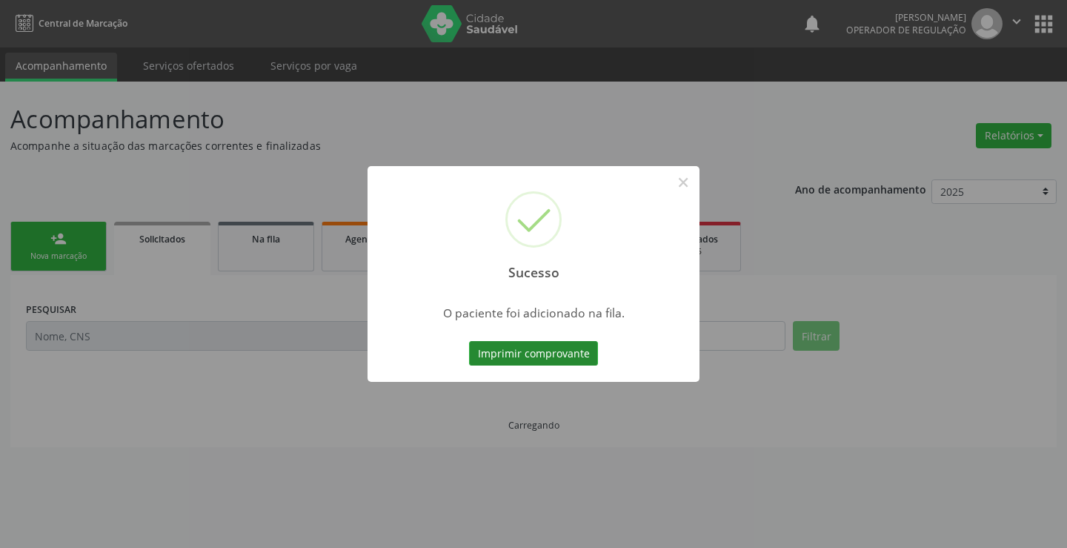
click at [563, 362] on button "Imprimir comprovante" at bounding box center [533, 353] width 129 height 25
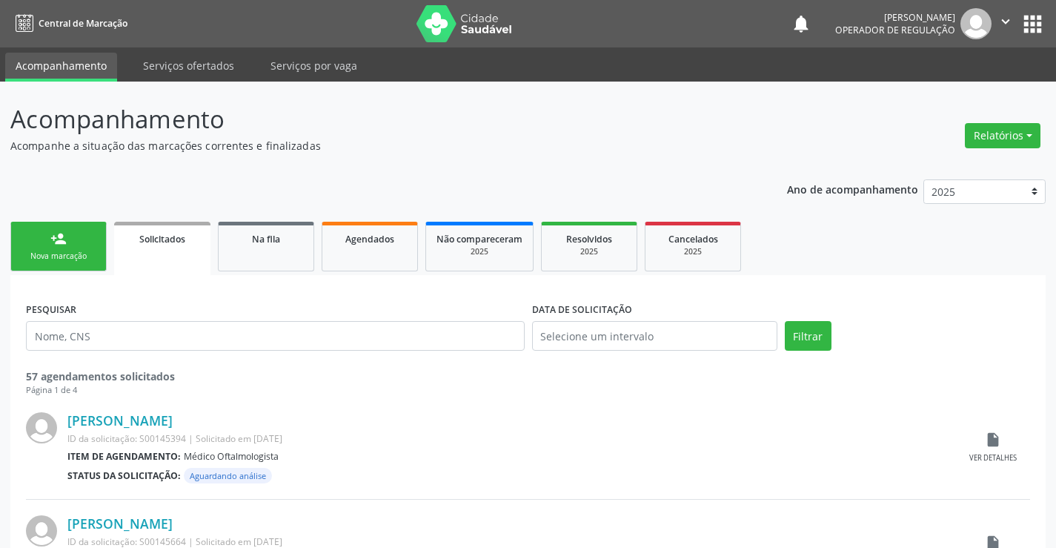
click at [60, 261] on div "Nova marcação" at bounding box center [58, 256] width 74 height 11
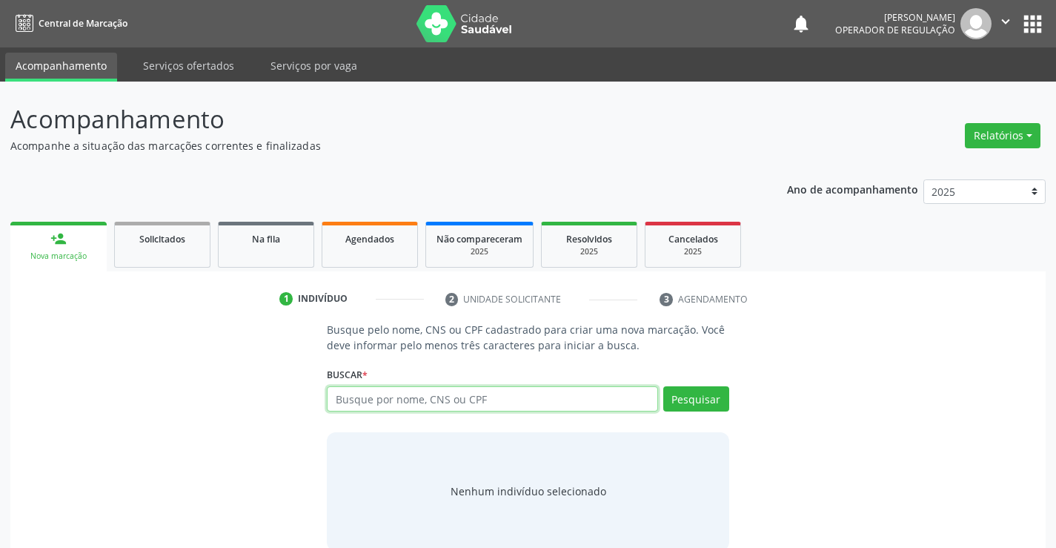
click at [380, 400] on input "text" at bounding box center [492, 398] width 331 height 25
type input "704800066976340"
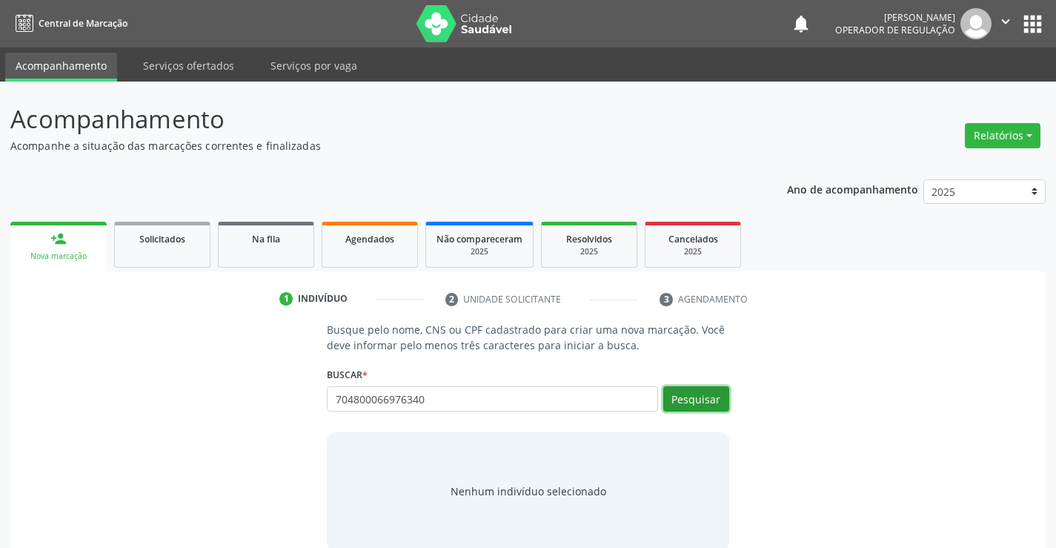
click at [696, 401] on button "Pesquisar" at bounding box center [696, 398] width 66 height 25
type input "704800066976340"
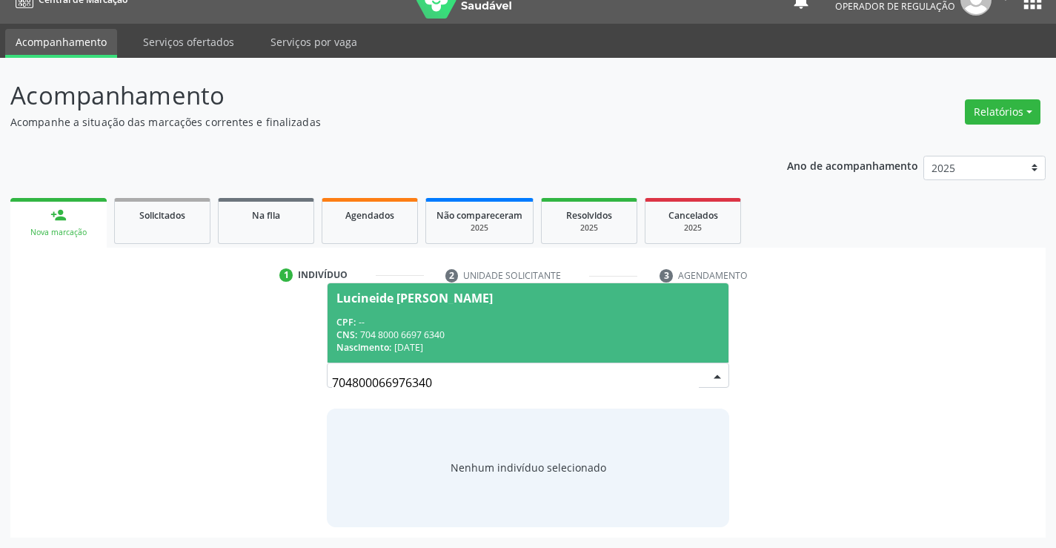
click at [449, 301] on div "Lucineide Americo da Silva" at bounding box center [415, 298] width 156 height 12
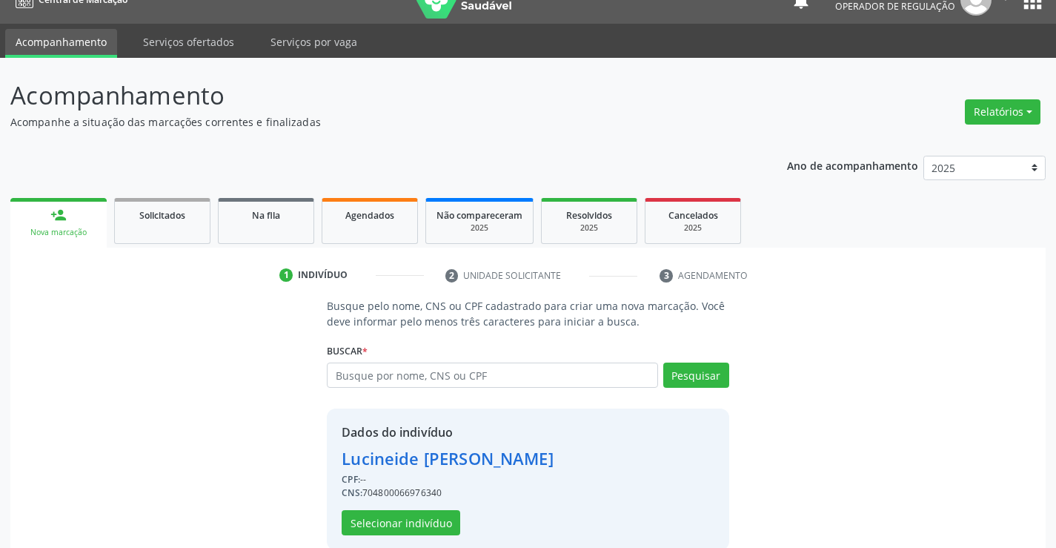
scroll to position [47, 0]
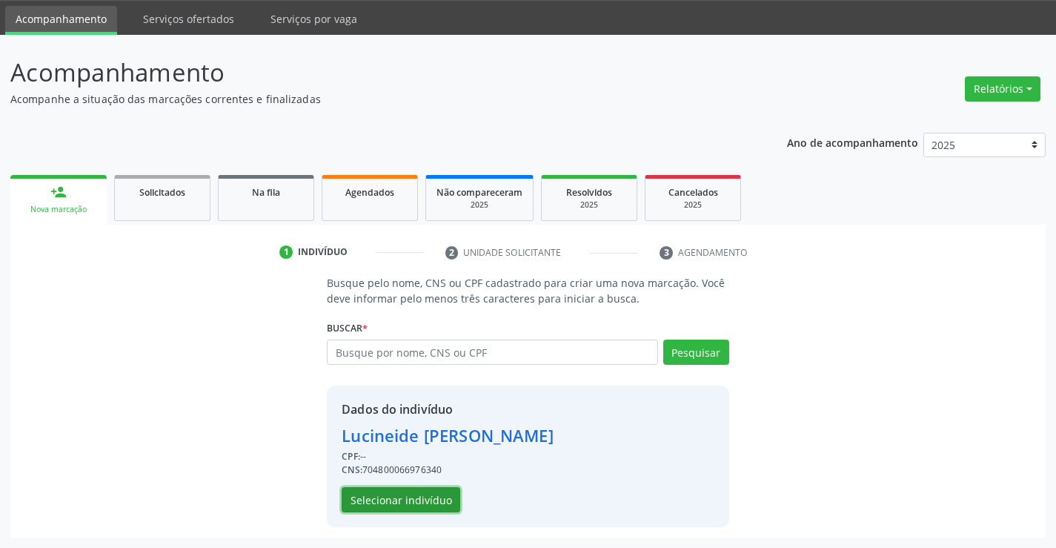
click at [400, 498] on button "Selecionar indivíduo" at bounding box center [401, 499] width 119 height 25
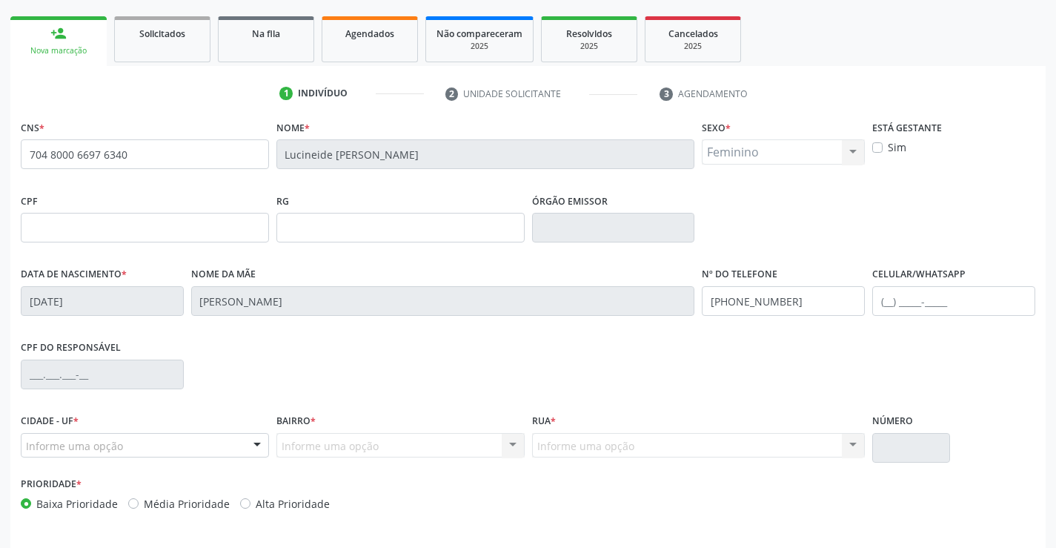
scroll to position [256, 0]
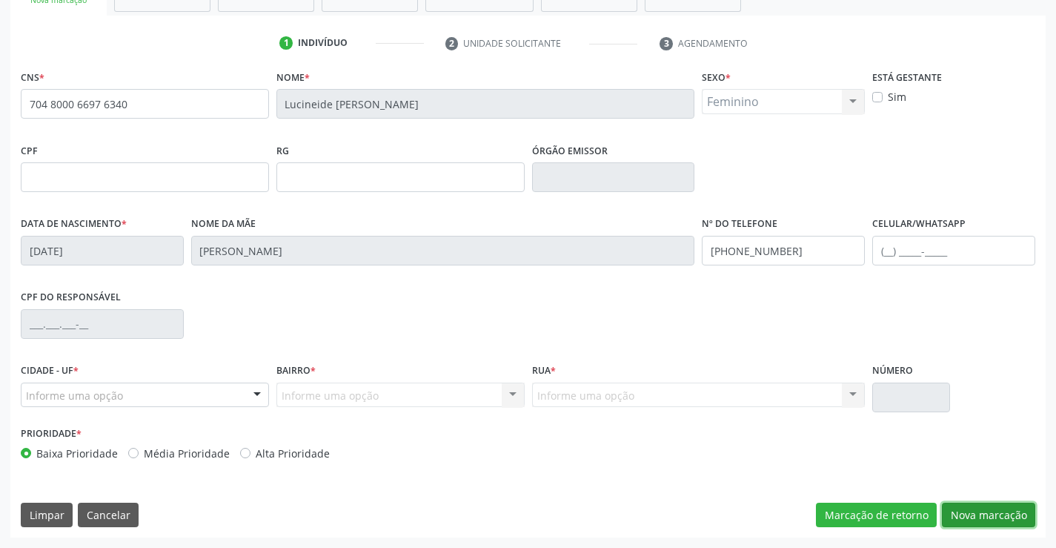
click at [967, 503] on button "Nova marcação" at bounding box center [988, 515] width 93 height 25
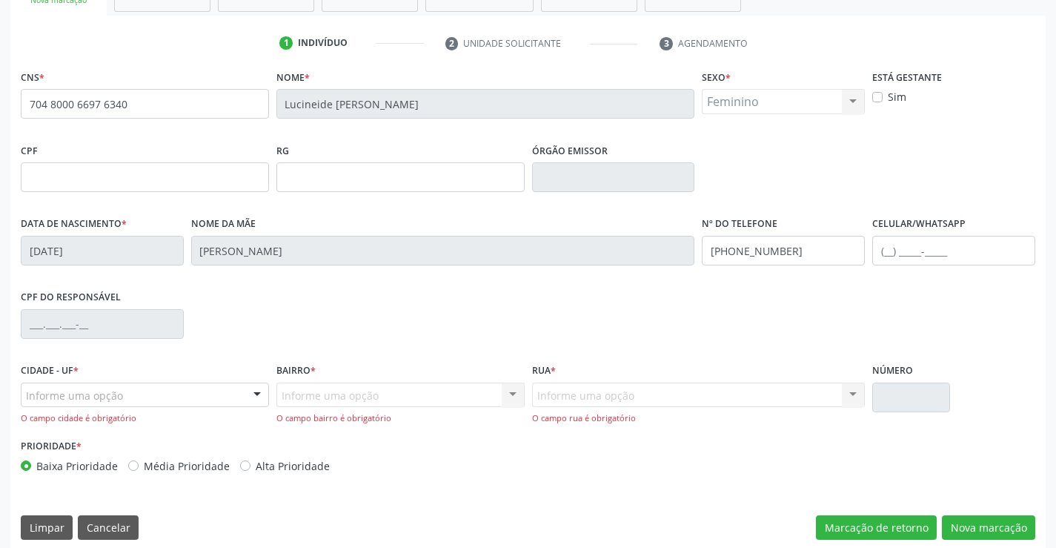
click at [224, 395] on div "Informe uma opção" at bounding box center [145, 394] width 248 height 25
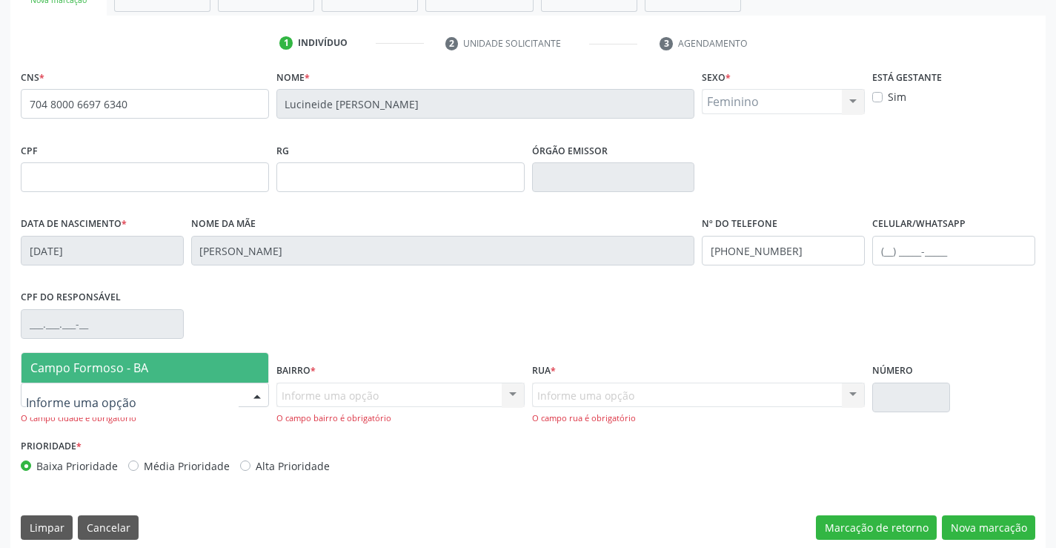
click at [105, 366] on span "Campo Formoso - BA" at bounding box center [89, 367] width 118 height 16
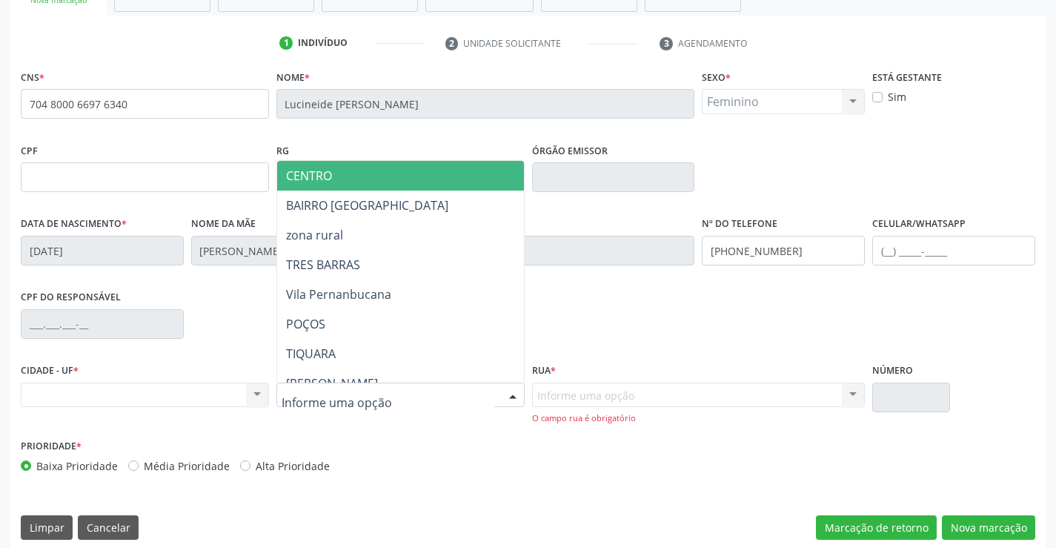
click at [485, 394] on div at bounding box center [400, 394] width 248 height 25
click at [312, 170] on span "CENTRO" at bounding box center [309, 176] width 46 height 16
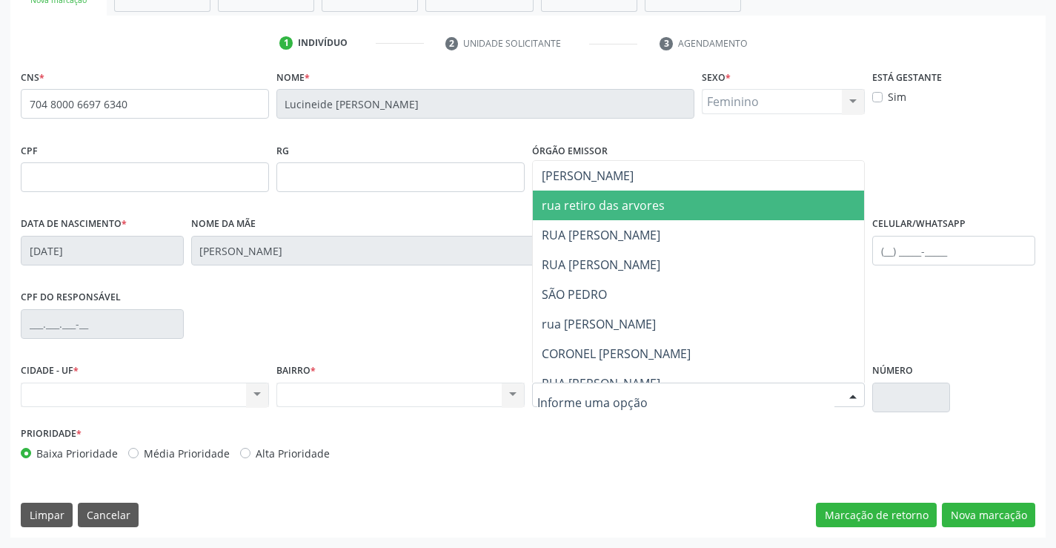
click at [591, 210] on span "rua retiro das arvores" at bounding box center [603, 205] width 123 height 16
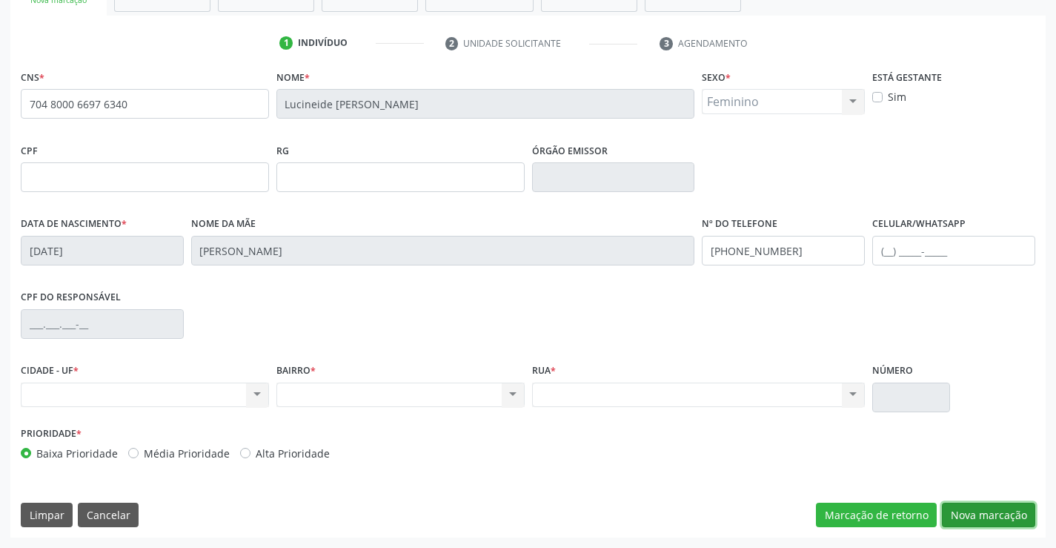
click at [992, 514] on button "Nova marcação" at bounding box center [988, 515] width 93 height 25
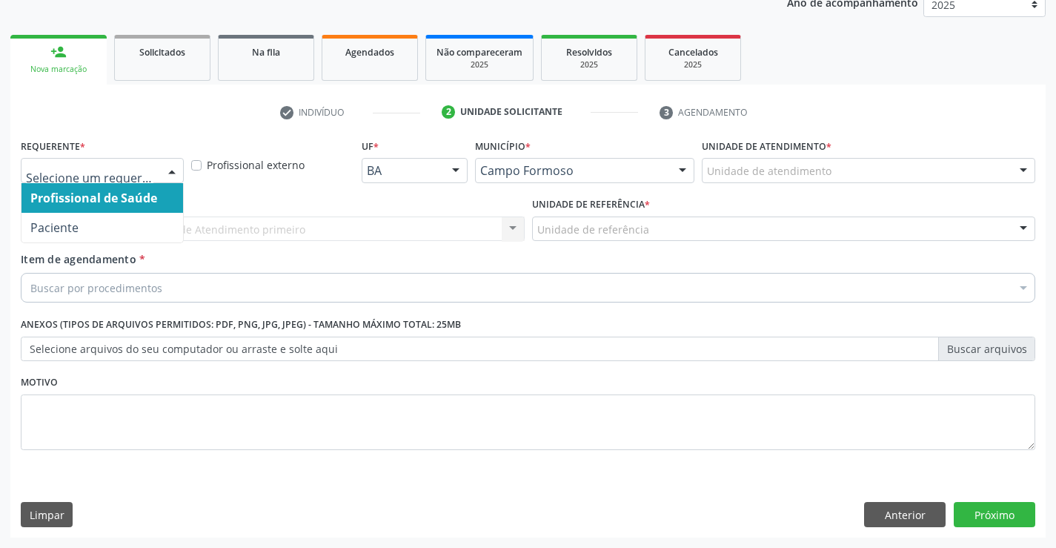
click at [165, 167] on div at bounding box center [172, 171] width 22 height 25
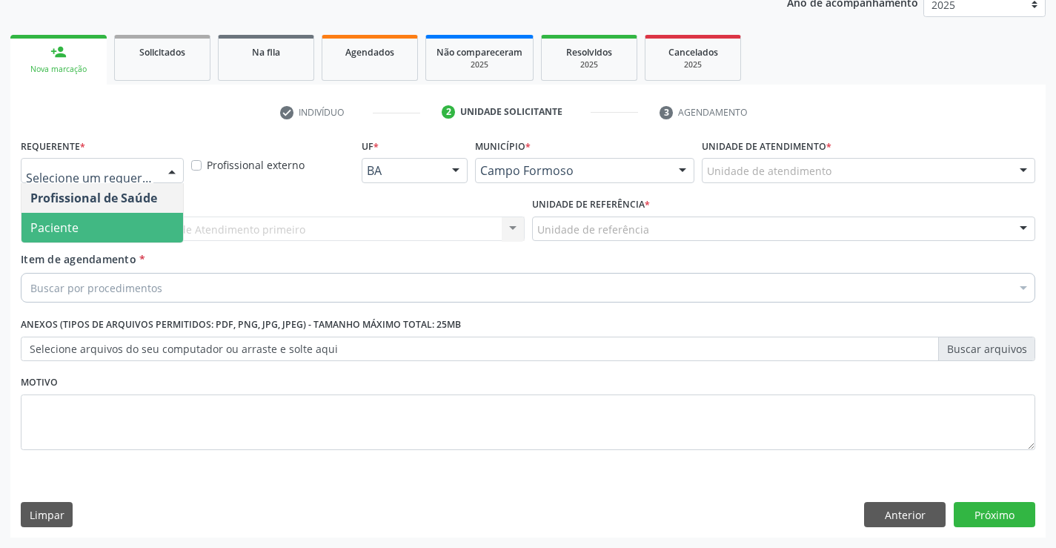
click at [60, 237] on span "Paciente" at bounding box center [102, 228] width 162 height 30
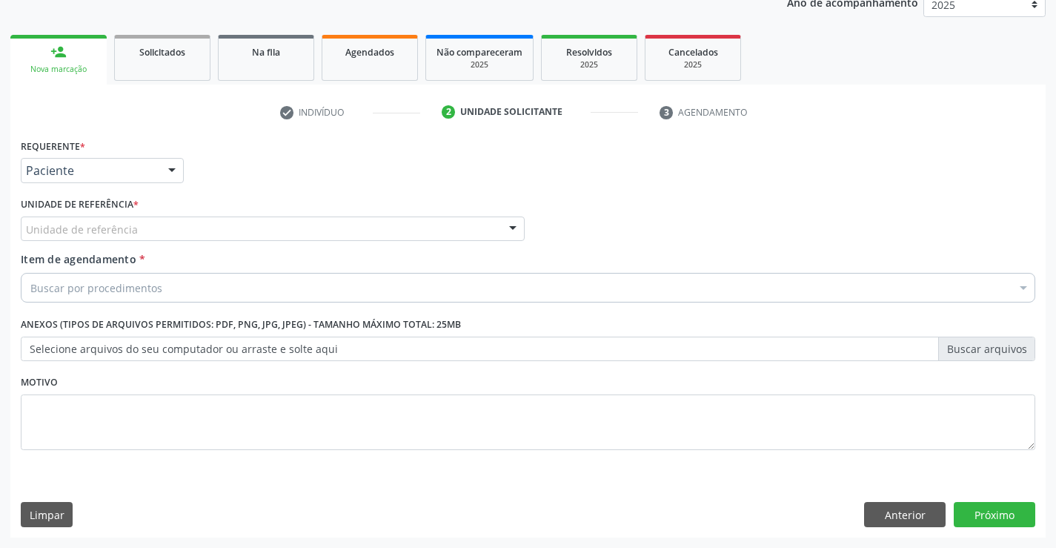
drag, startPoint x: 148, startPoint y: 231, endPoint x: 142, endPoint y: 263, distance: 33.1
click at [148, 231] on div "Unidade de referência" at bounding box center [273, 228] width 504 height 25
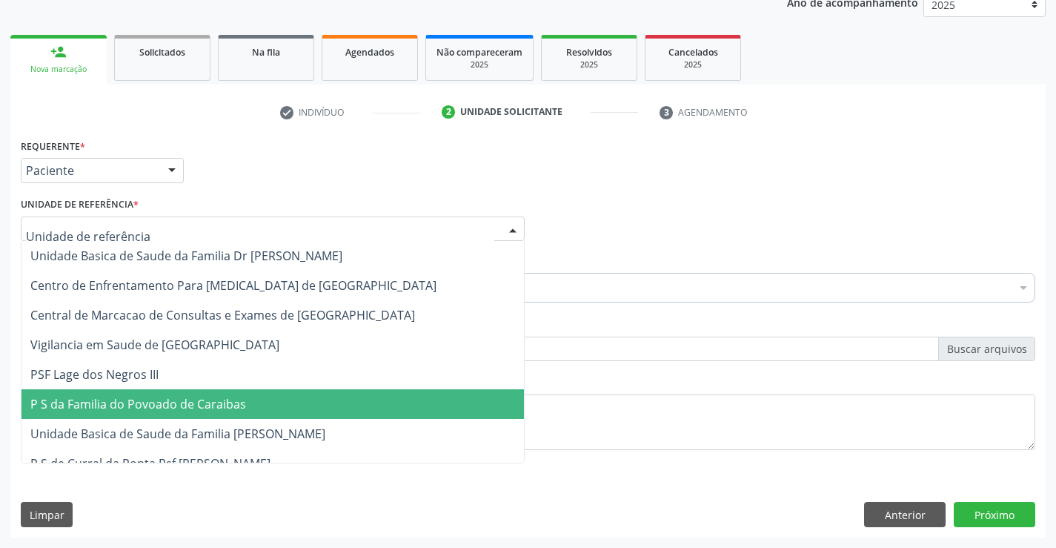
click at [144, 417] on span "P S da Familia do Povoado de Caraibas" at bounding box center [272, 404] width 503 height 30
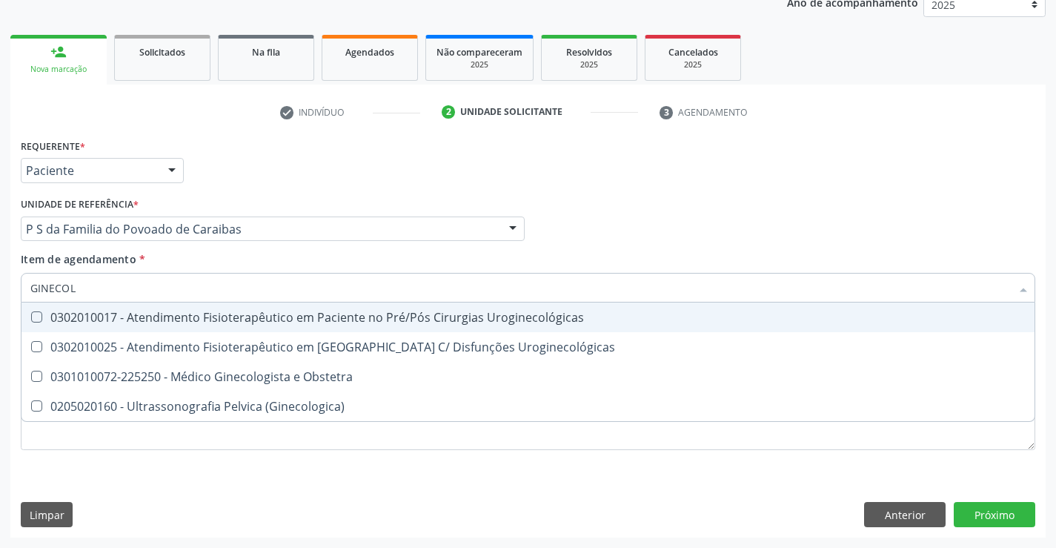
type input "GINECOLO"
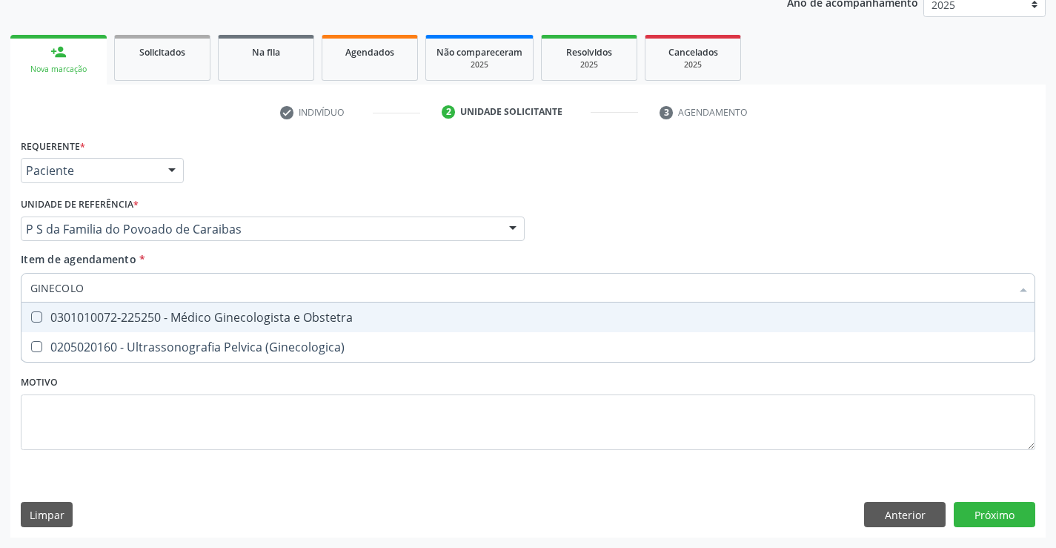
click at [190, 320] on div "0301010072-225250 - Médico Ginecologista e Obstetra" at bounding box center [527, 317] width 995 height 12
checkbox Obstetra "true"
click at [998, 514] on div "Requerente * Paciente Profissional de Saúde Paciente Nenhum resultado encontrad…" at bounding box center [527, 336] width 1035 height 402
checkbox \(Ginecologica\) "true"
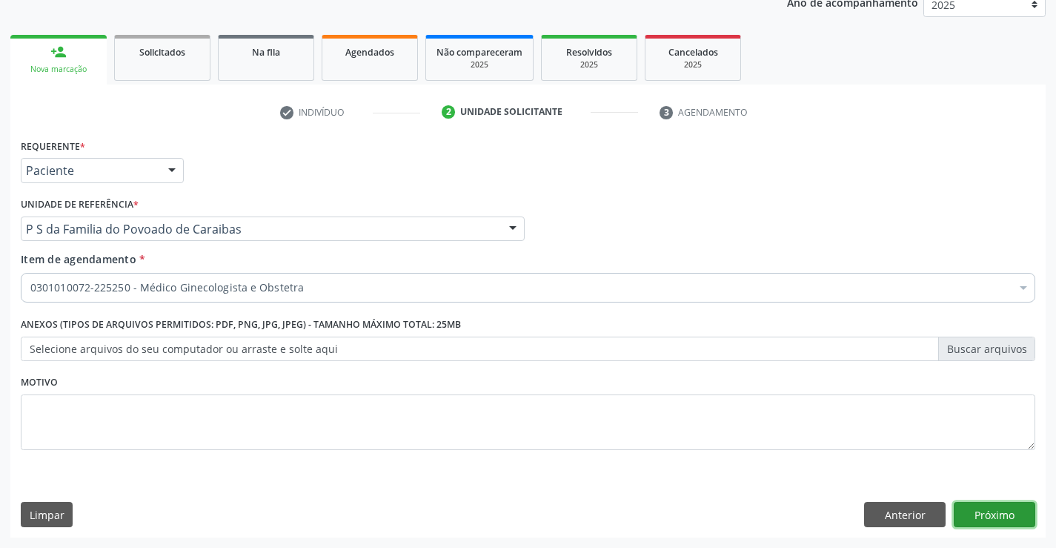
click at [995, 515] on button "Próximo" at bounding box center [995, 514] width 82 height 25
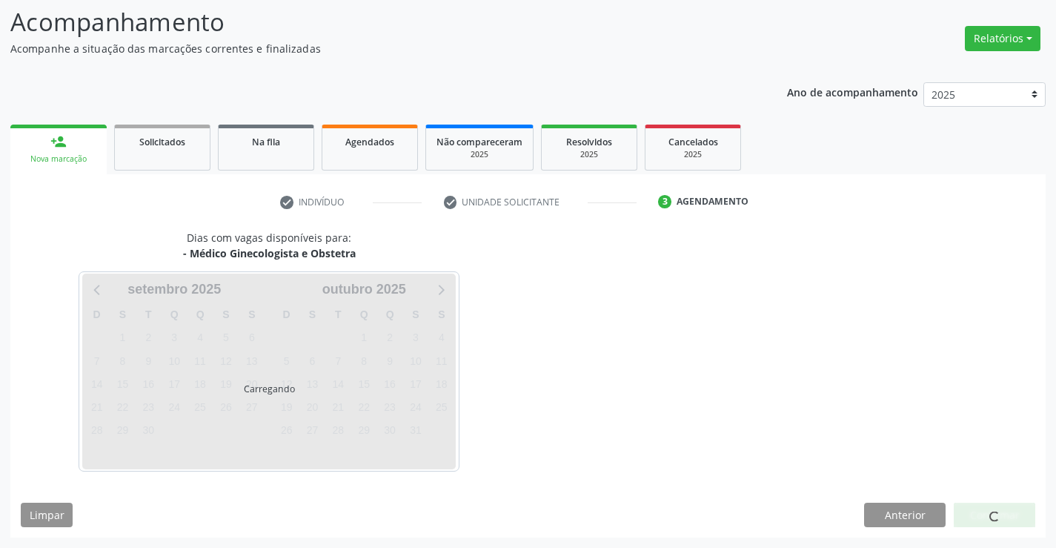
scroll to position [97, 0]
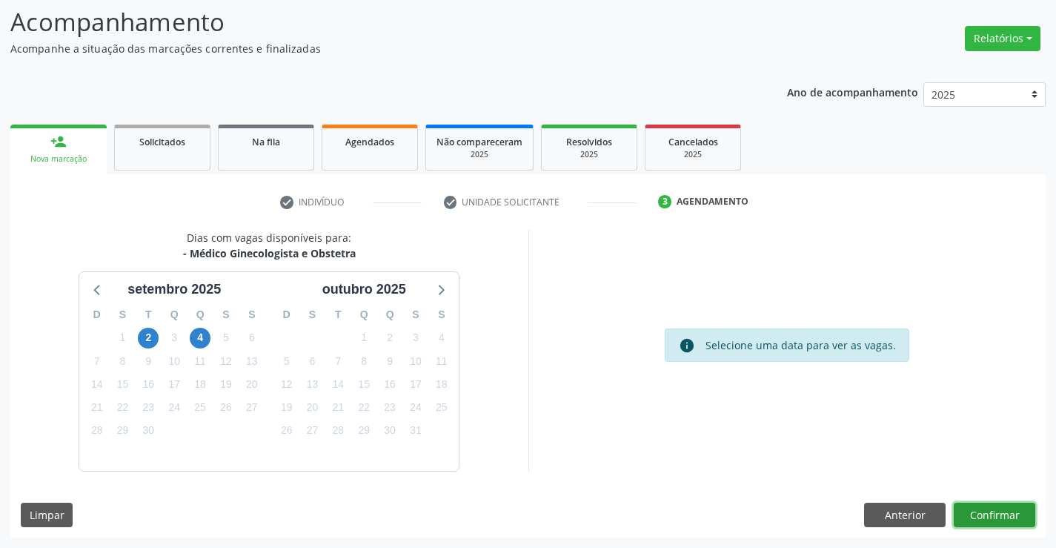
click at [1012, 518] on button "Confirmar" at bounding box center [995, 515] width 82 height 25
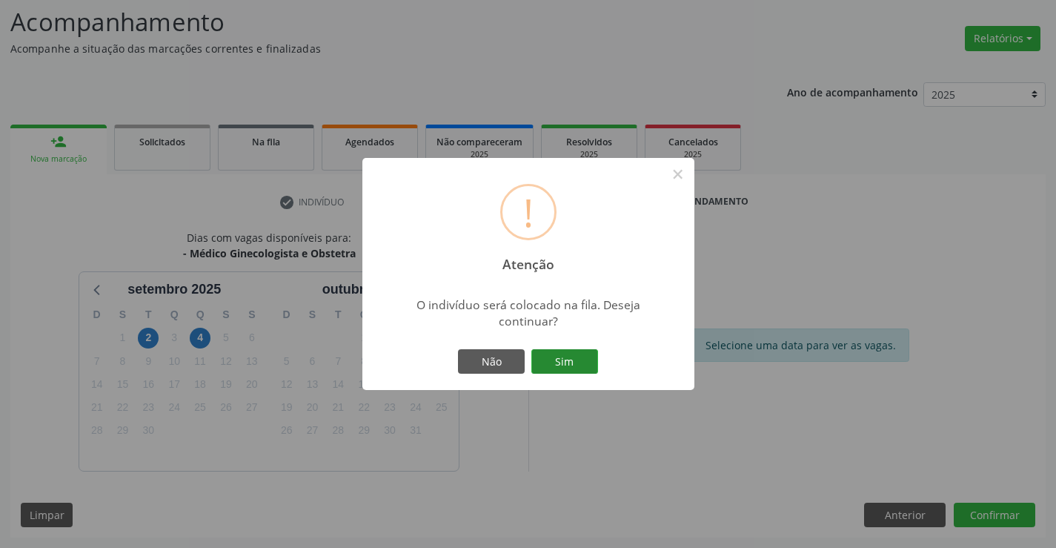
click at [560, 367] on button "Sim" at bounding box center [564, 361] width 67 height 25
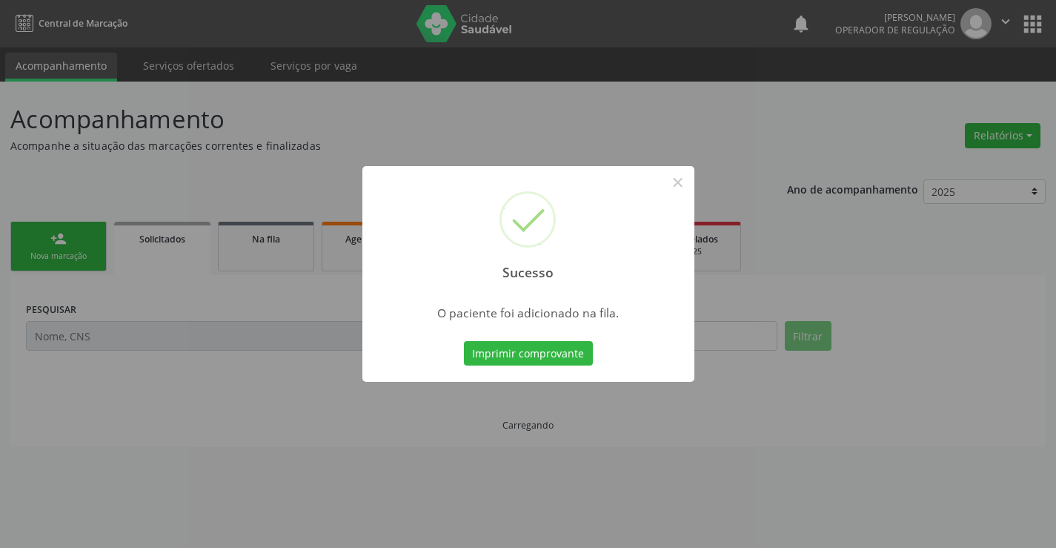
scroll to position [0, 0]
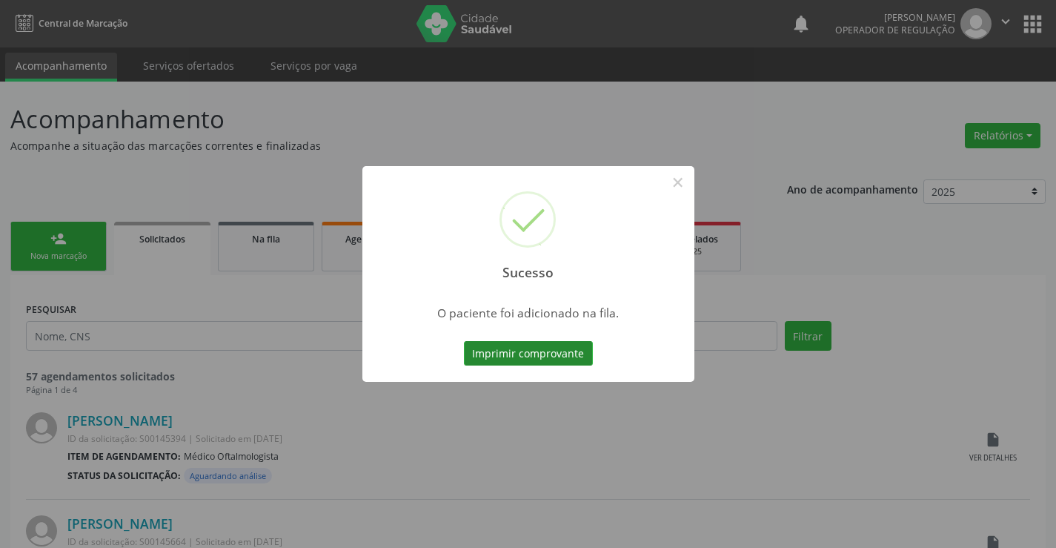
click at [538, 348] on button "Imprimir comprovante" at bounding box center [528, 353] width 129 height 25
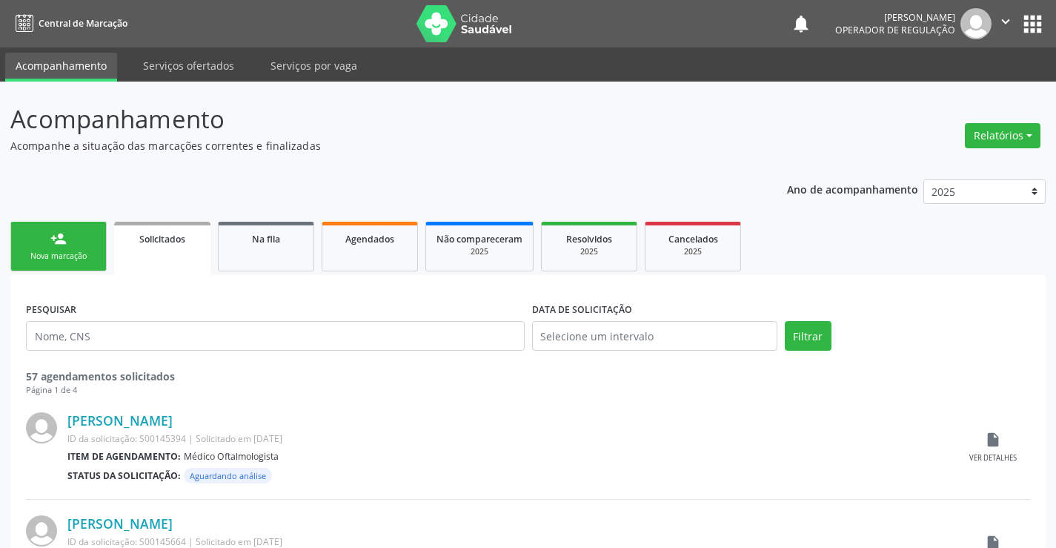
click at [56, 242] on div "person_add" at bounding box center [58, 239] width 16 height 16
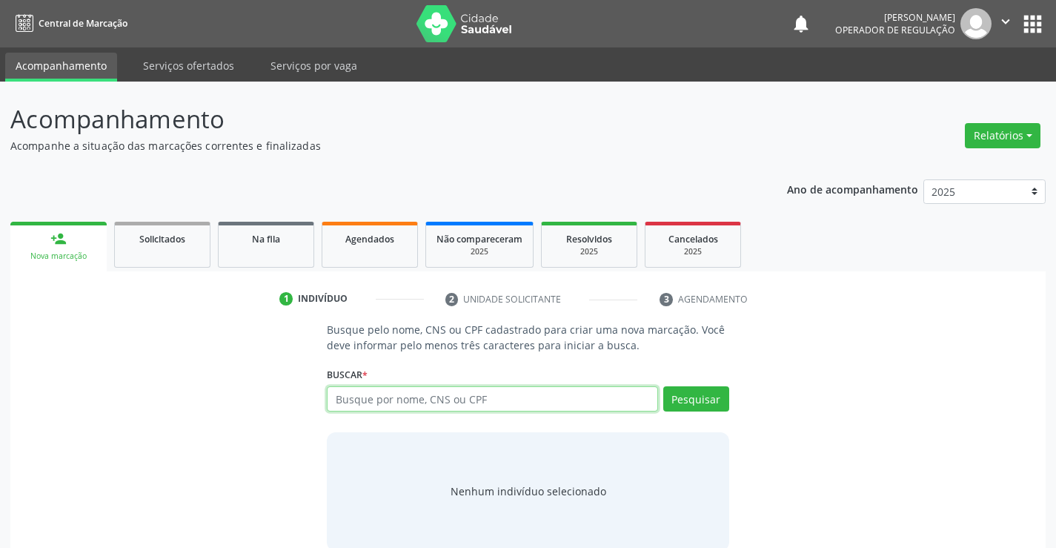
click at [379, 401] on input "text" at bounding box center [492, 398] width 331 height 25
type input "704808576252643"
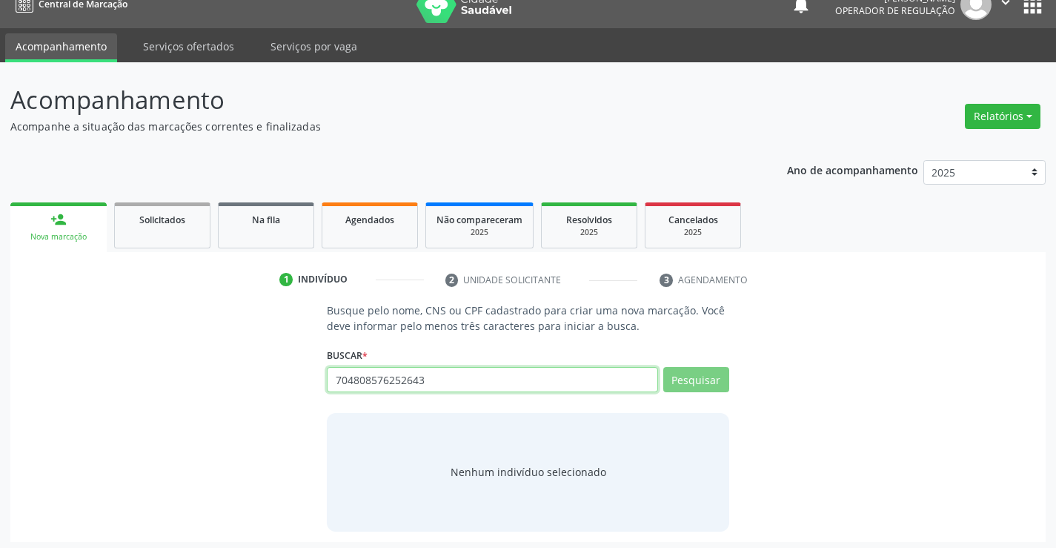
scroll to position [24, 0]
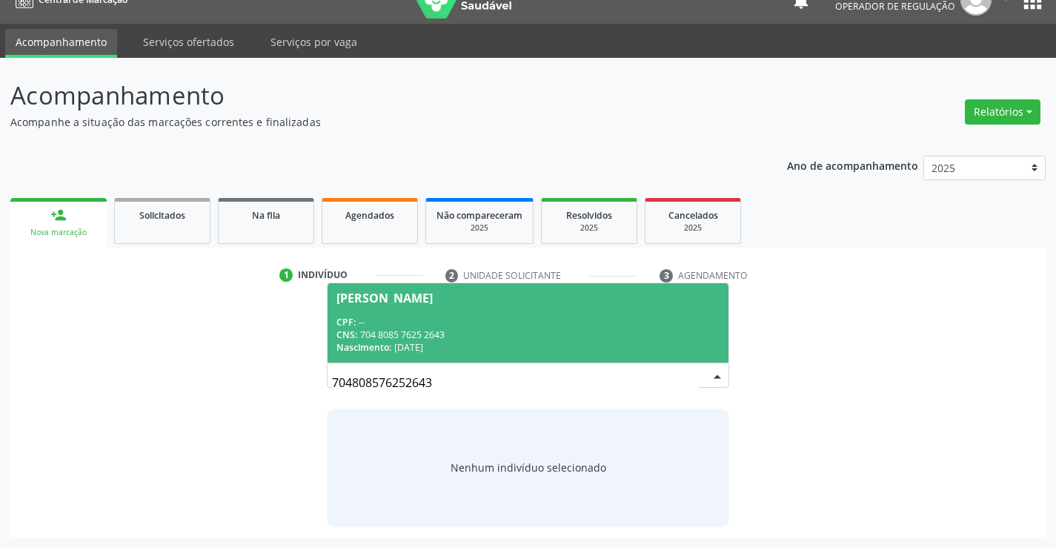
click at [529, 337] on div "CNS: 704 8085 7625 2643" at bounding box center [528, 334] width 382 height 13
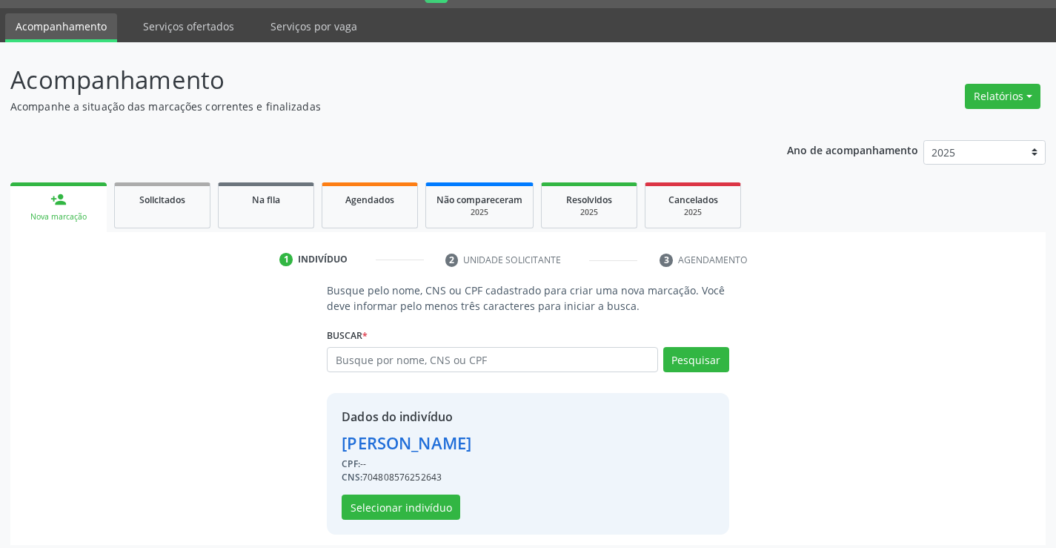
scroll to position [47, 0]
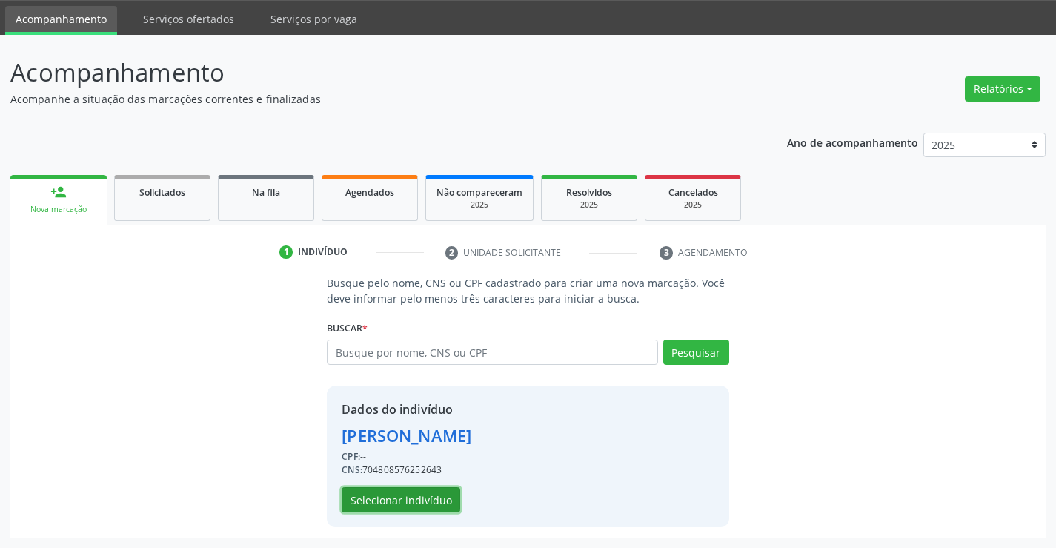
click at [417, 492] on button "Selecionar indivíduo" at bounding box center [401, 499] width 119 height 25
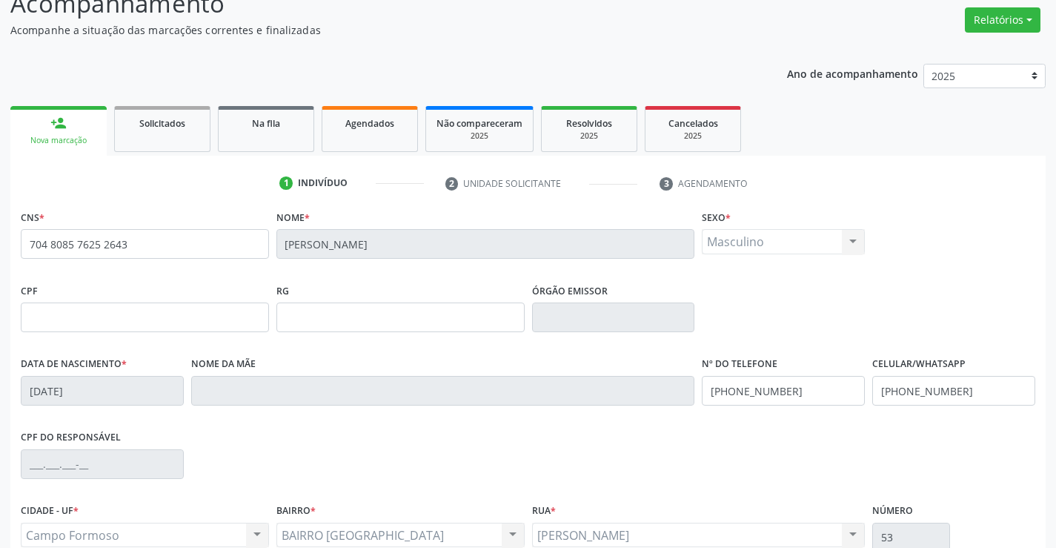
scroll to position [256, 0]
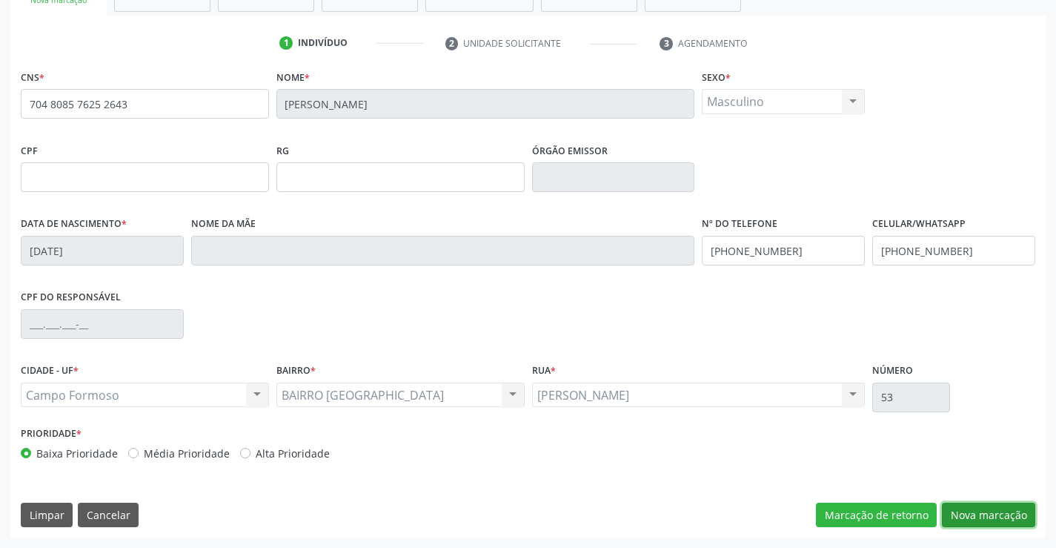
click at [986, 507] on button "Nova marcação" at bounding box center [988, 515] width 93 height 25
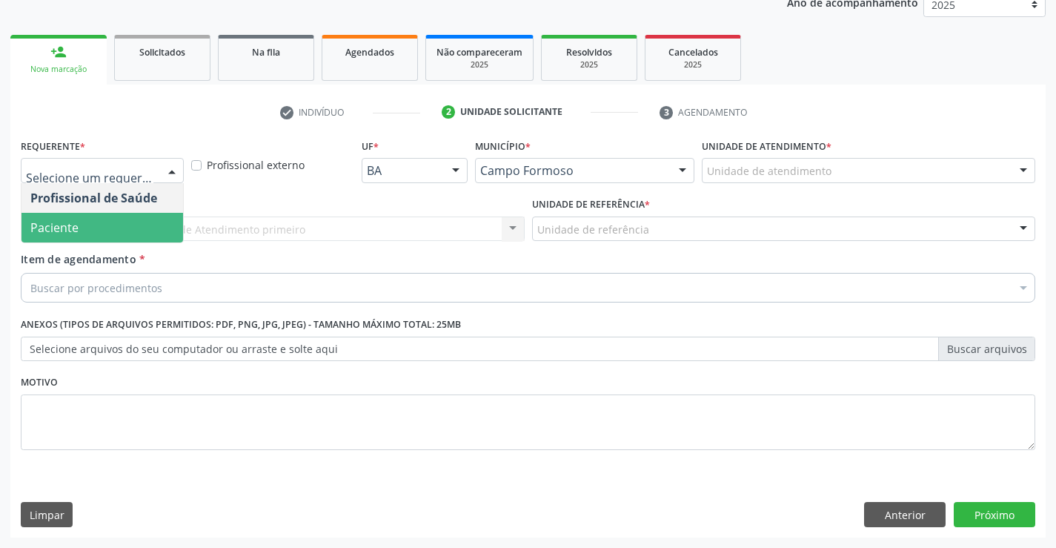
click at [62, 228] on span "Paciente" at bounding box center [54, 227] width 48 height 16
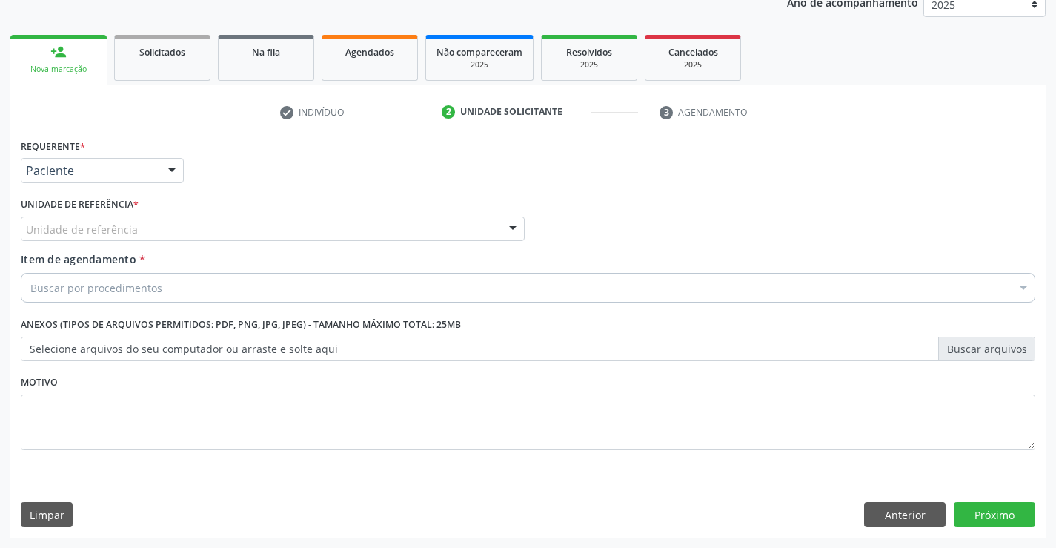
click at [271, 216] on div "Unidade de referência" at bounding box center [273, 228] width 504 height 25
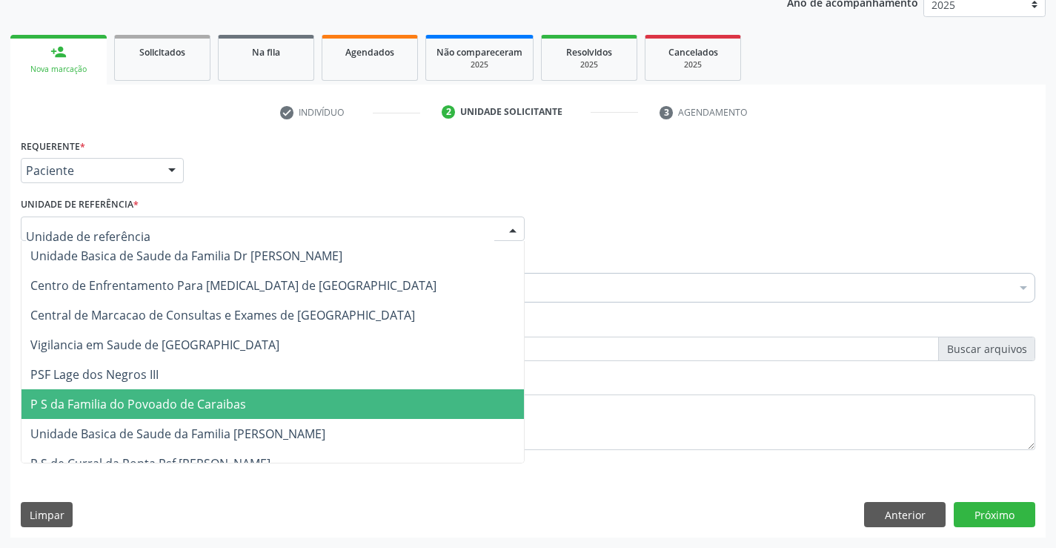
click at [266, 436] on span "Unidade Basica de Saude da Familia [PERSON_NAME]" at bounding box center [177, 433] width 295 height 16
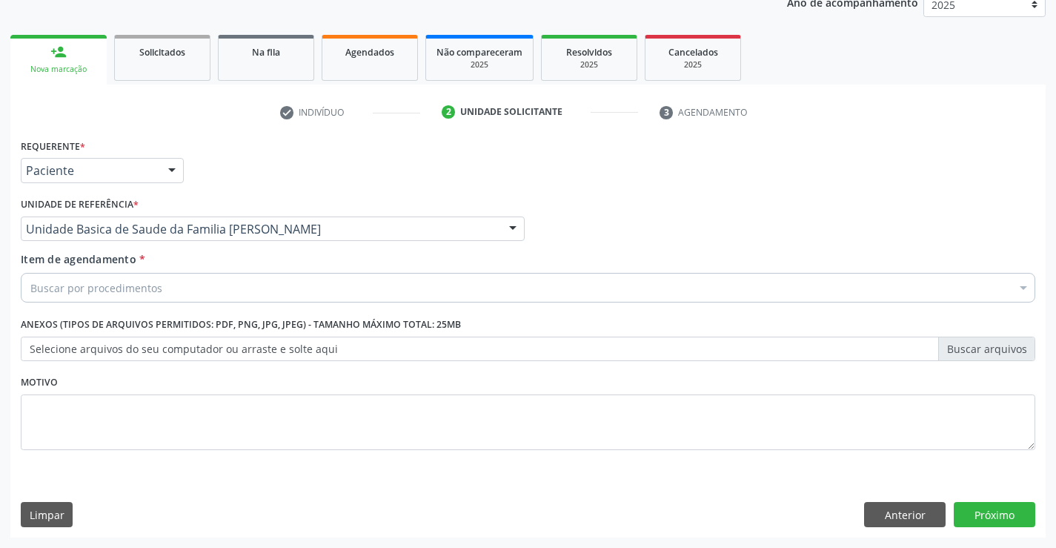
click at [212, 290] on div "Buscar por procedimentos" at bounding box center [528, 288] width 1015 height 30
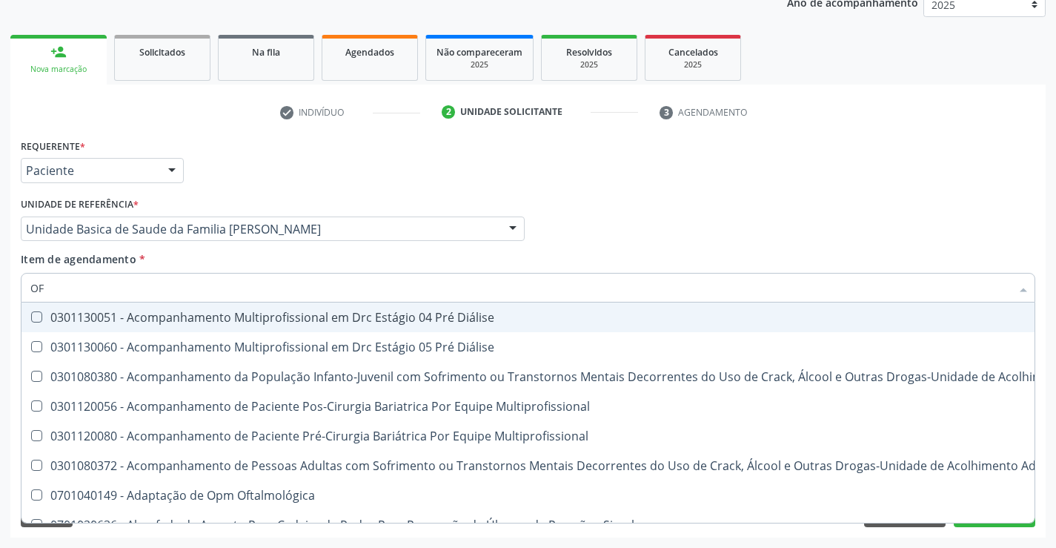
type input "OFTALMO"
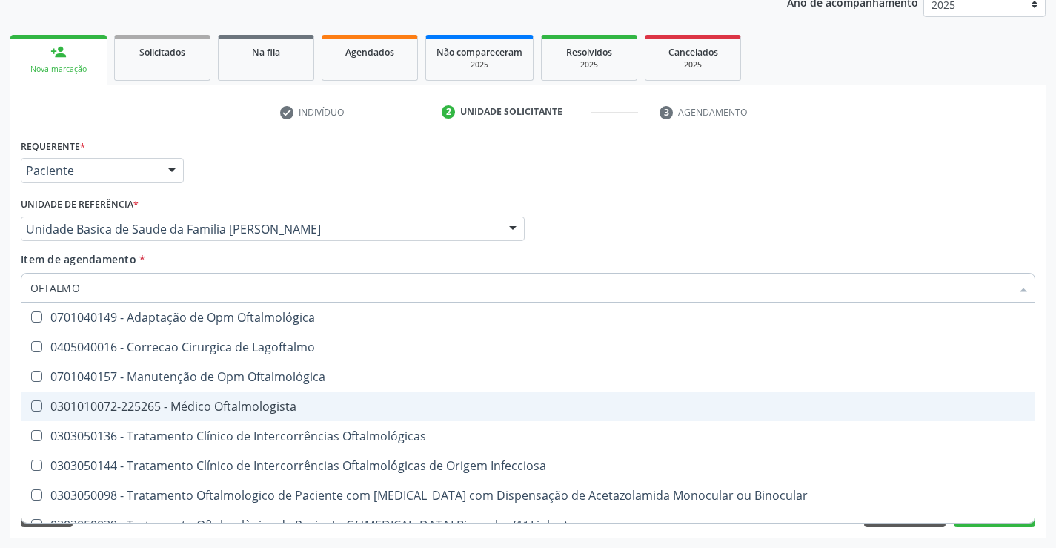
click at [270, 405] on div "0301010072-225265 - Médico Oftalmologista" at bounding box center [527, 406] width 995 height 12
checkbox Oftalmologista "true"
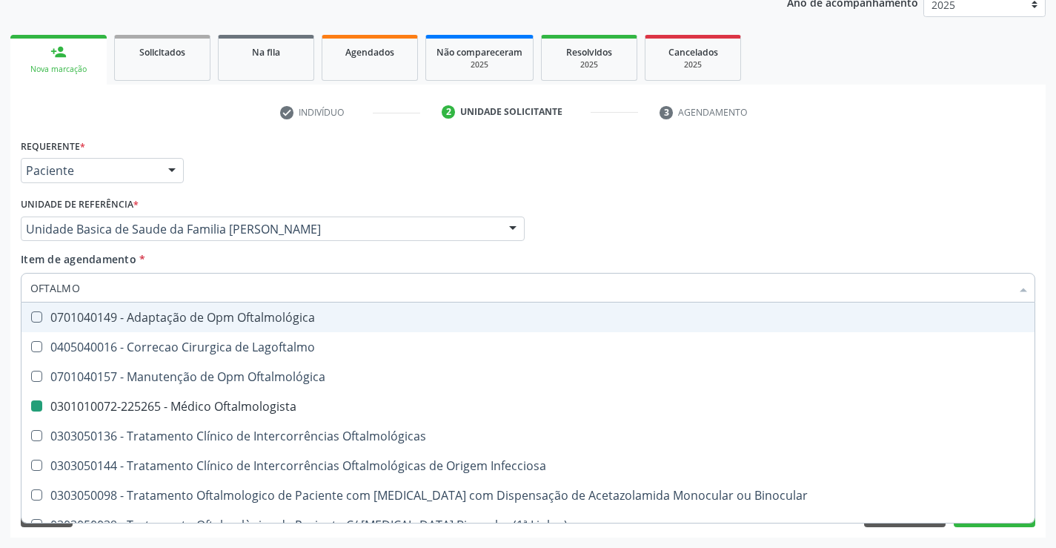
click at [760, 199] on div "Profissional Solicitante Por favor, selecione a Unidade de Atendimento primeiro…" at bounding box center [528, 222] width 1022 height 58
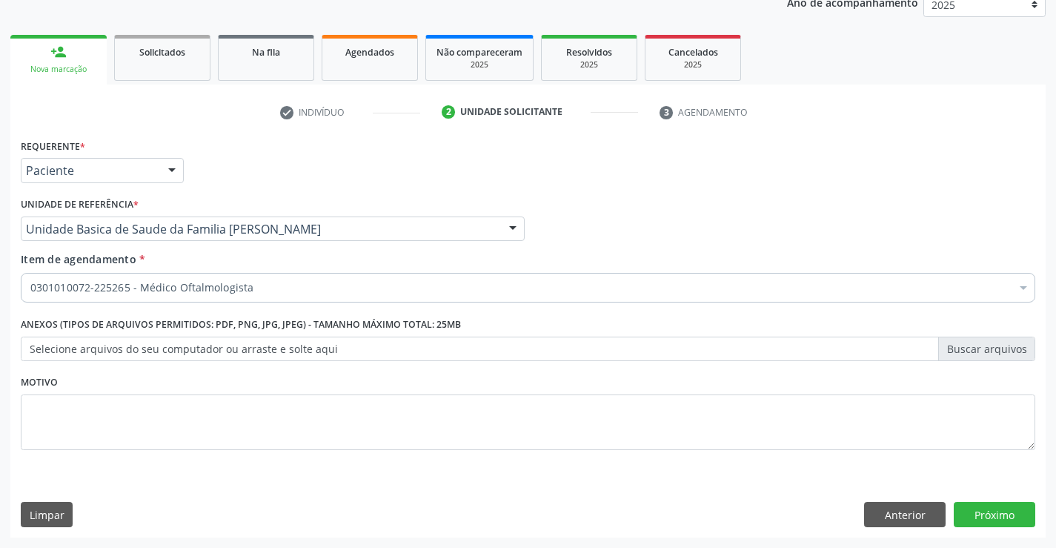
scroll to position [0, 0]
click at [1006, 512] on button "Próximo" at bounding box center [995, 514] width 82 height 25
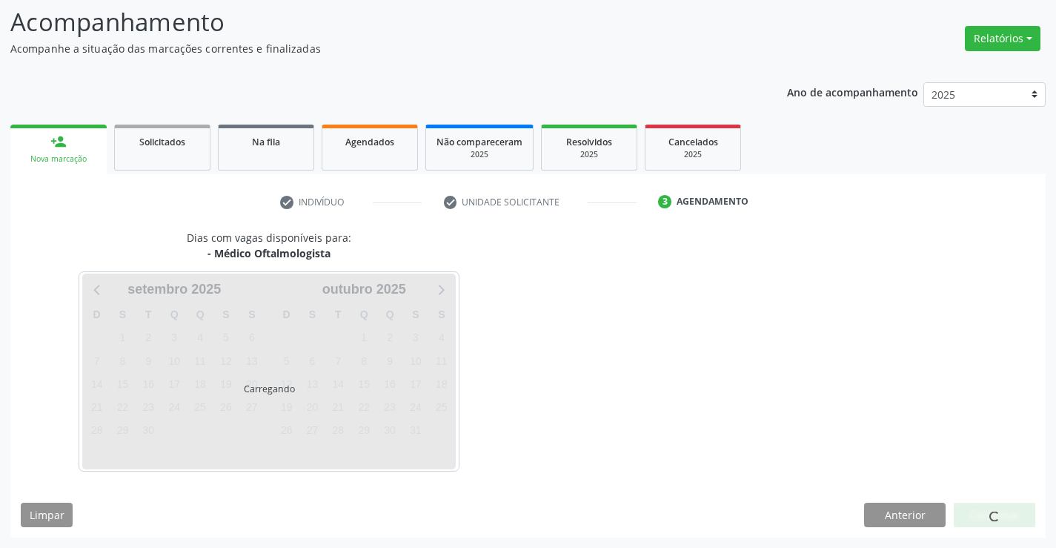
scroll to position [141, 0]
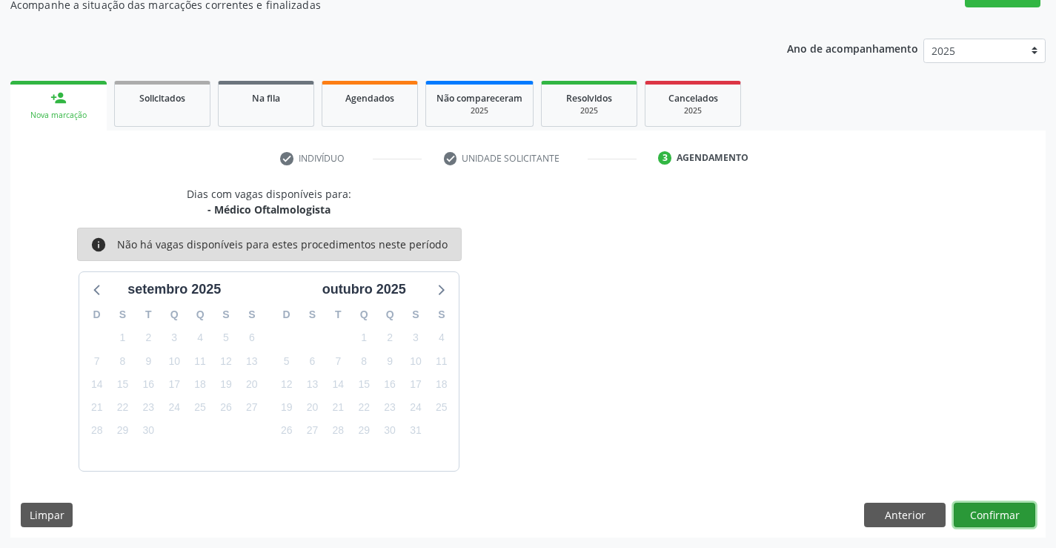
click at [1000, 507] on button "Confirmar" at bounding box center [995, 515] width 82 height 25
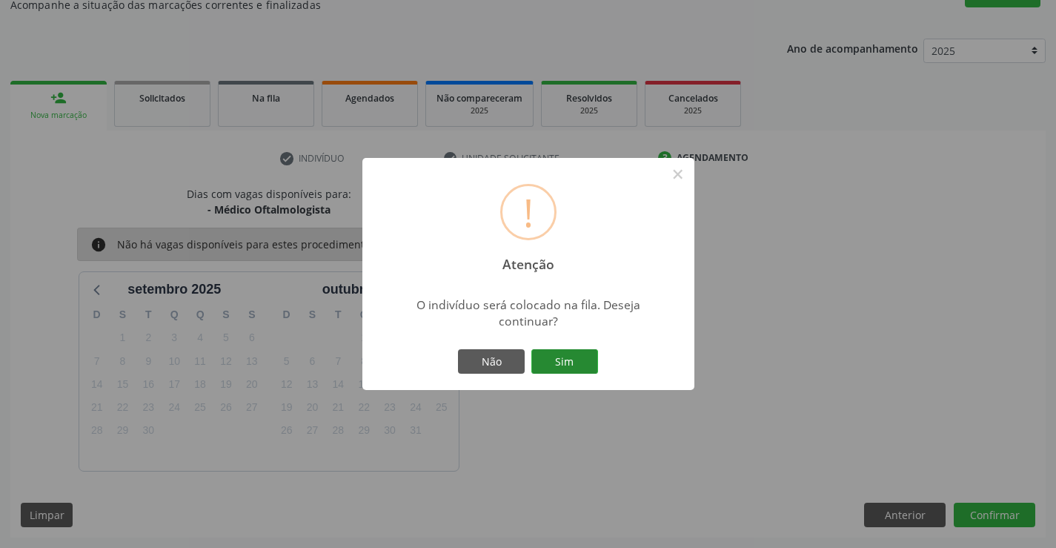
click at [563, 358] on button "Sim" at bounding box center [564, 361] width 67 height 25
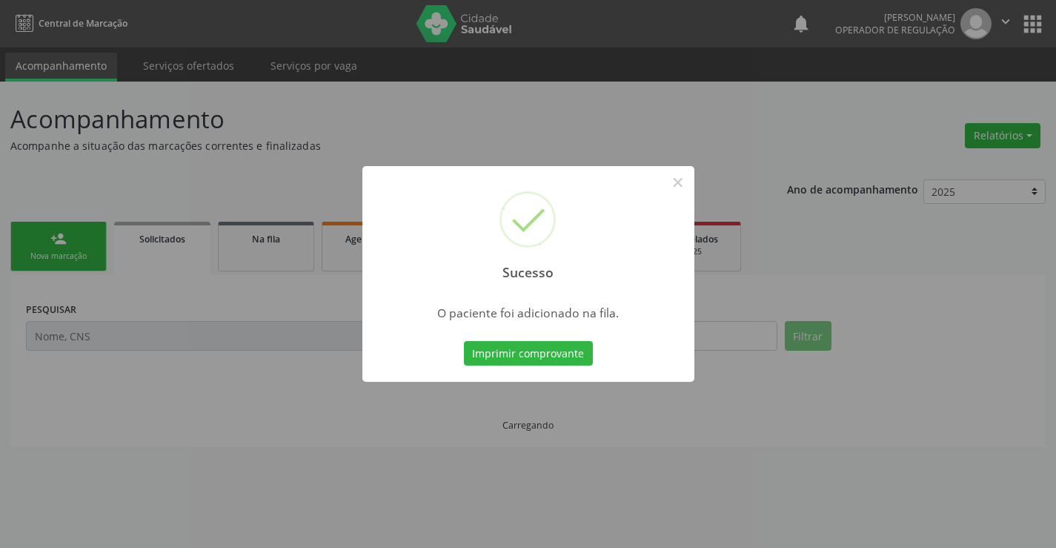
scroll to position [0, 0]
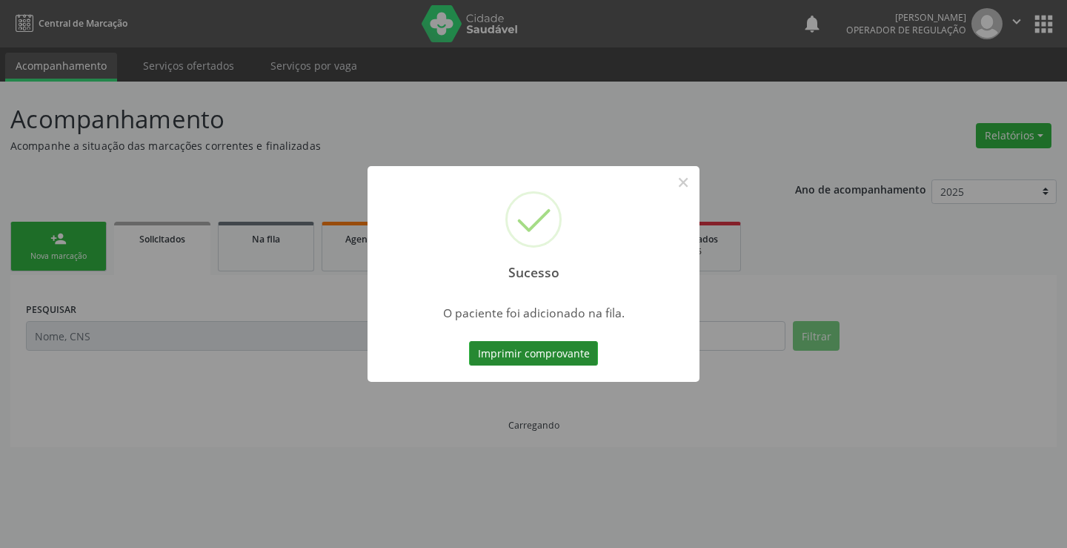
click at [561, 357] on button "Imprimir comprovante" at bounding box center [533, 353] width 129 height 25
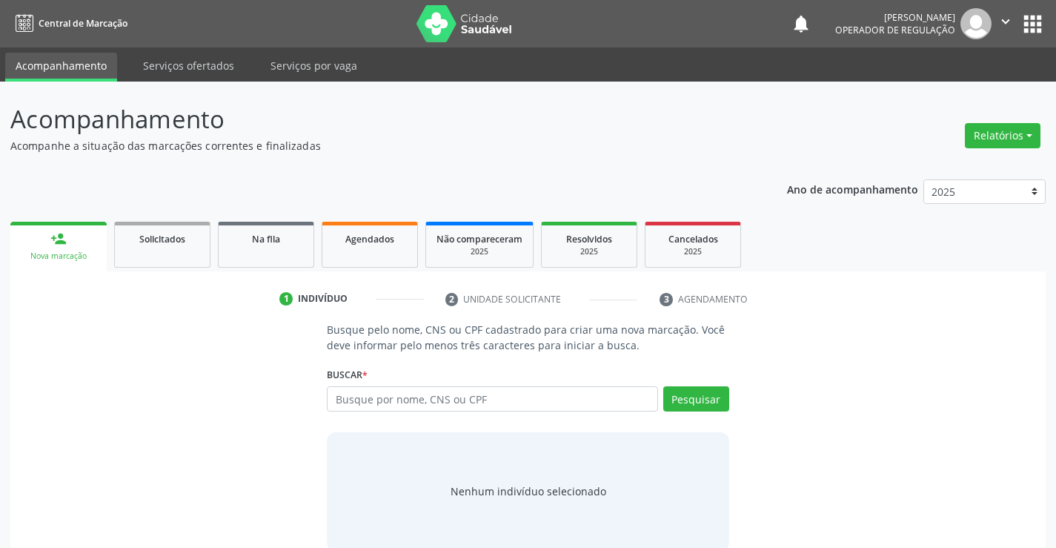
click at [1005, 22] on icon "" at bounding box center [1006, 21] width 16 height 16
click at [944, 90] on link "Sair" at bounding box center [968, 90] width 102 height 21
